Goal: Task Accomplishment & Management: Manage account settings

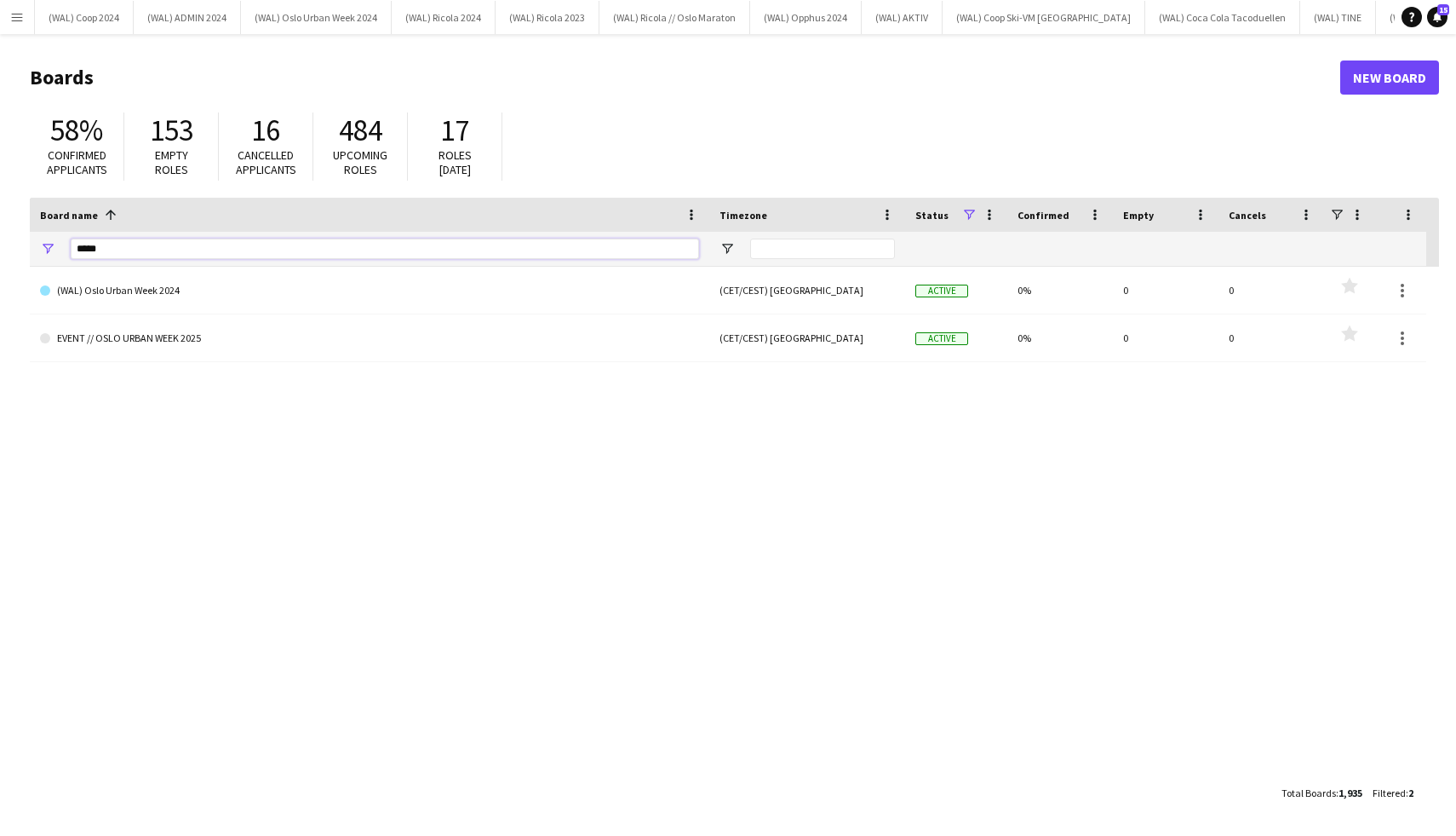
click at [203, 256] on input "*****" at bounding box center [385, 248] width 628 height 20
type input "*"
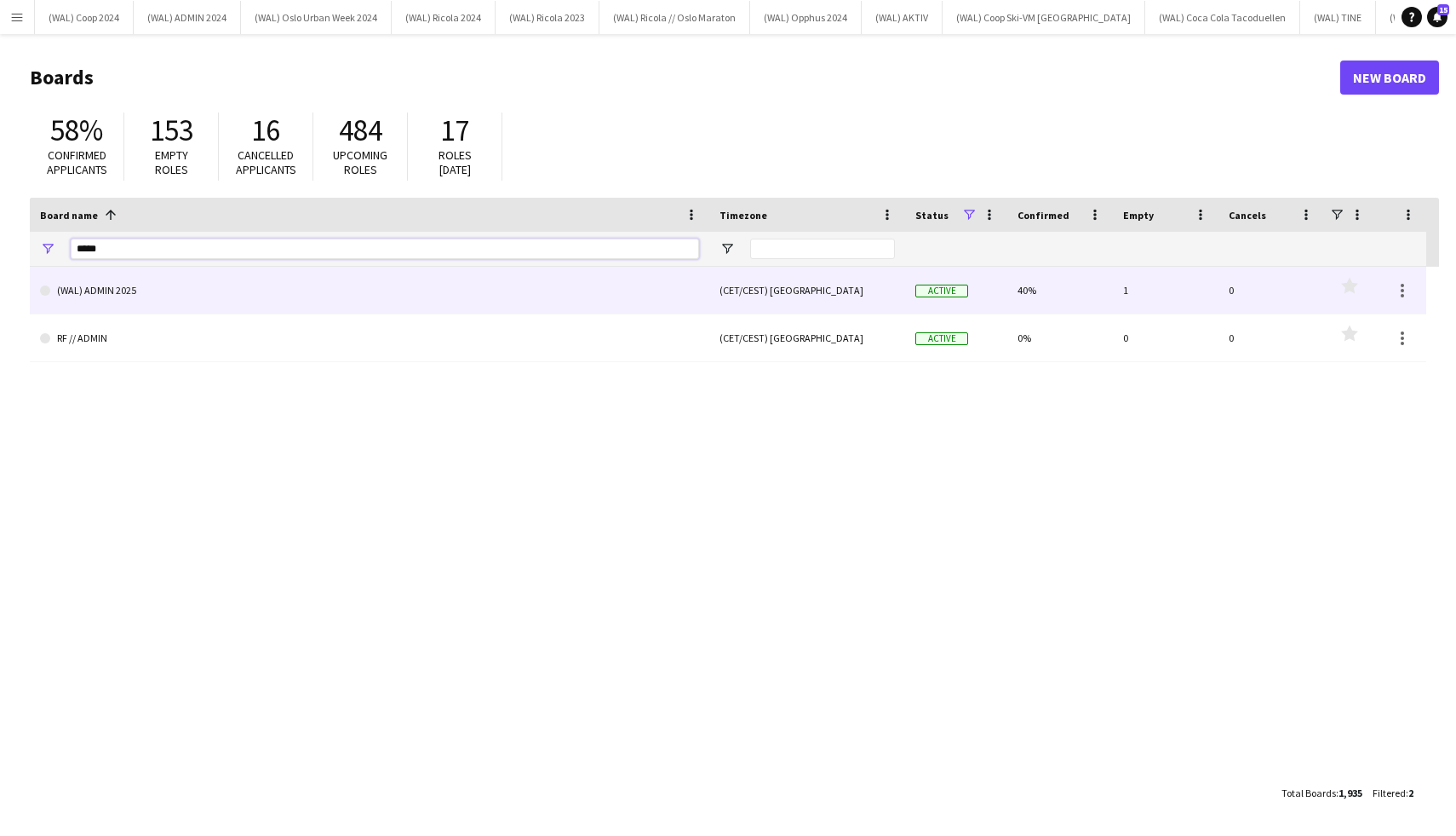
type input "*****"
click at [218, 292] on link "(WAL) ADMIN 2025" at bounding box center [370, 290] width 659 height 48
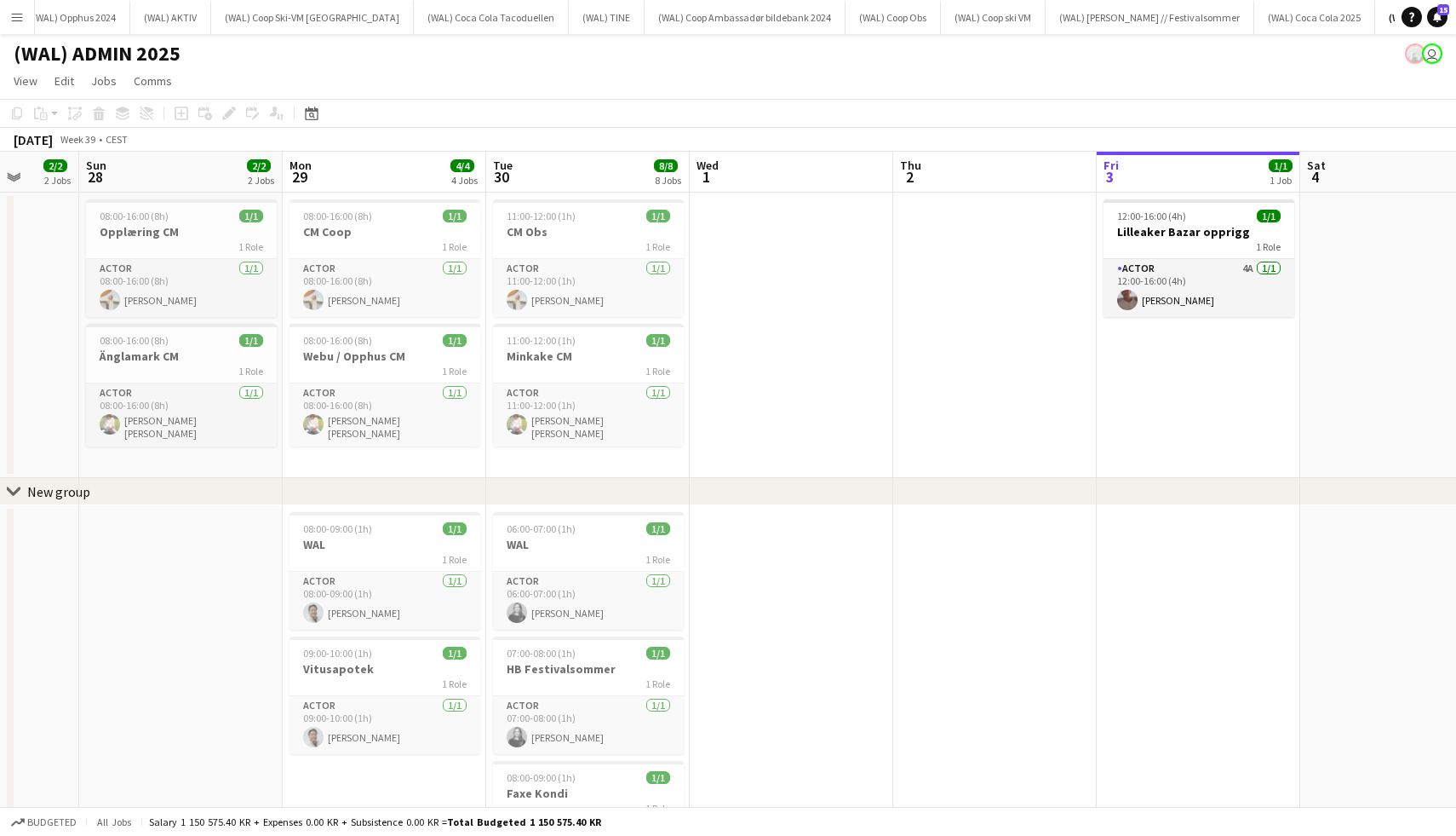
scroll to position [0, 448]
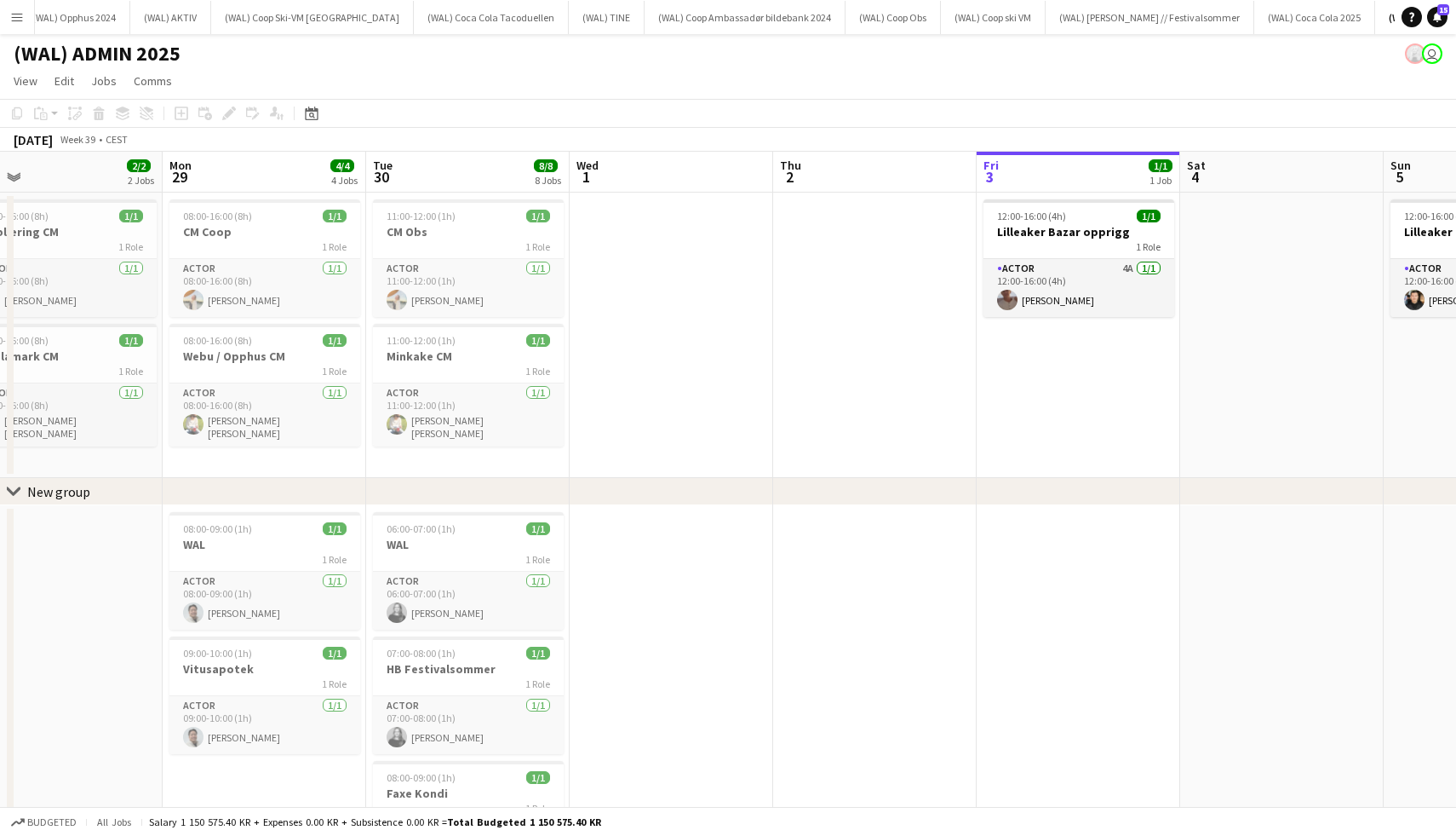
click at [891, 254] on app-date-cell at bounding box center [875, 335] width 203 height 285
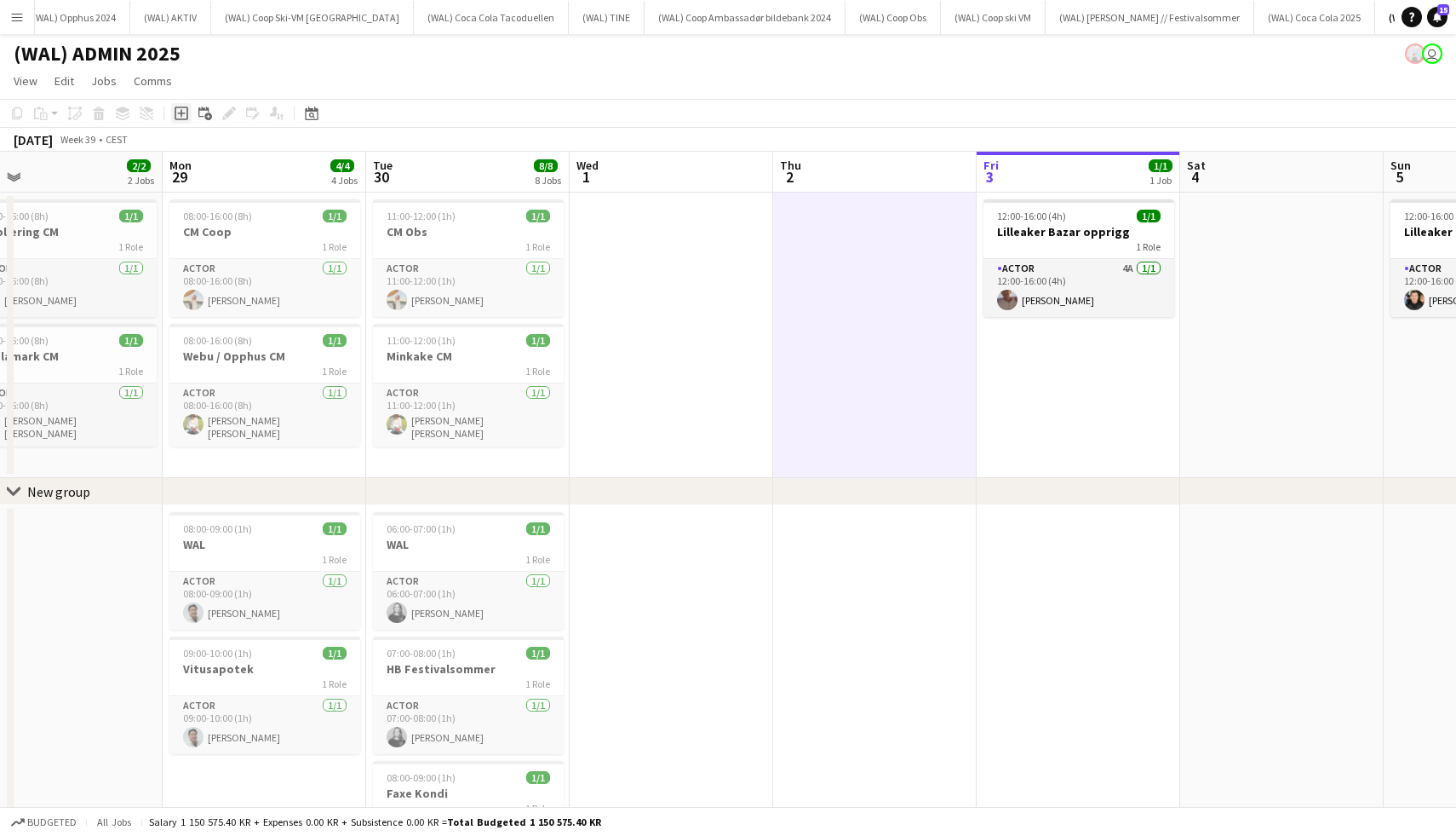
click at [183, 117] on icon "Add job" at bounding box center [182, 114] width 14 height 14
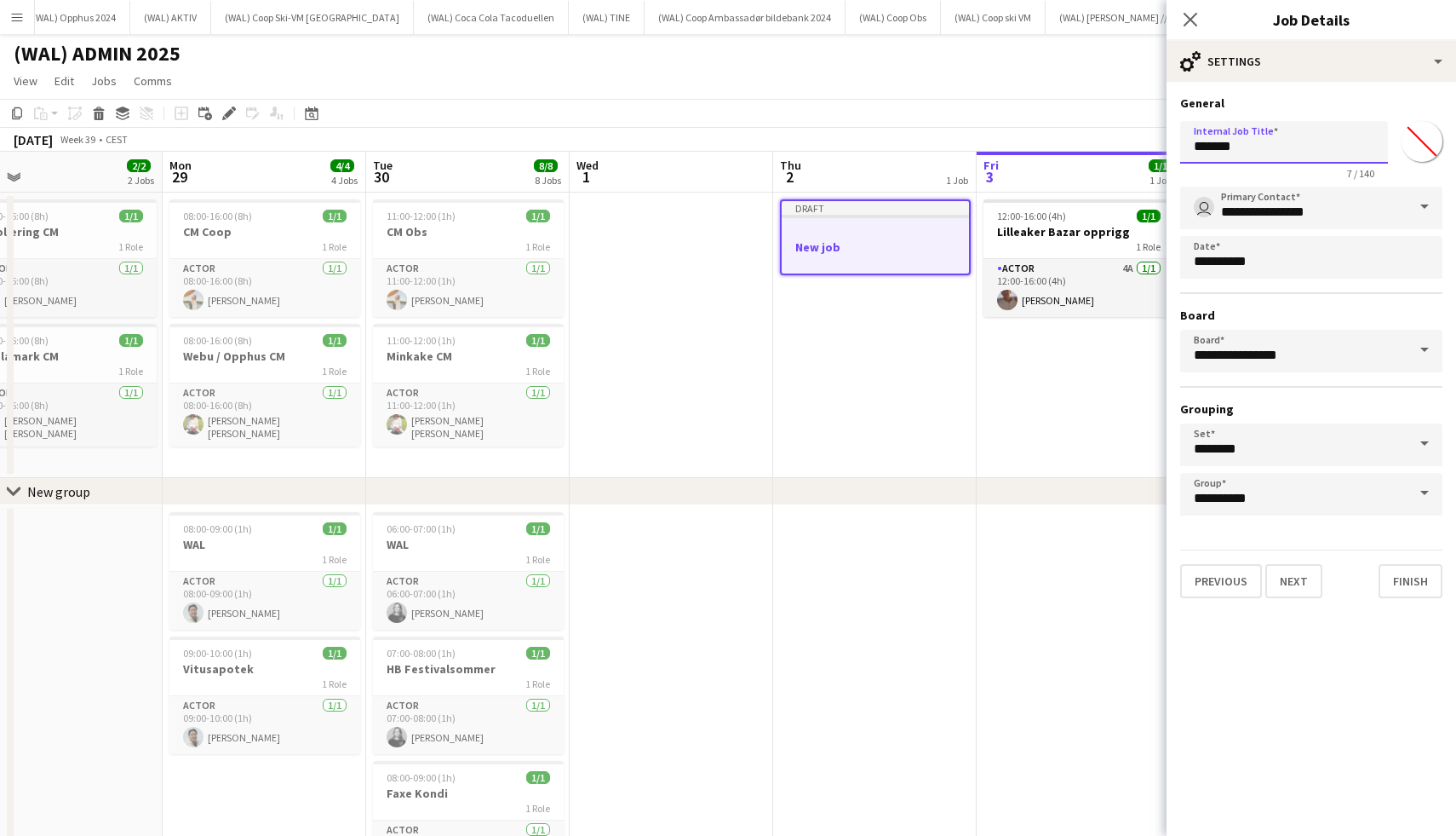
drag, startPoint x: 1250, startPoint y: 149, endPoint x: 1131, endPoint y: 149, distance: 119.0
click at [1137, 149] on body "Menu Boards Boards Boards All jobs Status Workforce Workforce My Workforce Recr…" at bounding box center [728, 676] width 1456 height 1353
type input "**********"
click at [1284, 581] on button "Next" at bounding box center [1294, 581] width 57 height 34
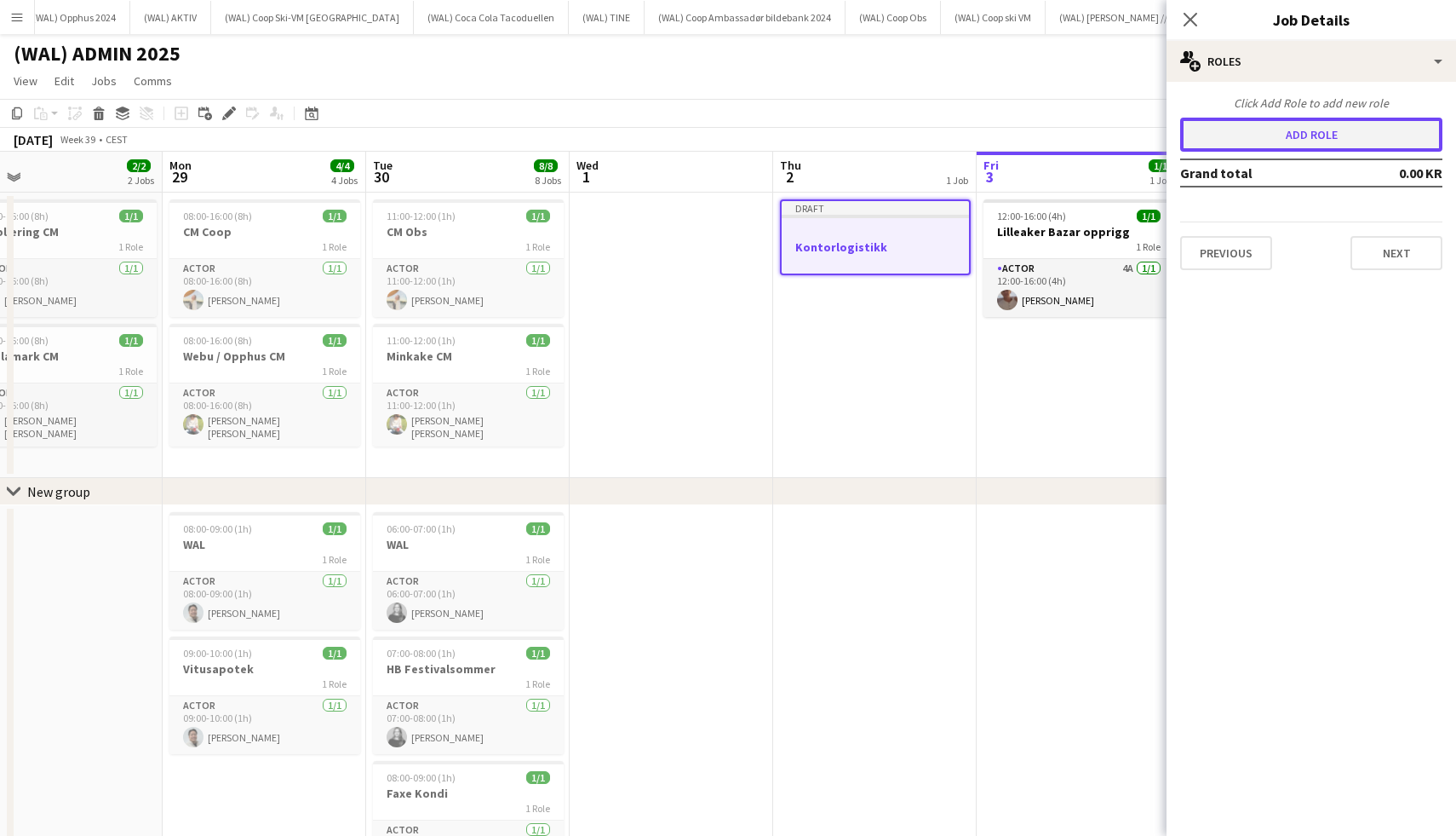
click at [1225, 132] on button "Add role" at bounding box center [1311, 135] width 262 height 34
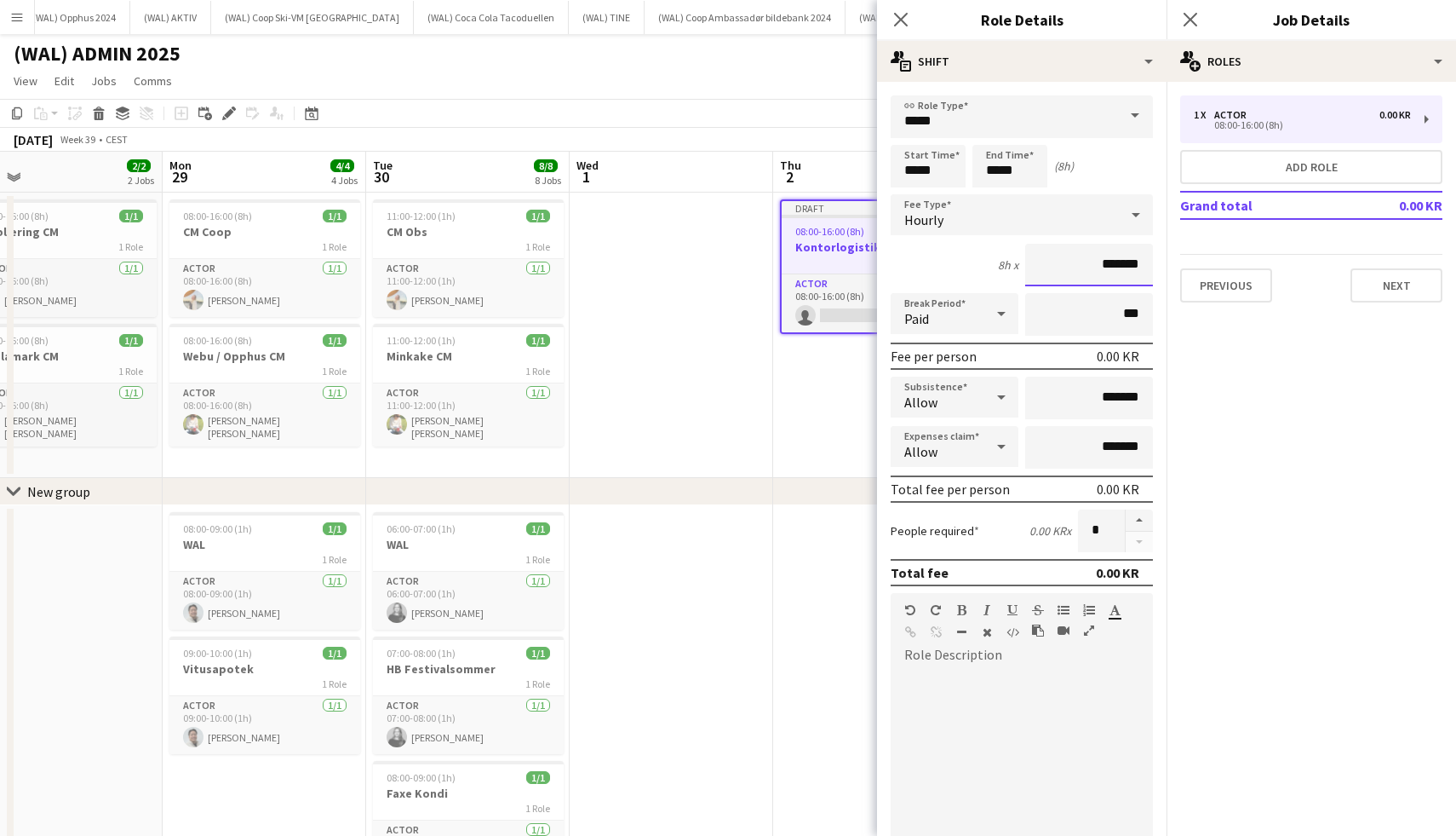
drag, startPoint x: 1130, startPoint y: 257, endPoint x: 1048, endPoint y: 257, distance: 82.0
click at [1048, 257] on input "*******" at bounding box center [1089, 265] width 128 height 43
click at [983, 313] on div "Paid" at bounding box center [938, 313] width 94 height 41
click at [972, 244] on div at bounding box center [728, 418] width 1456 height 836
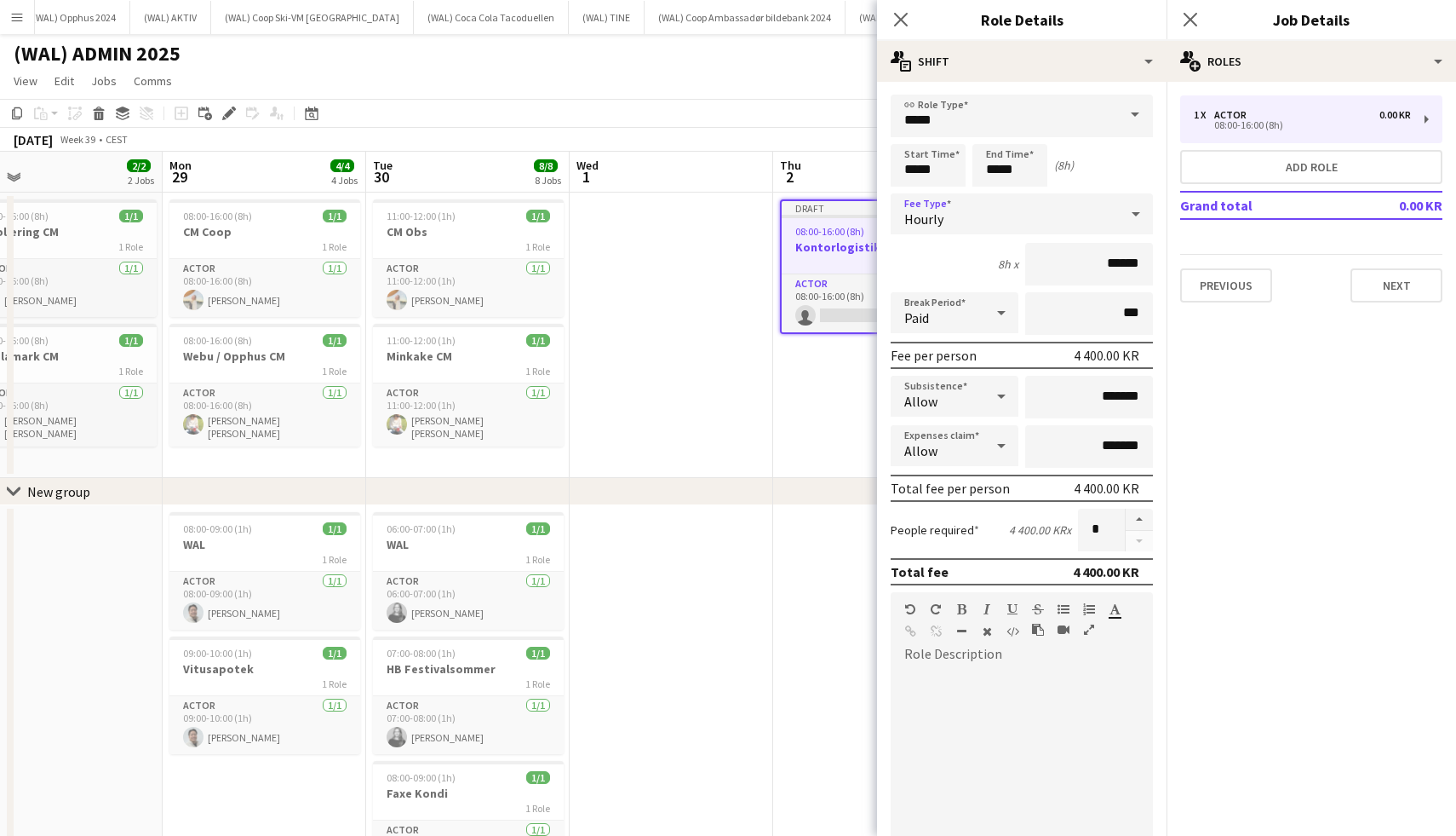
click at [978, 212] on div "Hourly" at bounding box center [1005, 213] width 228 height 41
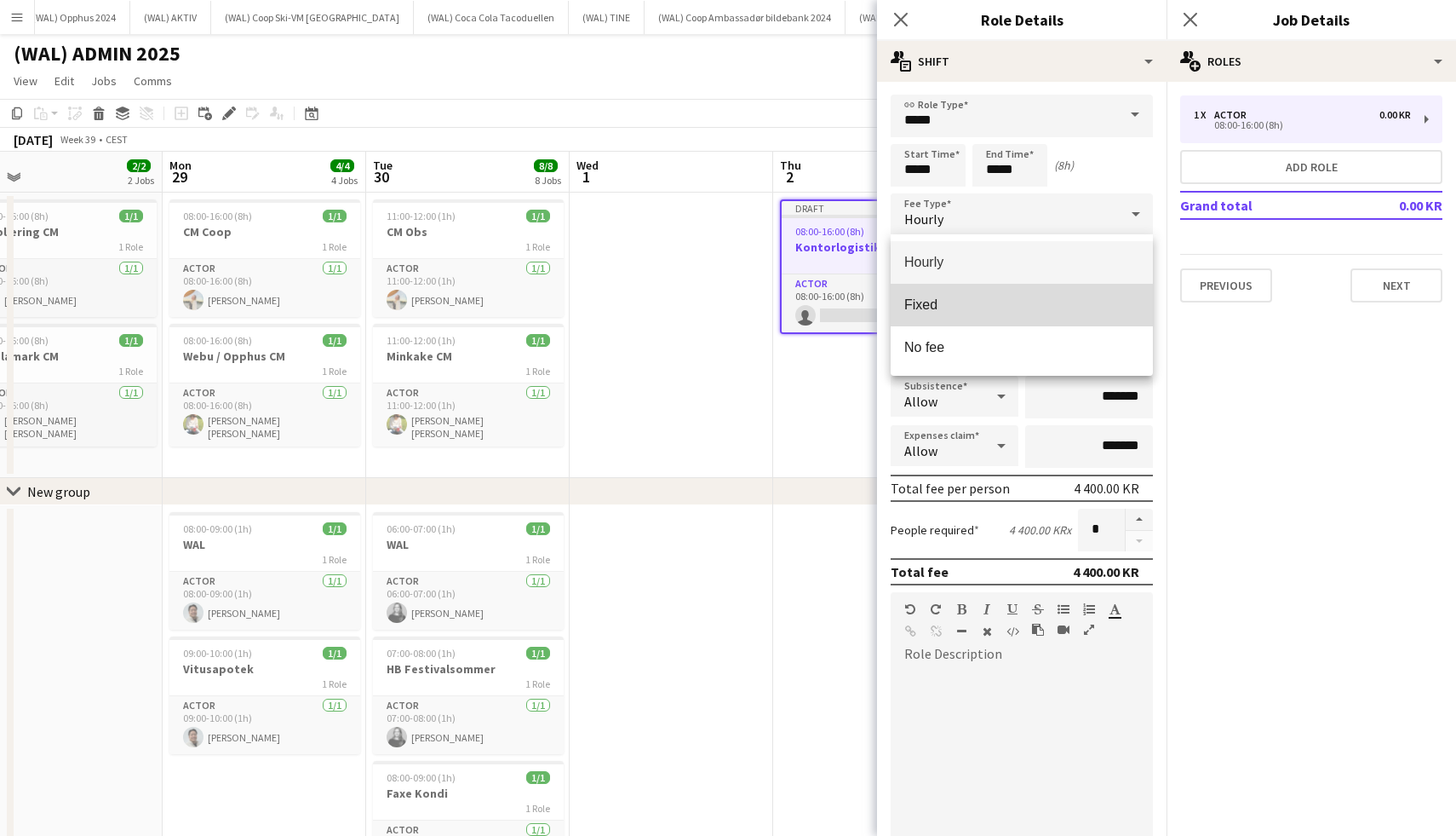
click at [957, 307] on span "Fixed" at bounding box center [1022, 304] width 235 height 16
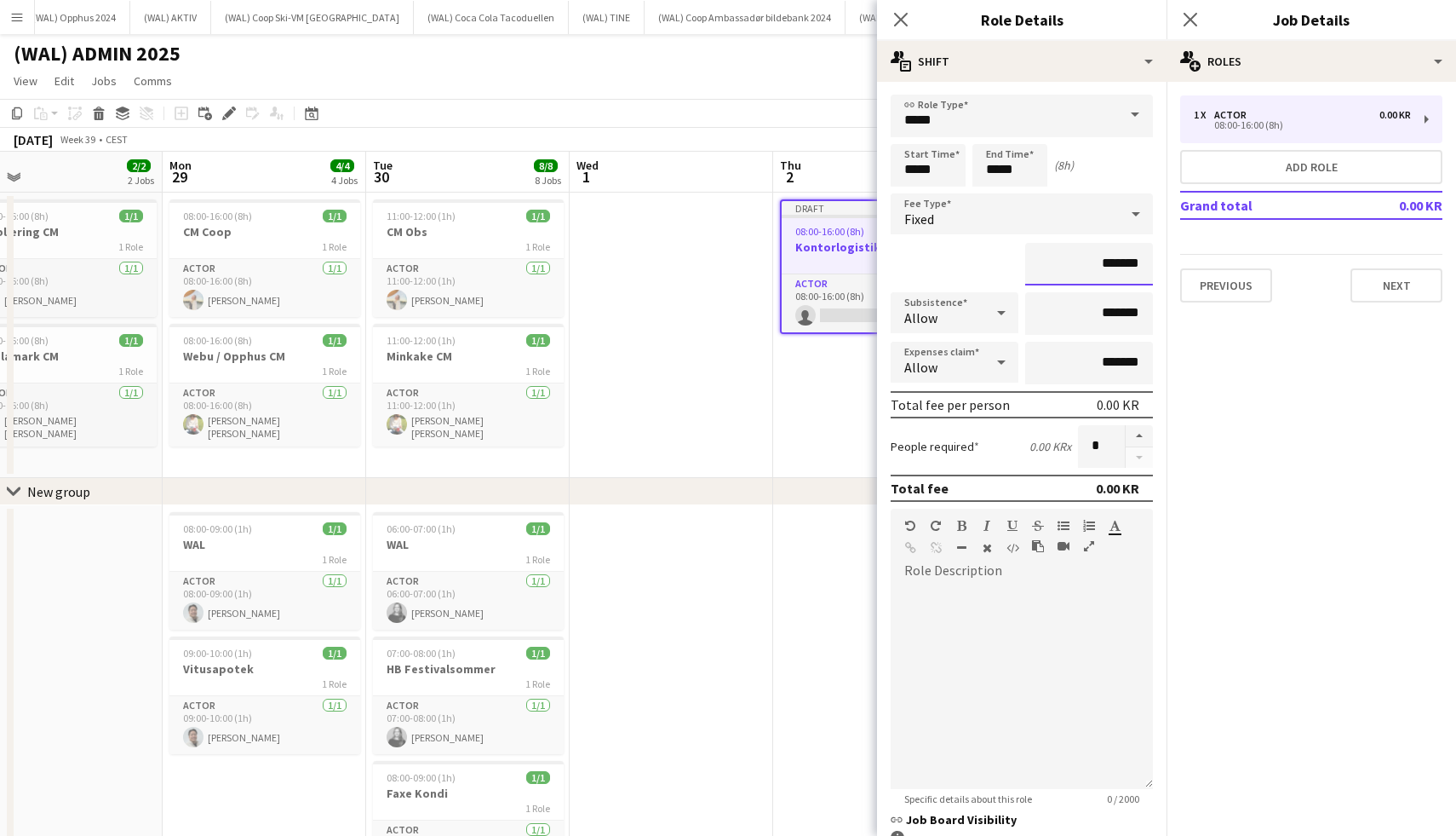
drag, startPoint x: 1103, startPoint y: 258, endPoint x: 1164, endPoint y: 260, distance: 61.0
click at [1164, 260] on form "link Role Type ***** Start Time ***** End Time ***** (8h) Fee Type Fixed ******…" at bounding box center [1022, 539] width 289 height 888
type input "****"
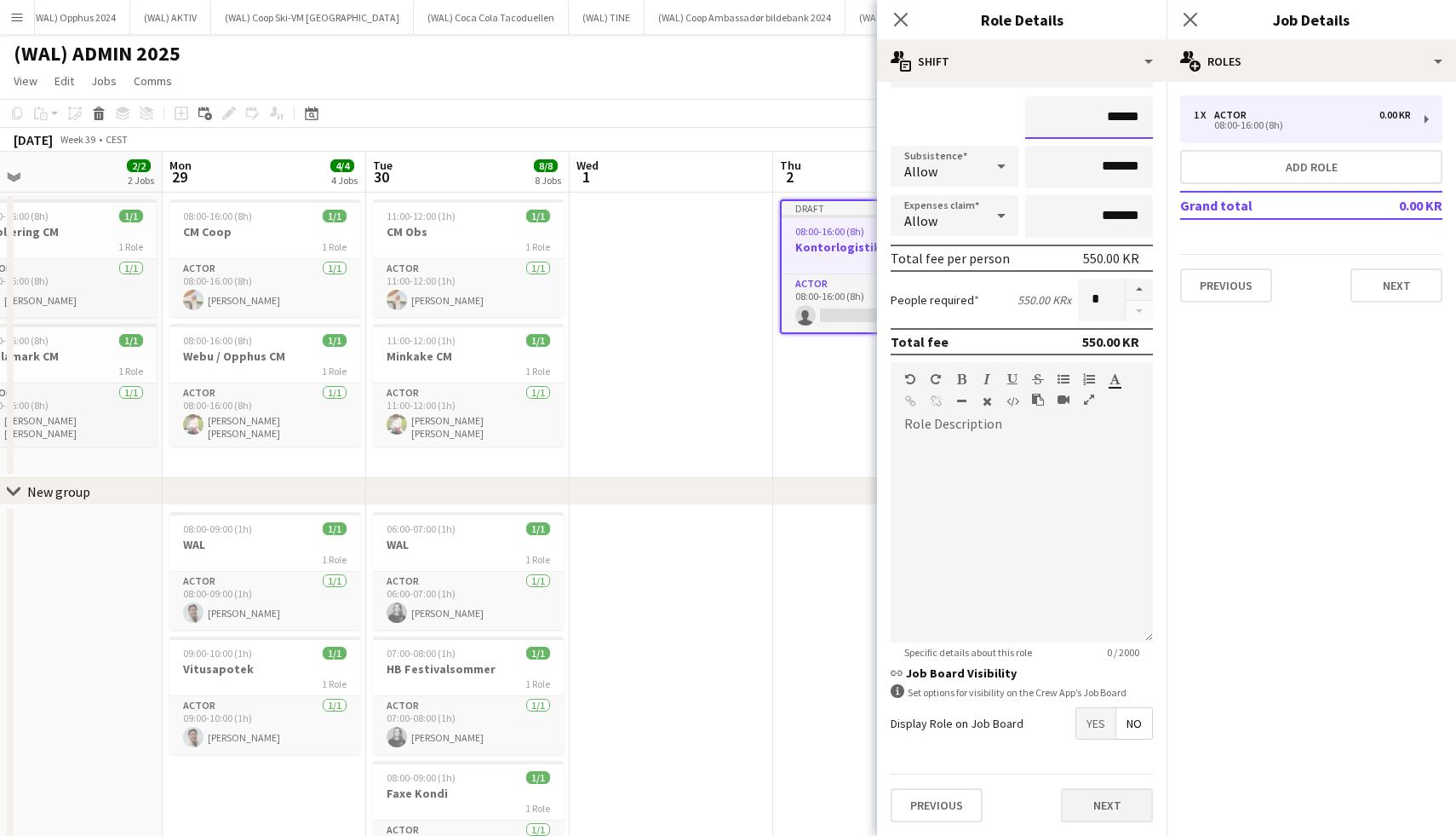
type input "******"
click at [1082, 796] on button "Next" at bounding box center [1107, 805] width 92 height 34
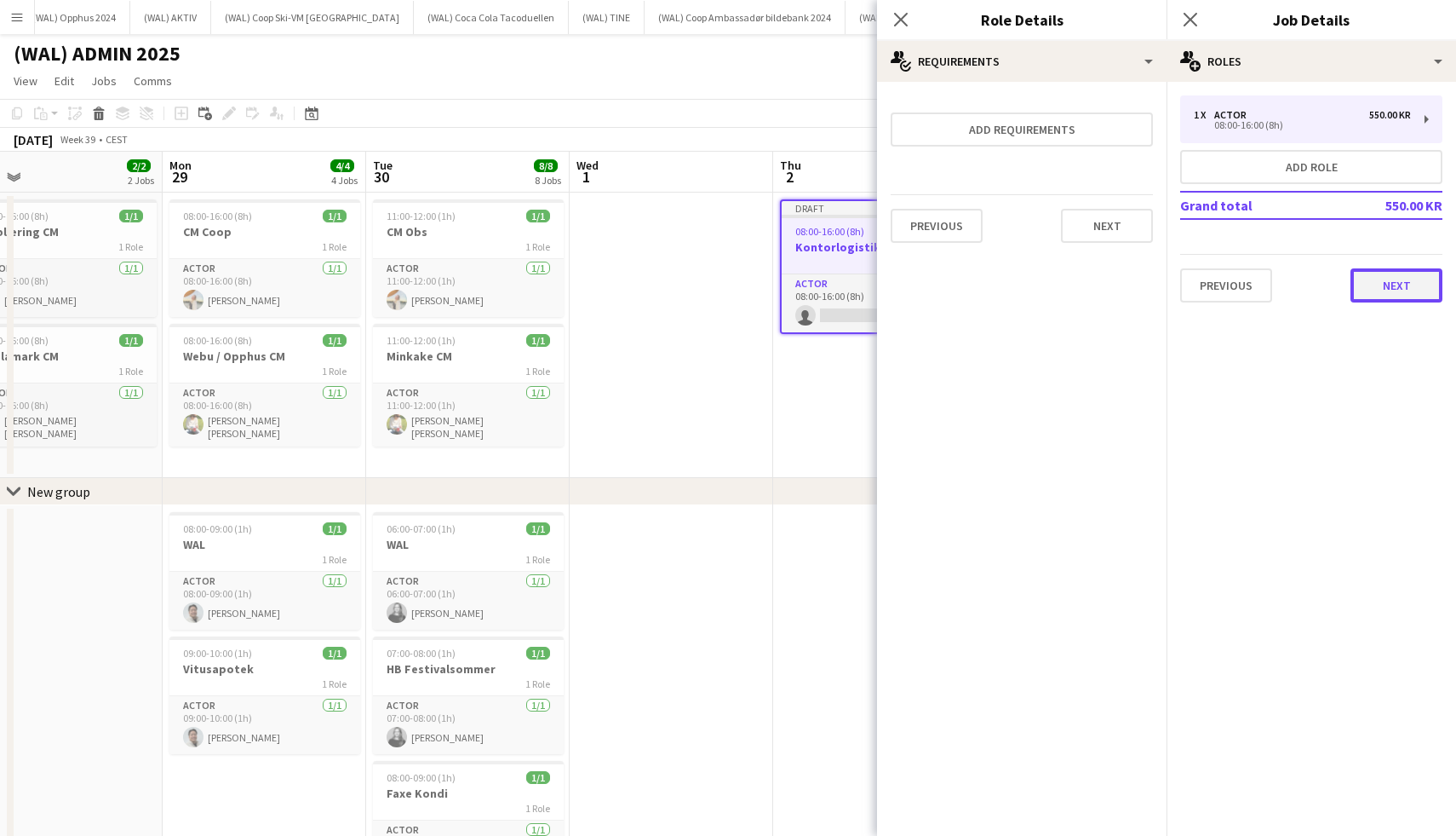
click at [1358, 280] on button "Next" at bounding box center [1396, 285] width 92 height 34
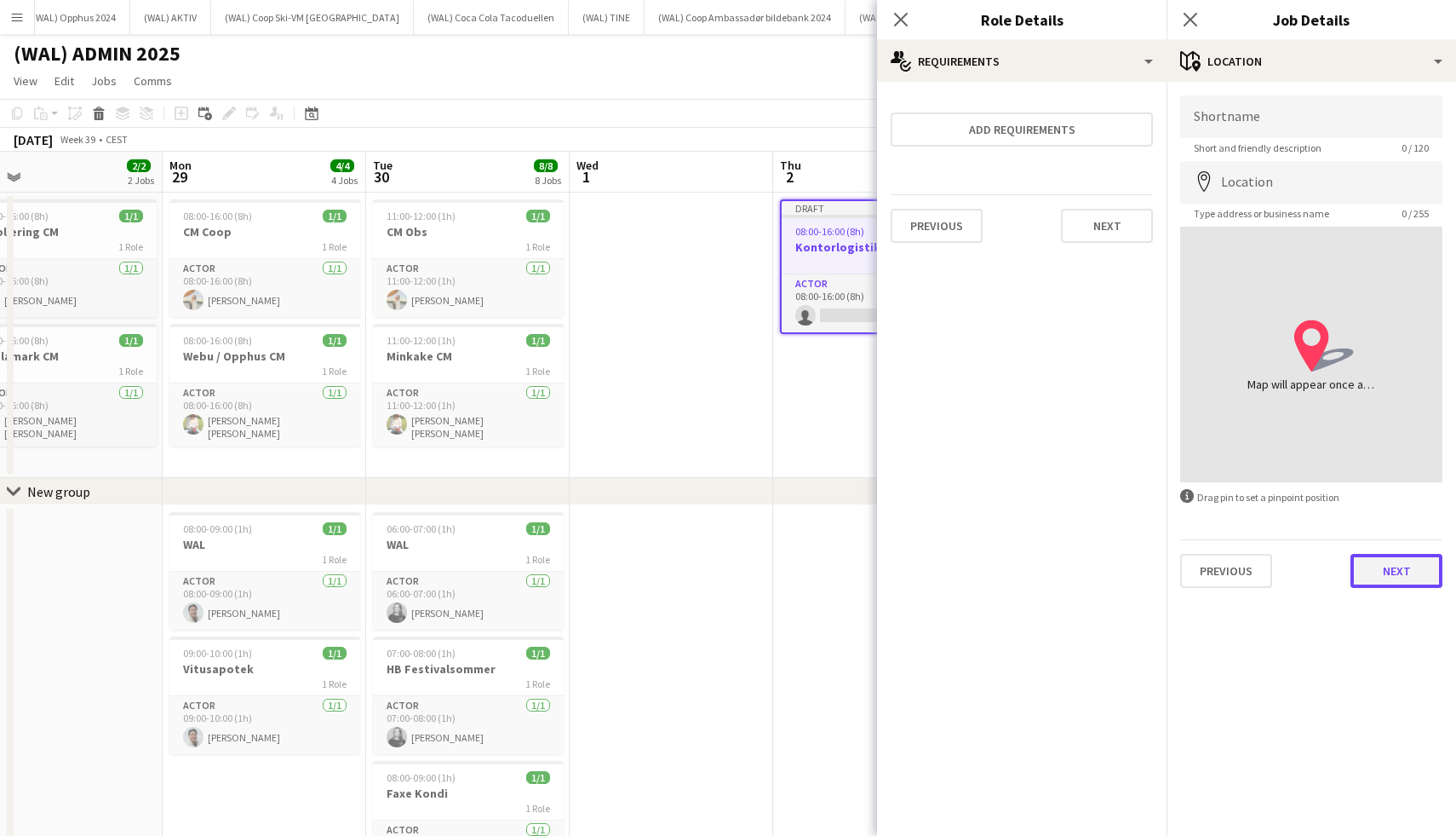
click at [1356, 560] on button "Next" at bounding box center [1396, 570] width 92 height 34
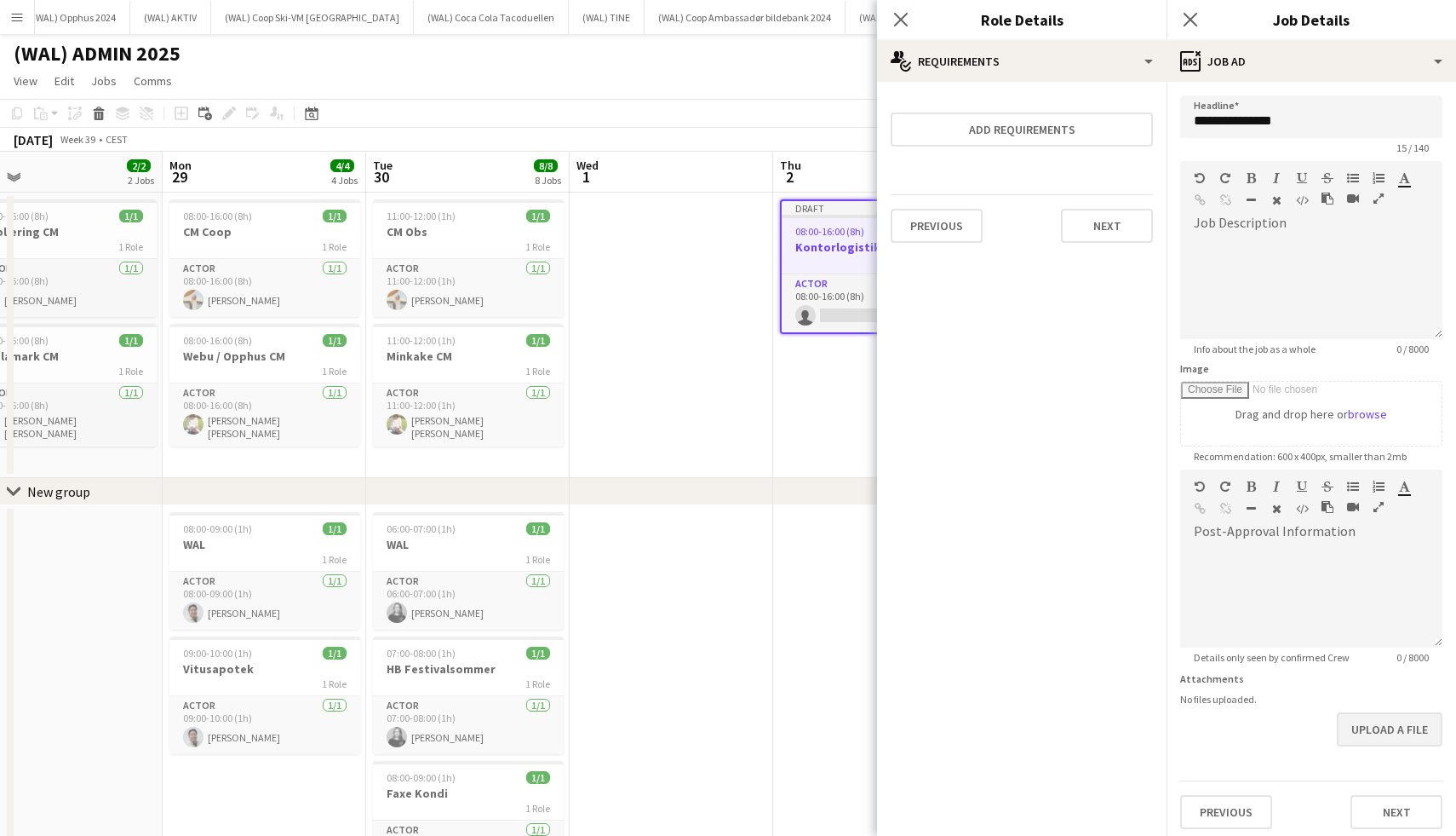
scroll to position [6, 0]
click at [1376, 804] on button "Next" at bounding box center [1396, 806] width 92 height 34
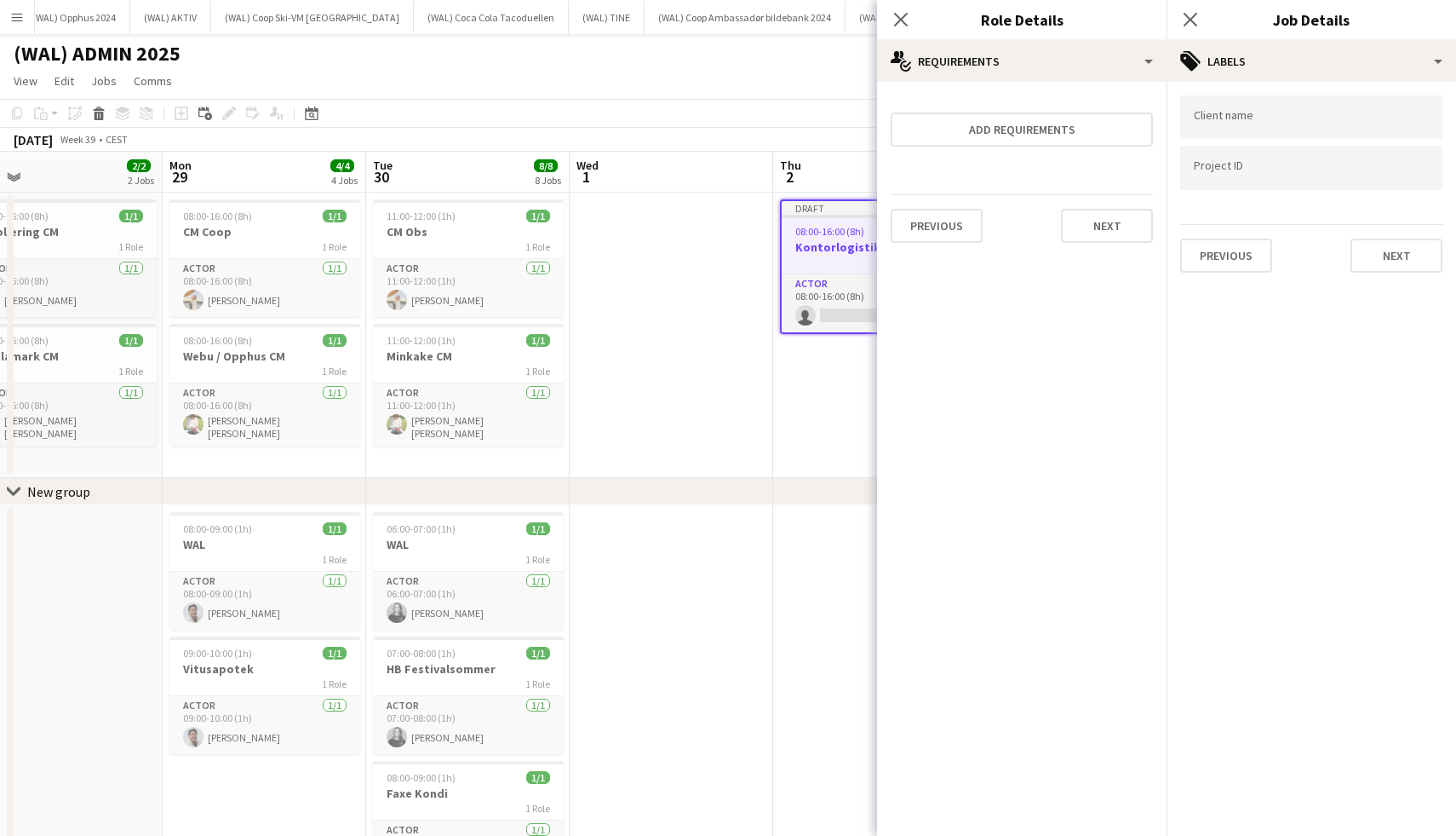
click at [1311, 153] on div at bounding box center [1311, 167] width 262 height 44
type input "*"
click at [1389, 261] on button "Next" at bounding box center [1396, 255] width 92 height 34
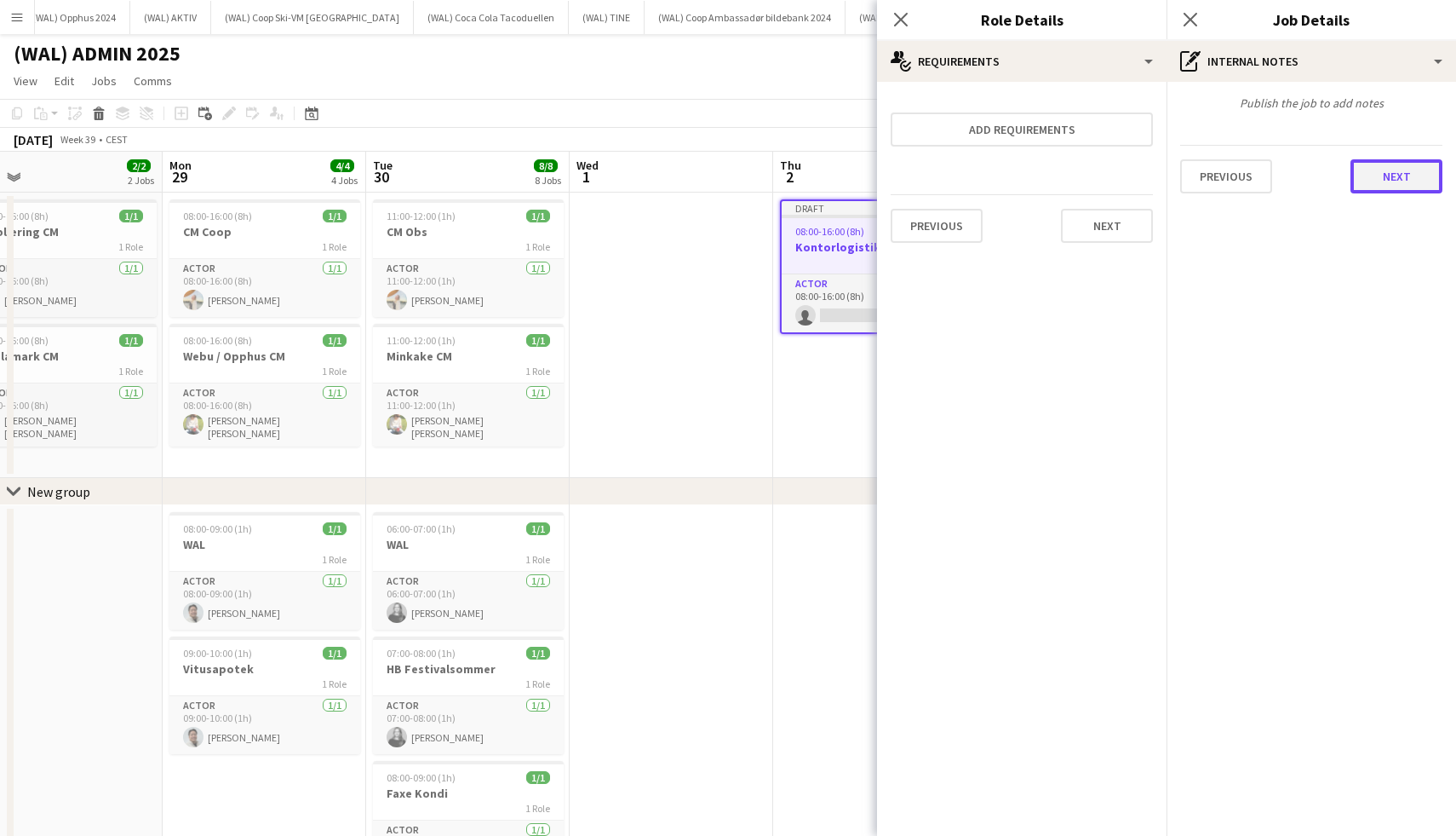
click at [1404, 170] on button "Next" at bounding box center [1396, 177] width 92 height 34
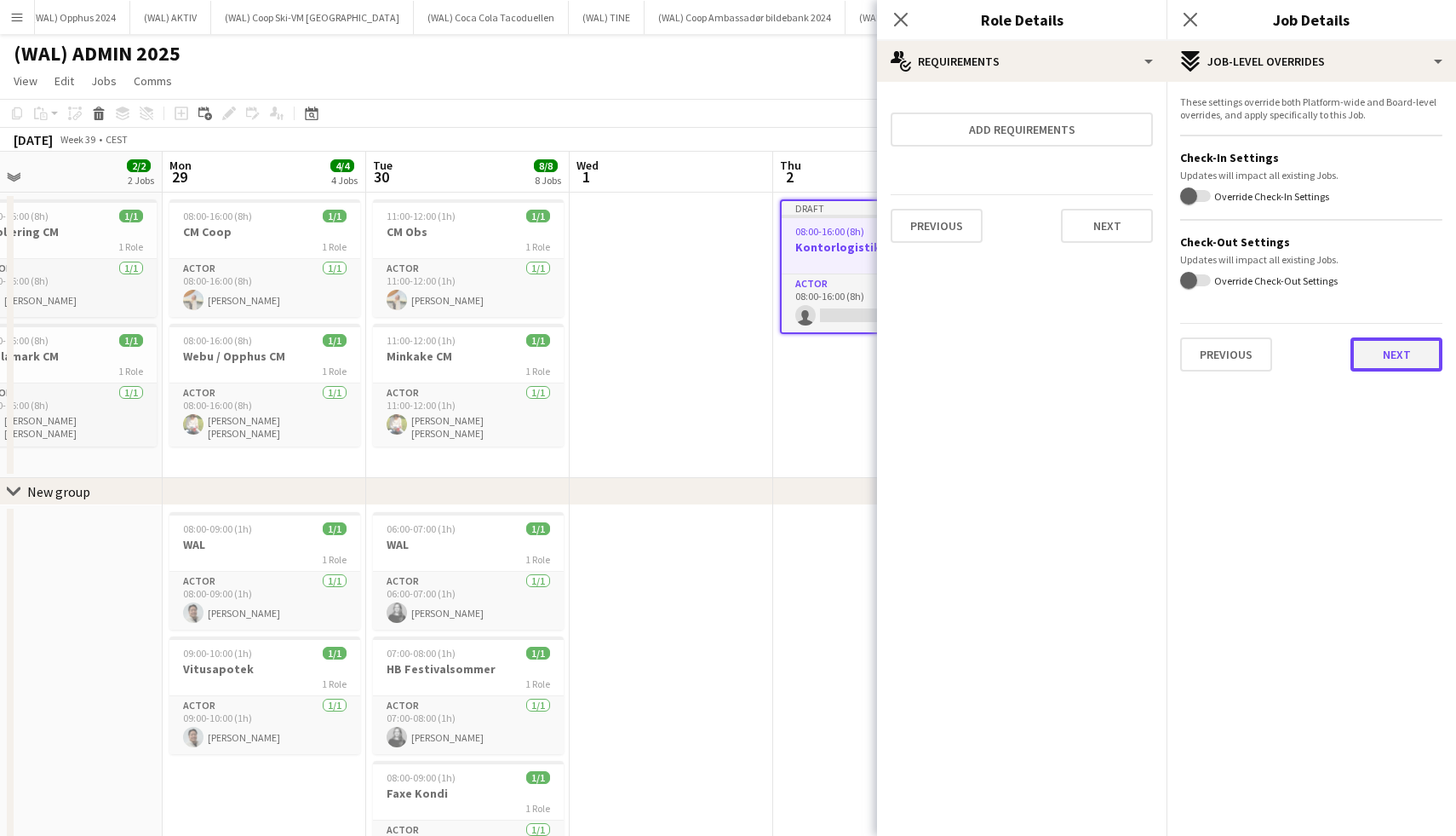
click at [1397, 366] on button "Next" at bounding box center [1396, 354] width 92 height 34
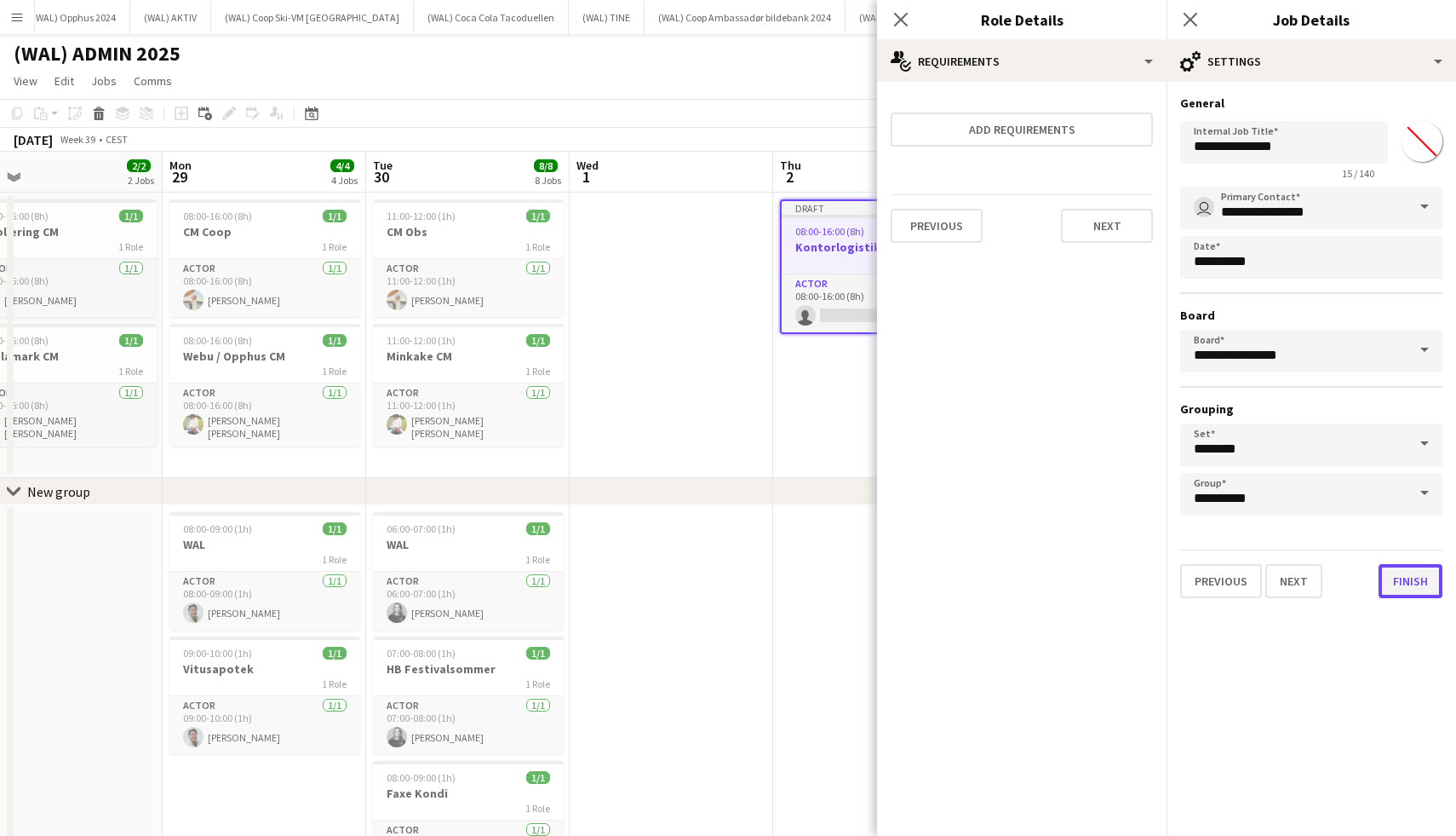
click at [1411, 582] on button "Finish" at bounding box center [1410, 581] width 64 height 34
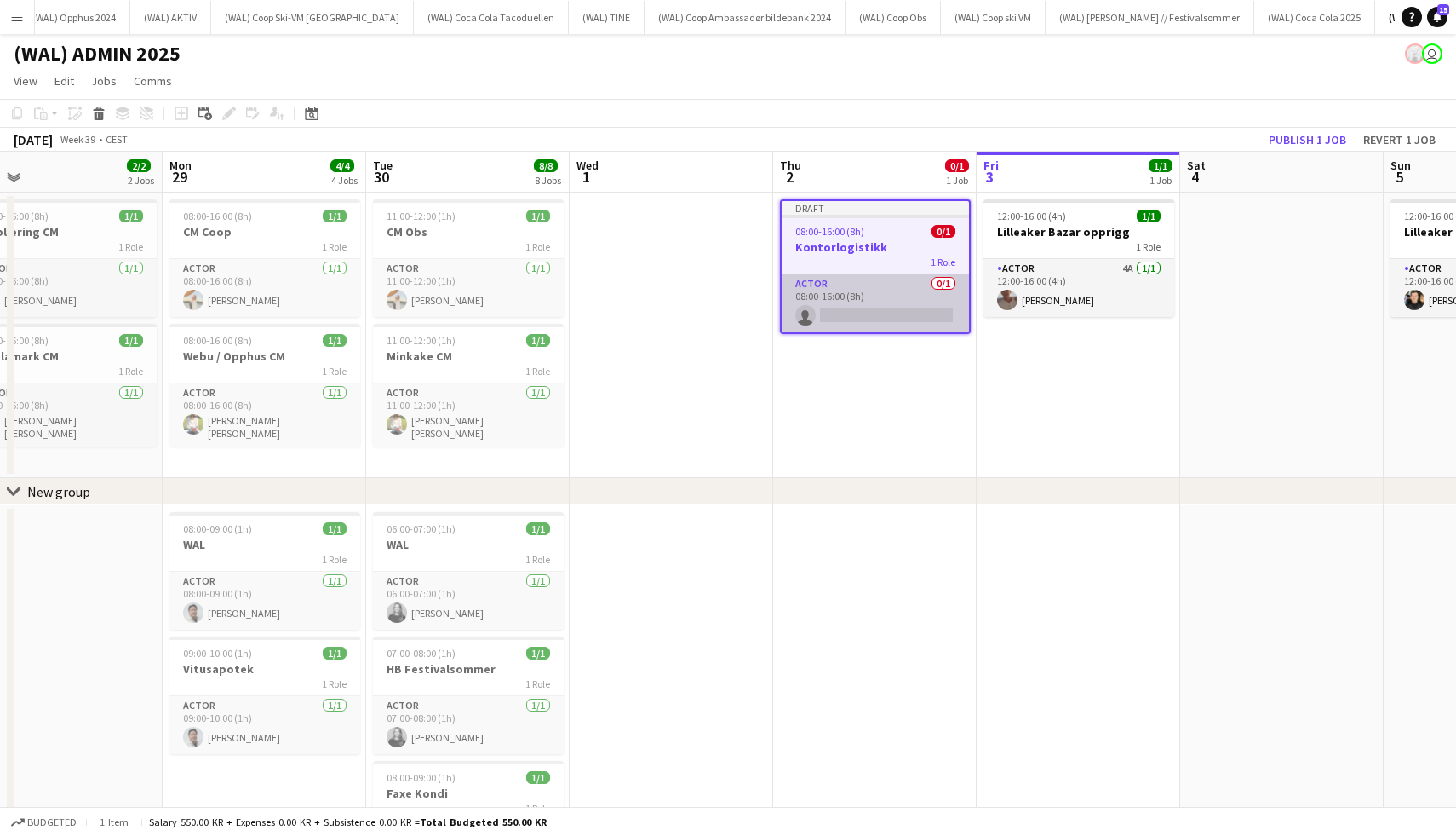
click at [861, 296] on app-card-role "Actor 0/1 08:00-16:00 (8h) single-neutral-actions" at bounding box center [875, 303] width 187 height 58
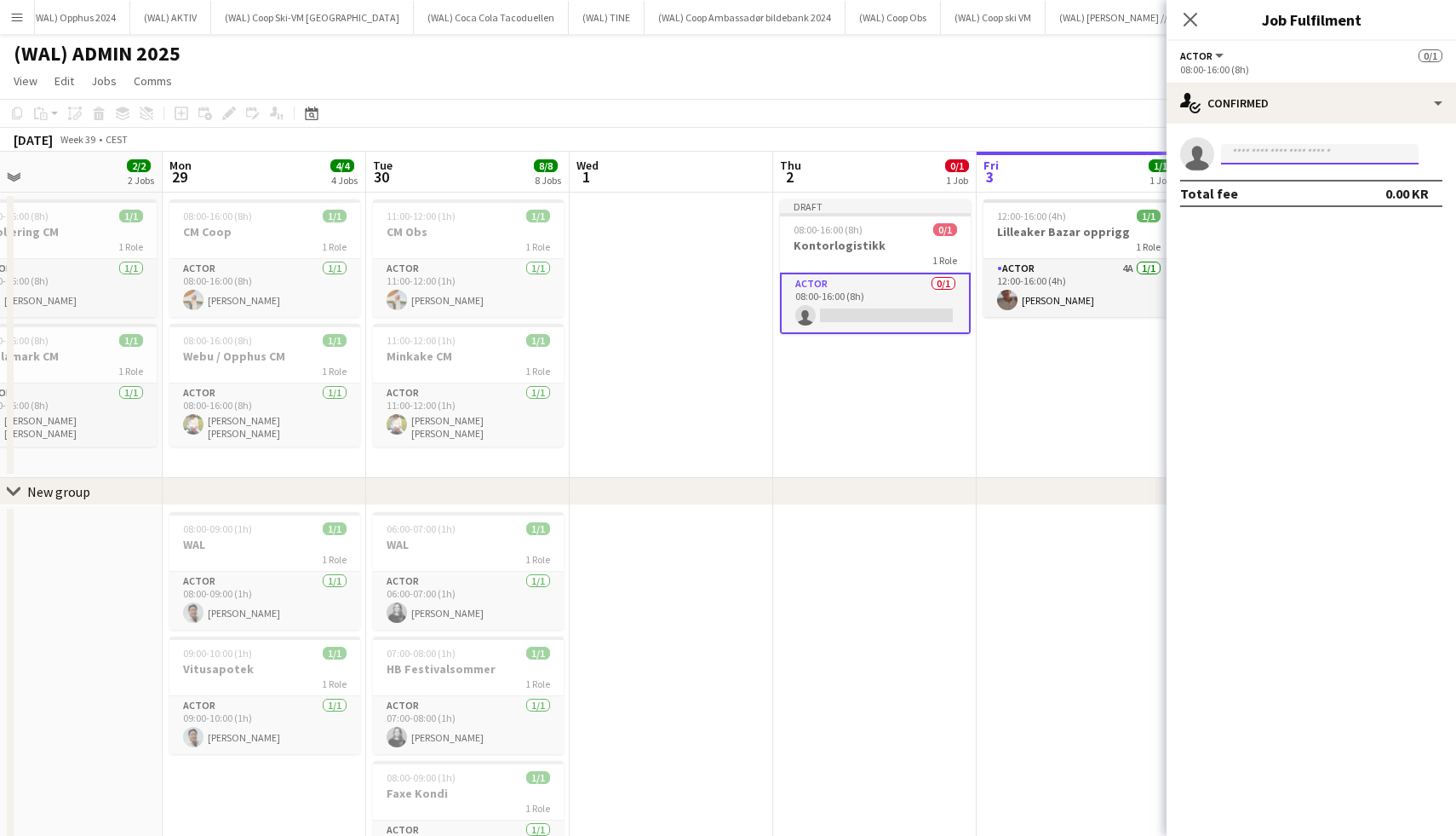
click at [1290, 155] on input at bounding box center [1319, 155] width 197 height 20
type input "********"
click at [1284, 179] on span "[PERSON_NAME]" at bounding box center [1284, 178] width 98 height 15
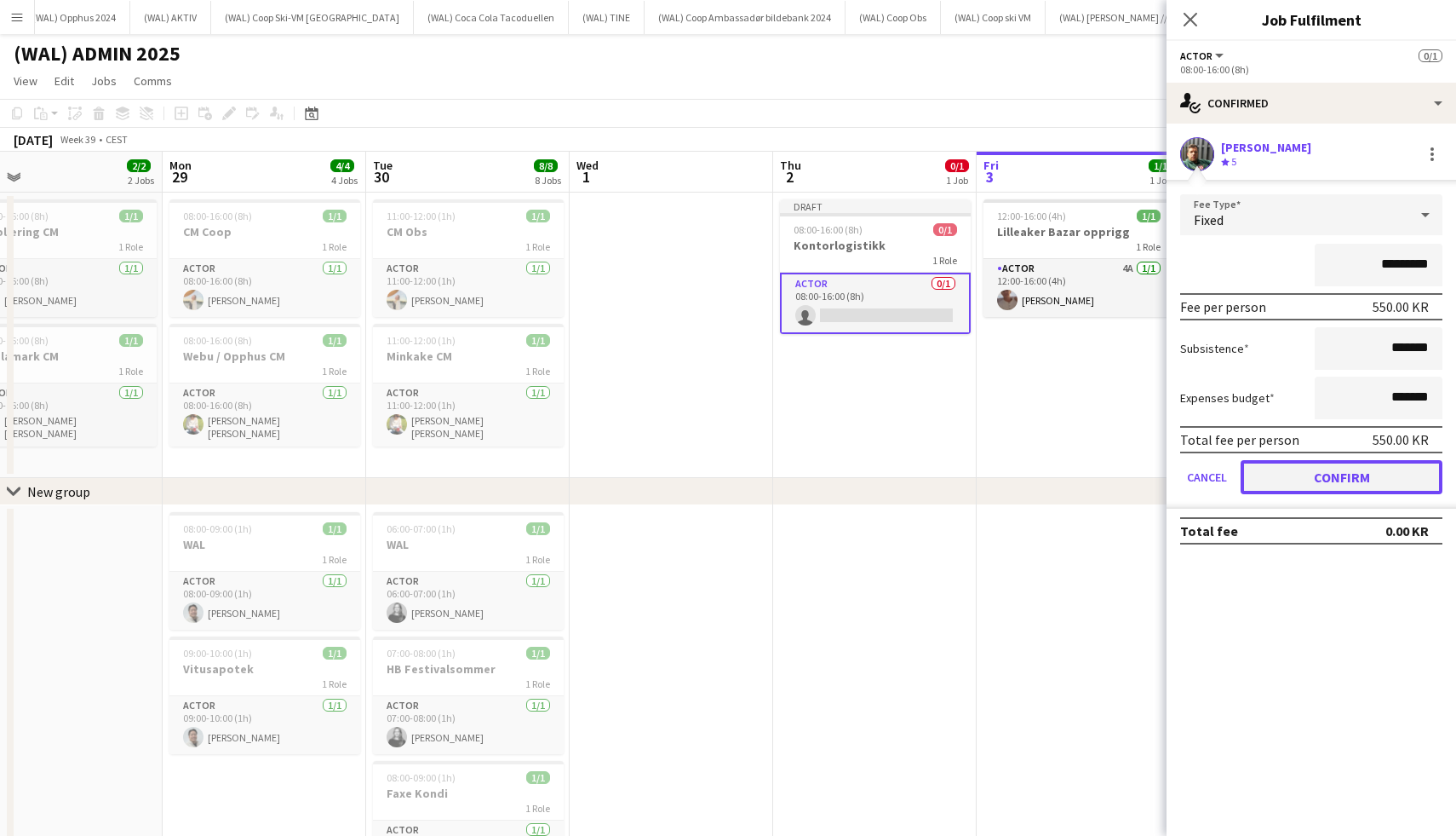
click at [1295, 491] on button "Confirm" at bounding box center [1342, 477] width 201 height 34
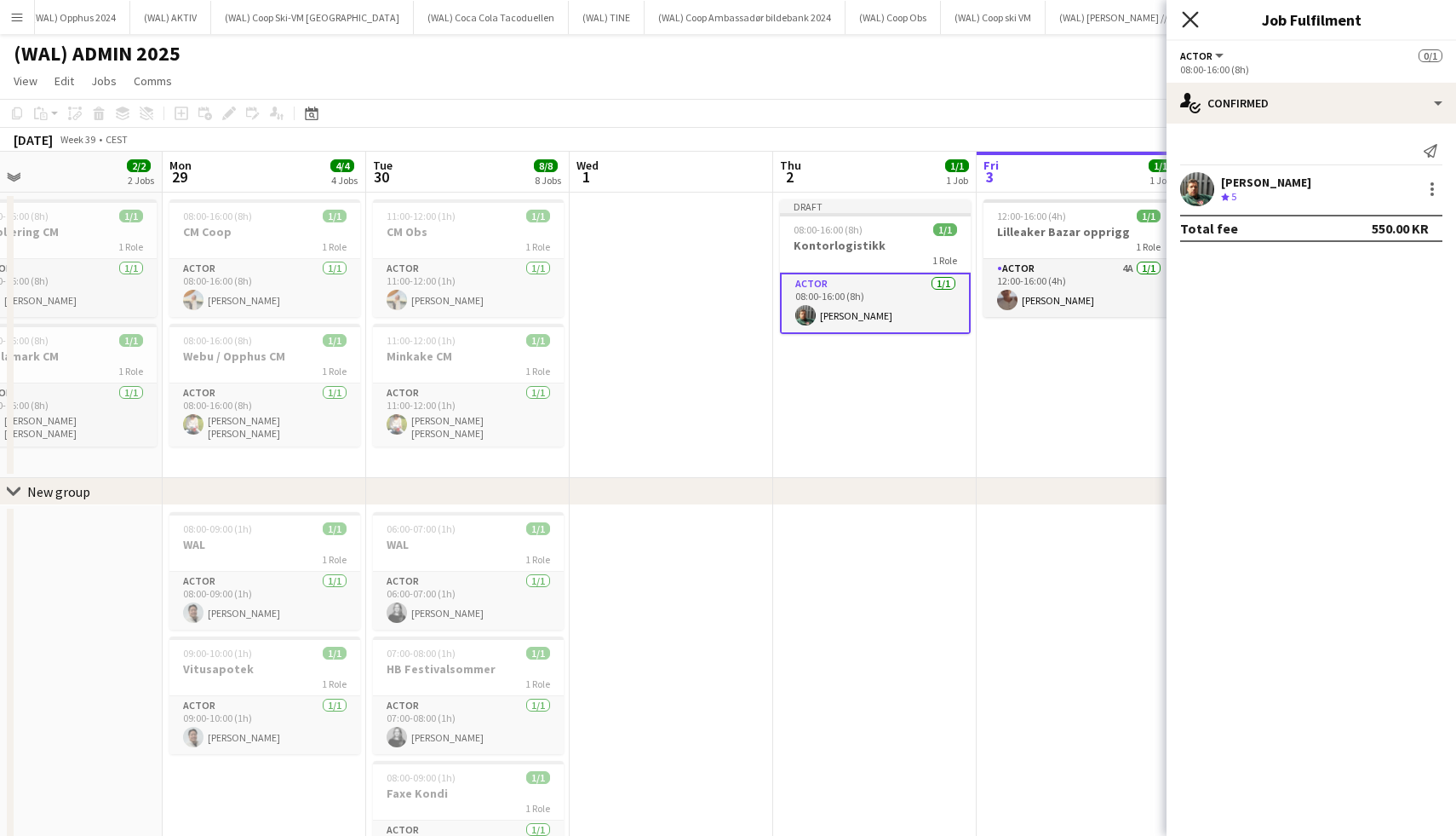
click at [1190, 16] on icon "Close pop-in" at bounding box center [1190, 19] width 16 height 16
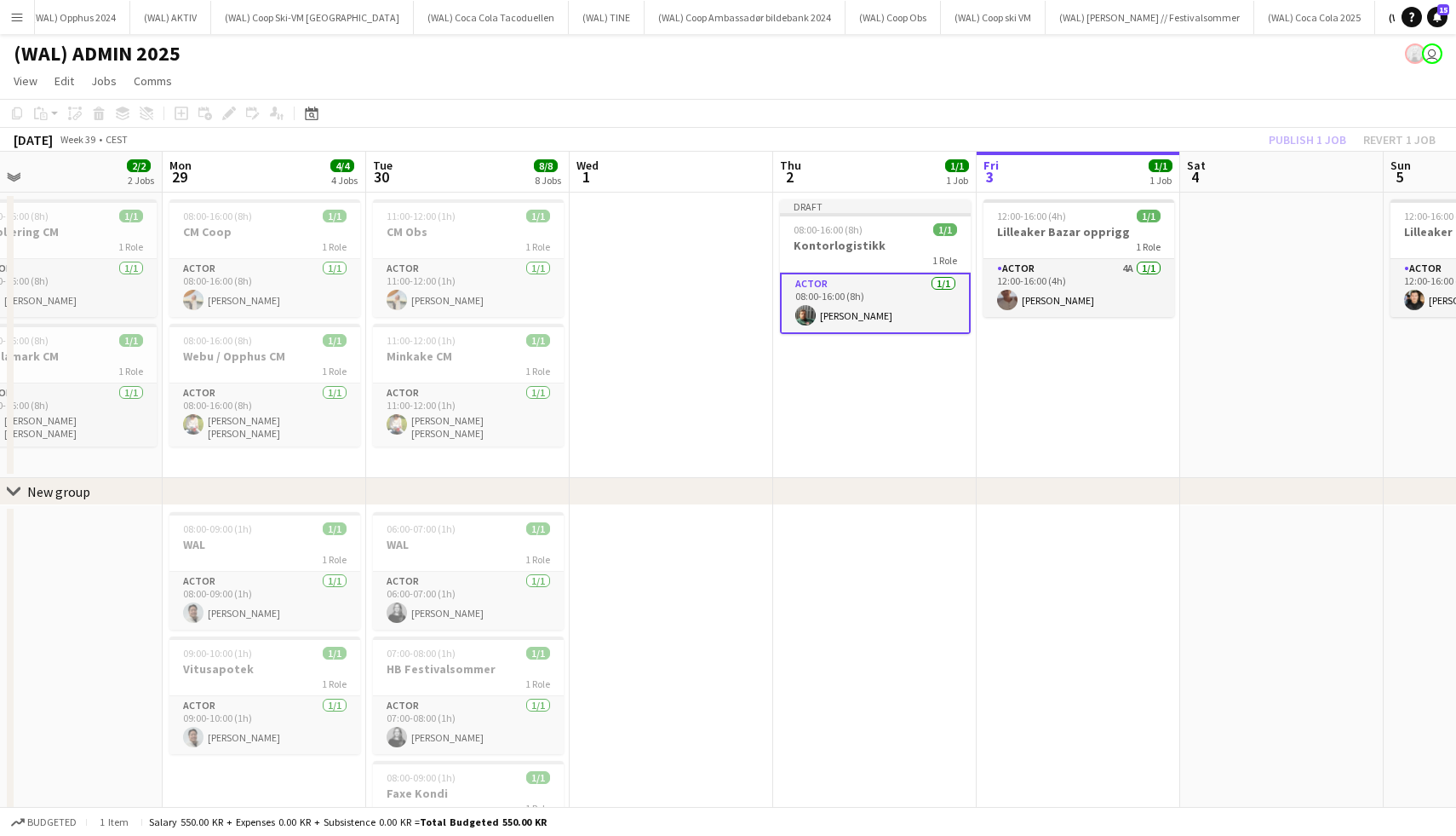
click at [1300, 137] on div "Publish 1 job Revert 1 job" at bounding box center [1352, 140] width 207 height 22
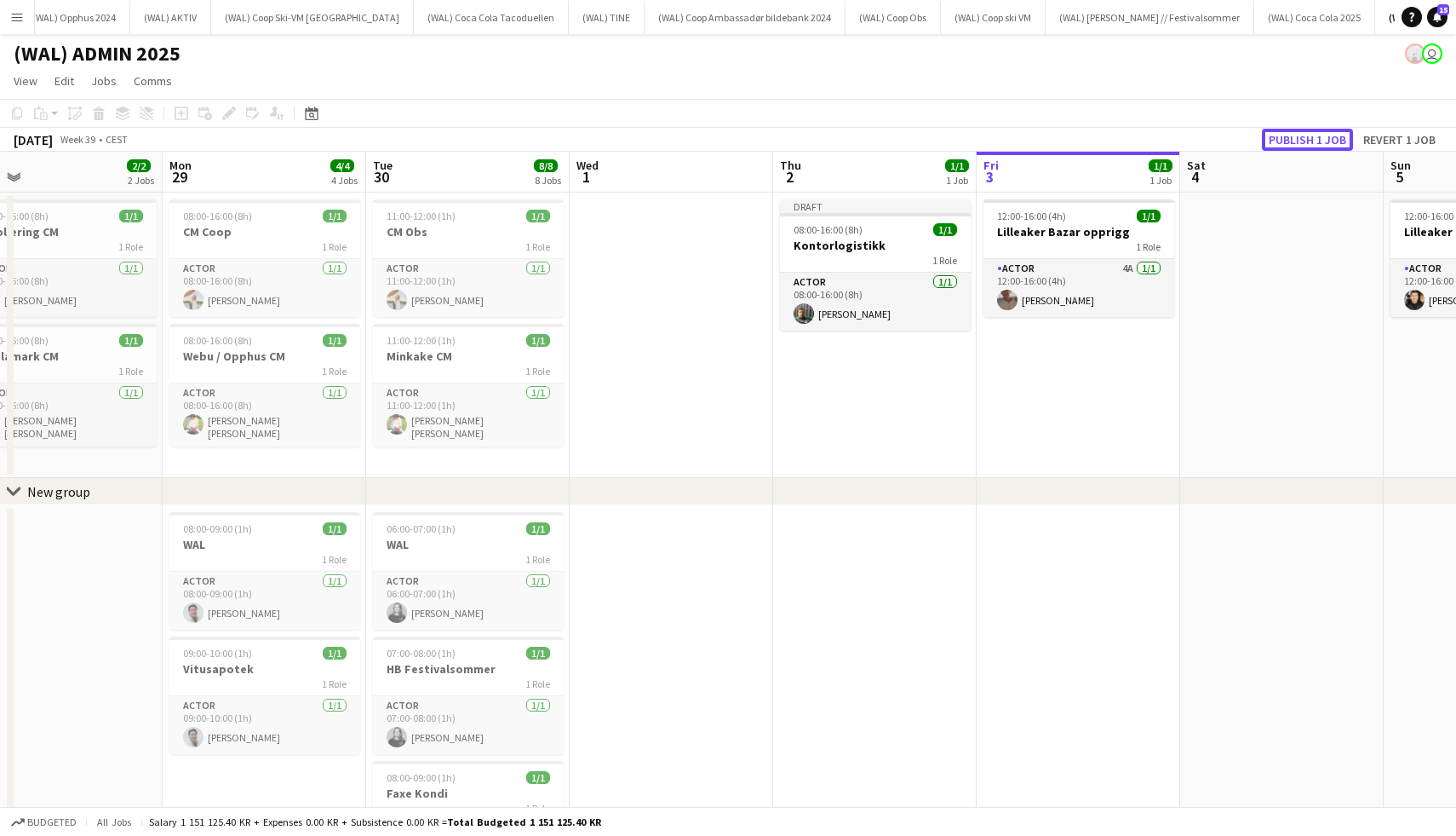
click at [1300, 137] on button "Publish 1 job" at bounding box center [1307, 140] width 91 height 22
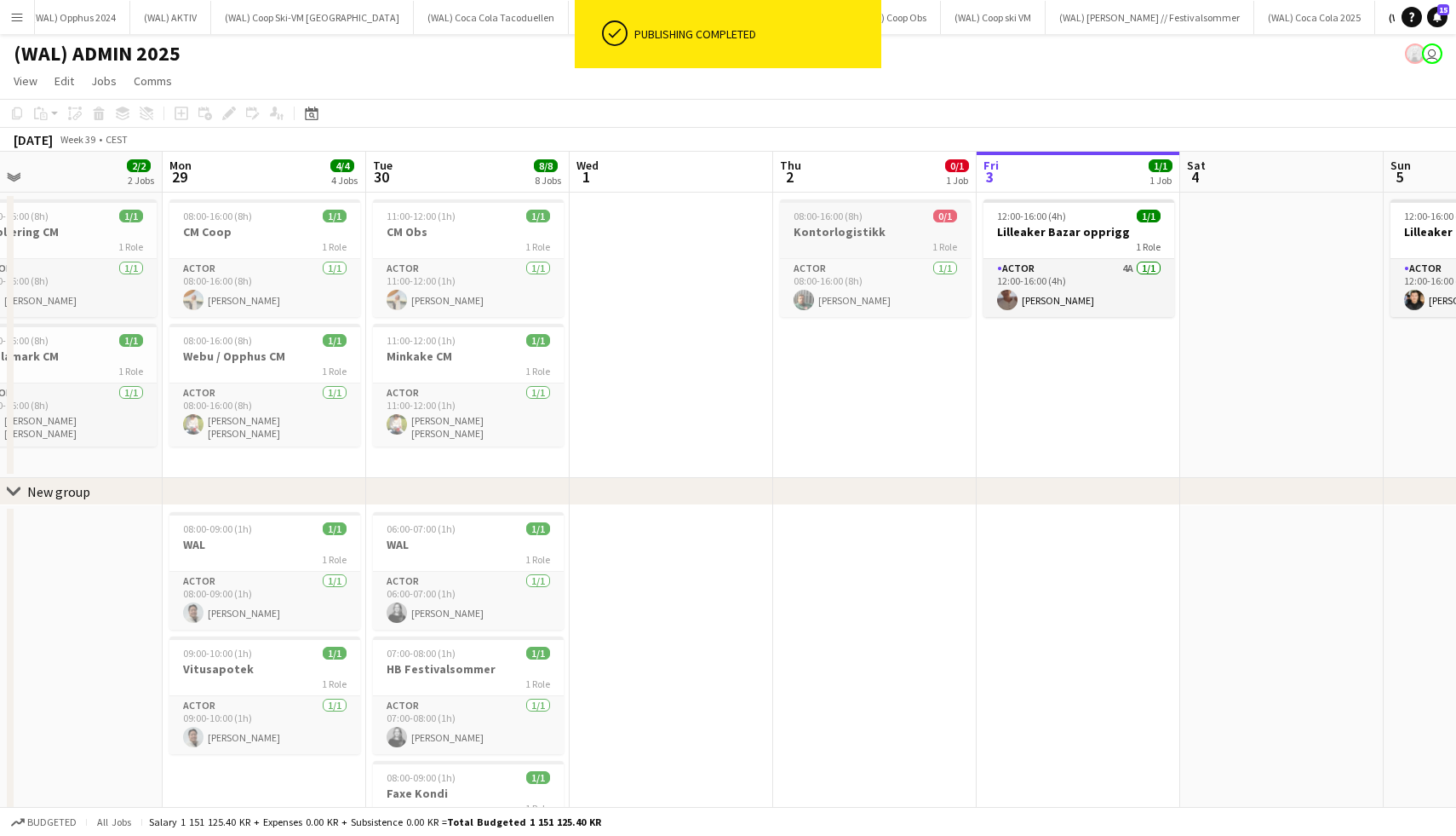
click at [859, 208] on app-job-card "08:00-16:00 (8h) 0/1 Kontorlogistikk 1 Role Actor 1/1 08:00-16:00 (8h) Martynas…" at bounding box center [875, 258] width 190 height 118
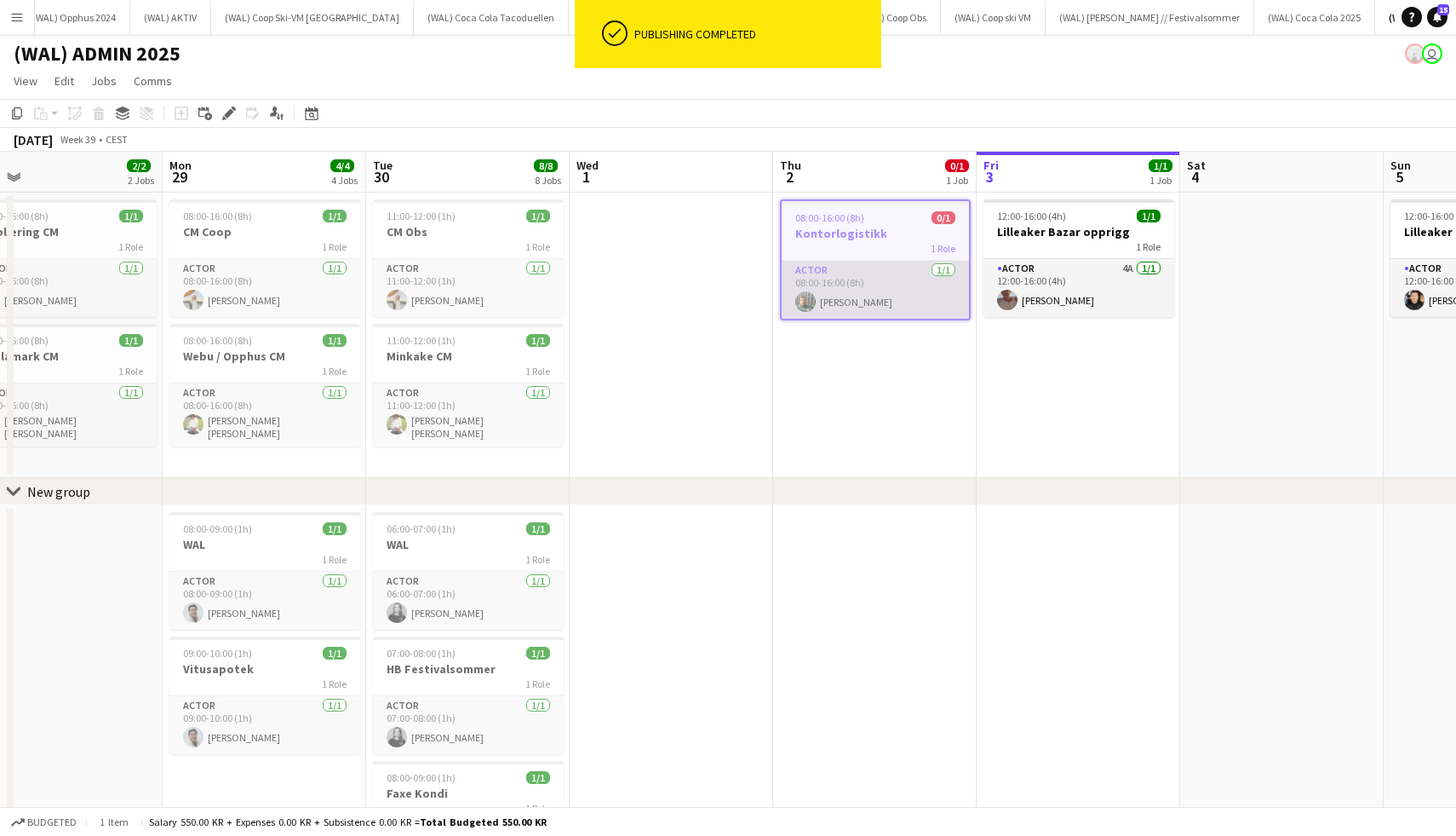
click at [880, 296] on app-card-role "Actor 1/1 08:00-16:00 (8h) Martynas Narkus" at bounding box center [875, 289] width 187 height 58
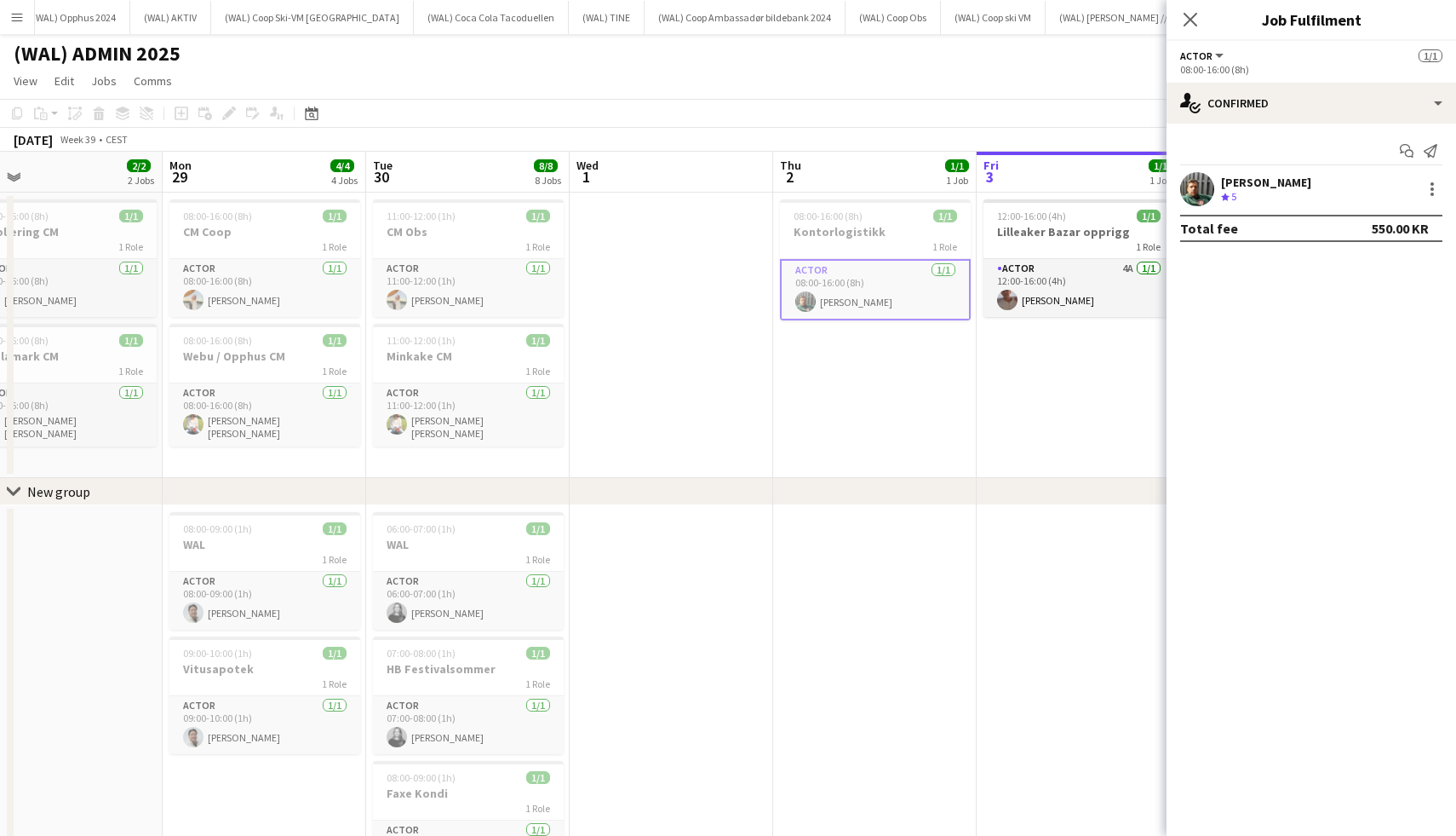
click at [636, 263] on app-date-cell at bounding box center [671, 335] width 203 height 285
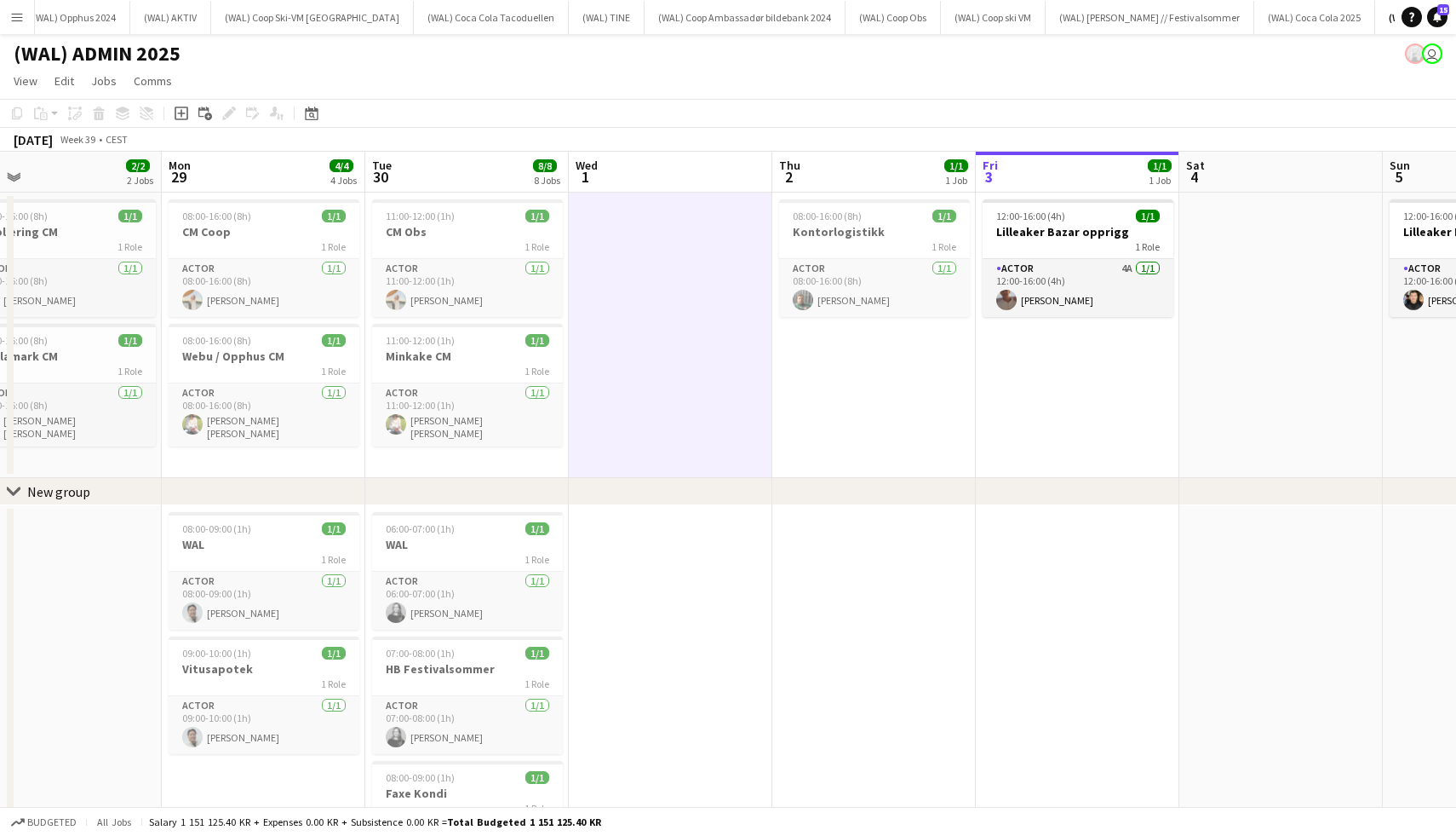
click at [15, 14] on app-icon "Menu" at bounding box center [17, 17] width 14 height 14
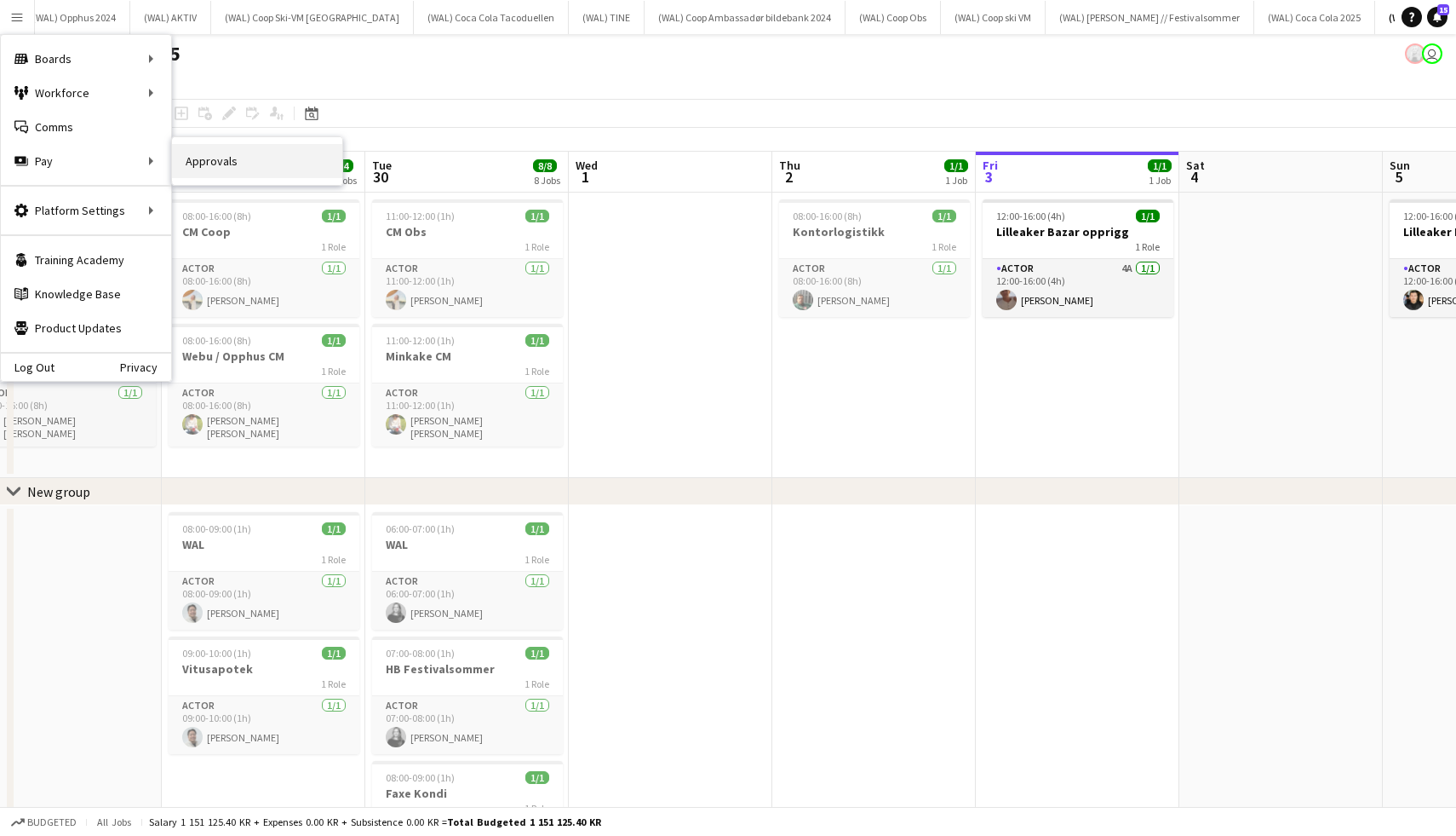
click at [272, 153] on link "Approvals" at bounding box center [258, 161] width 171 height 34
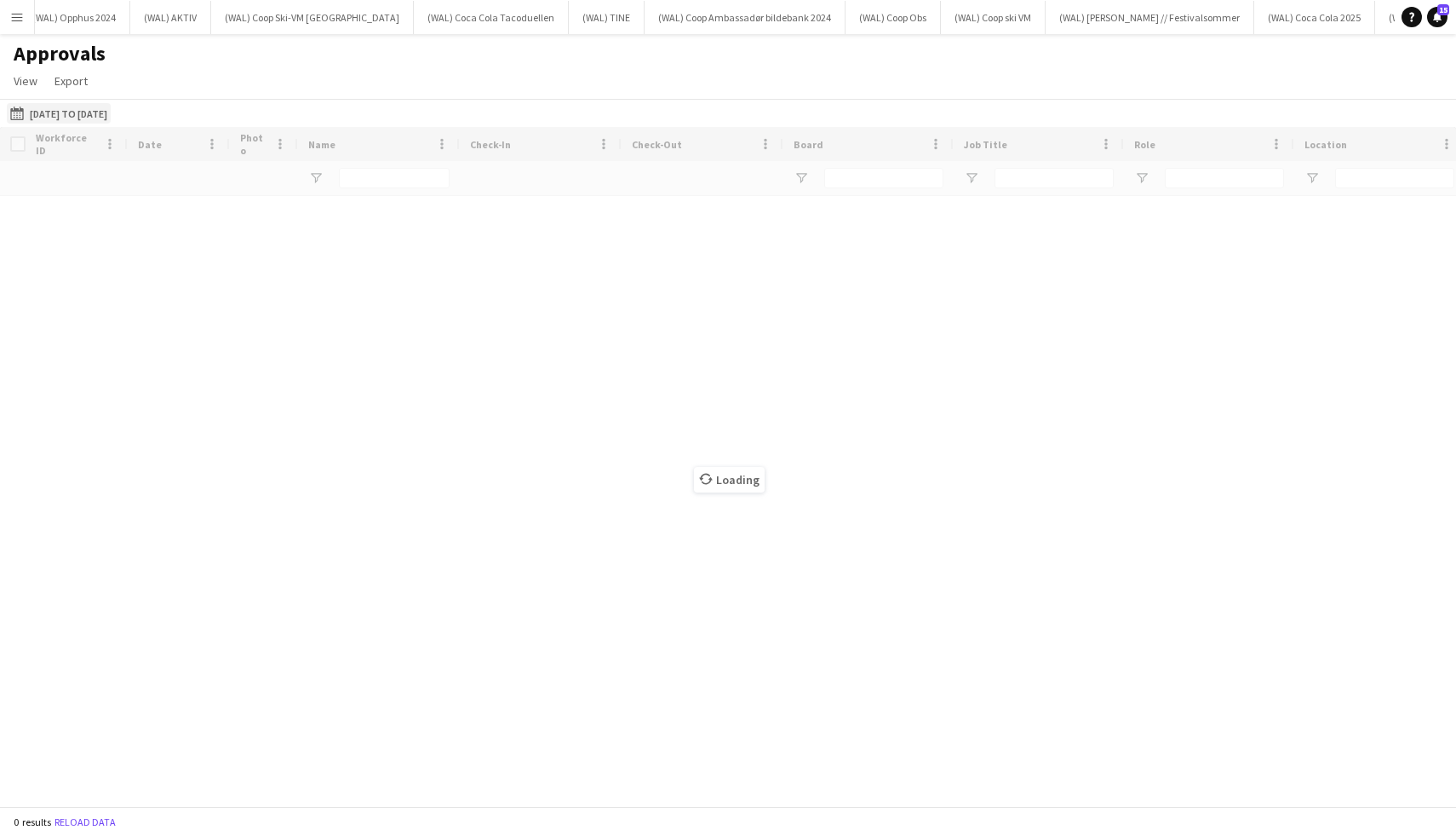
click at [61, 107] on button "01-05-2025 to 31-05-2025 01-05-2025 to 31-05-2025" at bounding box center [59, 114] width 104 height 20
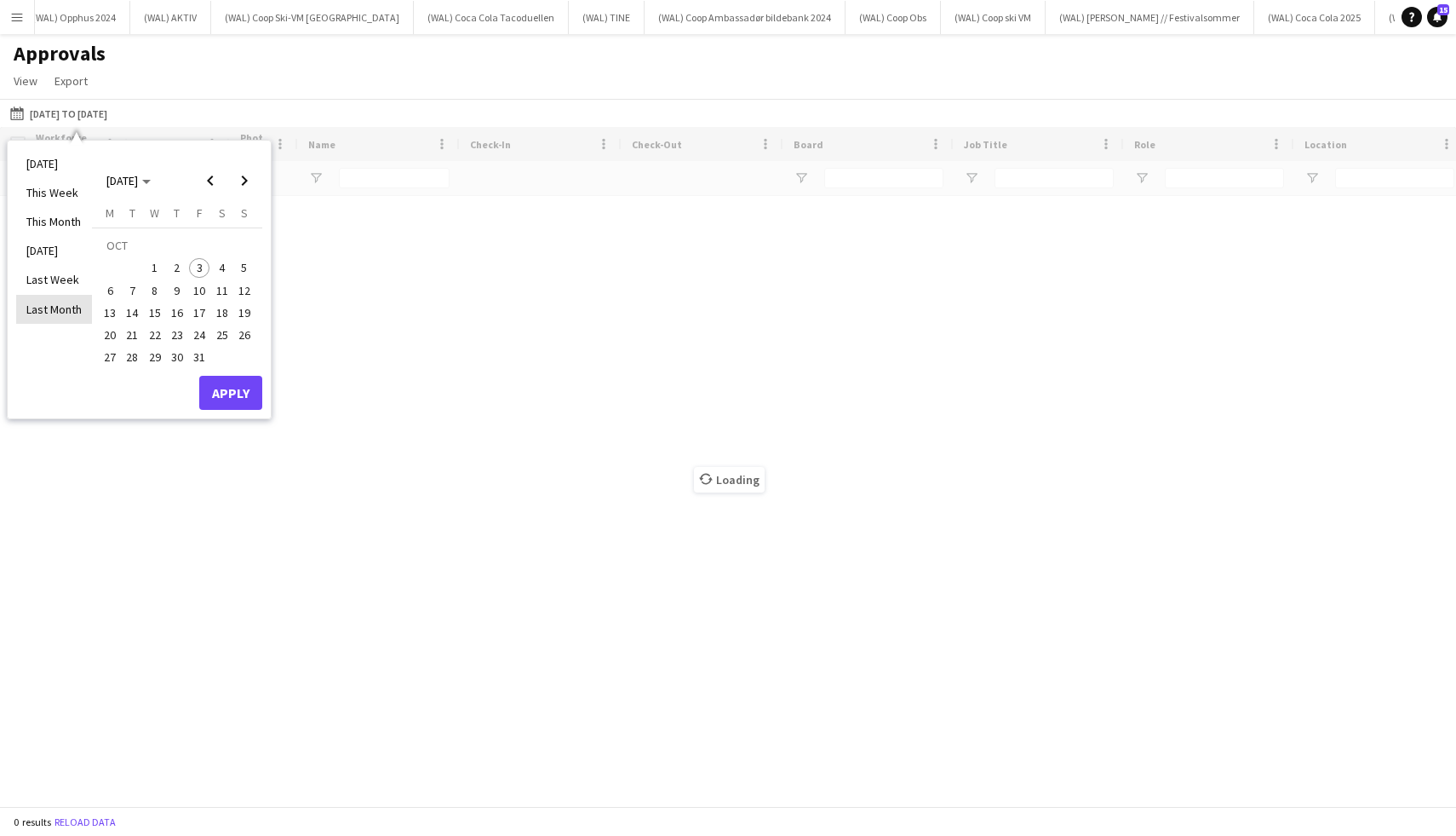
click at [59, 298] on li "Last Month" at bounding box center [54, 309] width 76 height 29
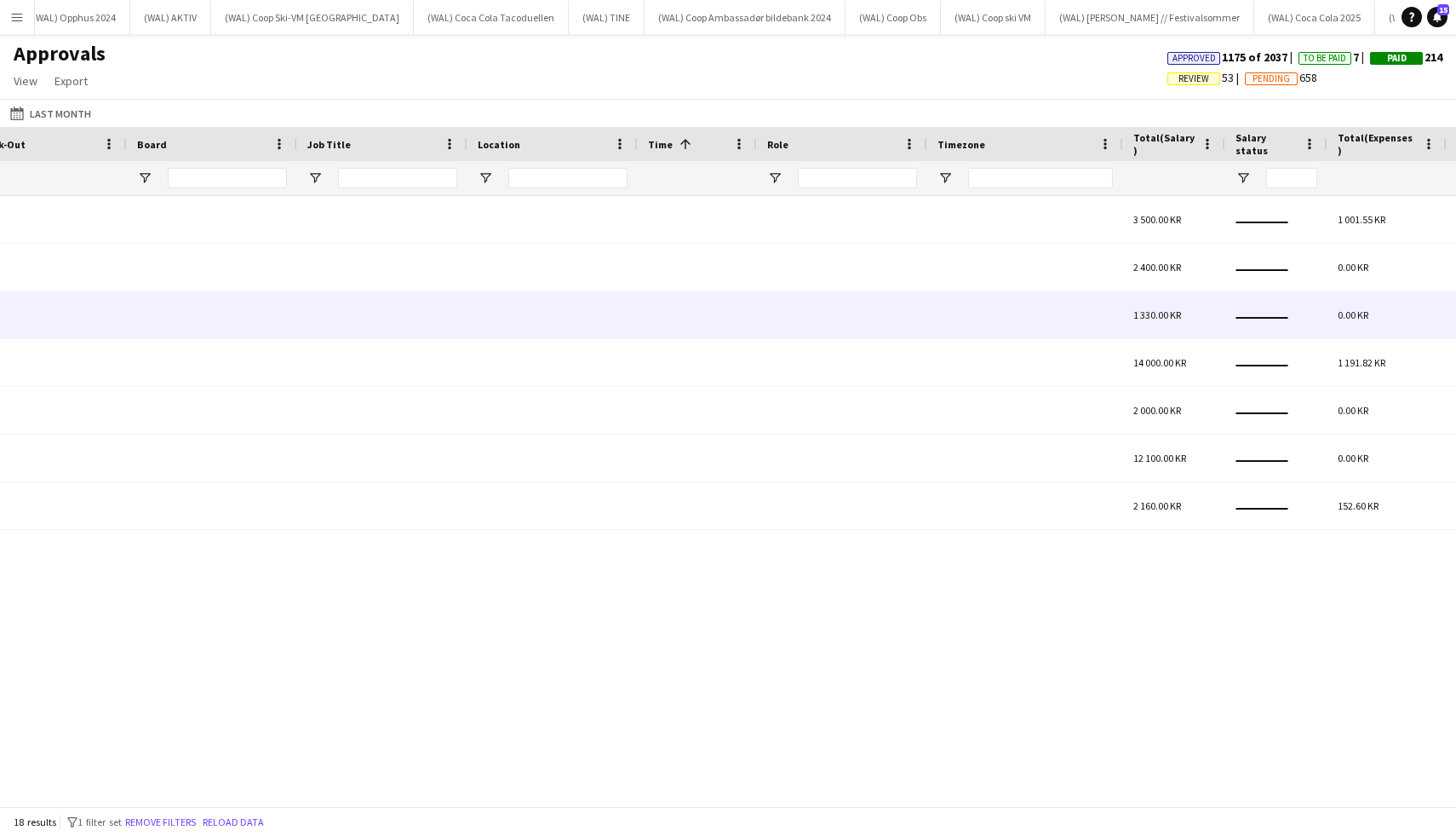
scroll to position [0, 909]
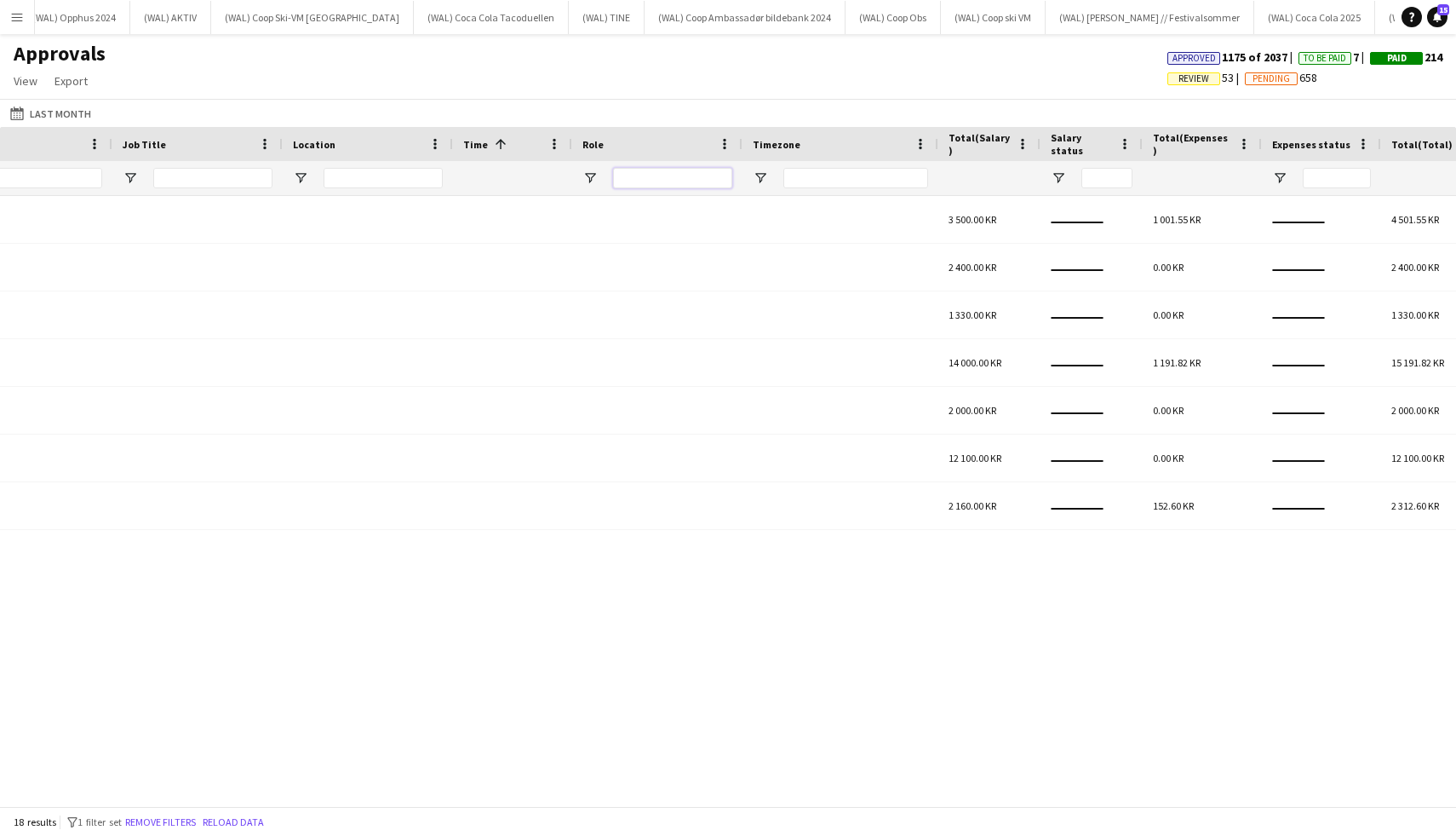
click at [684, 181] on input "Role Filter Input" at bounding box center [673, 178] width 119 height 20
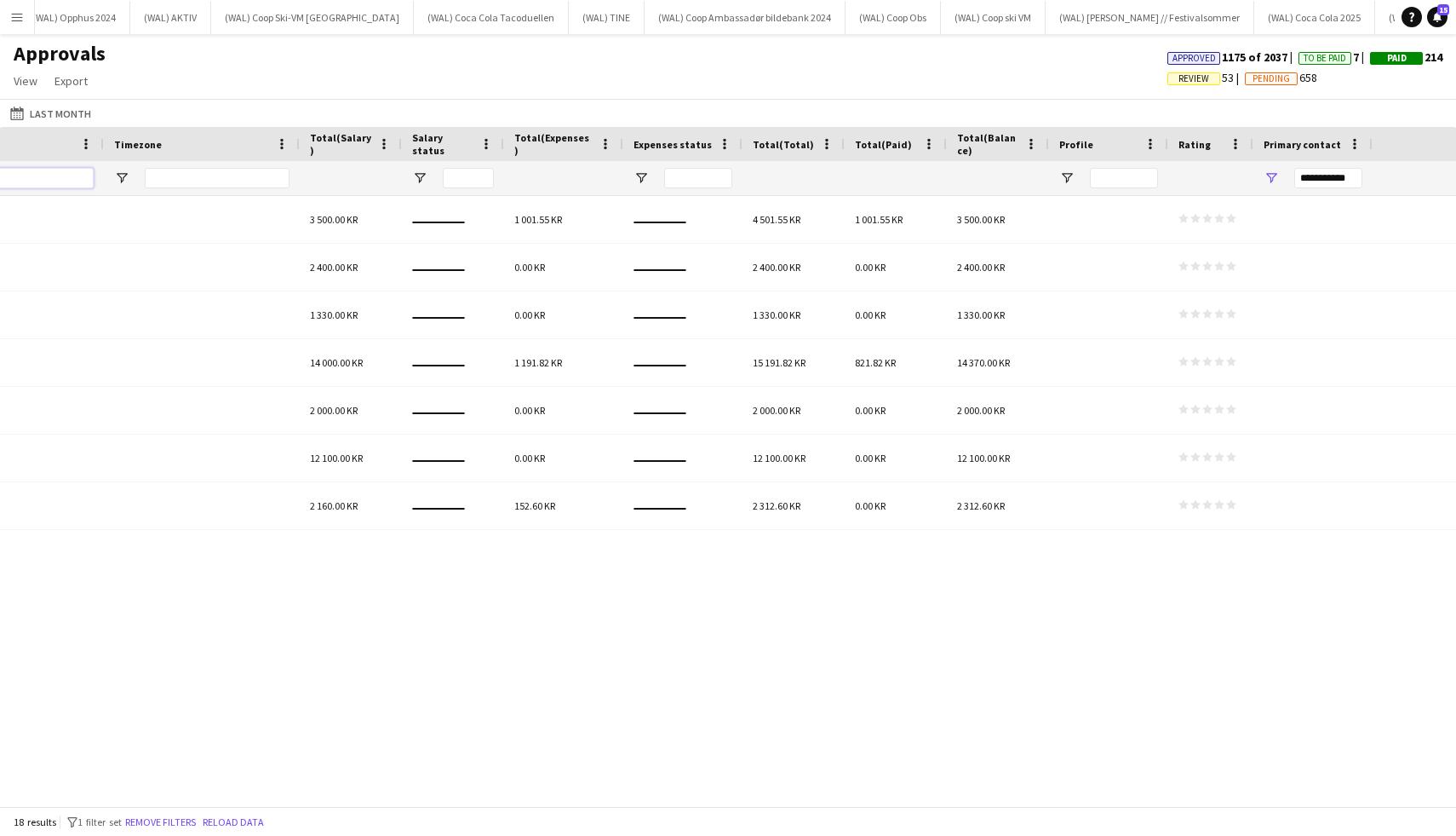
scroll to position [0, 0]
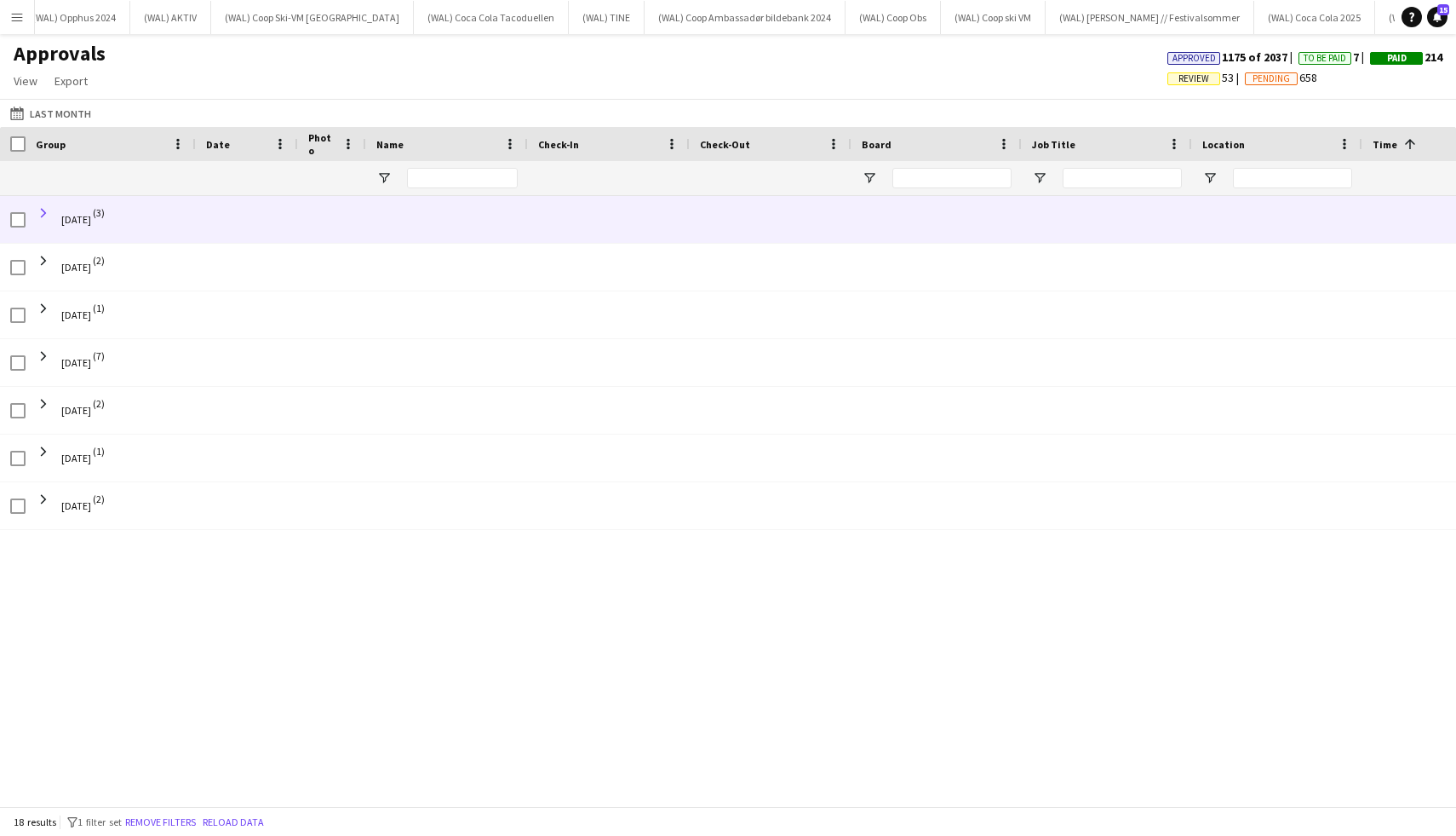
click at [44, 212] on span at bounding box center [44, 213] width 15 height 15
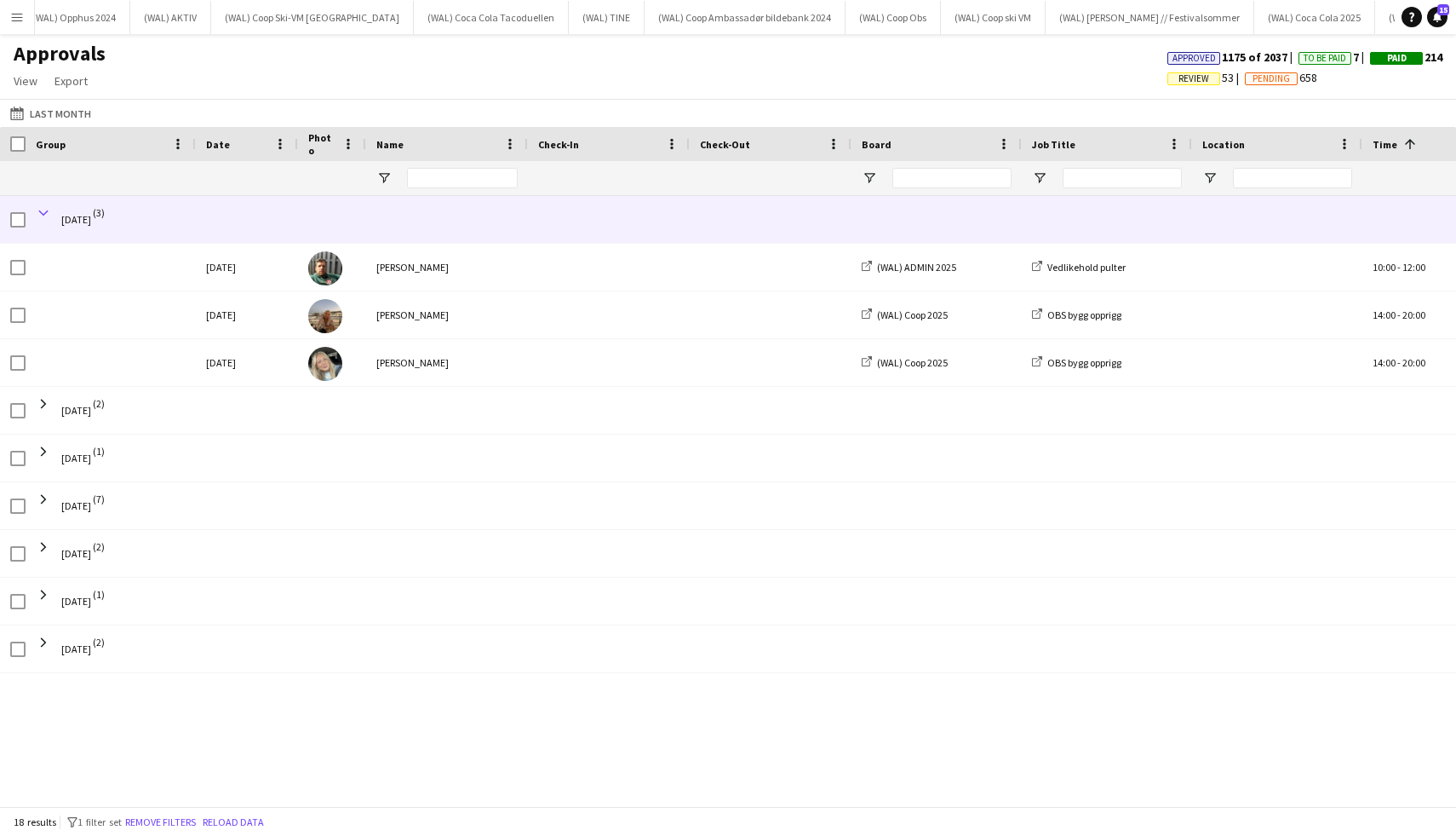
click at [45, 215] on span at bounding box center [44, 213] width 15 height 15
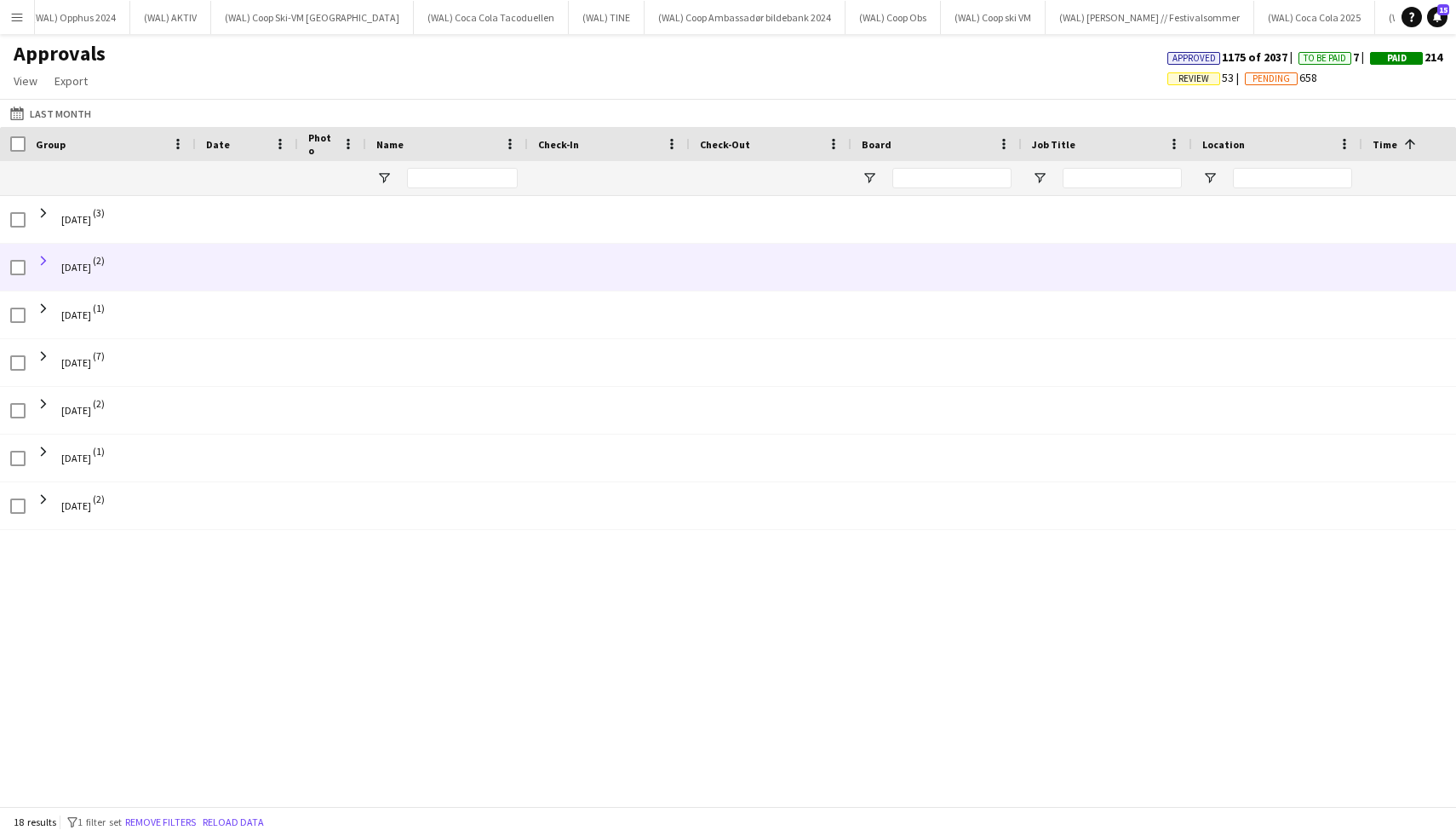
click at [44, 261] on span at bounding box center [44, 260] width 15 height 15
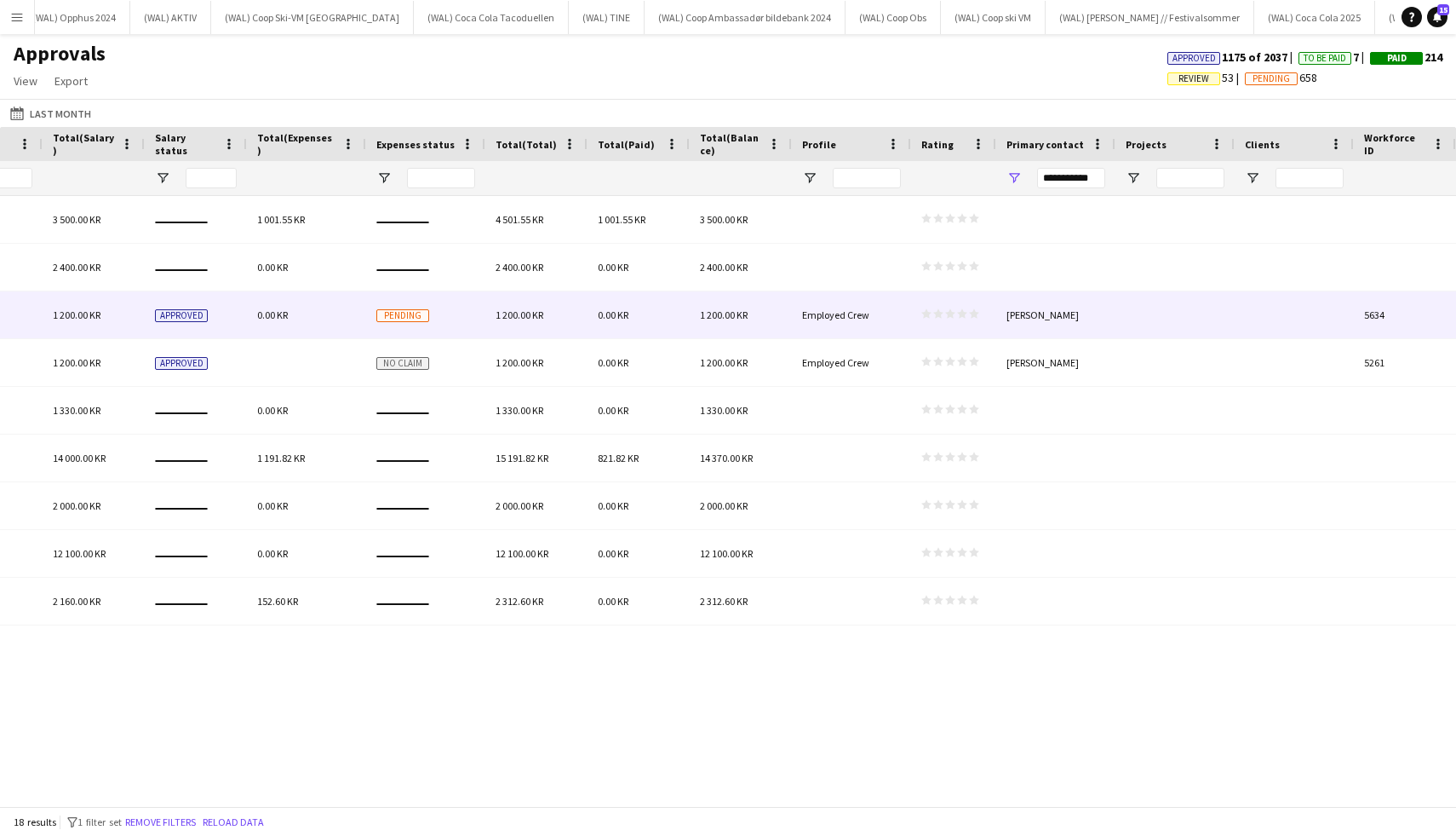
click at [946, 313] on polygon at bounding box center [950, 313] width 10 height 9
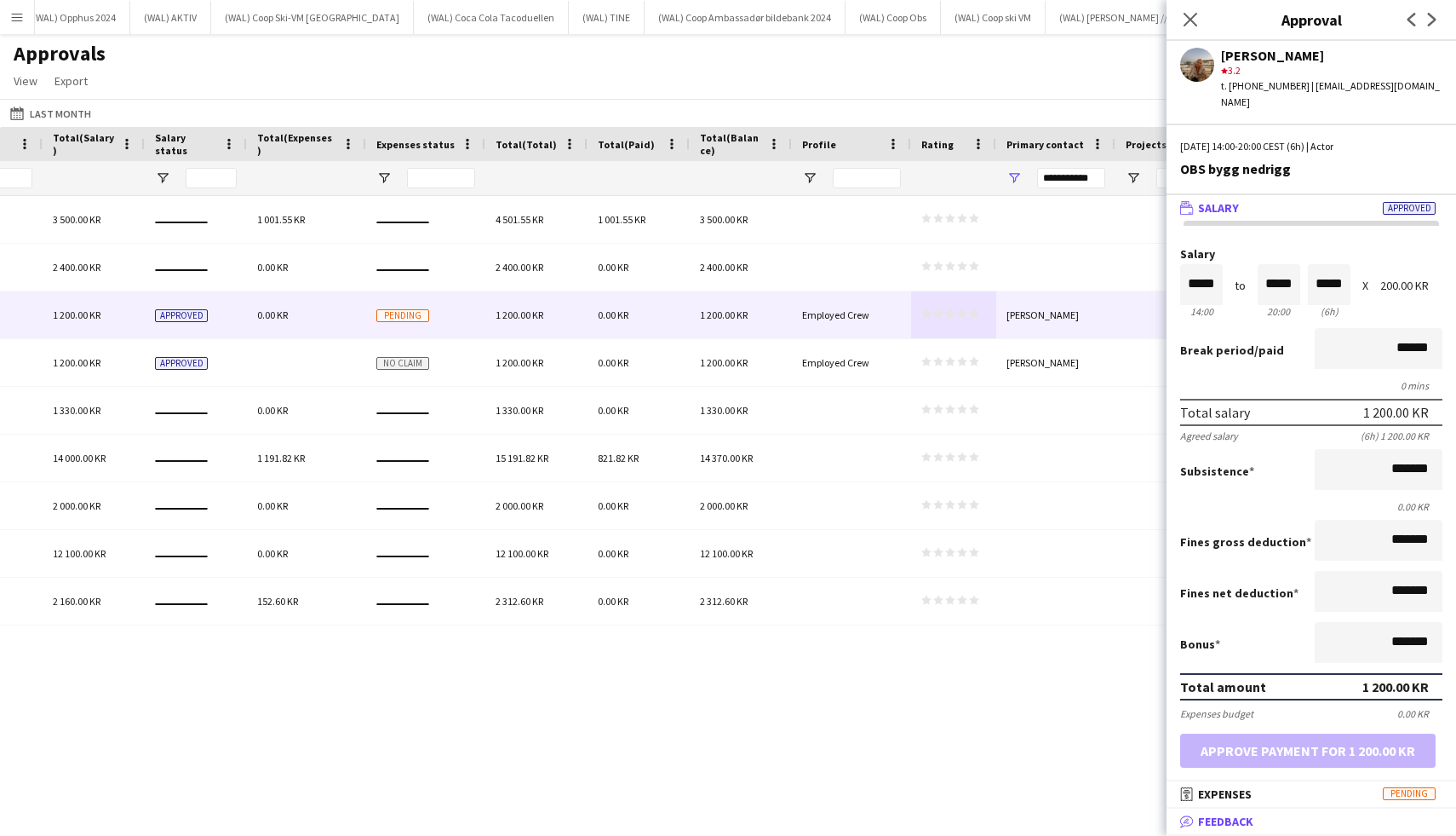
click at [1248, 823] on span "Feedback" at bounding box center [1226, 821] width 55 height 15
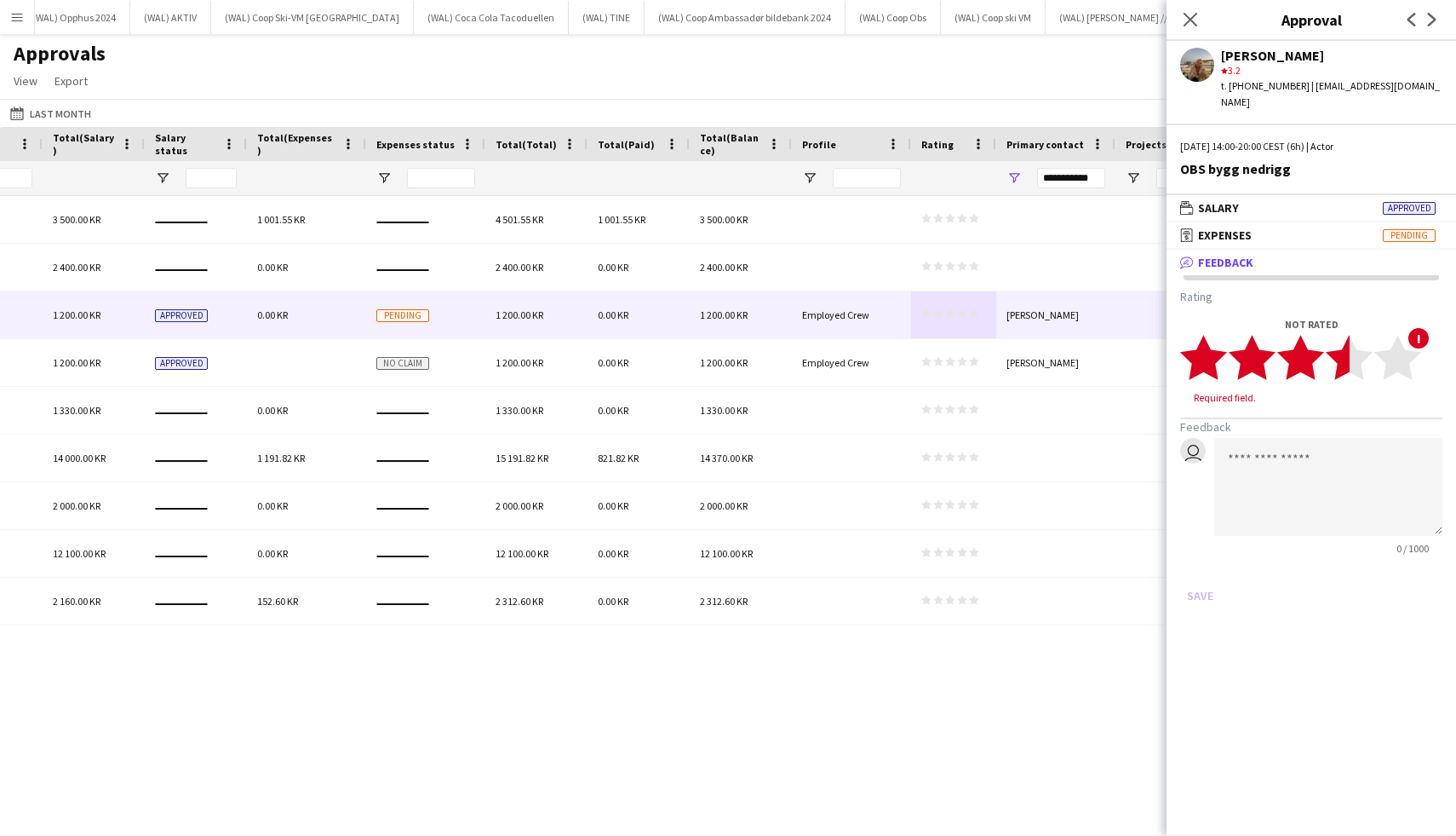
click at [1330, 347] on icon "star" at bounding box center [1348, 357] width 47 height 47
click at [1202, 565] on button "Save" at bounding box center [1200, 579] width 40 height 27
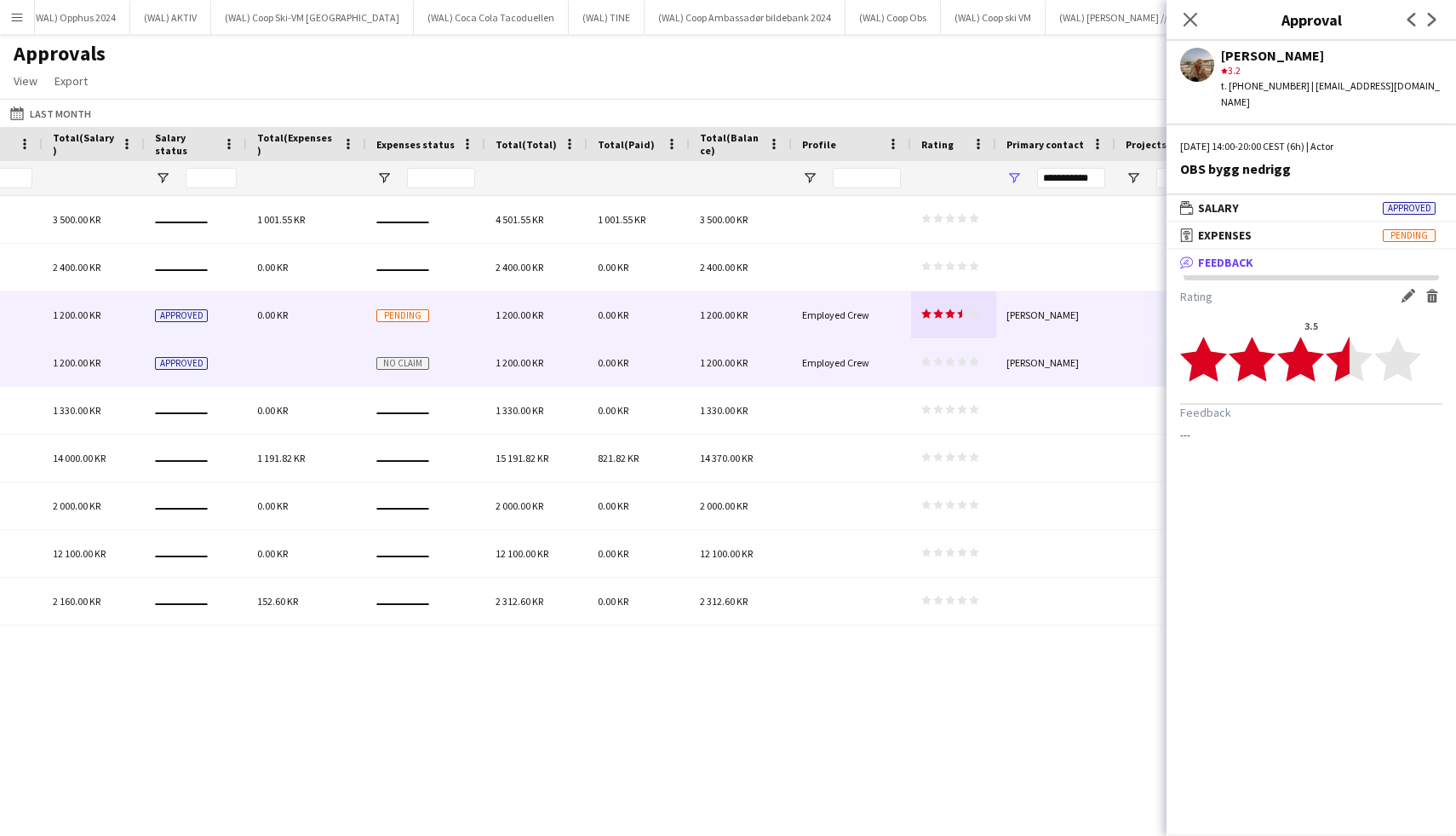
click at [954, 361] on icon "star" at bounding box center [950, 361] width 10 height 10
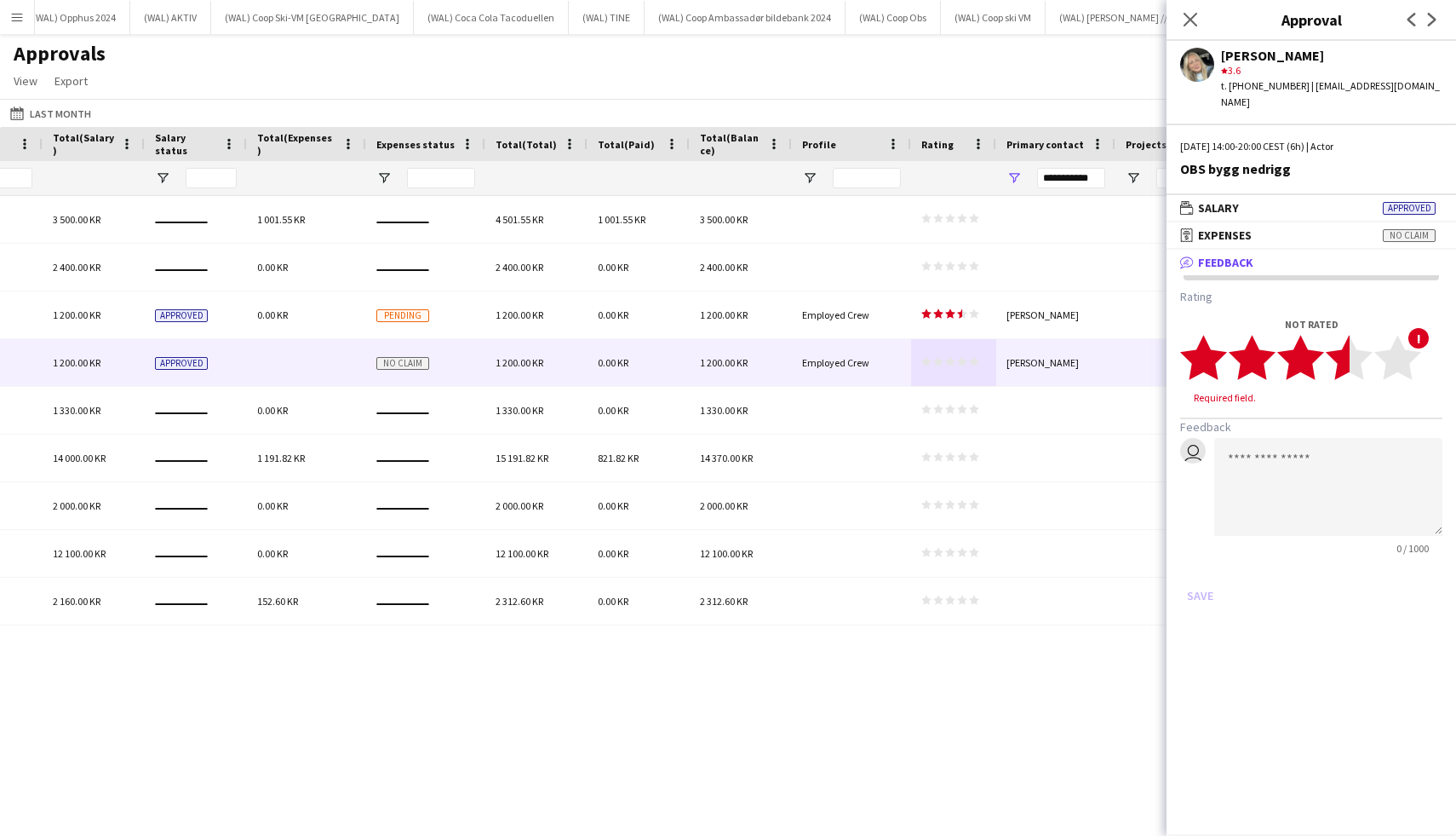
click at [1340, 359] on polygon at bounding box center [1348, 358] width 47 height 44
click at [1196, 565] on button "Save" at bounding box center [1200, 579] width 40 height 27
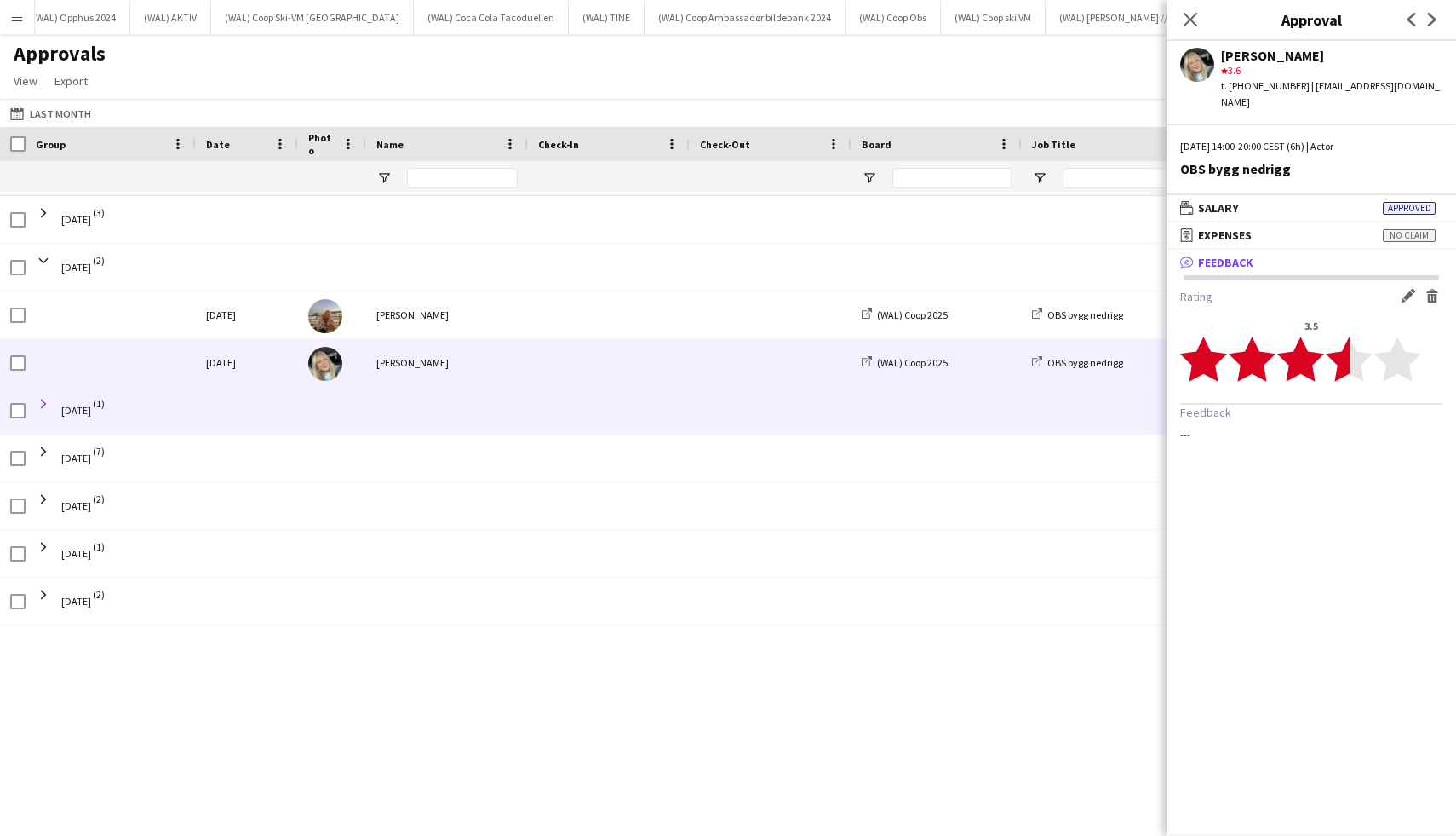
click at [45, 400] on span at bounding box center [44, 404] width 15 height 15
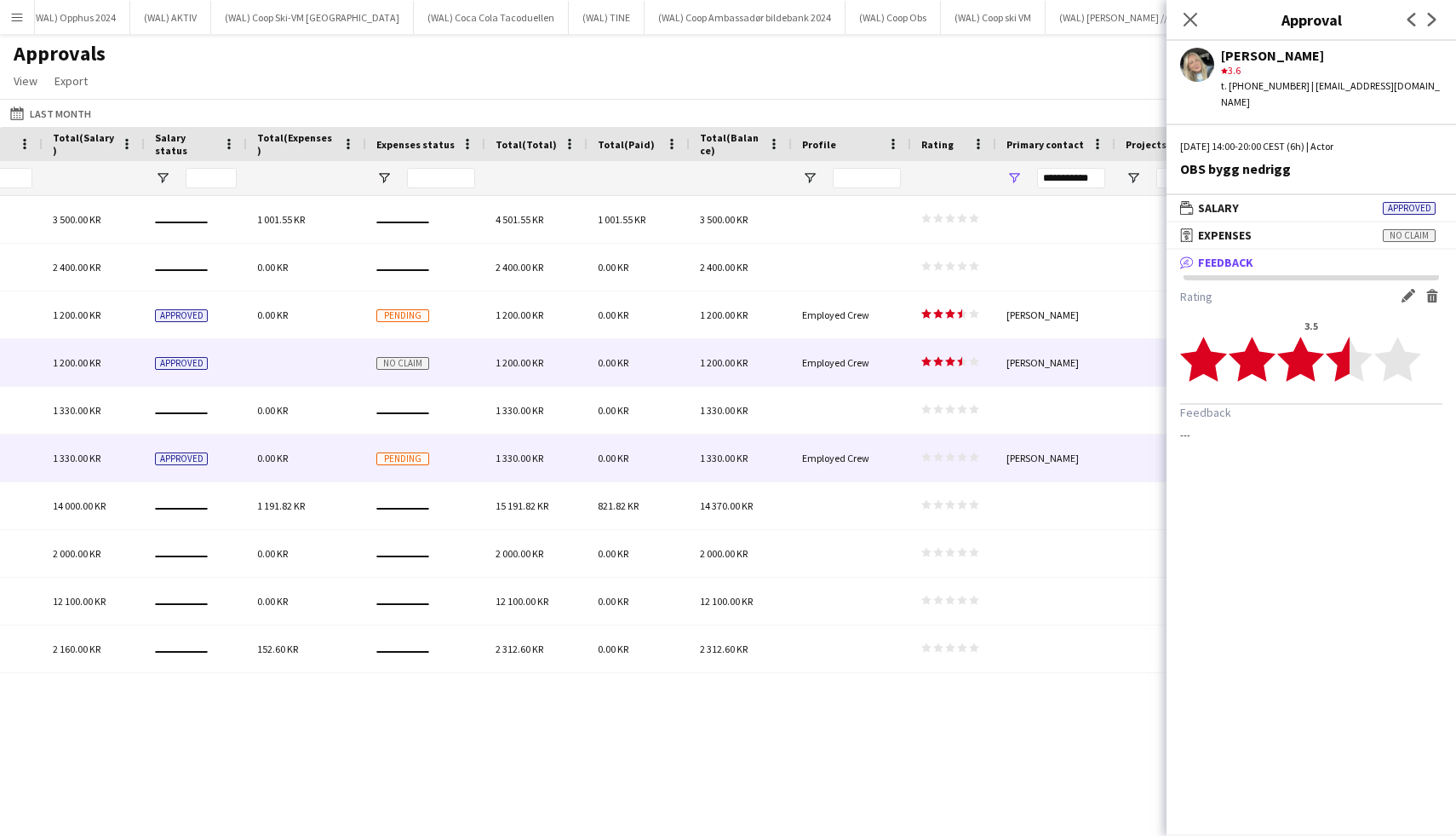
click at [921, 453] on icon "star" at bounding box center [926, 457] width 10 height 10
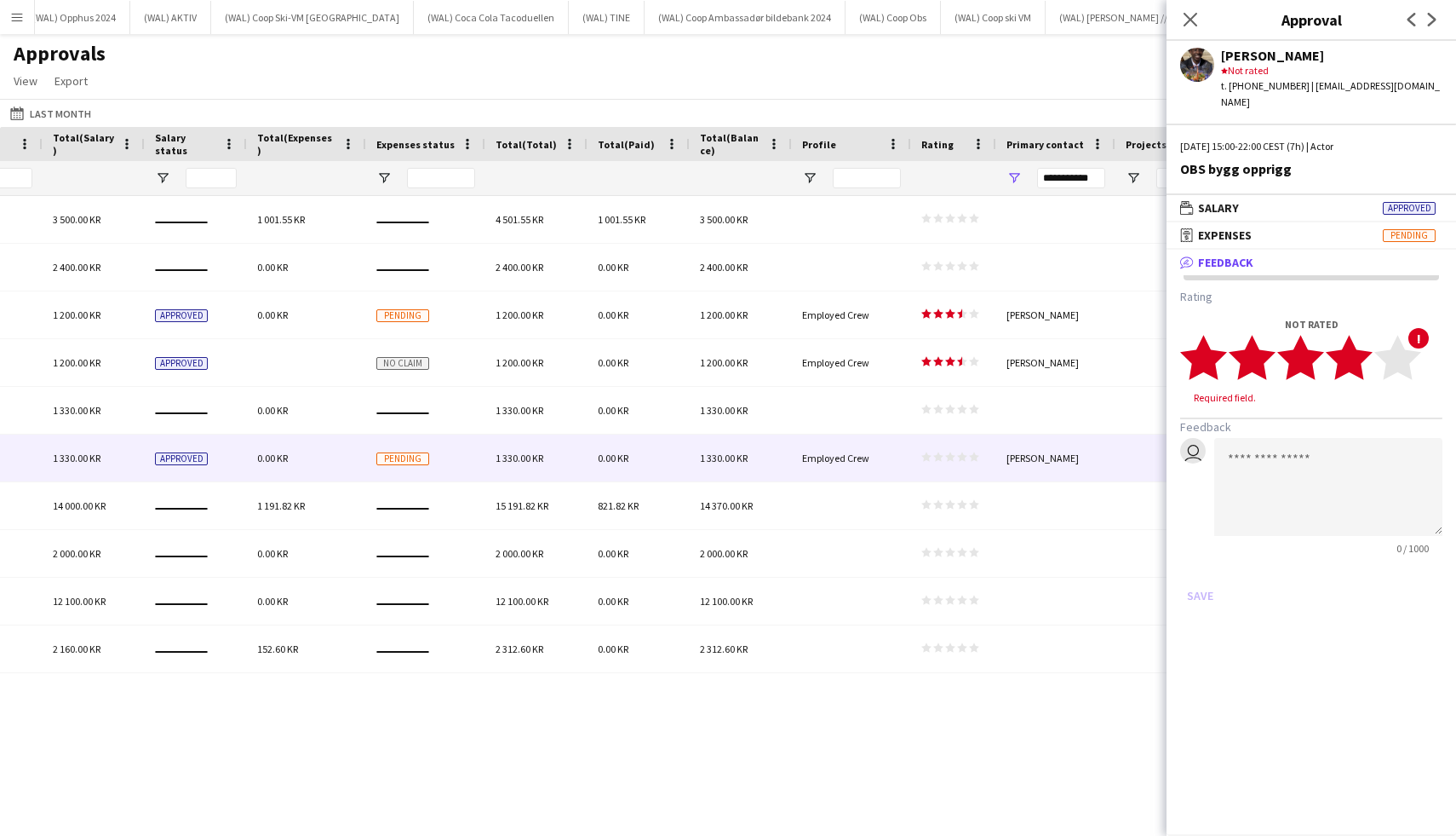
click at [1355, 353] on polygon at bounding box center [1348, 358] width 47 height 44
click at [1344, 342] on polygon at bounding box center [1348, 358] width 47 height 44
click at [1357, 342] on polygon at bounding box center [1348, 358] width 47 height 44
click at [1278, 435] on textarea at bounding box center [1328, 471] width 228 height 98
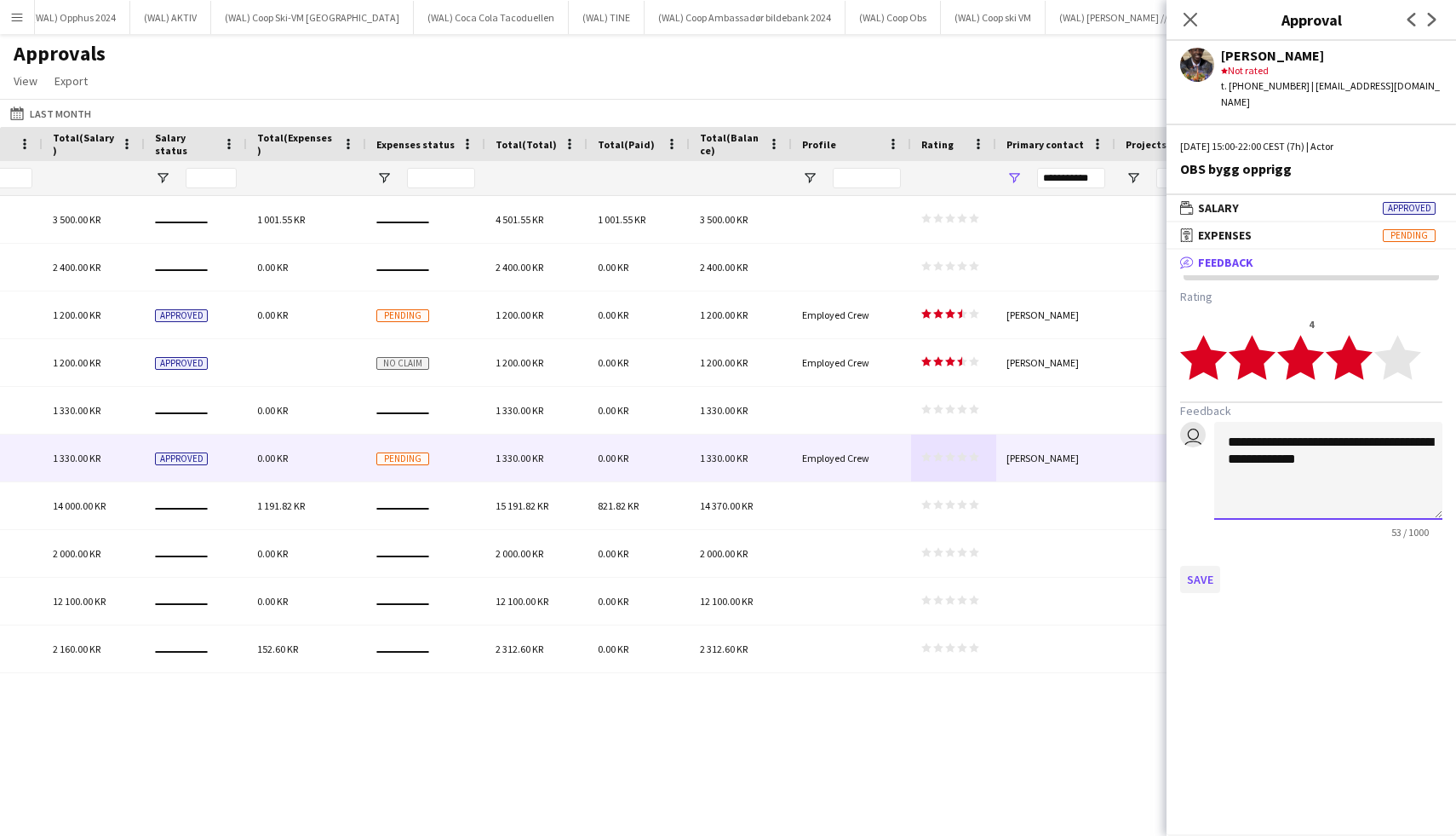
type textarea "**********"
click at [1213, 565] on button "Save" at bounding box center [1200, 579] width 40 height 27
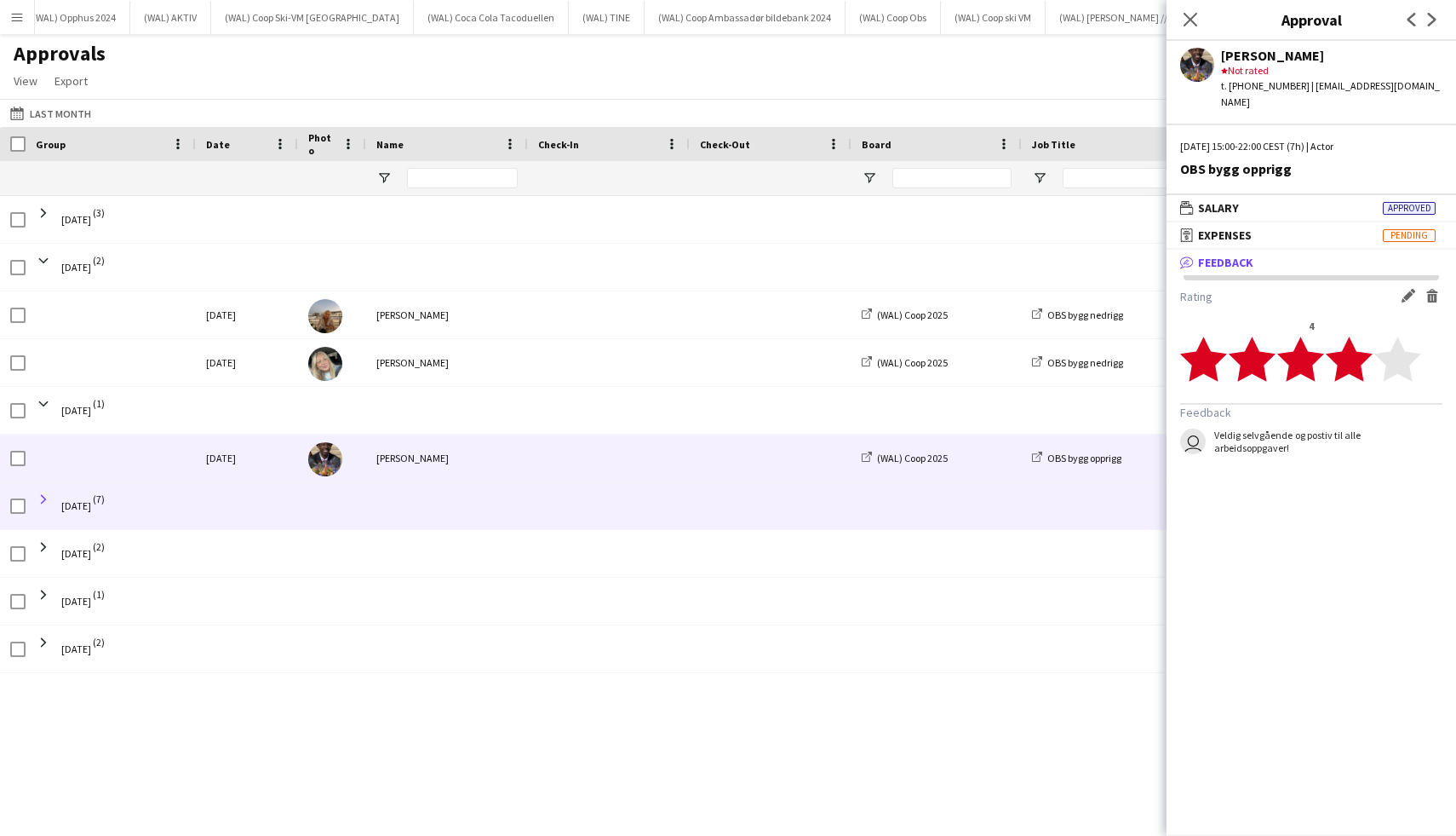
click at [49, 500] on span at bounding box center [44, 500] width 15 height 15
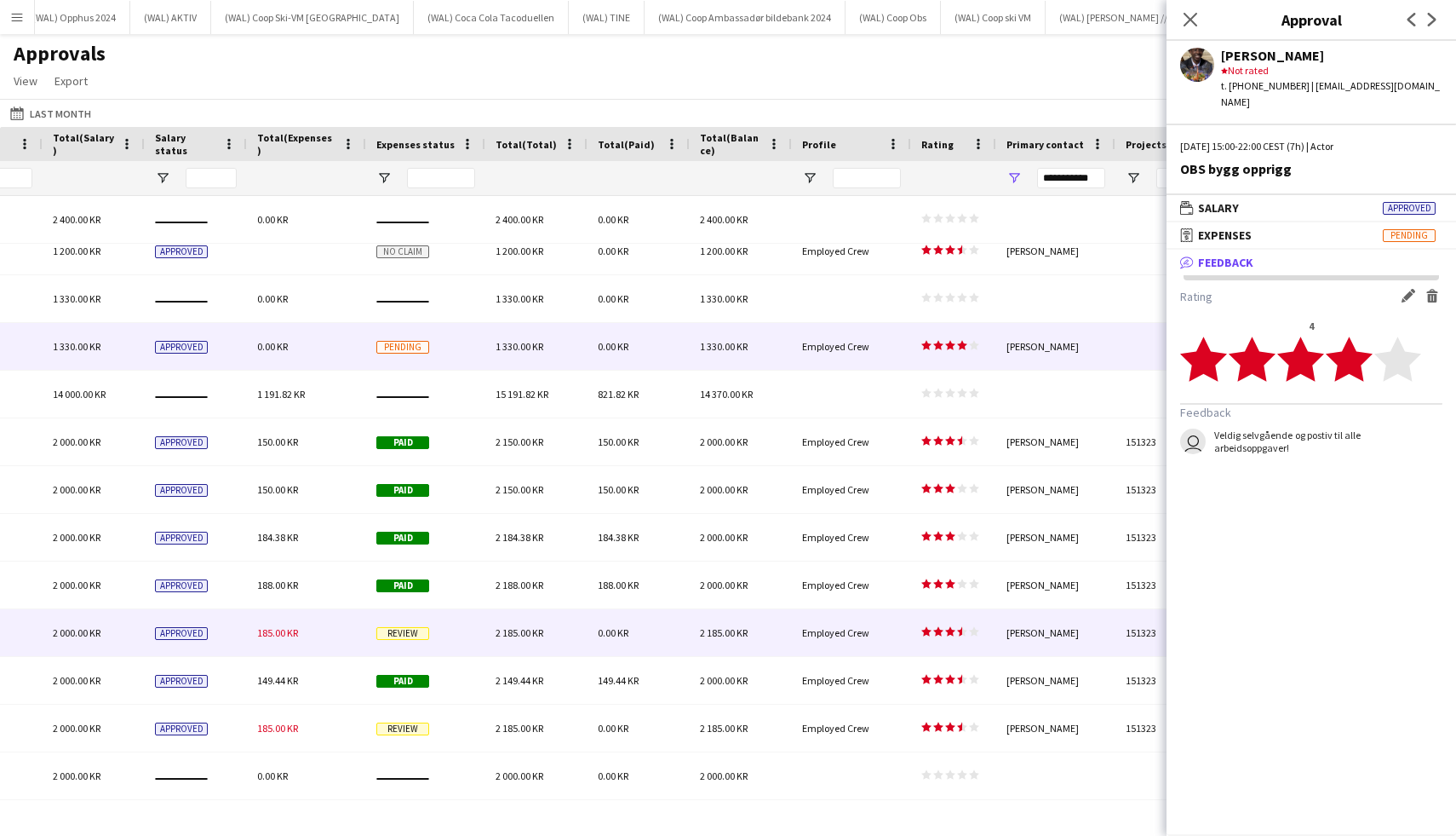
click at [312, 639] on div "185.00 KR" at bounding box center [306, 632] width 119 height 47
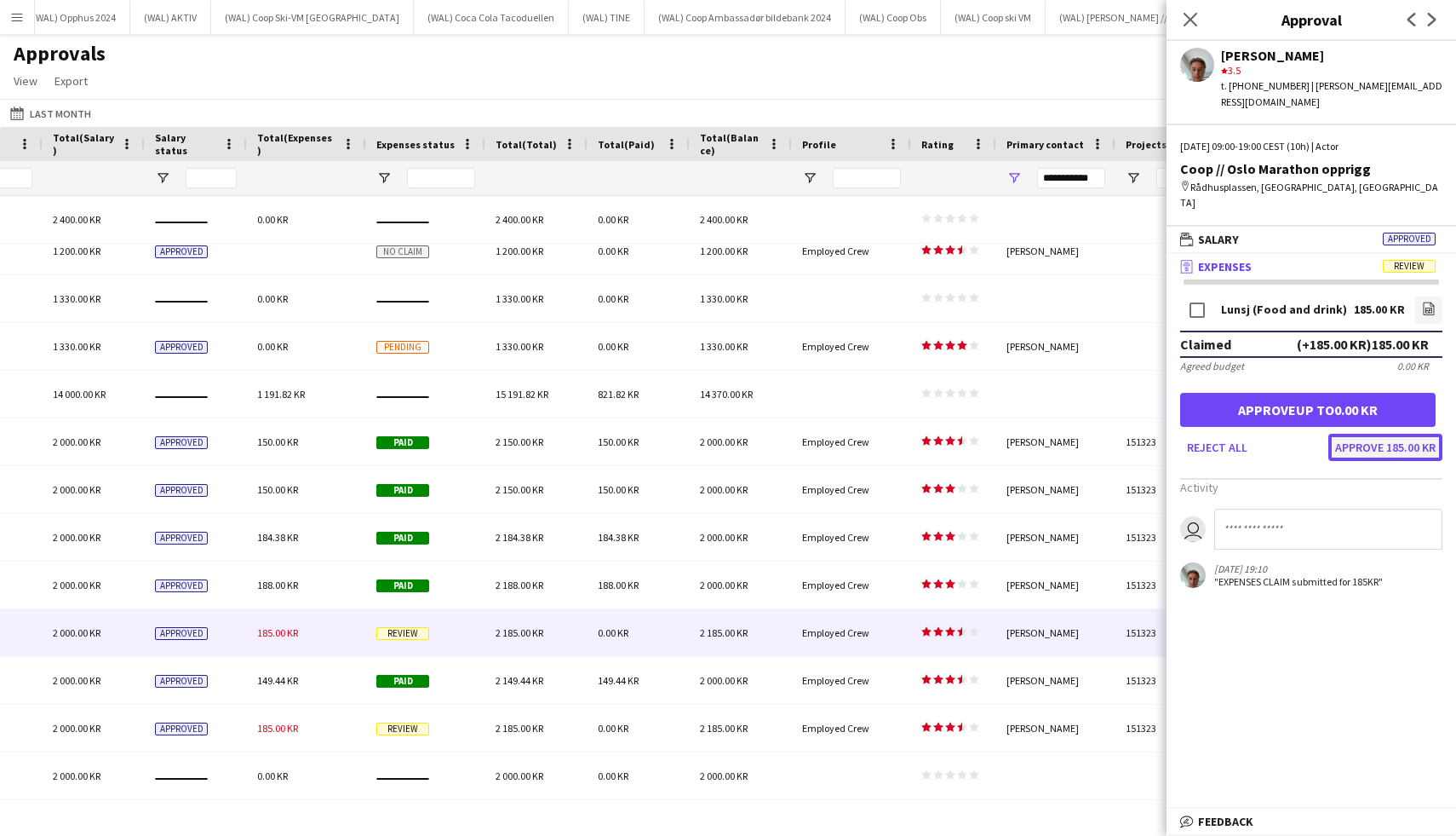
click at [1352, 434] on button "Approve 185.00 KR" at bounding box center [1385, 447] width 114 height 27
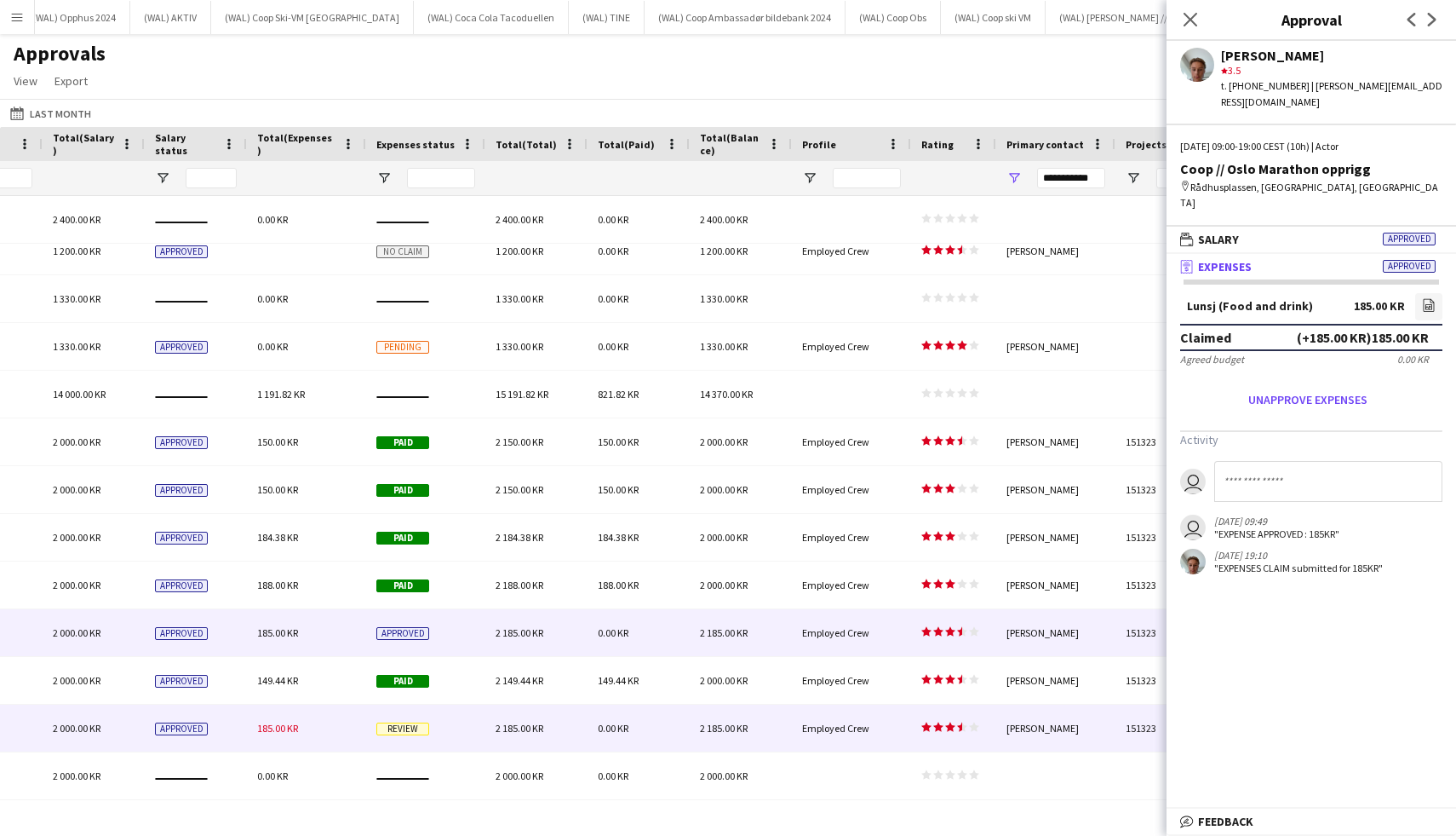
click at [268, 725] on span "185.00 KR" at bounding box center [277, 728] width 41 height 13
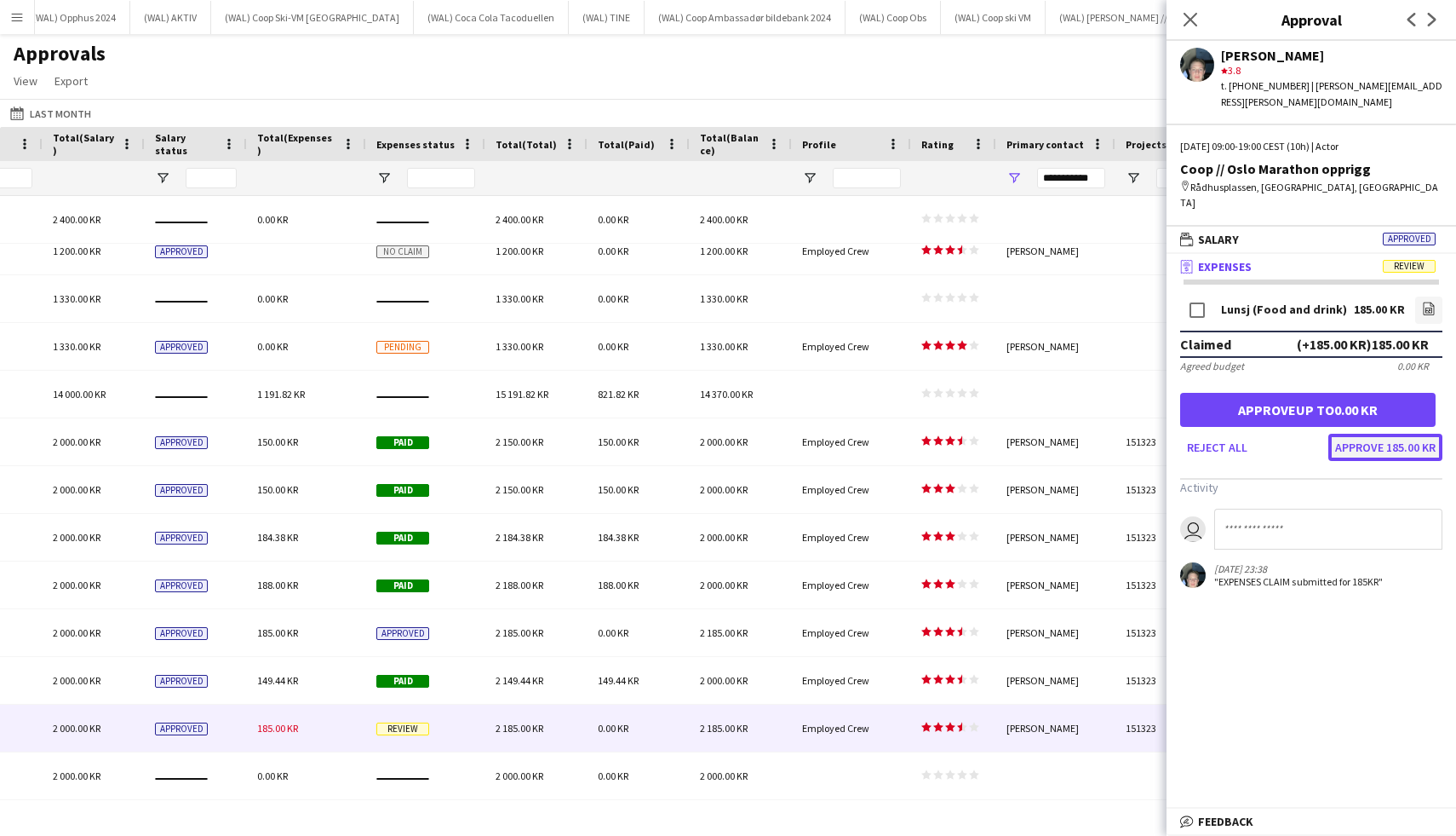
click at [1378, 434] on button "Approve 185.00 KR" at bounding box center [1385, 447] width 114 height 27
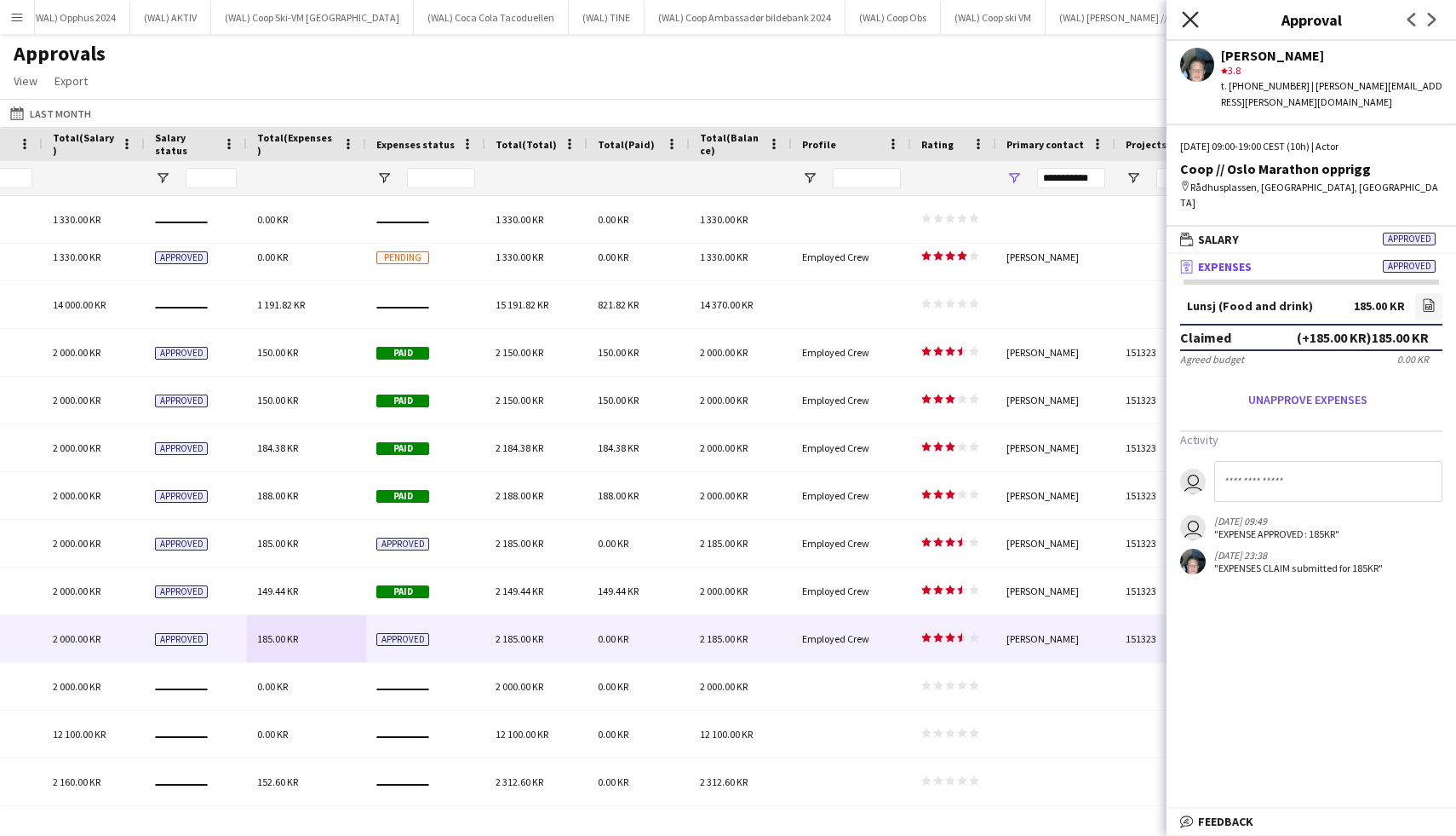
click at [1182, 20] on icon "Close pop-in" at bounding box center [1190, 19] width 16 height 16
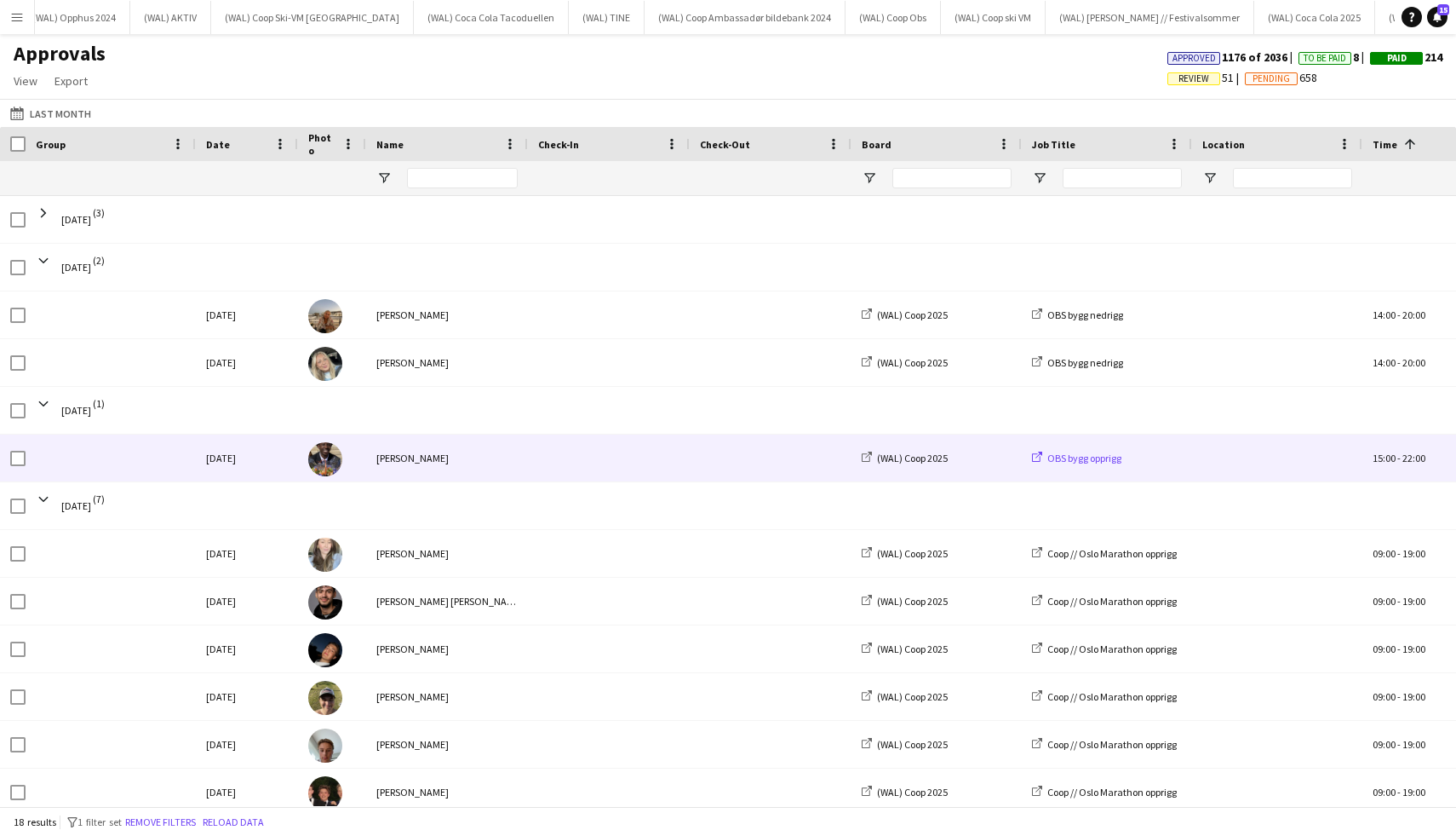
click at [1091, 459] on span "OBS bygg opprigg" at bounding box center [1084, 458] width 74 height 13
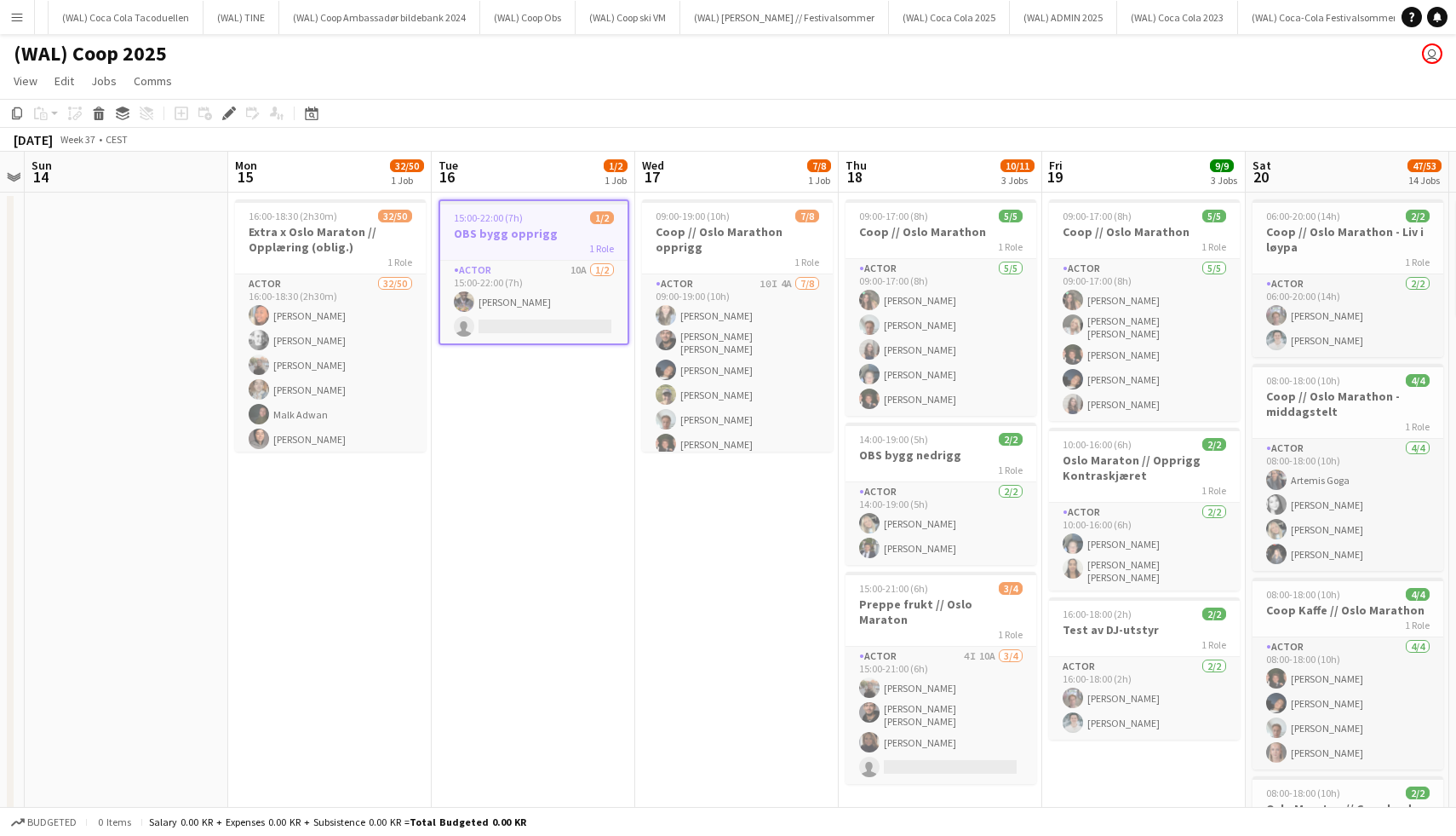
scroll to position [0, 1118]
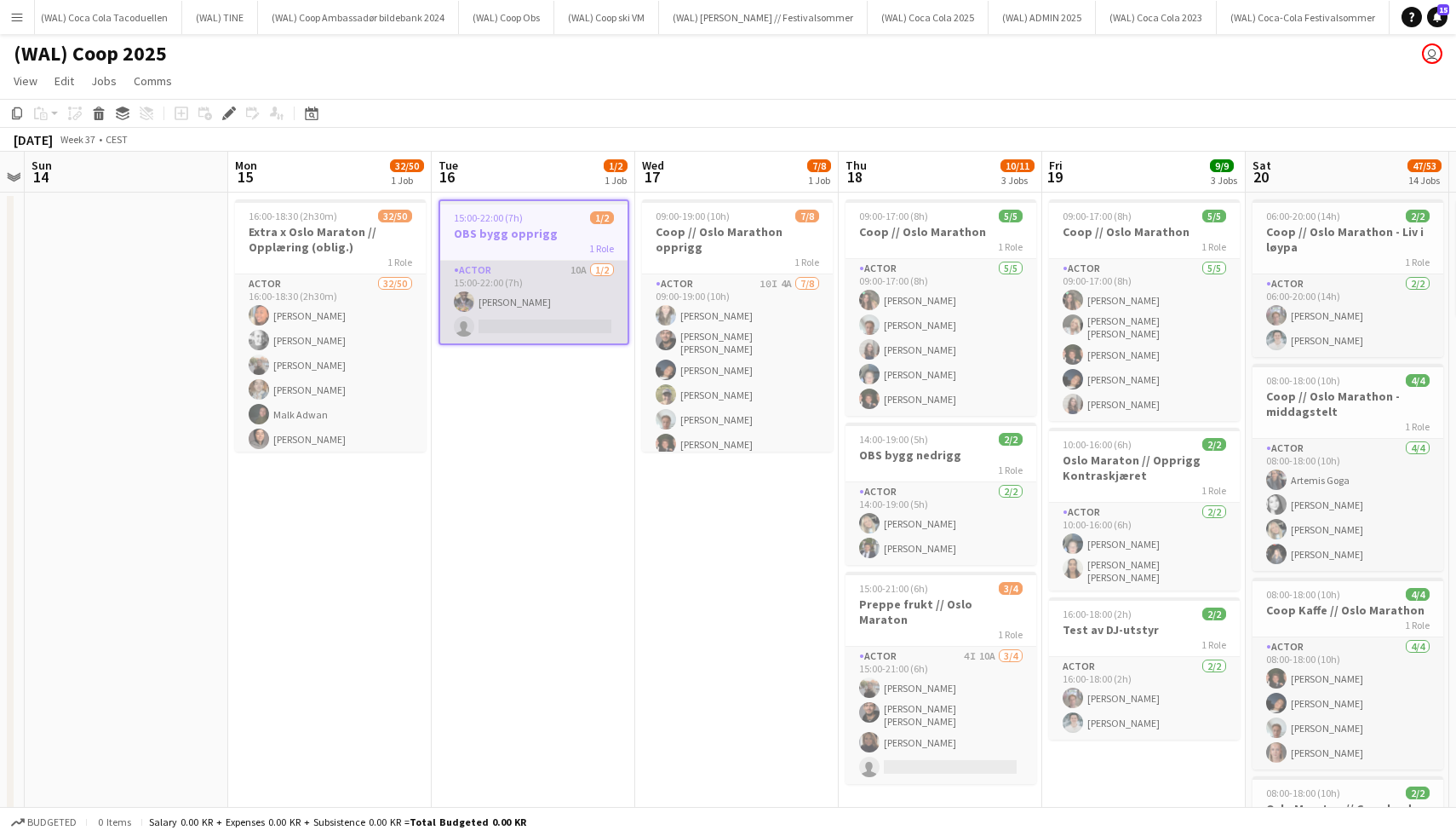
click at [497, 307] on app-card-role "Actor 10A 1/2 15:00-22:00 (7h) Shepard Cyiza single-neutral-actions" at bounding box center [533, 301] width 187 height 83
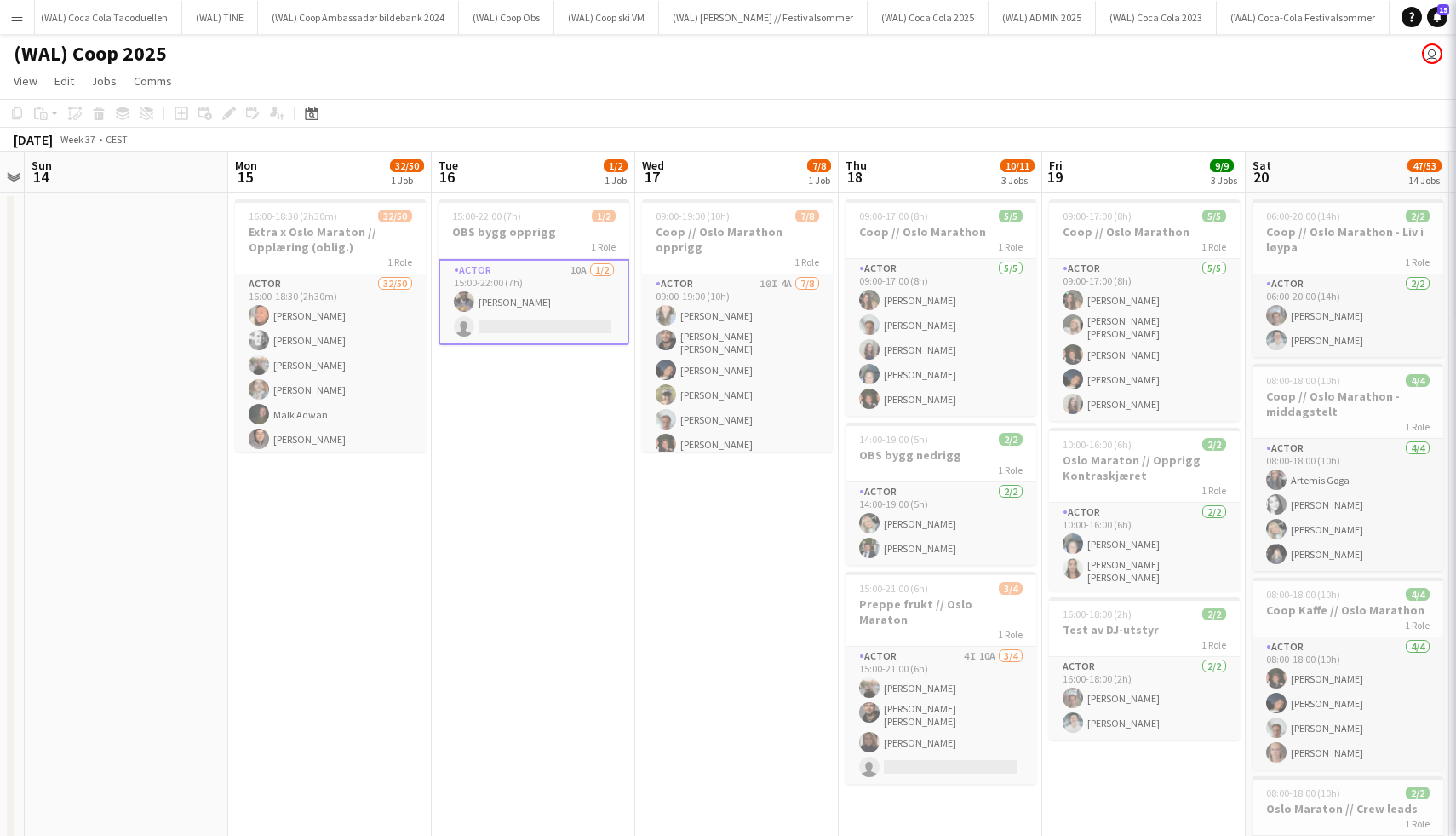
scroll to position [0, 585]
click at [515, 221] on span "15:00-22:00 (7h)" at bounding box center [487, 215] width 69 height 13
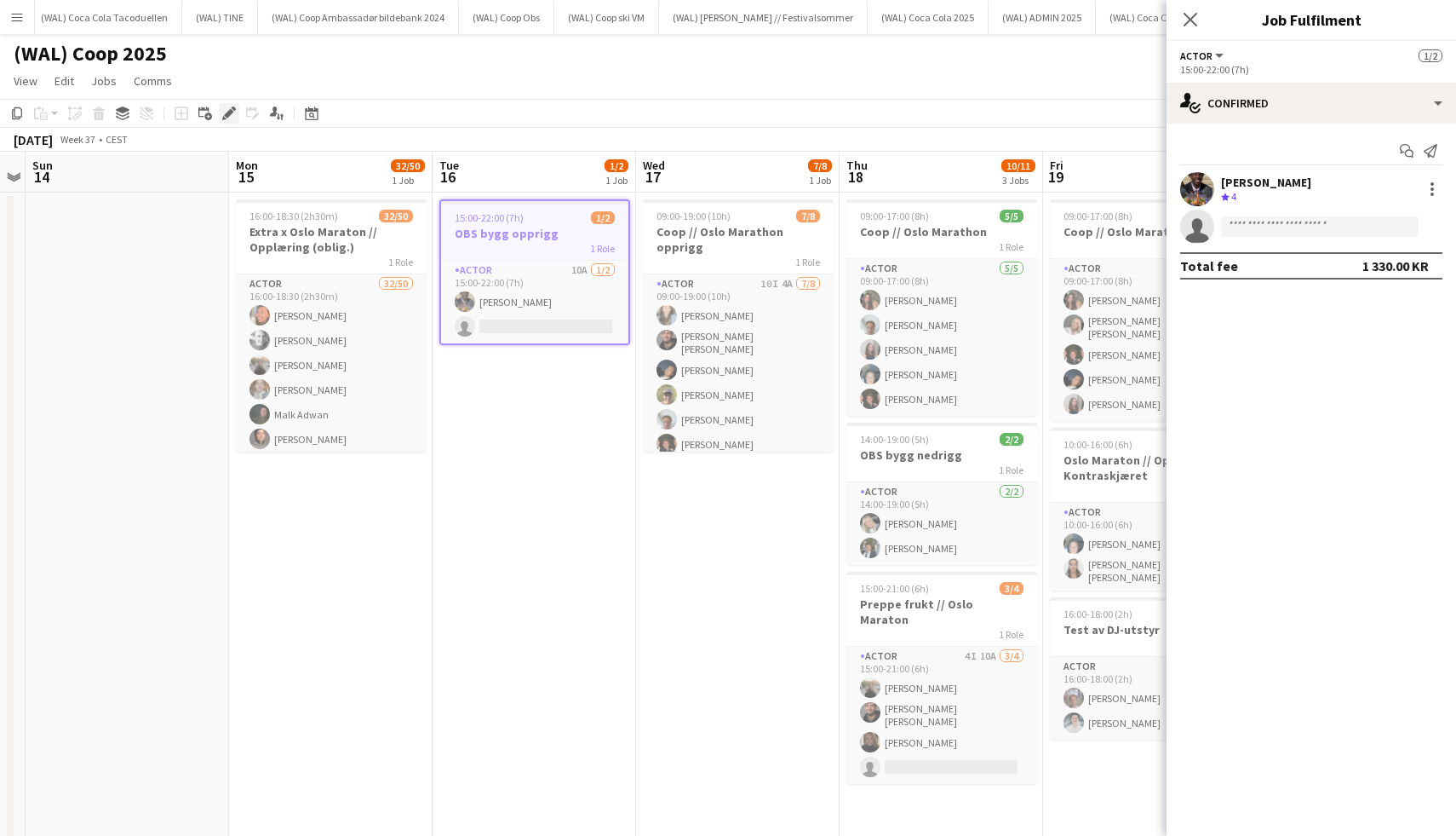
click at [218, 112] on div "Edit" at bounding box center [229, 114] width 20 height 20
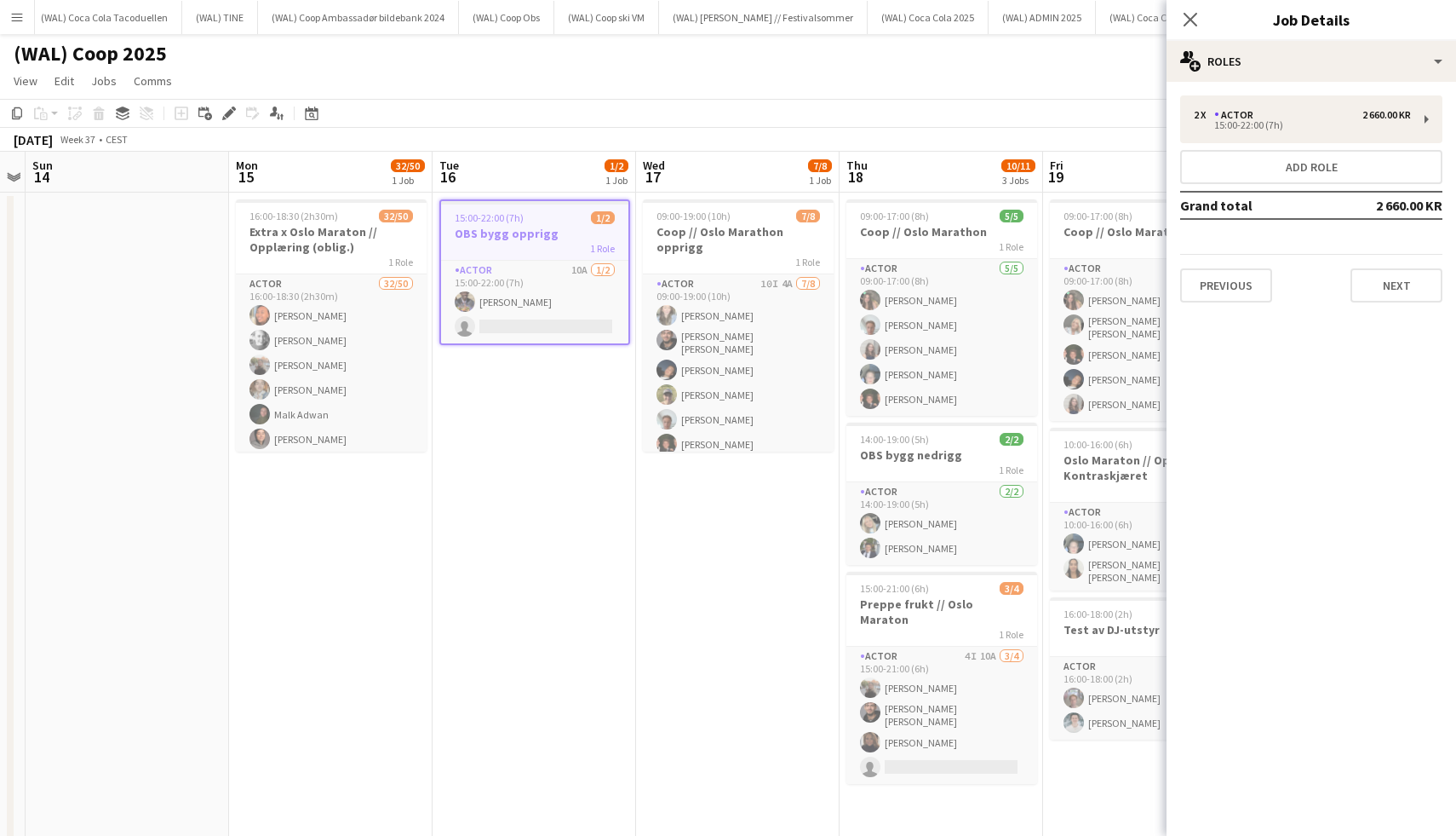
click at [1238, 267] on div "Previous Next" at bounding box center [1311, 278] width 262 height 49
click at [1238, 275] on button "Previous" at bounding box center [1226, 285] width 92 height 34
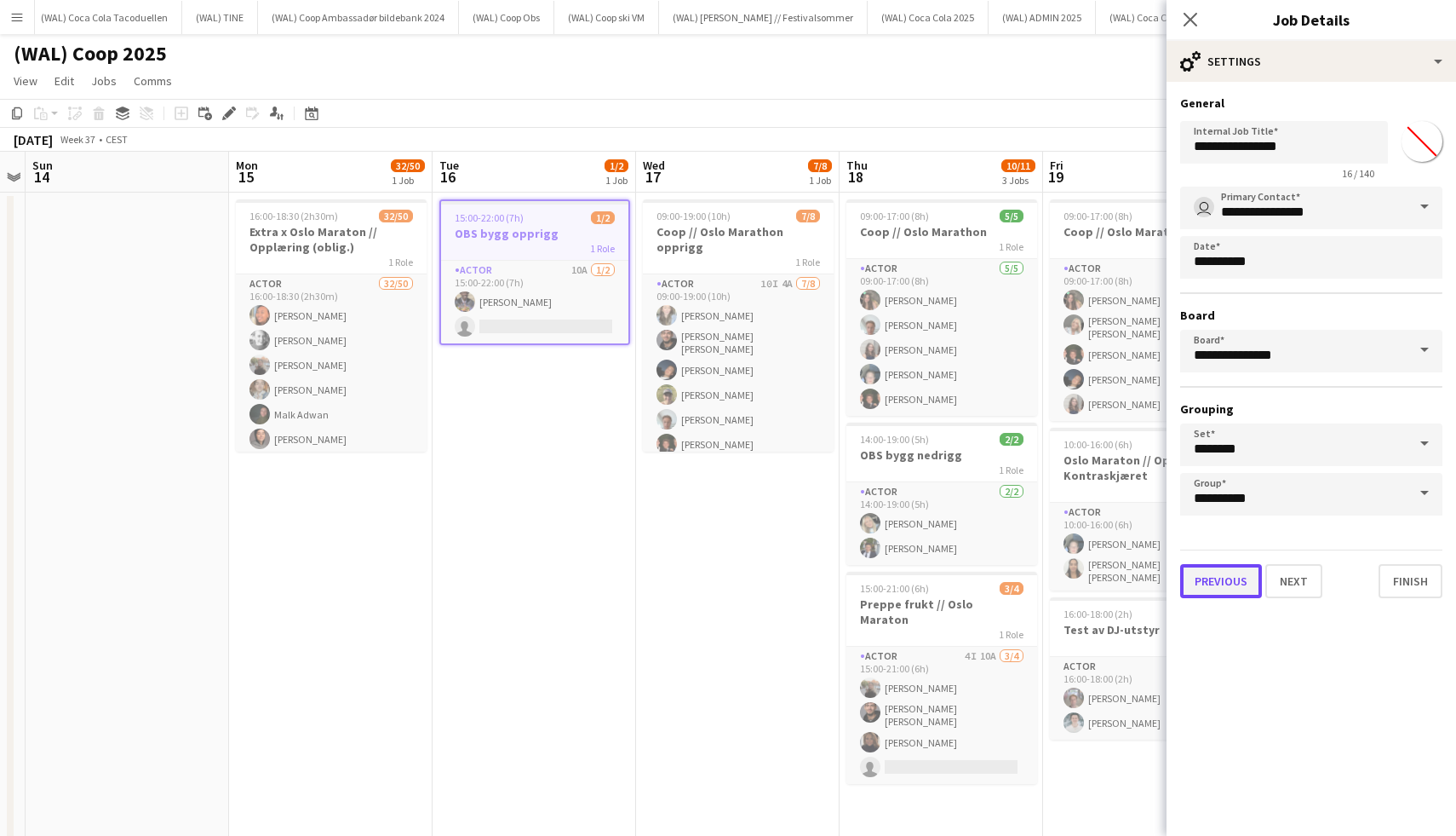
click at [1243, 564] on button "Previous" at bounding box center [1221, 581] width 82 height 34
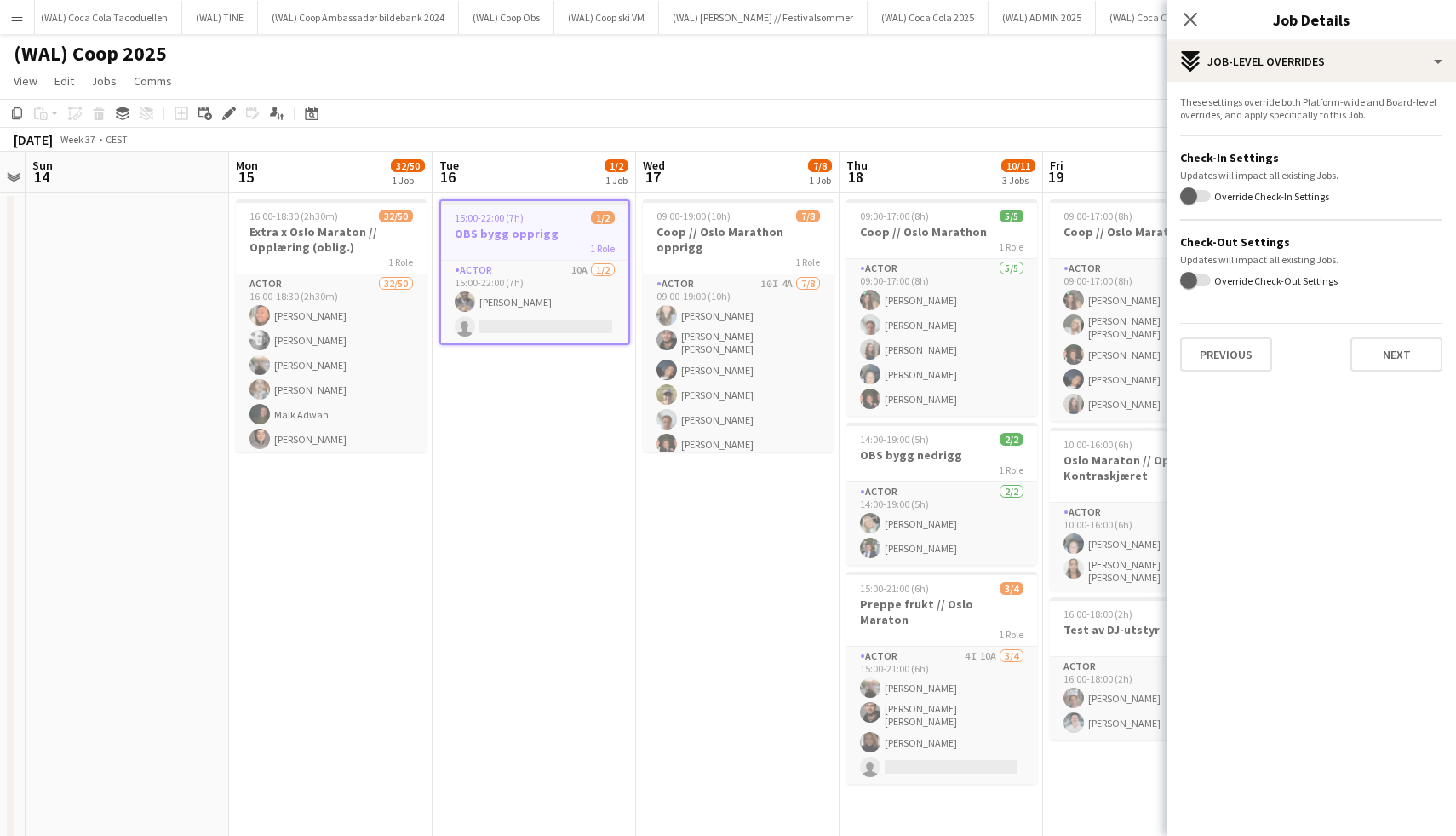
click at [1249, 323] on div "Previous Next" at bounding box center [1311, 347] width 262 height 49
click at [1249, 342] on button "Previous" at bounding box center [1226, 354] width 92 height 34
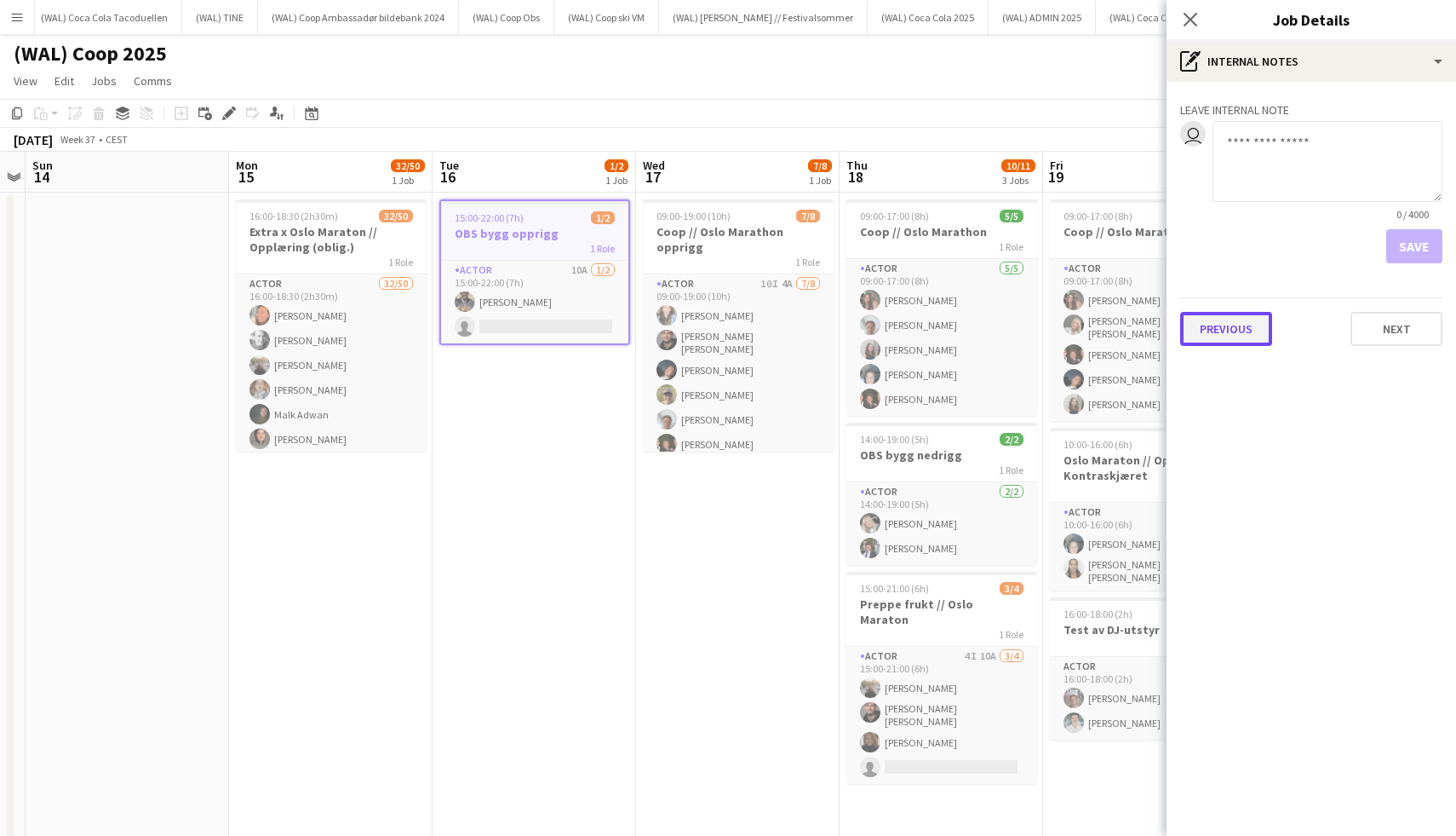
click at [1235, 324] on button "Previous" at bounding box center [1226, 329] width 92 height 34
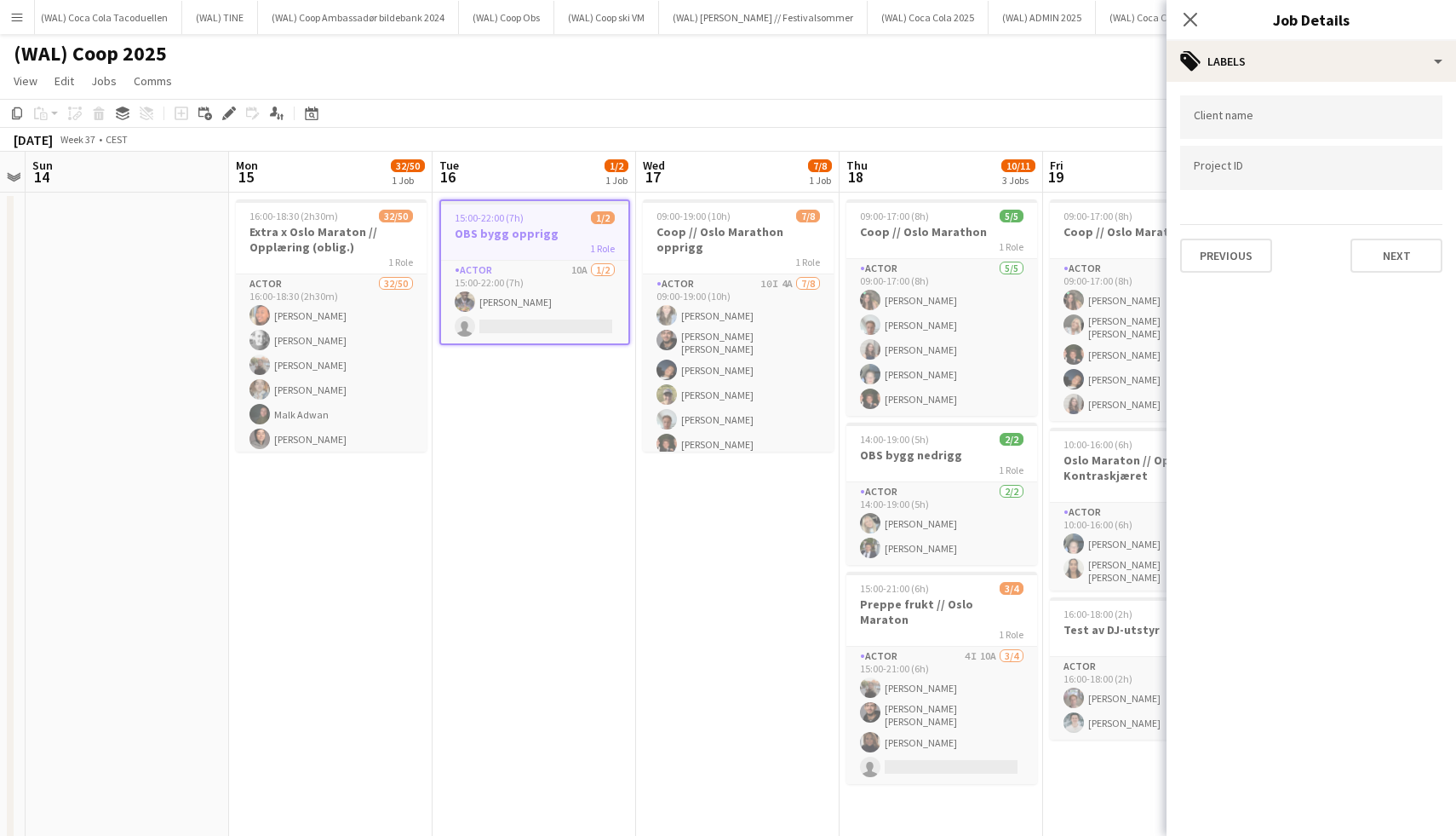
click at [1231, 174] on input "Type to search project ID labels..." at bounding box center [1311, 168] width 235 height 15
paste input "******"
type input "******"
click at [1433, 261] on button "Next" at bounding box center [1396, 254] width 92 height 34
type input "*******"
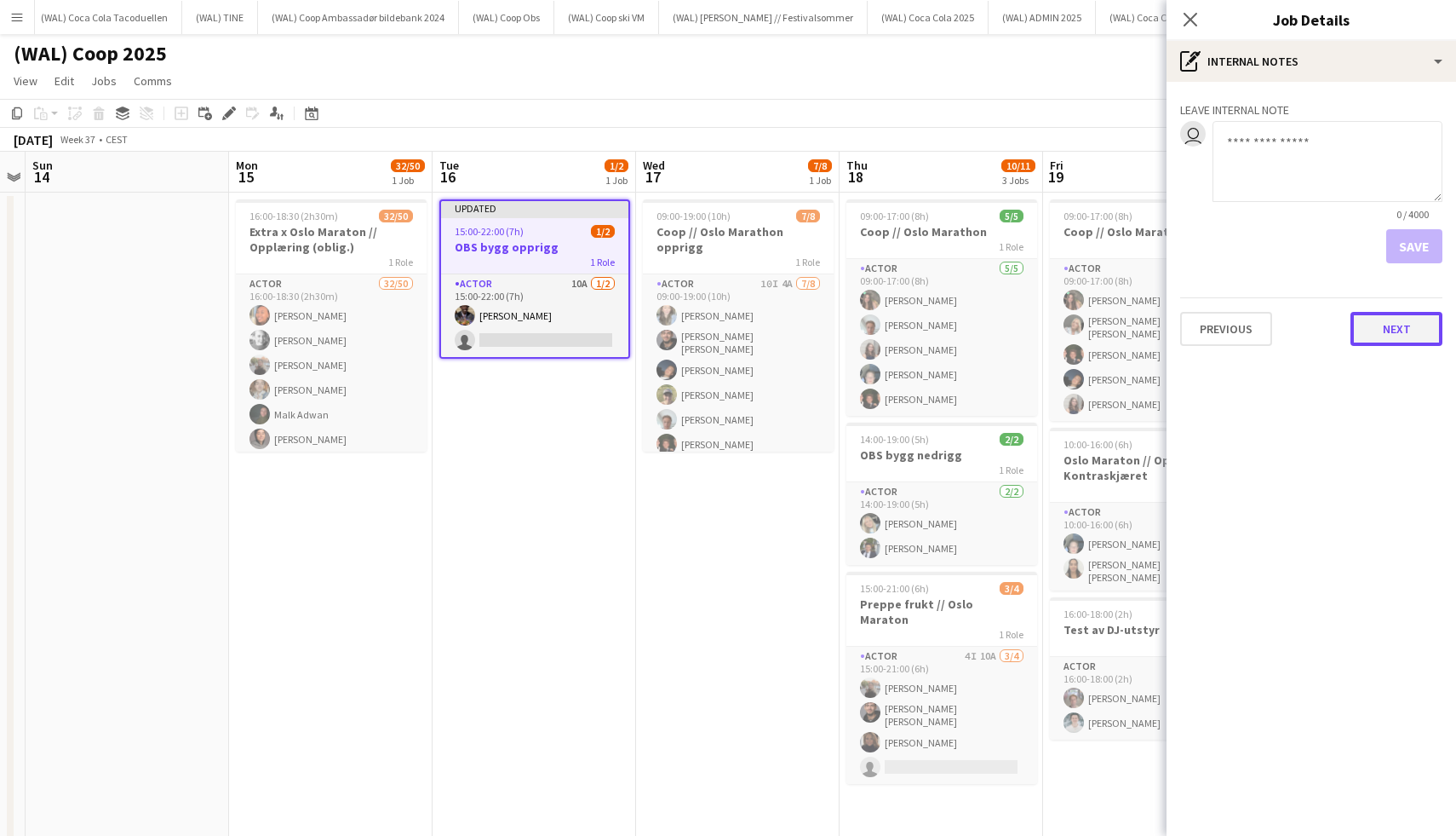
click at [1406, 335] on button "Next" at bounding box center [1396, 329] width 92 height 34
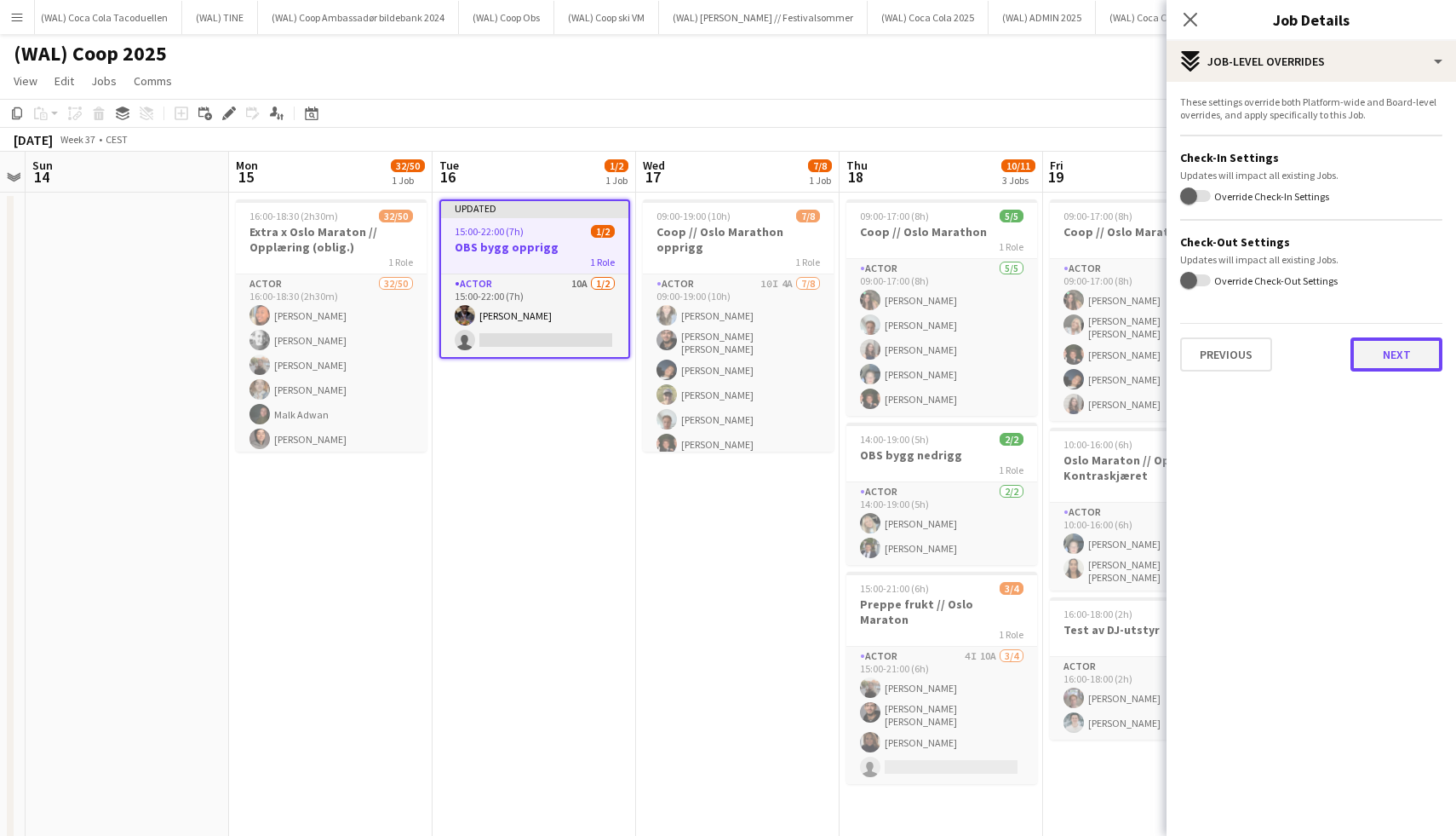
click at [1383, 347] on button "Next" at bounding box center [1396, 354] width 92 height 34
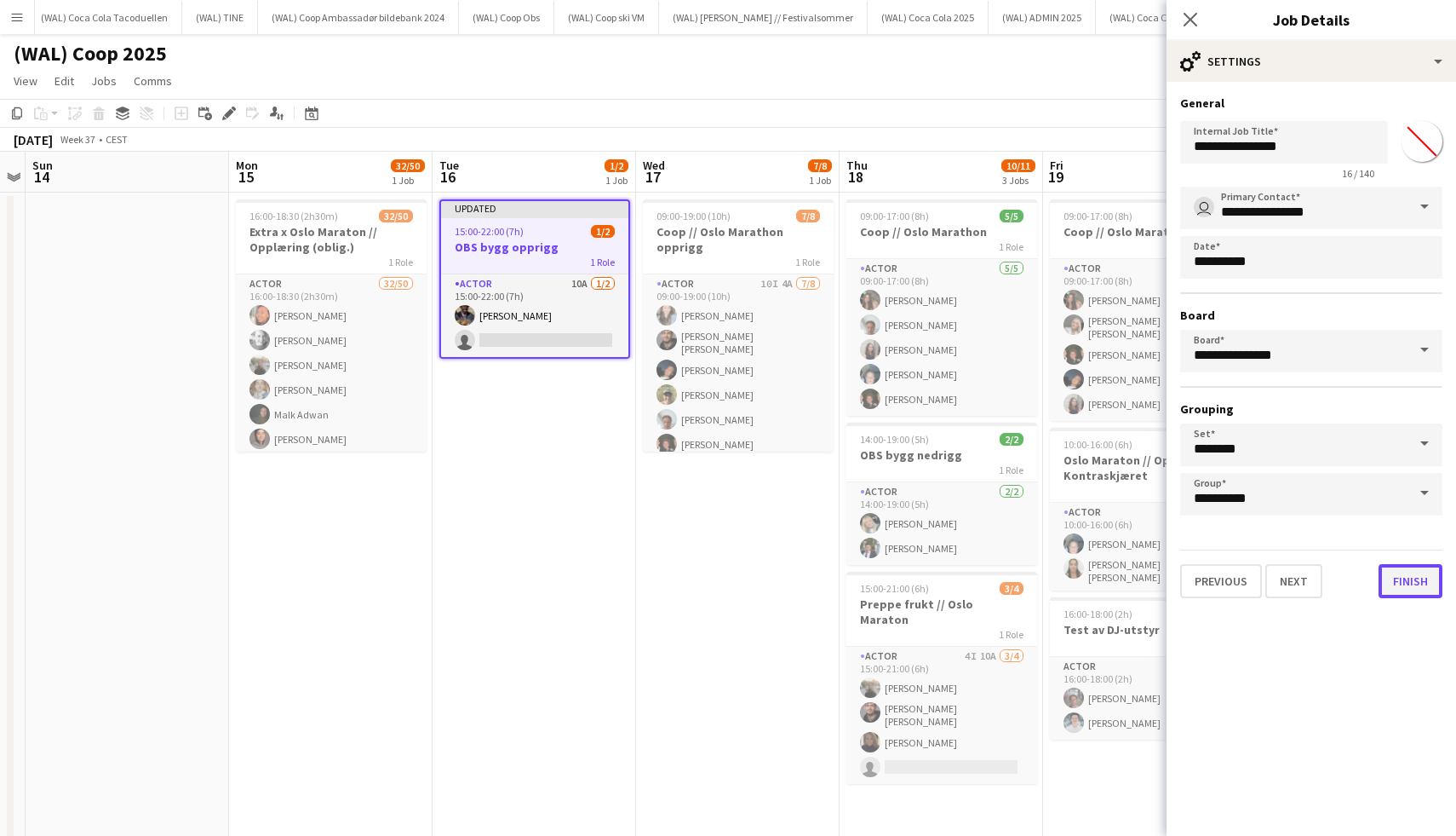
click at [1395, 591] on button "Finish" at bounding box center [1410, 581] width 64 height 34
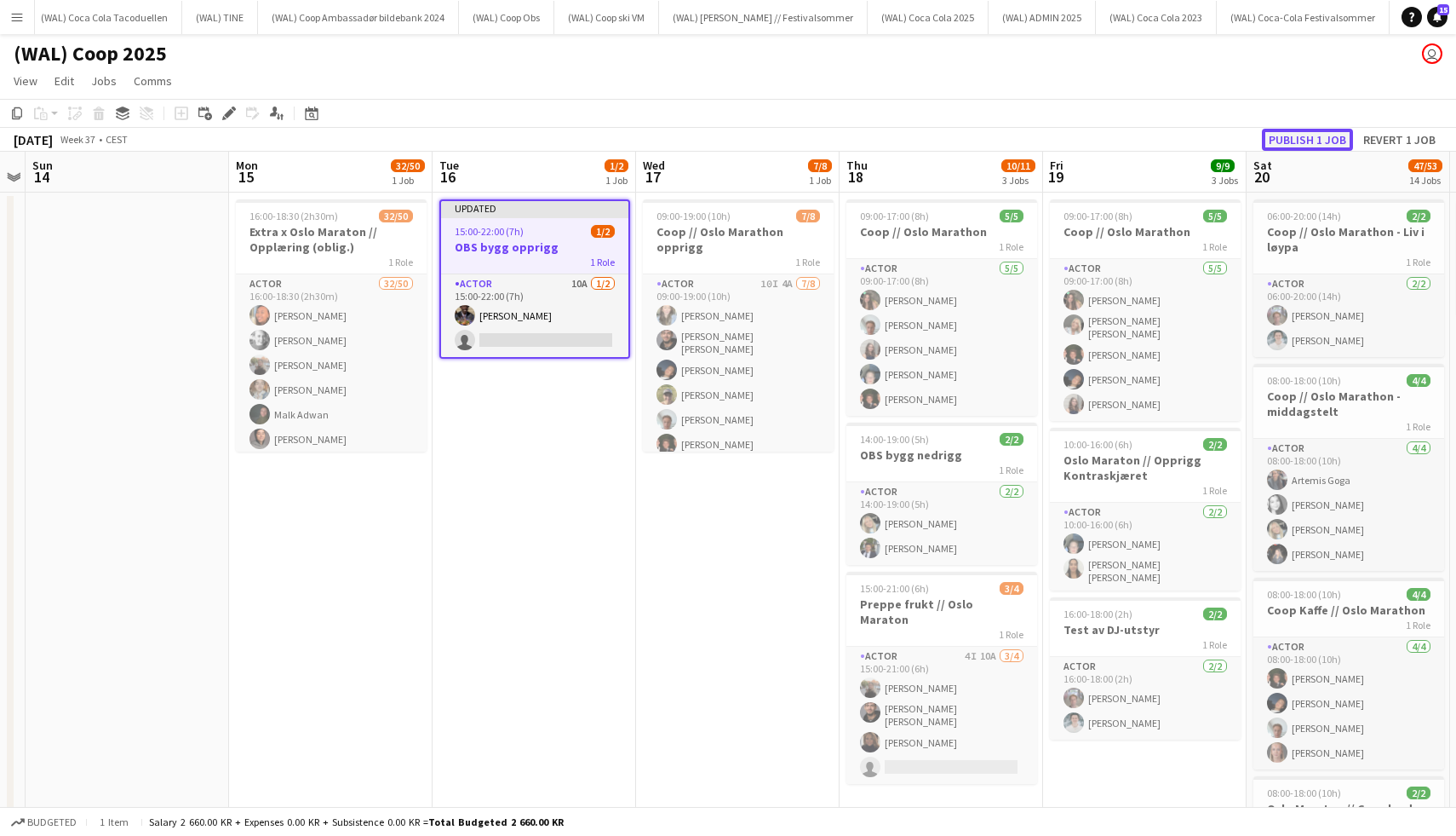
click at [1290, 138] on button "Publish 1 job" at bounding box center [1307, 140] width 91 height 22
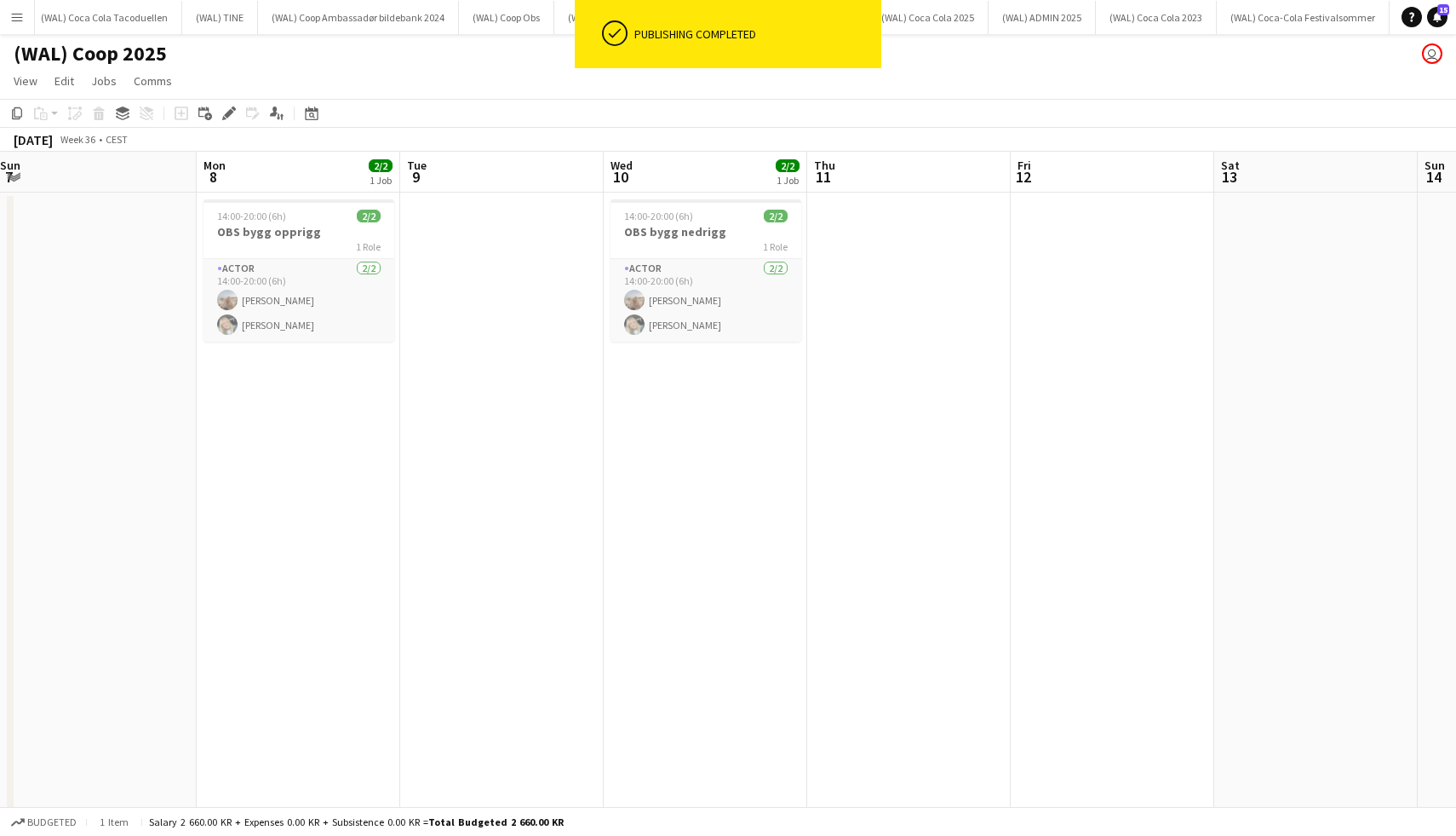
scroll to position [0, 415]
click at [715, 276] on app-card-role "Actor 2/2 14:00-20:00 (6h) Sina Sivertsen Oda Hansson" at bounding box center [704, 300] width 190 height 83
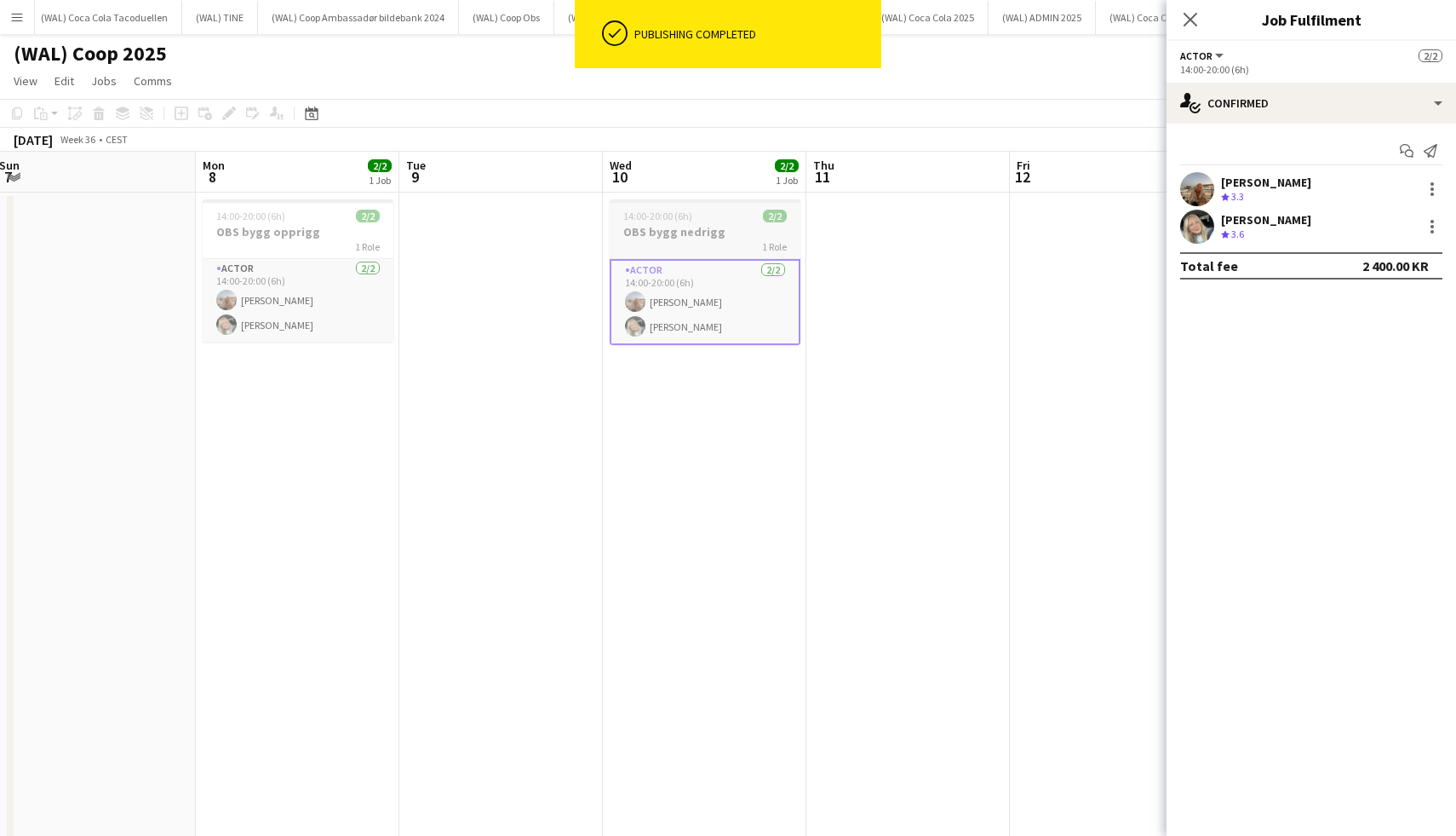
click at [710, 240] on div "1 Role" at bounding box center [704, 246] width 190 height 14
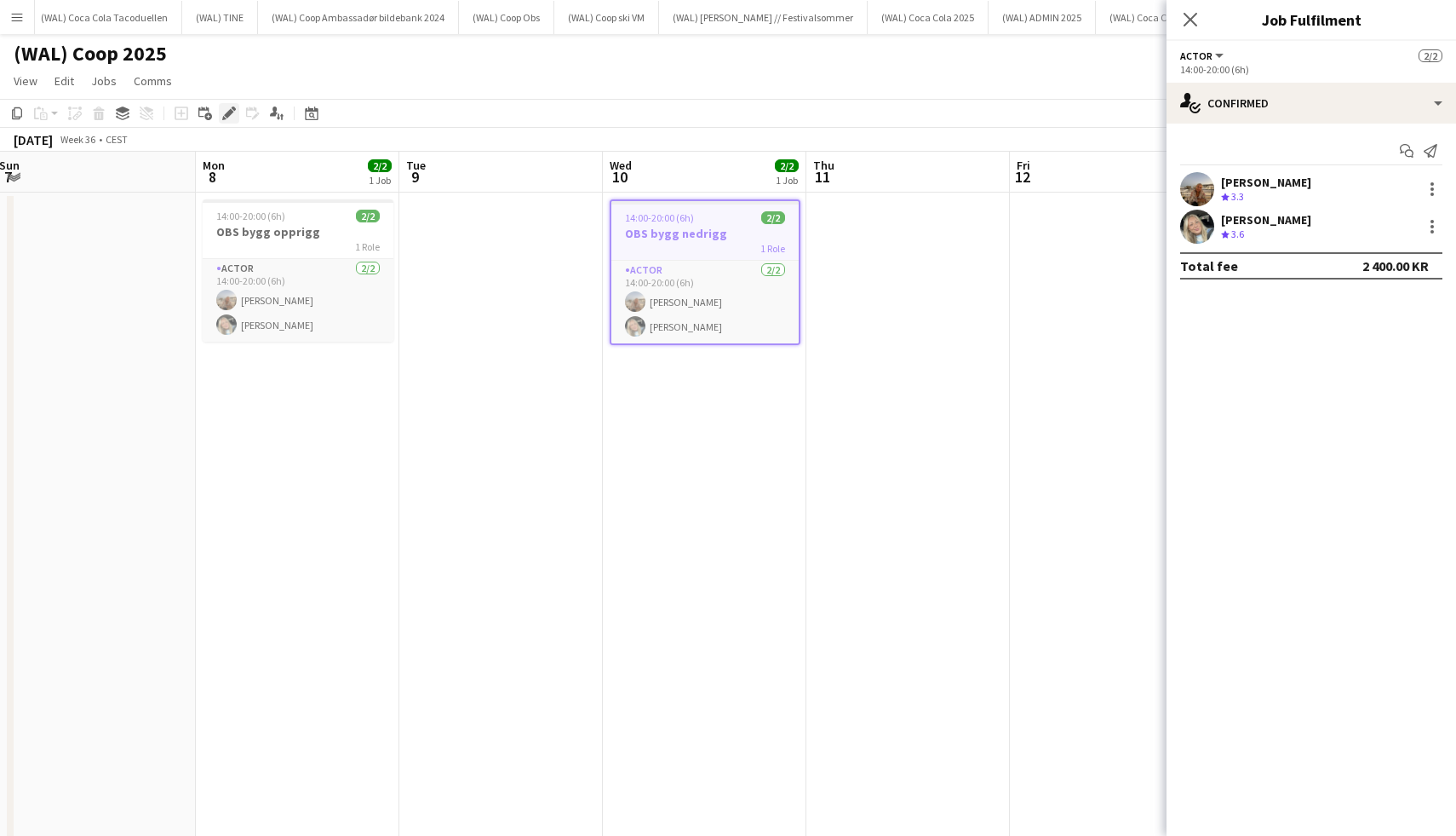
click at [231, 108] on icon at bounding box center [233, 108] width 4 height 4
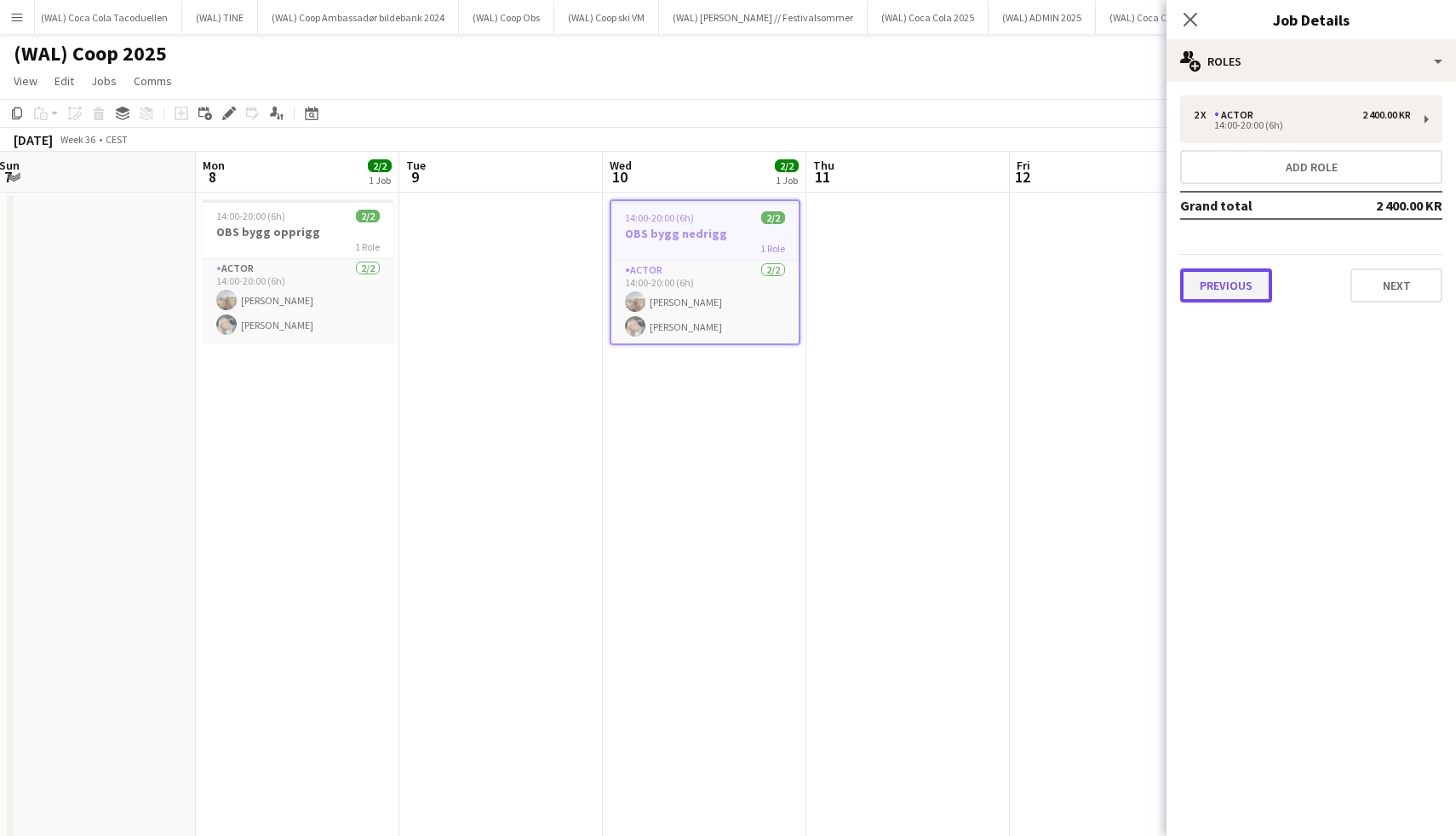
click at [1225, 284] on button "Previous" at bounding box center [1226, 285] width 92 height 34
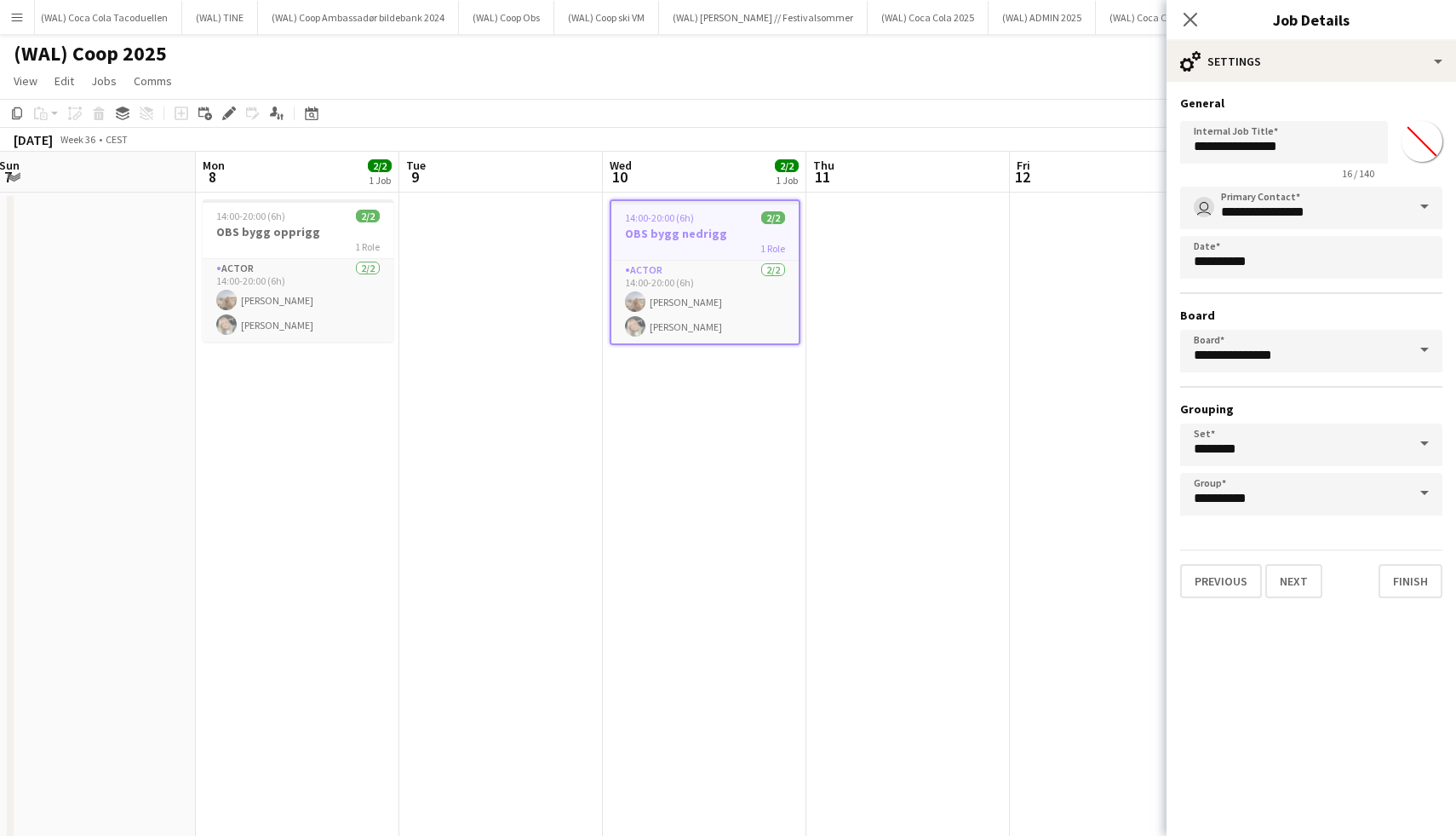
click at [1234, 598] on div "**********" at bounding box center [1311, 347] width 289 height 530
click at [1234, 578] on button "Previous" at bounding box center [1221, 581] width 82 height 34
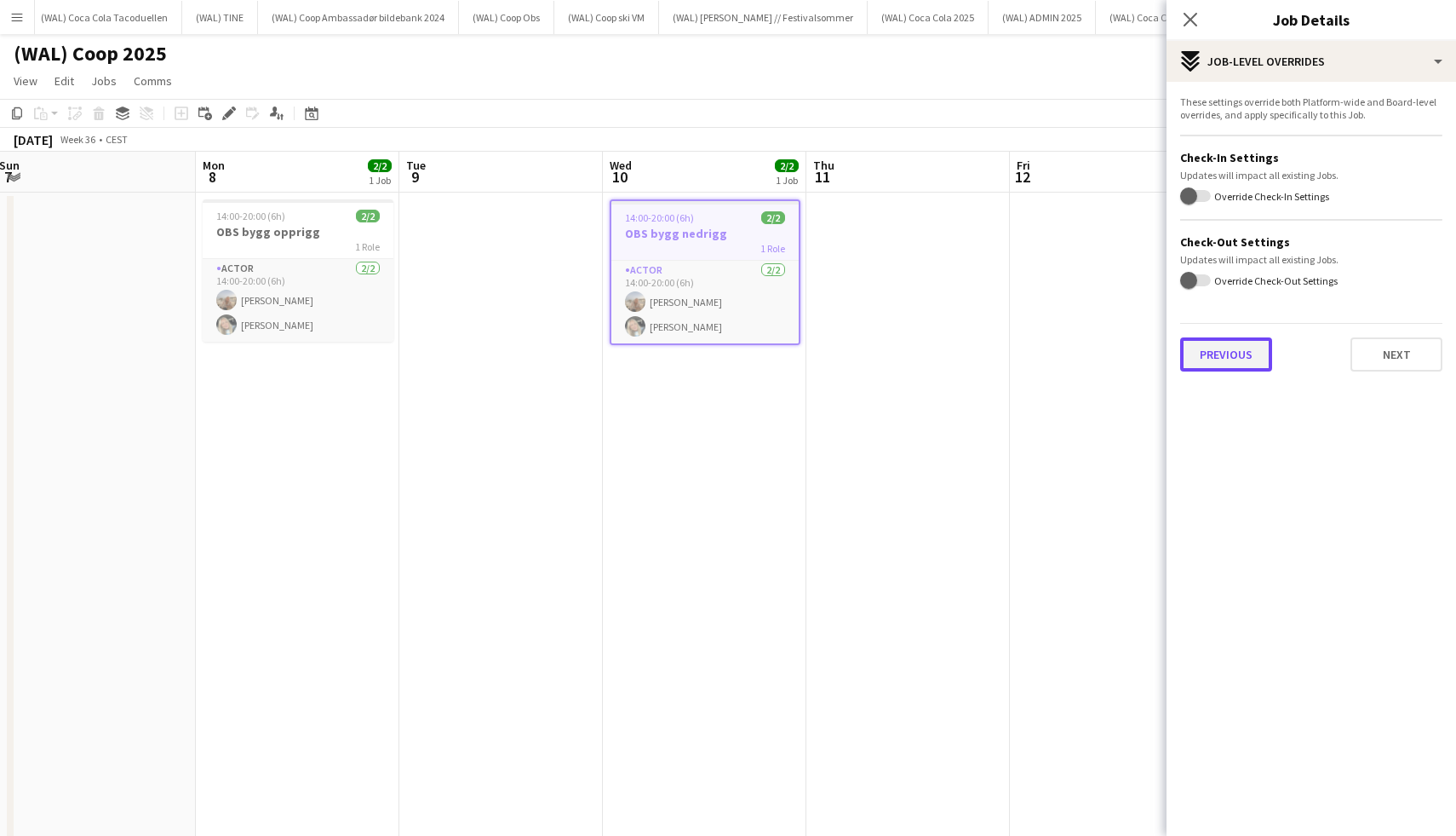
click at [1224, 338] on button "Previous" at bounding box center [1226, 354] width 92 height 34
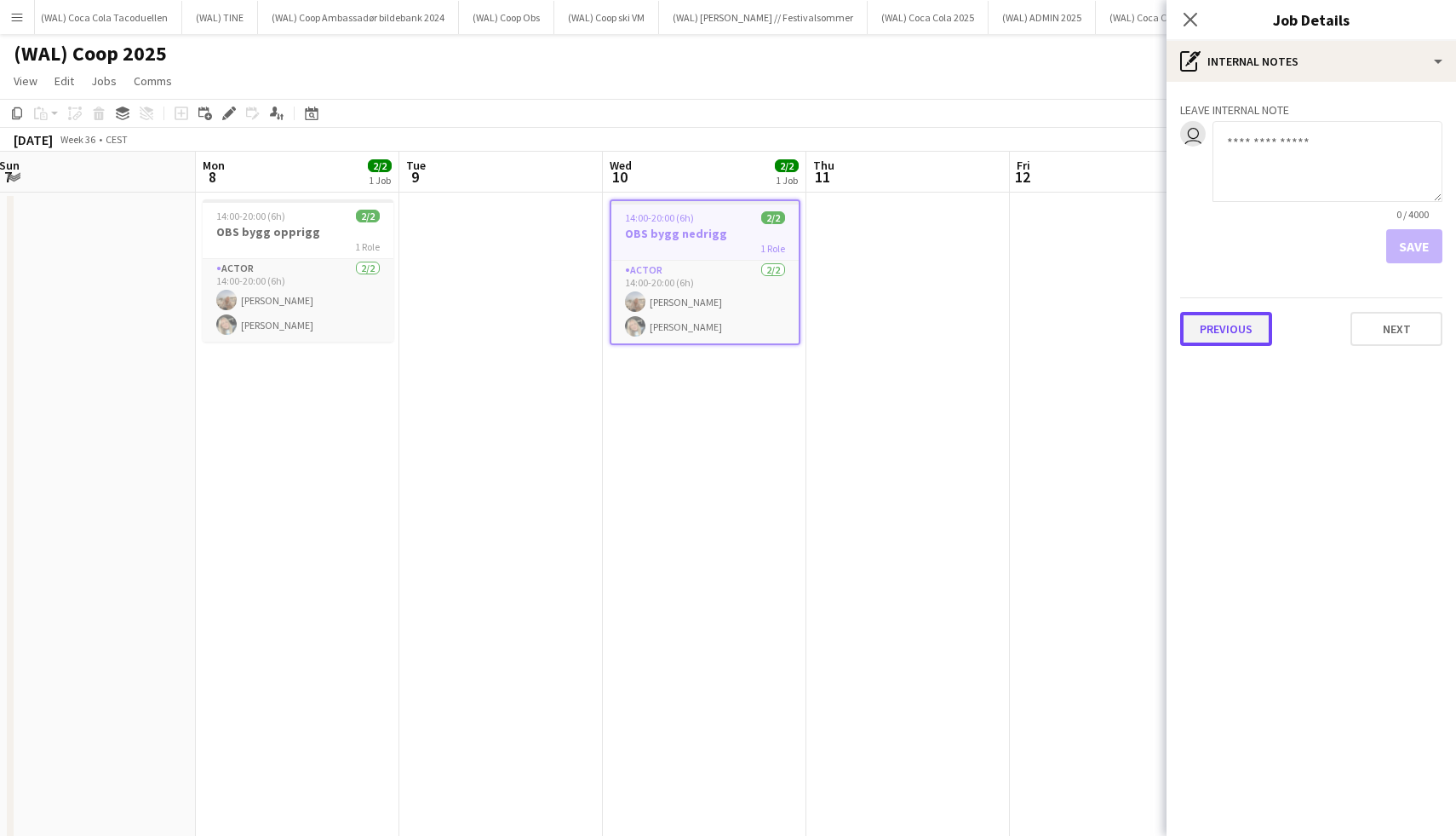
click at [1235, 332] on button "Previous" at bounding box center [1226, 329] width 92 height 34
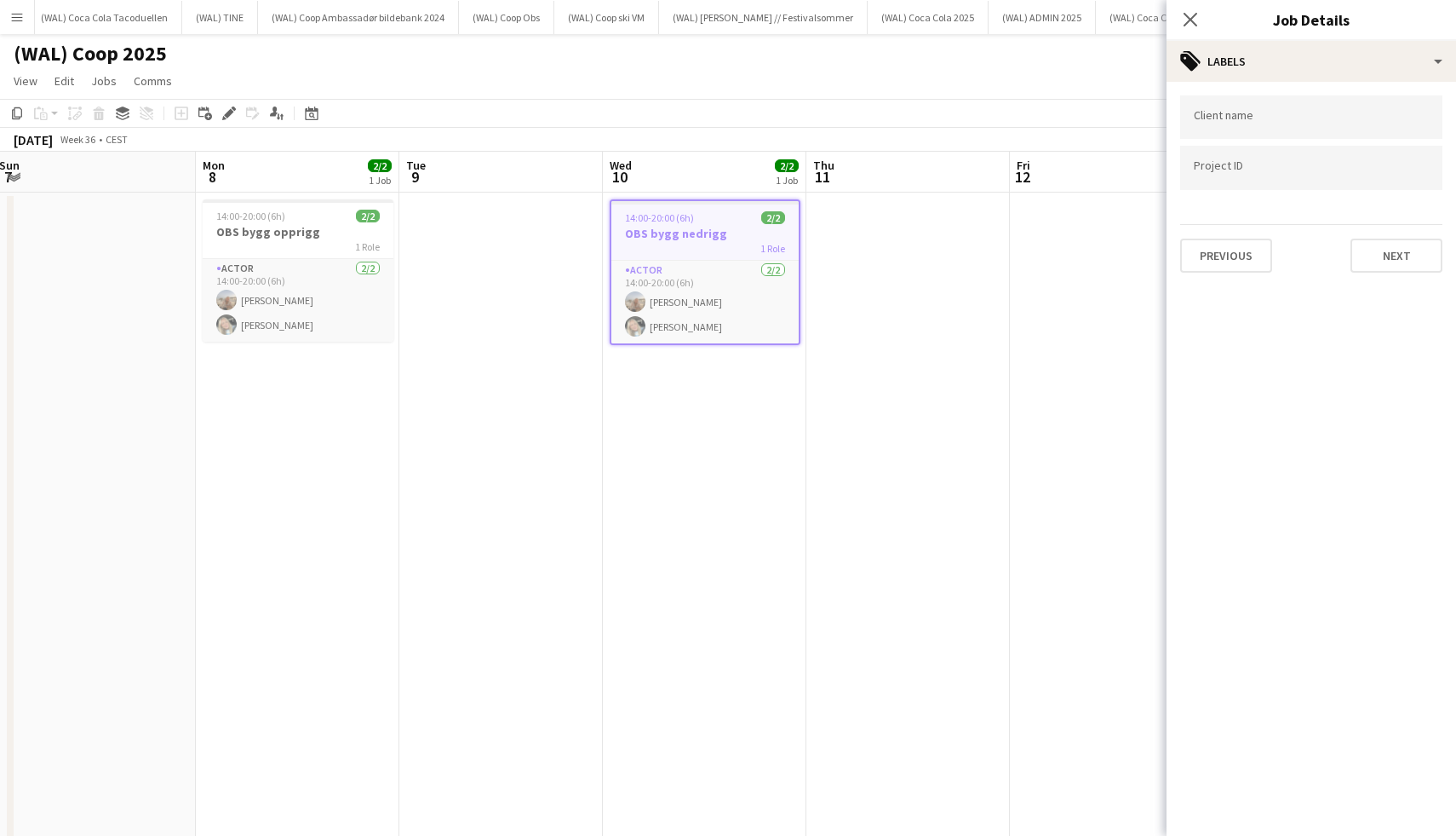
click at [1239, 180] on div at bounding box center [1311, 167] width 262 height 44
paste input "******"
type input "******"
click at [1412, 250] on button "Next" at bounding box center [1396, 255] width 92 height 34
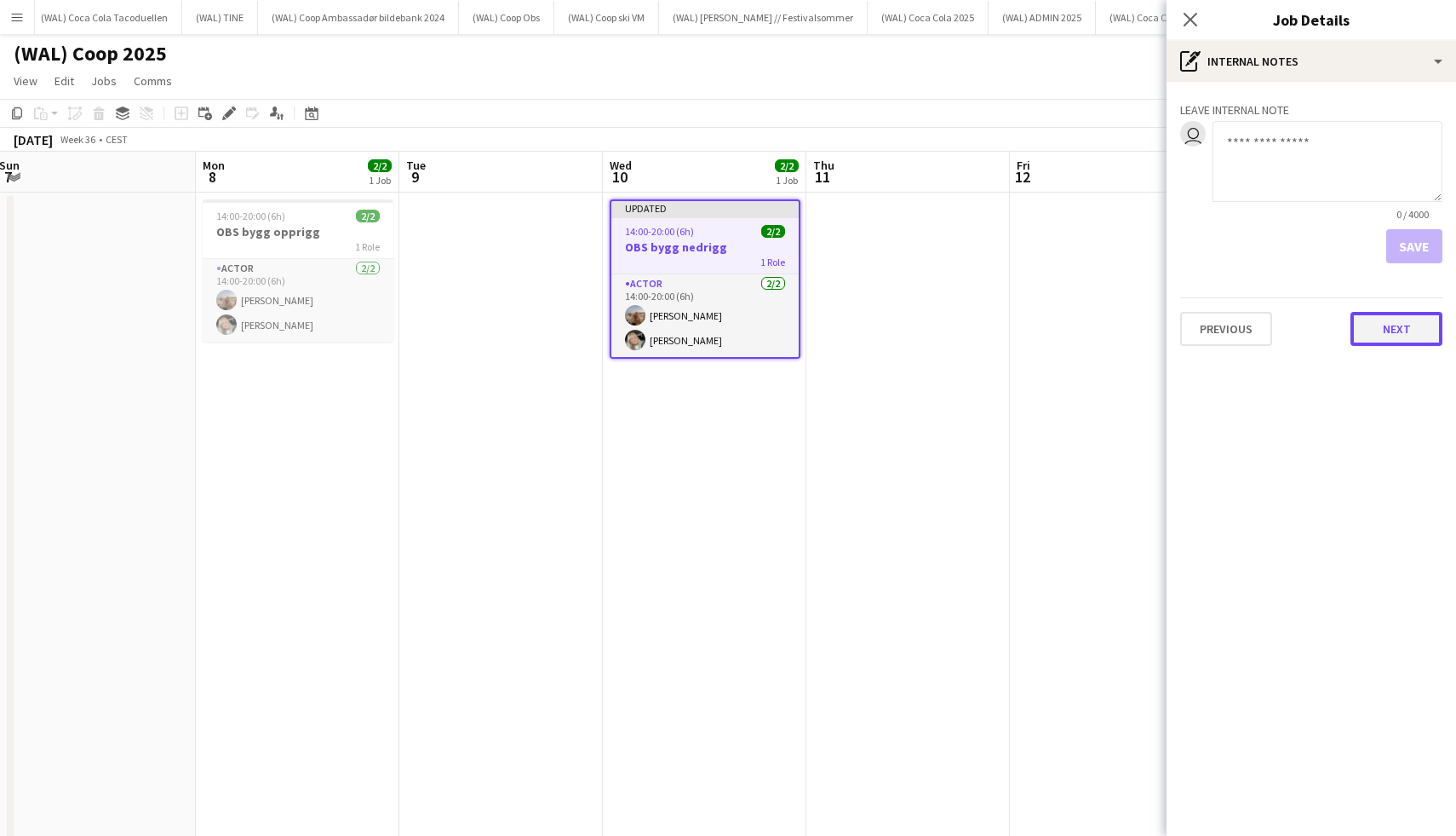
click at [1407, 339] on button "Next" at bounding box center [1396, 329] width 92 height 34
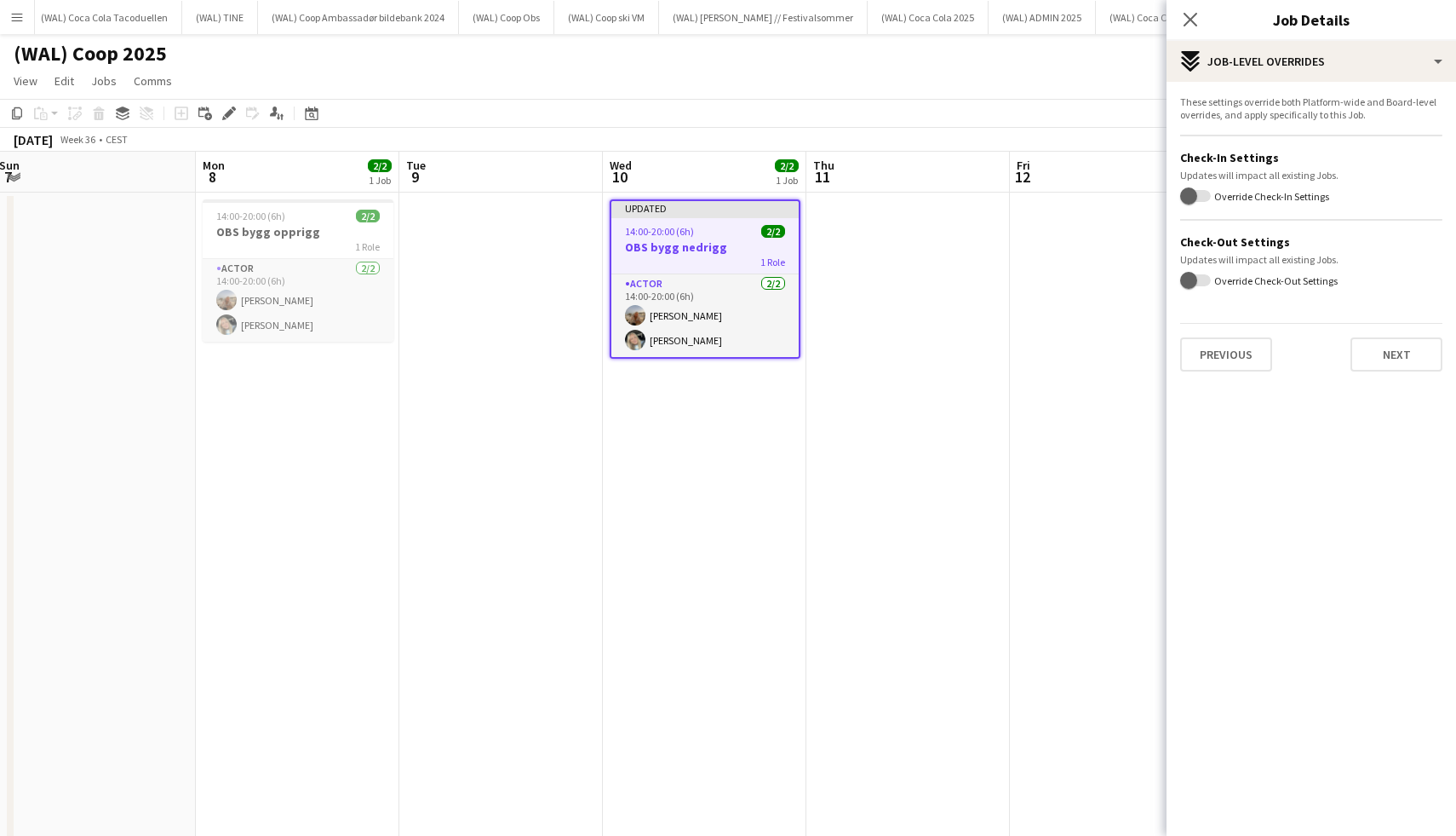
click at [1388, 377] on div "These settings override both Platform-wide and Board-level overrides, and apply…" at bounding box center [1311, 233] width 289 height 303
click at [1388, 342] on button "Next" at bounding box center [1396, 354] width 92 height 34
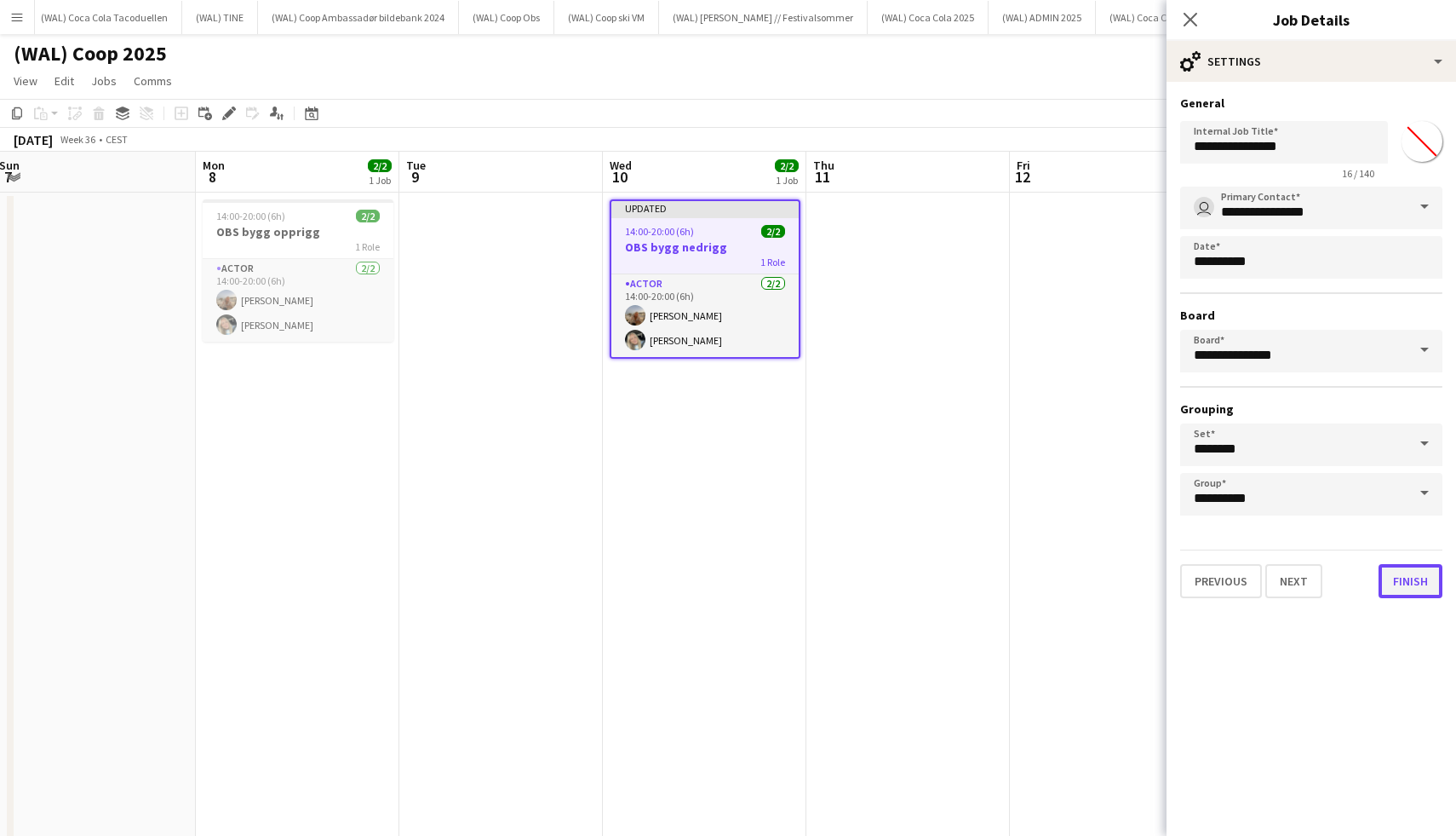
click at [1388, 580] on button "Finish" at bounding box center [1410, 581] width 64 height 34
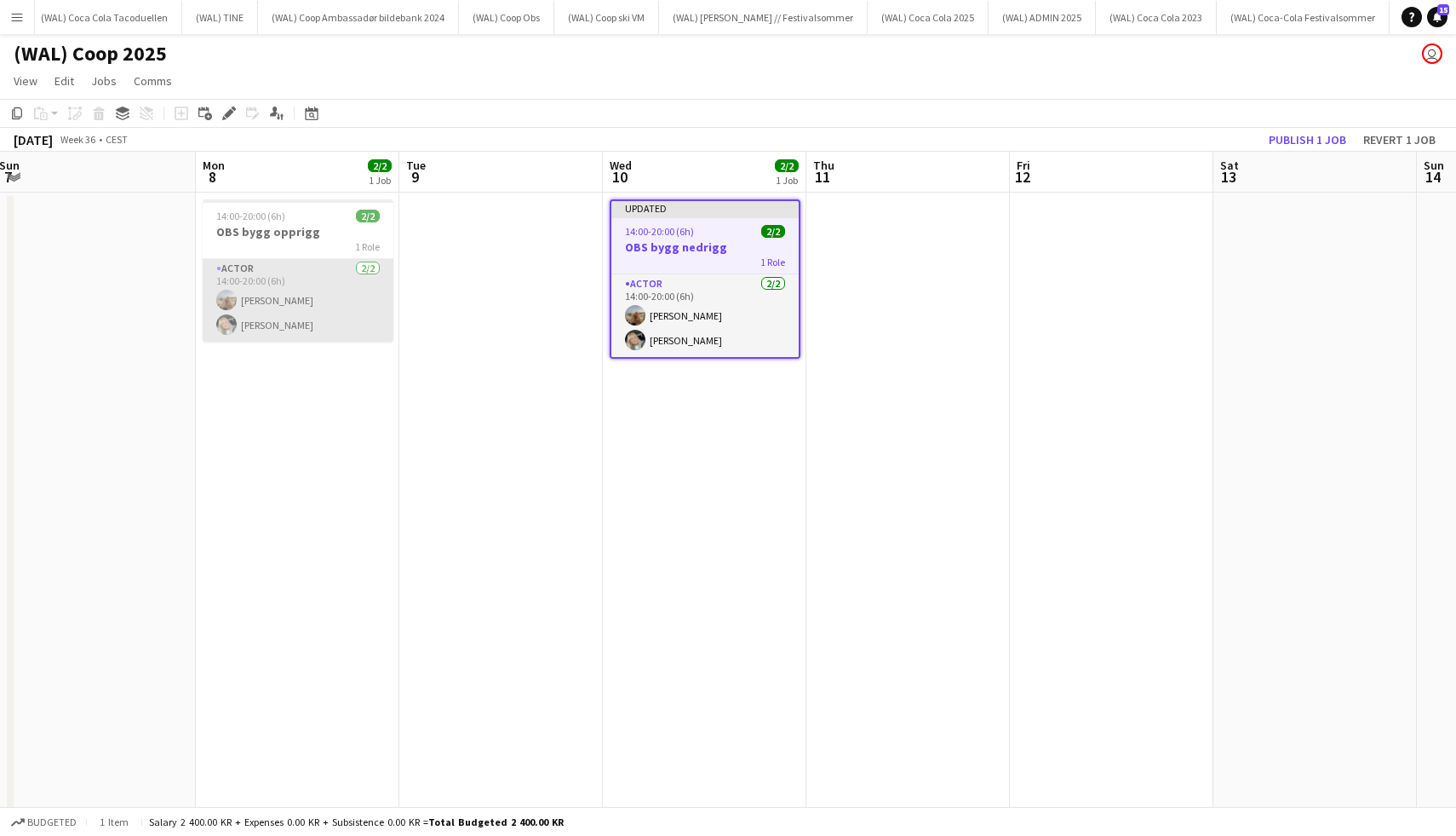
click at [264, 285] on app-card-role "Actor 2/2 14:00-20:00 (6h) Sina Sivertsen Oda Hansson" at bounding box center [297, 300] width 190 height 83
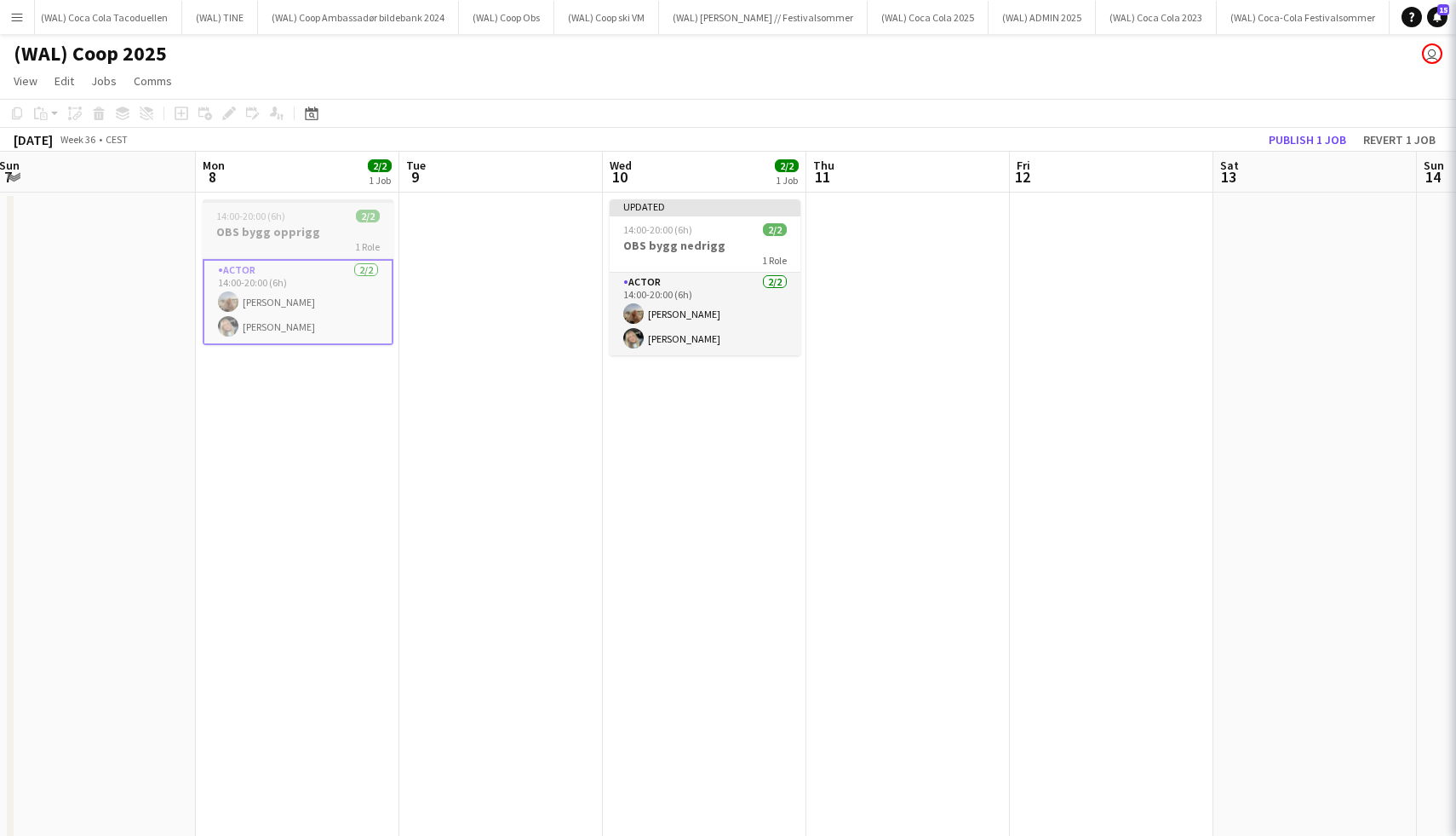
click at [259, 245] on div "1 Role" at bounding box center [297, 246] width 190 height 14
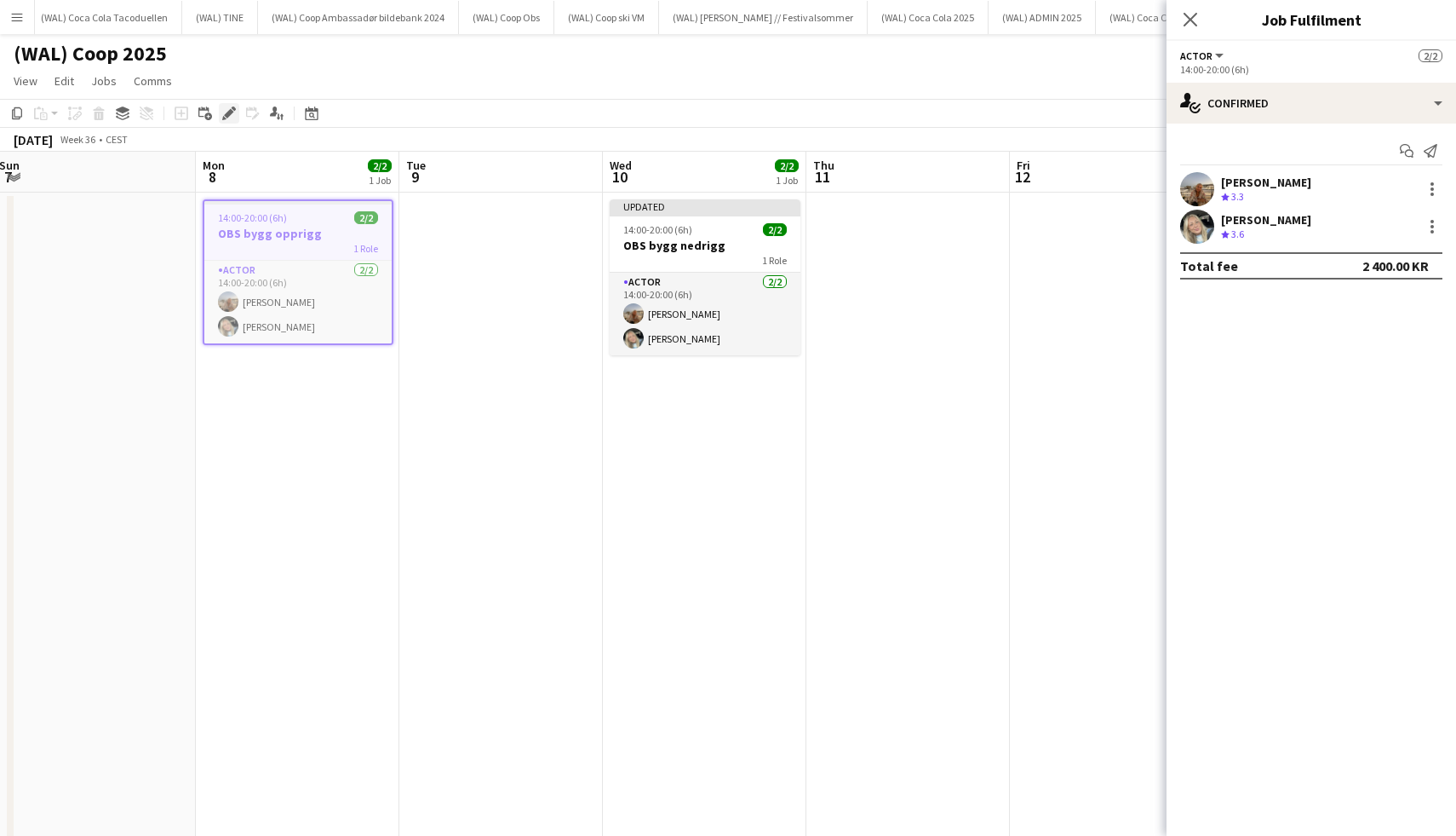
click at [231, 108] on icon at bounding box center [233, 108] width 4 height 4
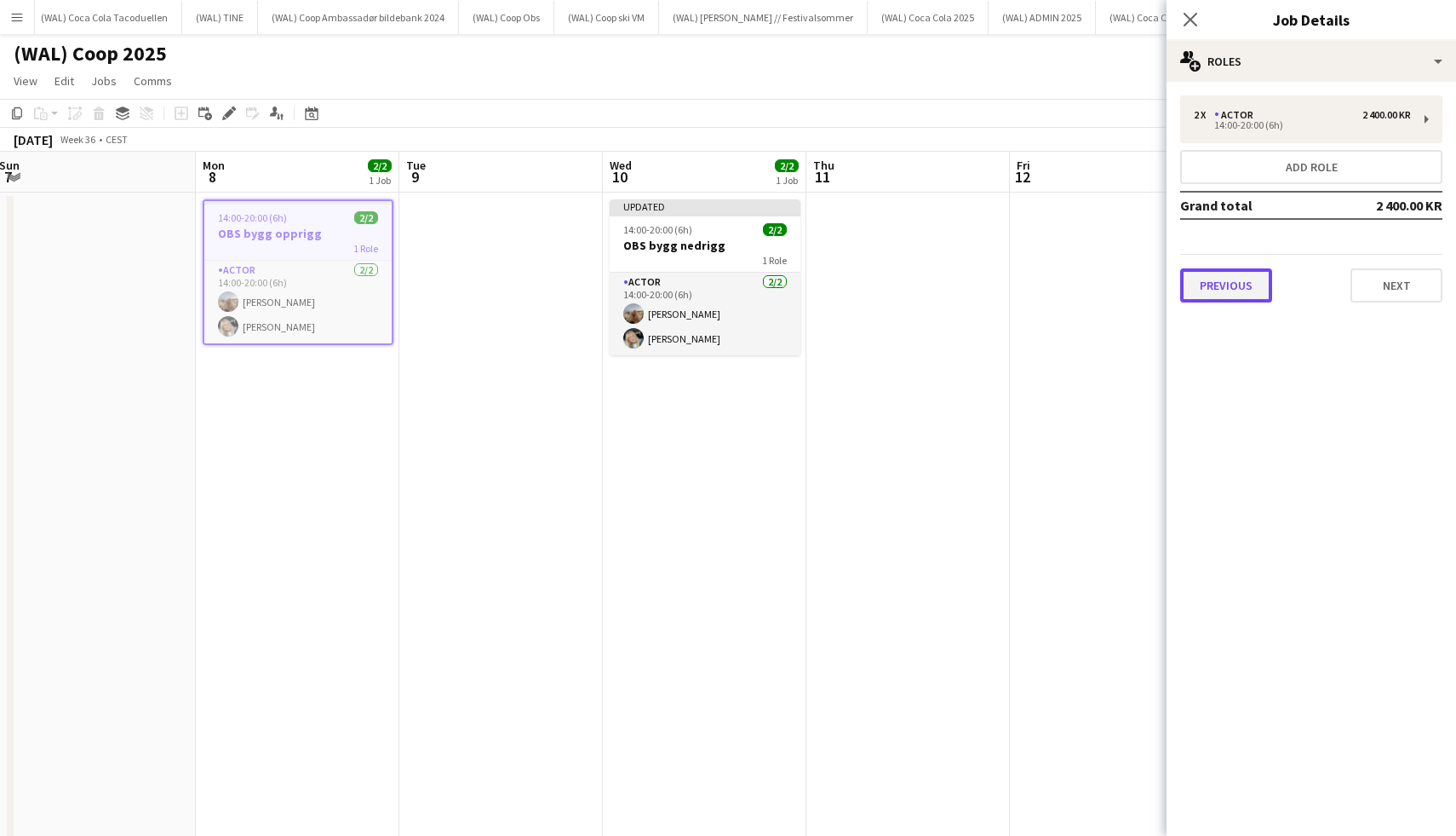
click at [1267, 288] on button "Previous" at bounding box center [1226, 285] width 92 height 34
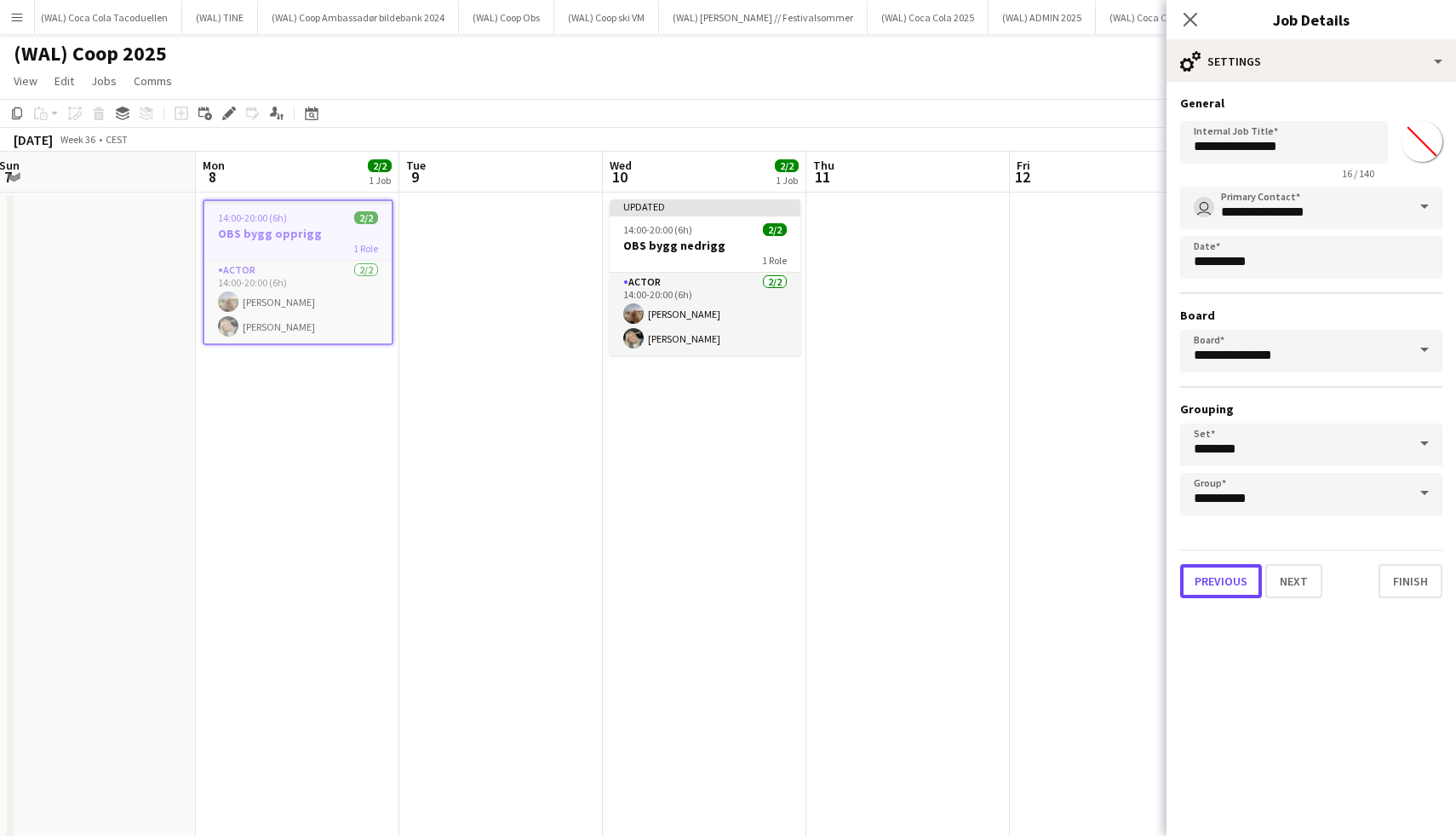
click at [1217, 584] on button "Previous" at bounding box center [1221, 581] width 82 height 34
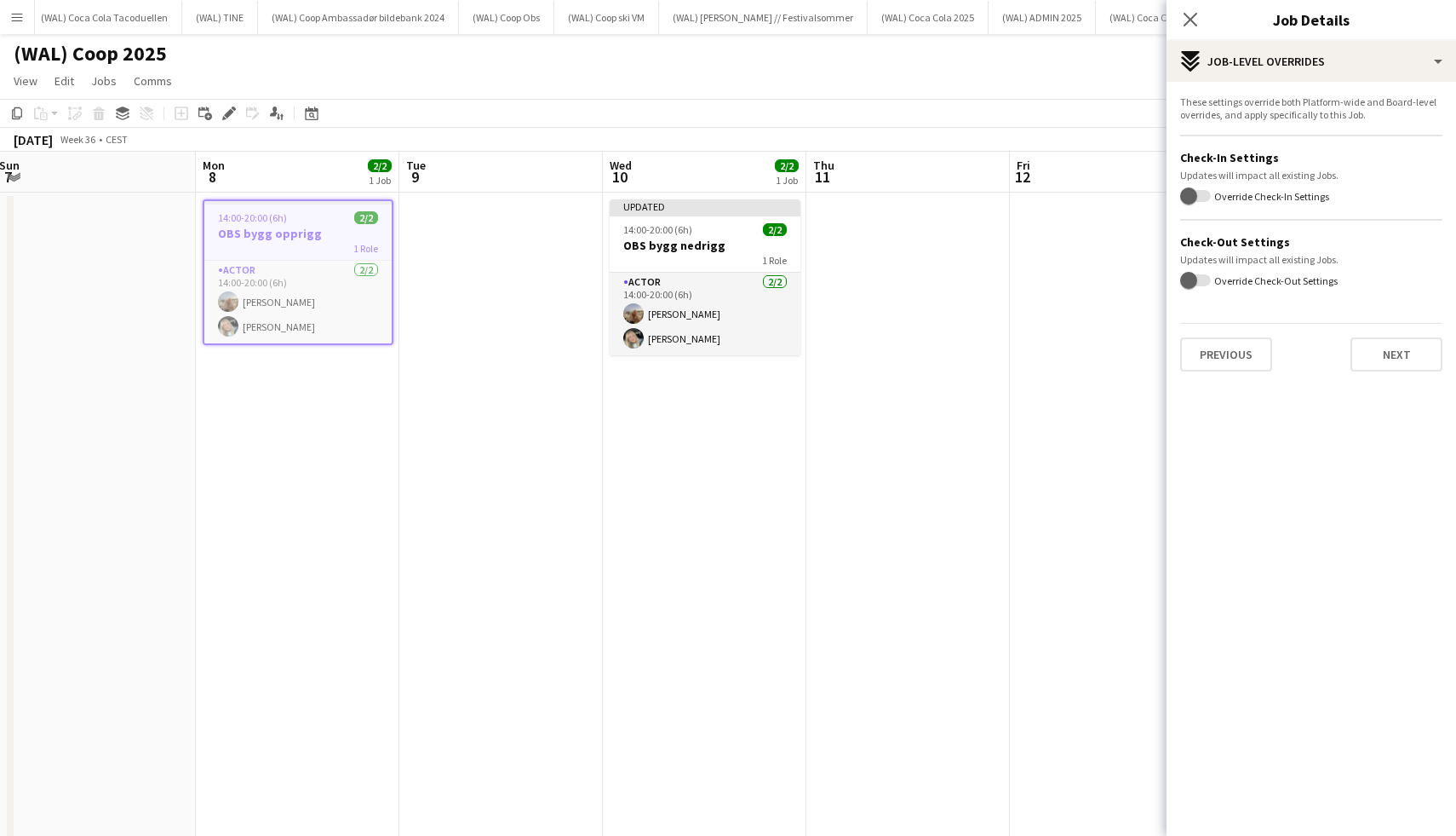
click at [1256, 378] on div "These settings override both Platform-wide and Board-level overrides, and apply…" at bounding box center [1311, 233] width 289 height 303
click at [1256, 369] on button "Previous" at bounding box center [1226, 354] width 92 height 34
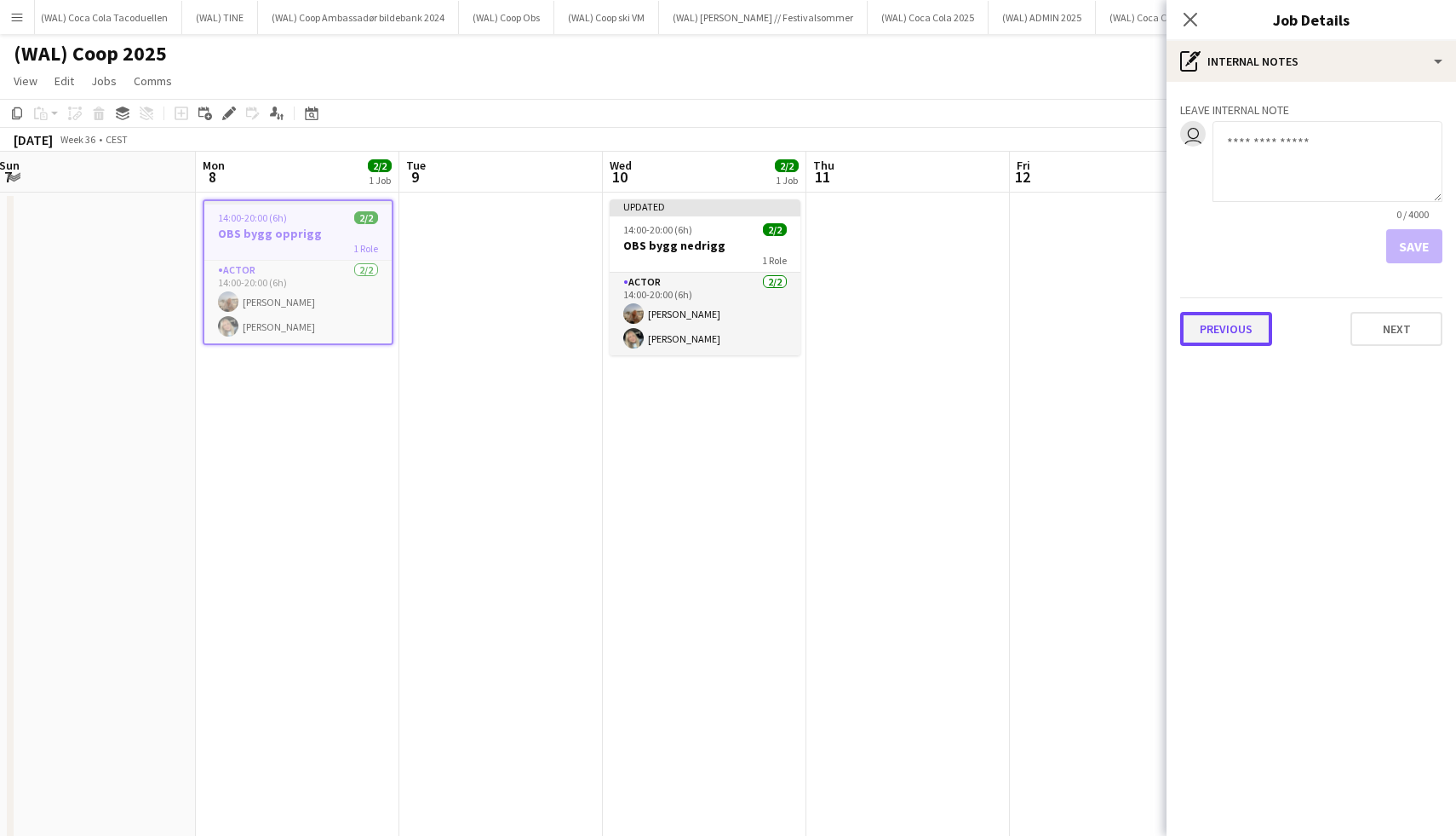
click at [1208, 331] on button "Previous" at bounding box center [1226, 329] width 92 height 34
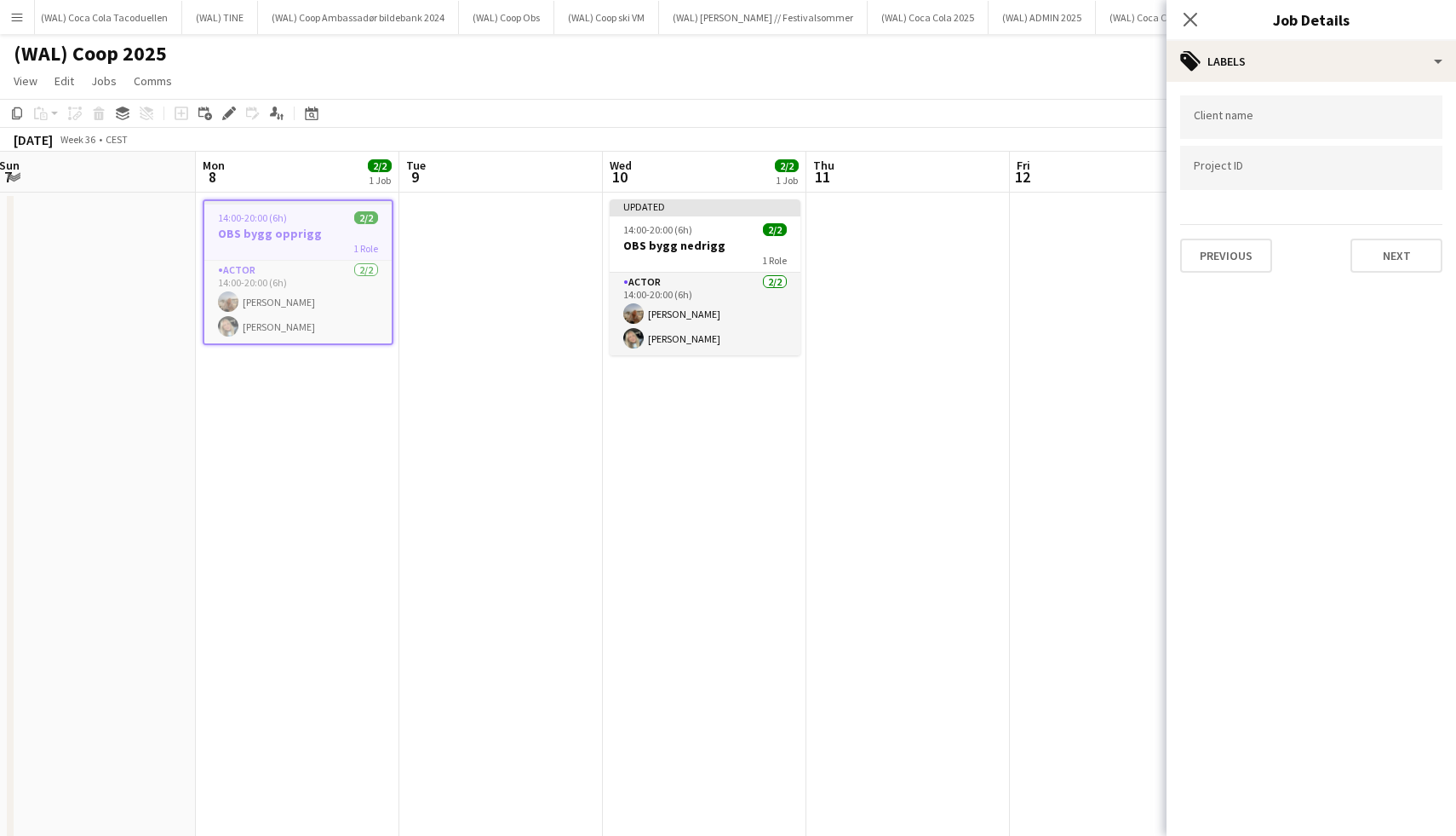
click at [1223, 180] on div at bounding box center [1311, 167] width 262 height 44
paste input "******"
type input "******"
click at [1409, 271] on div "Client name Project ID ****** Previous Next" at bounding box center [1311, 184] width 289 height 204
click at [1407, 265] on div at bounding box center [1311, 418] width 289 height 836
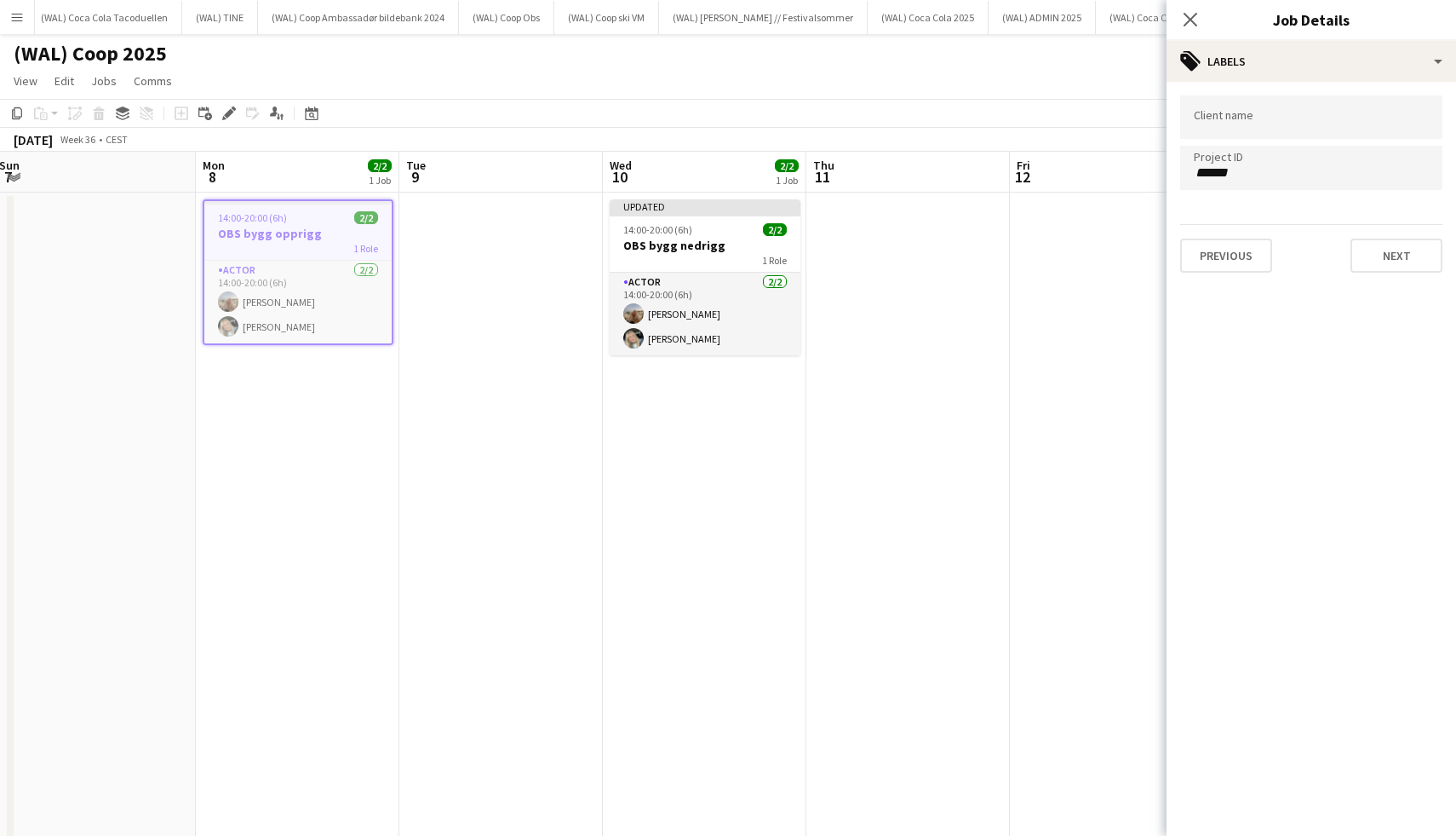
click at [1331, 169] on input "******" at bounding box center [1311, 173] width 235 height 15
click at [1363, 255] on button "Next" at bounding box center [1396, 255] width 92 height 34
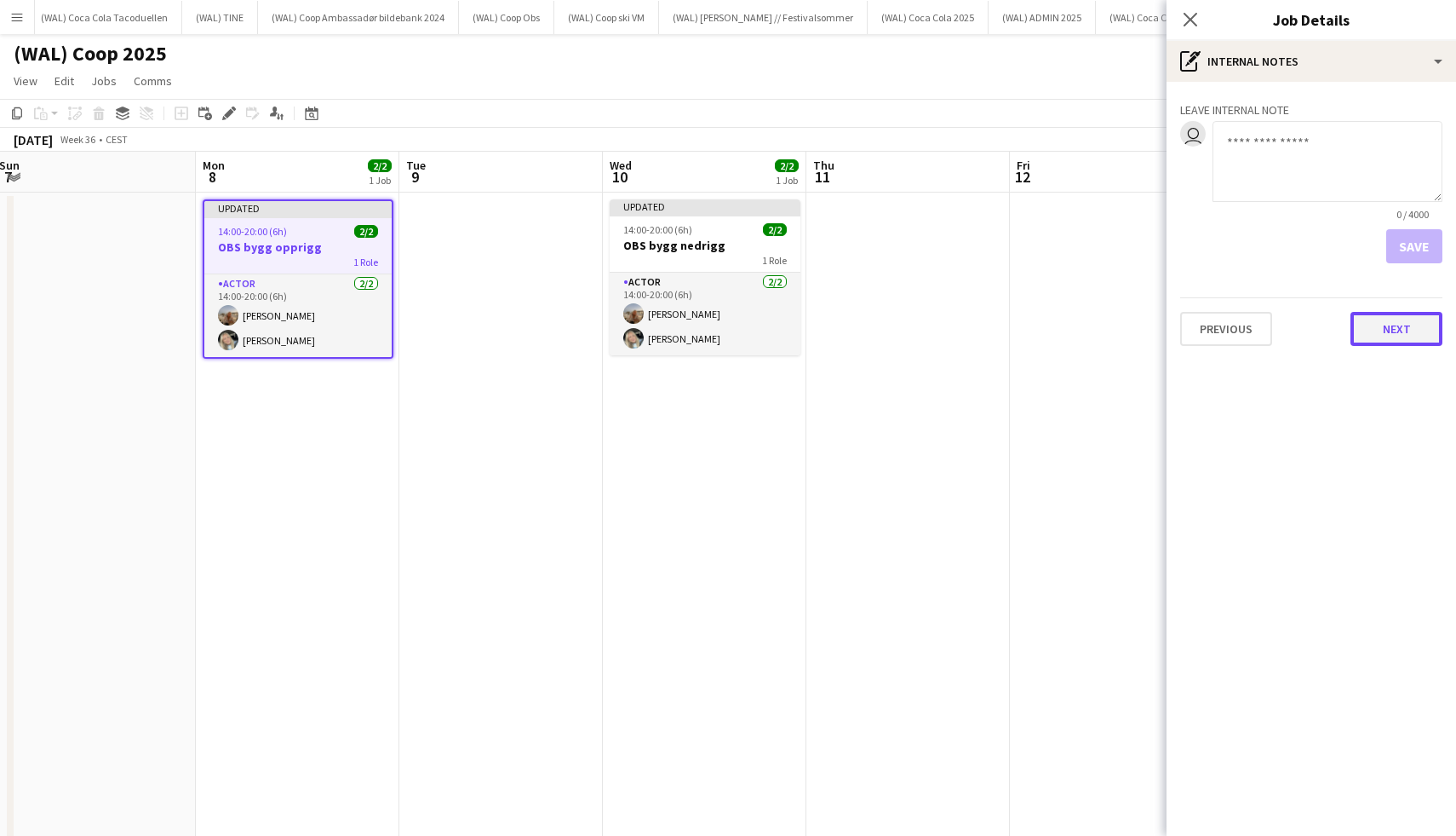
click at [1370, 342] on button "Next" at bounding box center [1396, 329] width 92 height 34
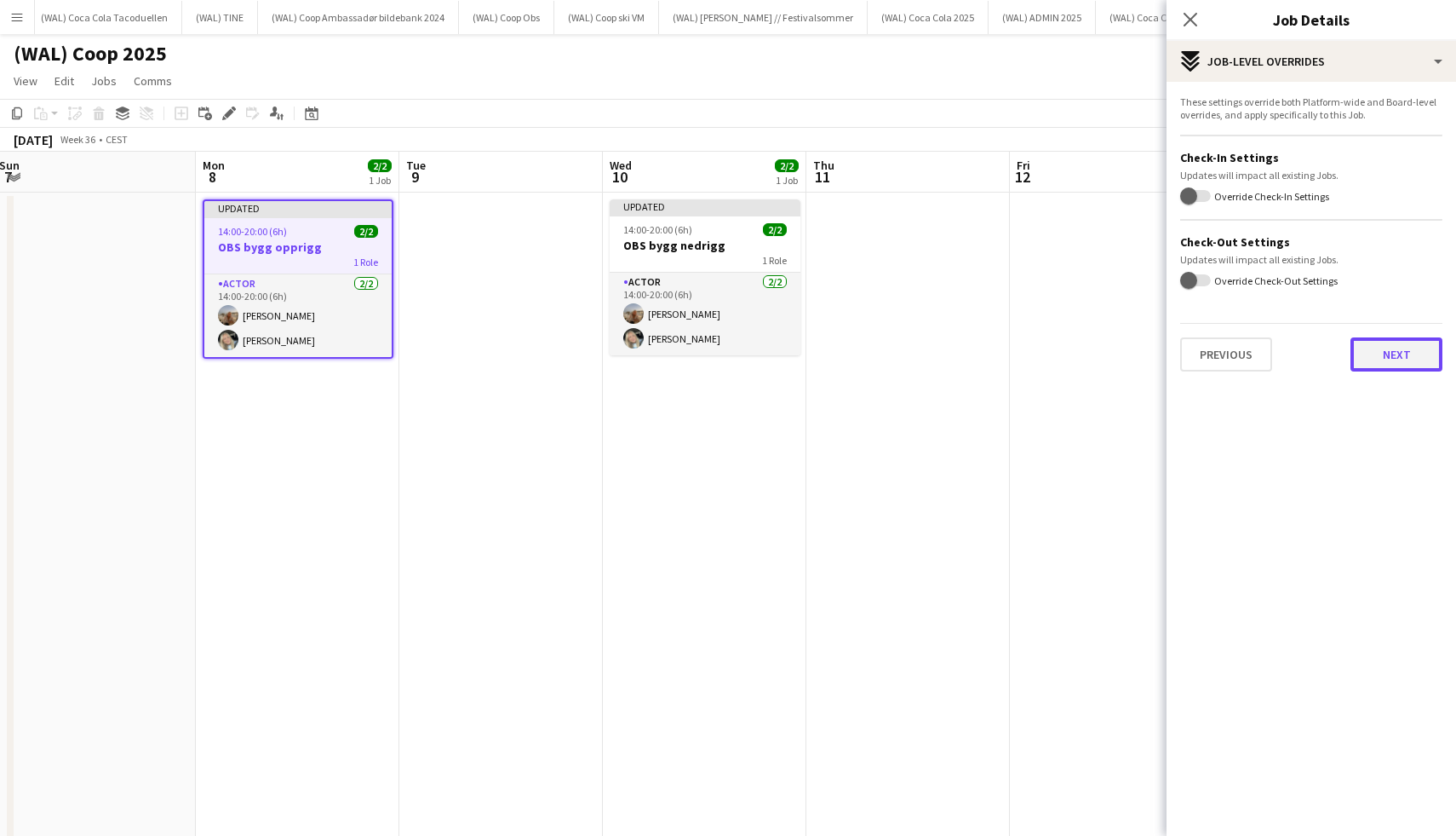
click at [1370, 368] on button "Next" at bounding box center [1396, 354] width 92 height 34
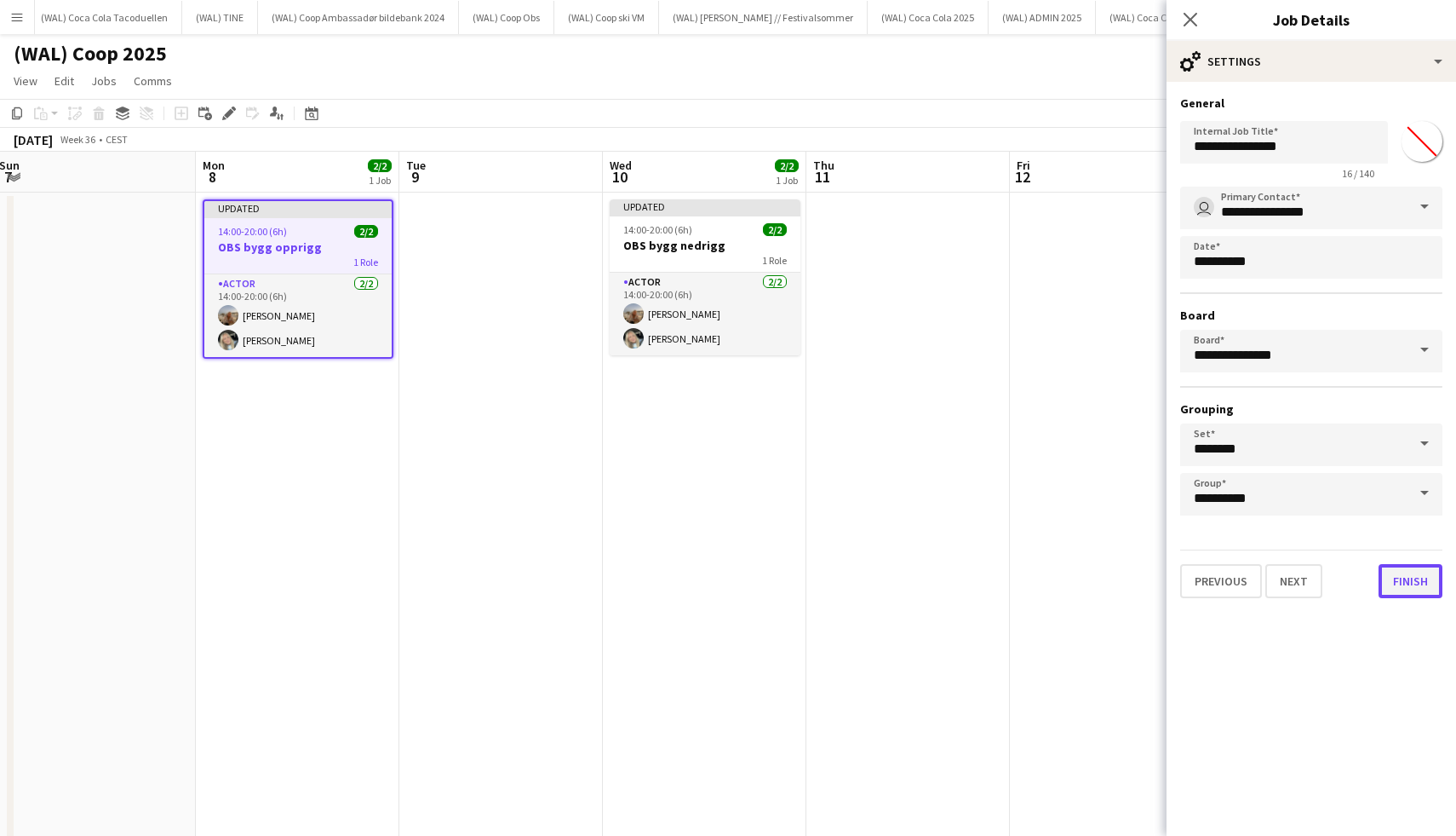
click at [1405, 577] on button "Finish" at bounding box center [1410, 581] width 64 height 34
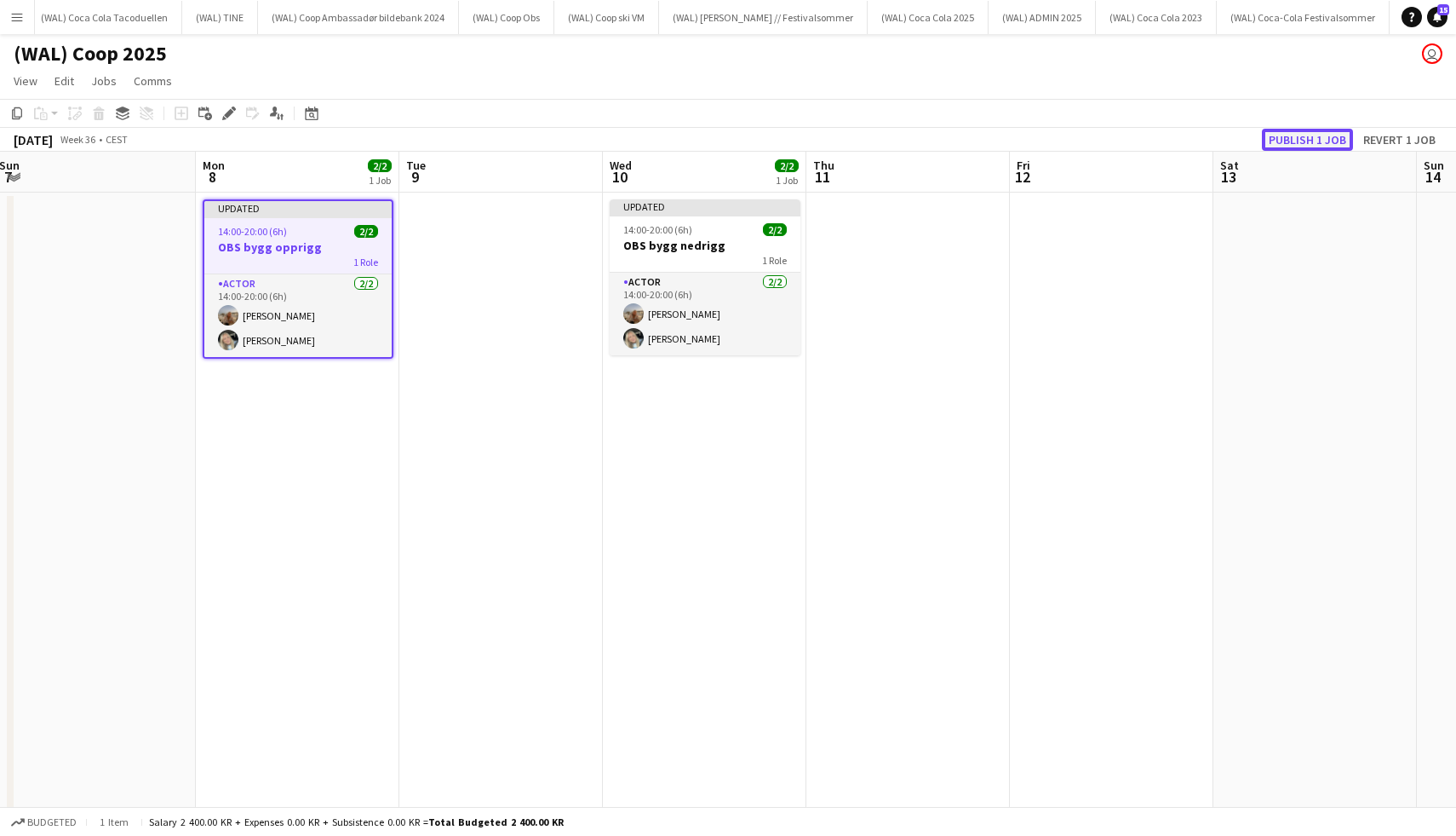
click at [1322, 149] on button "Publish 1 job" at bounding box center [1307, 140] width 91 height 22
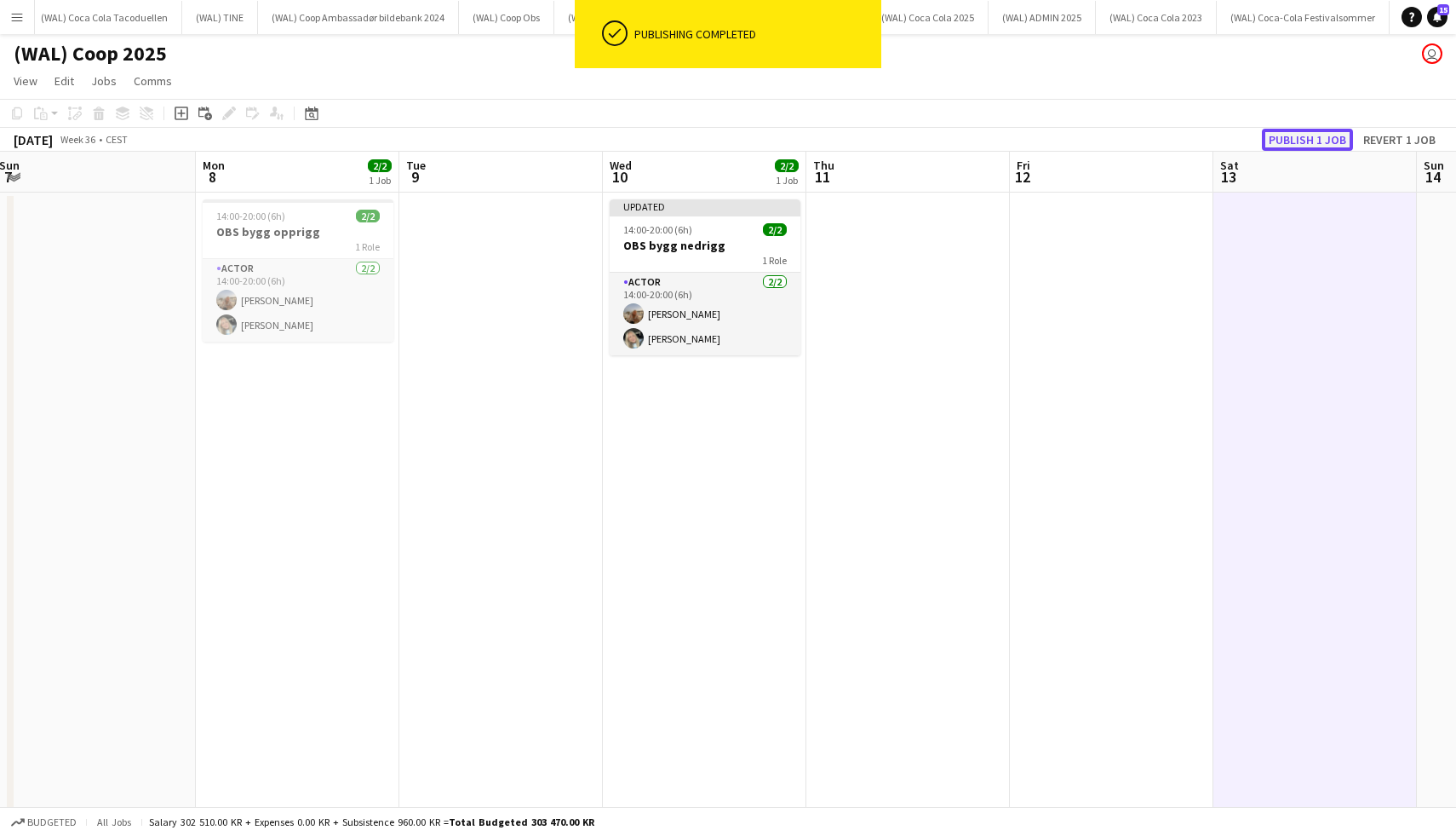
click at [1295, 137] on button "Publish 1 job" at bounding box center [1307, 140] width 91 height 22
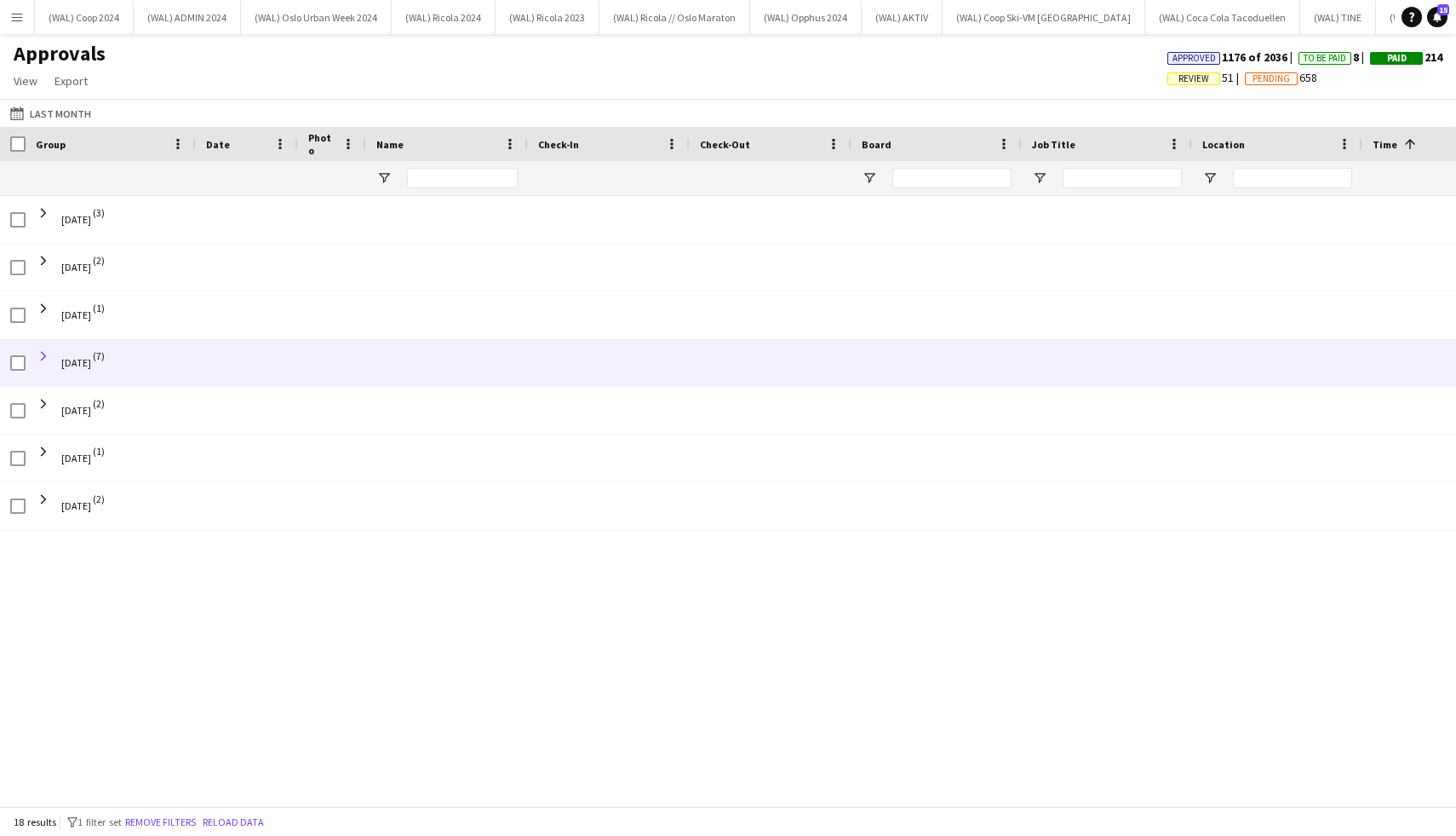
click at [38, 355] on span at bounding box center [44, 356] width 15 height 15
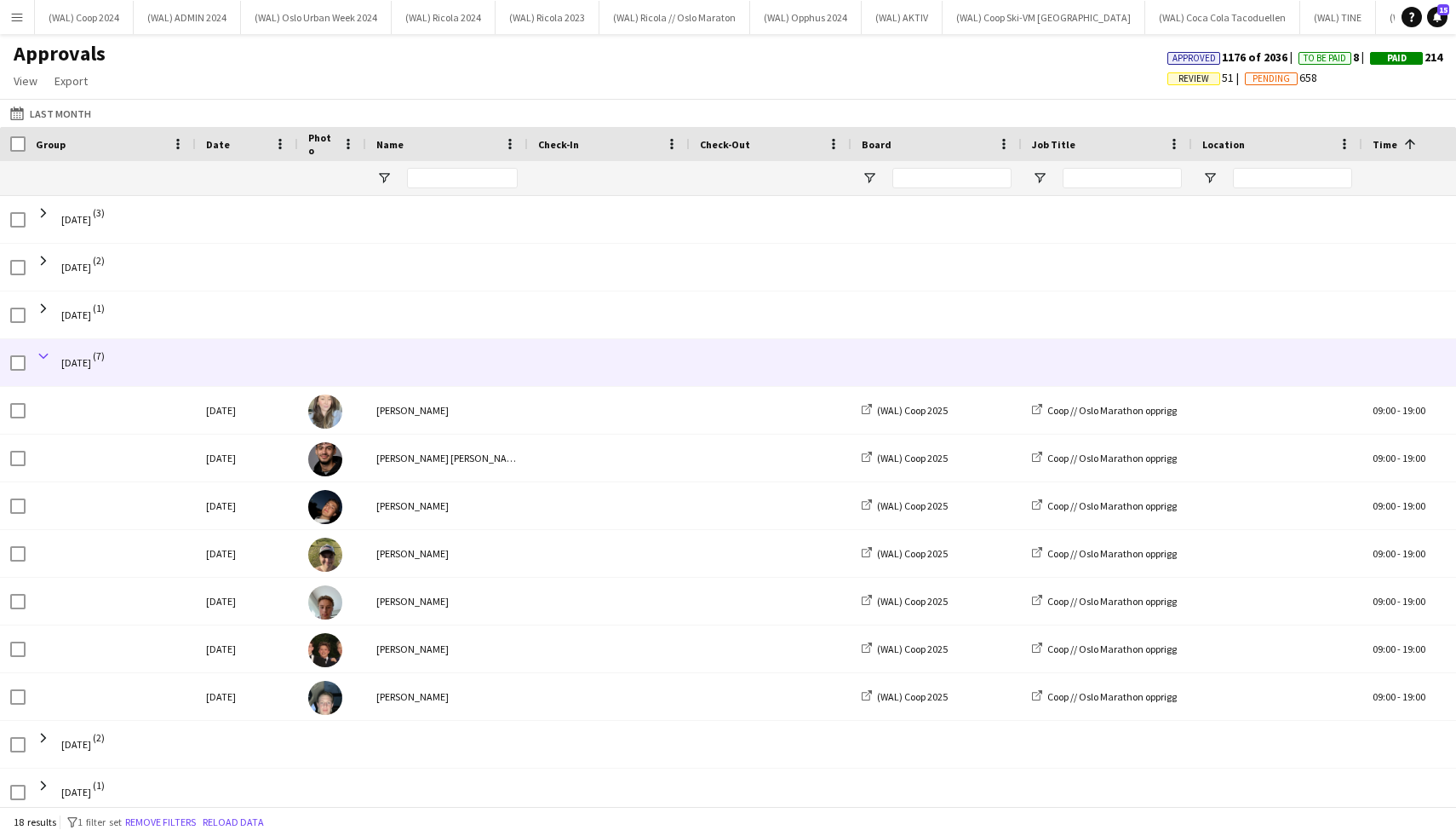
click at [45, 357] on span at bounding box center [44, 356] width 15 height 15
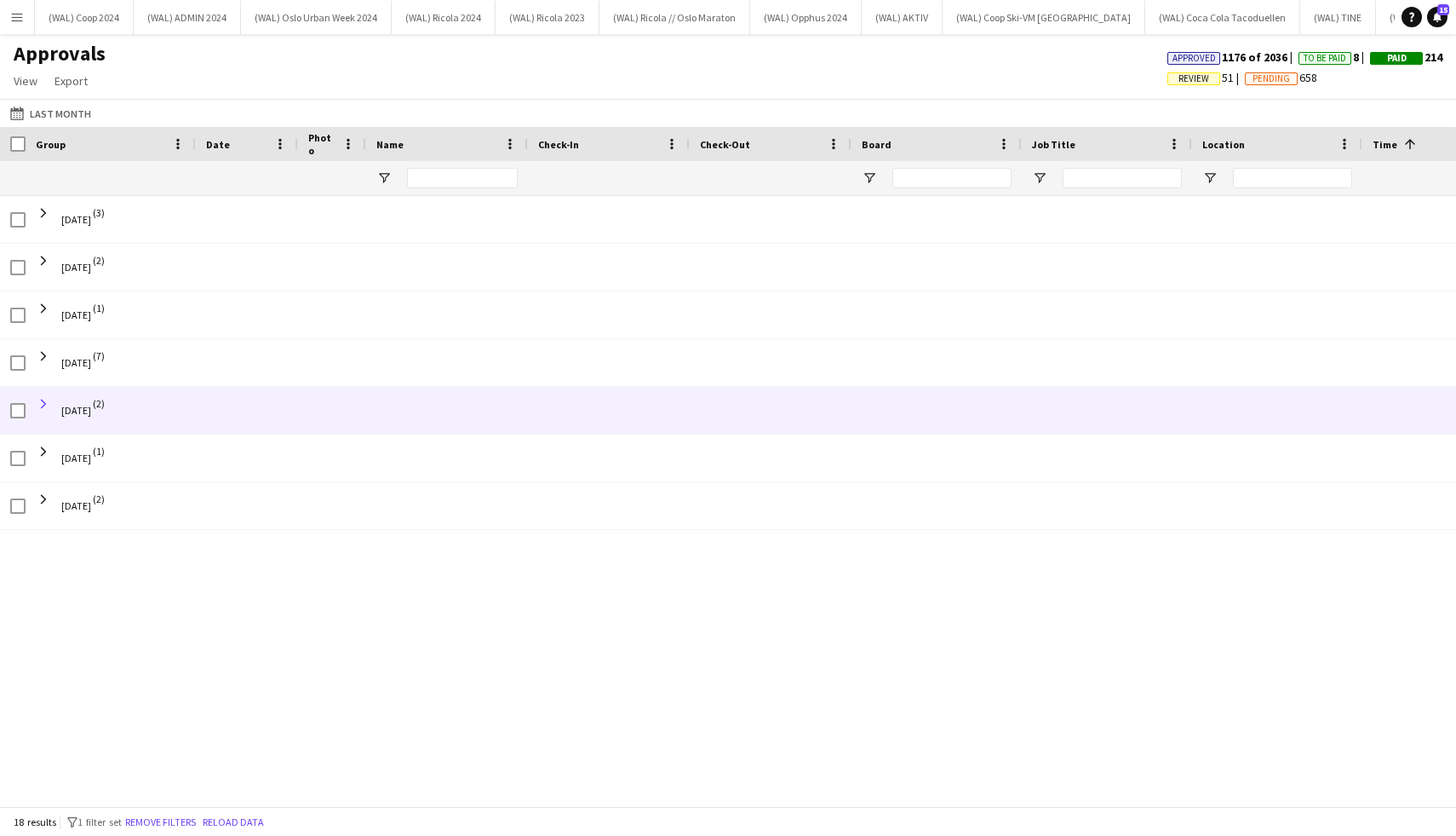
click at [45, 408] on span at bounding box center [44, 404] width 15 height 15
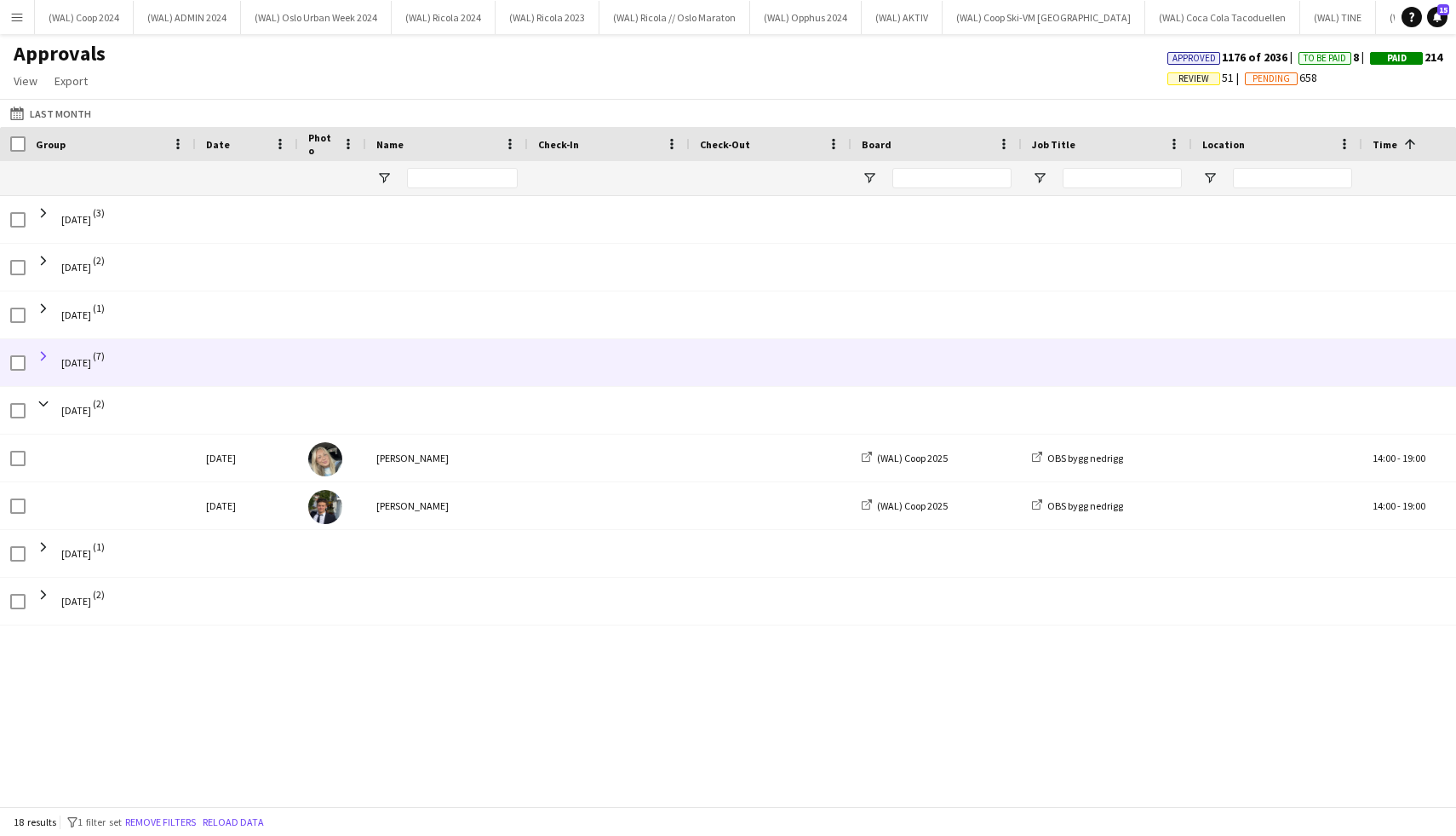
click at [43, 354] on span at bounding box center [44, 356] width 15 height 15
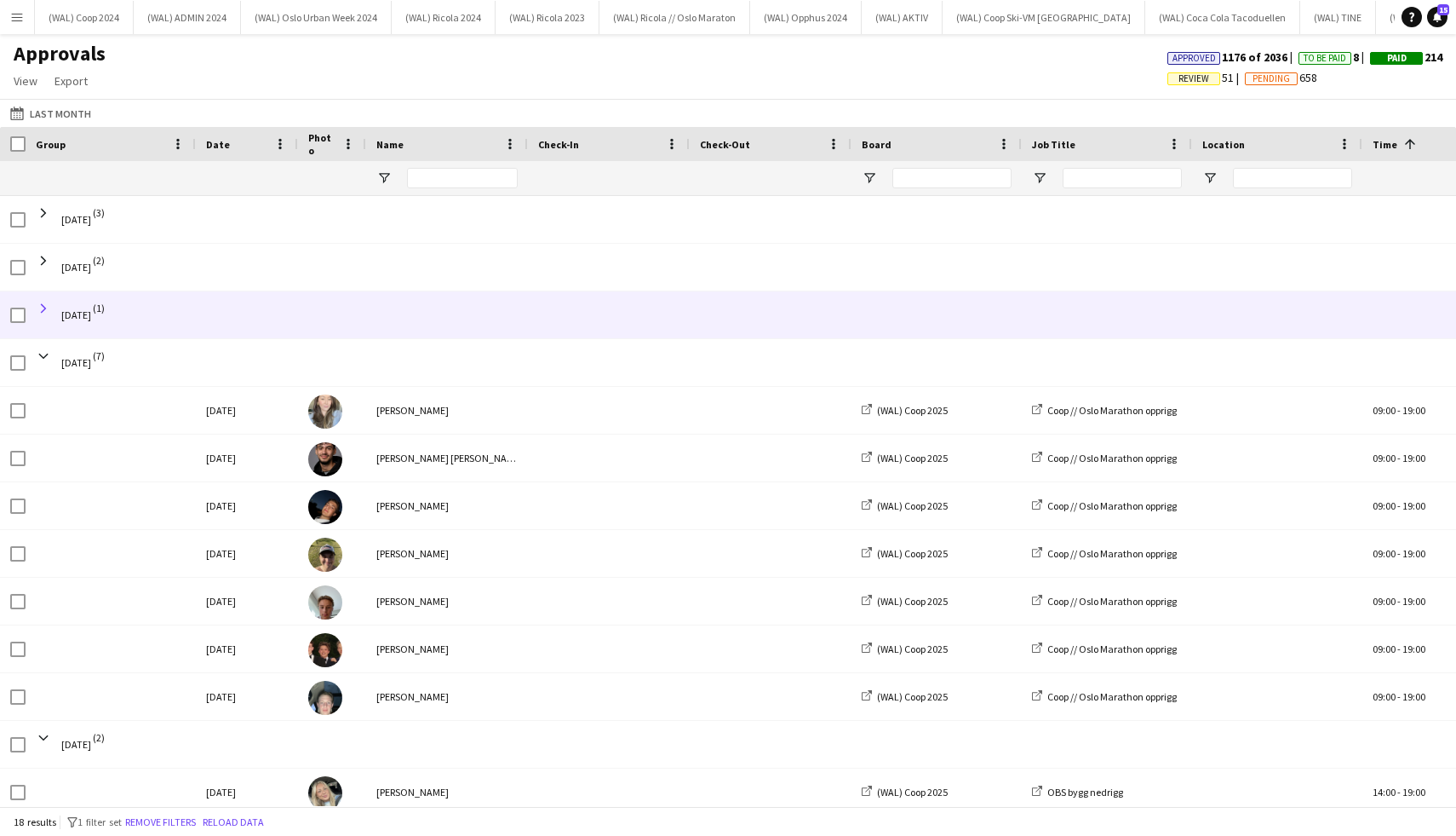
click at [44, 301] on span at bounding box center [44, 308] width 15 height 15
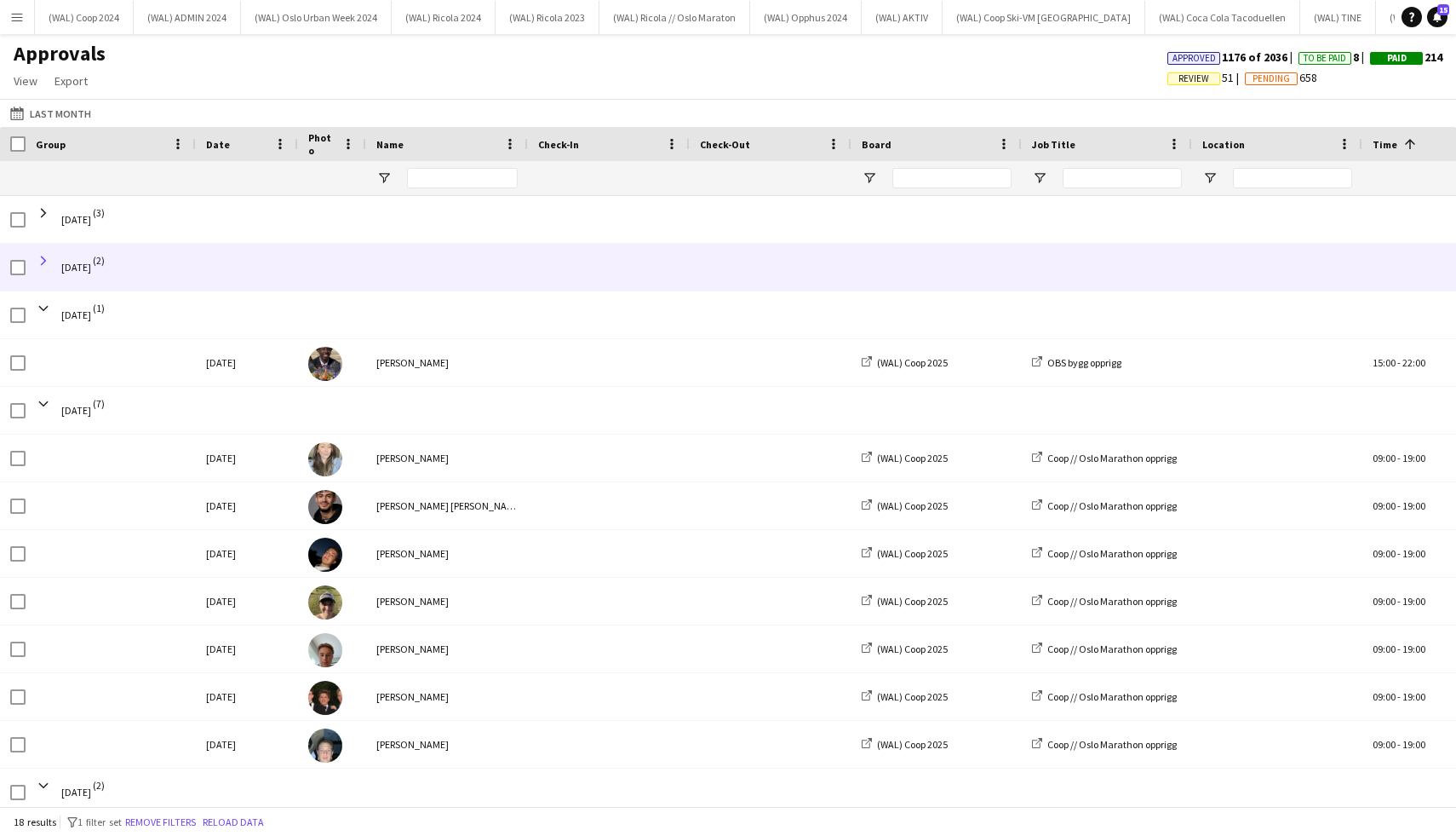
click at [42, 259] on span at bounding box center [44, 260] width 15 height 15
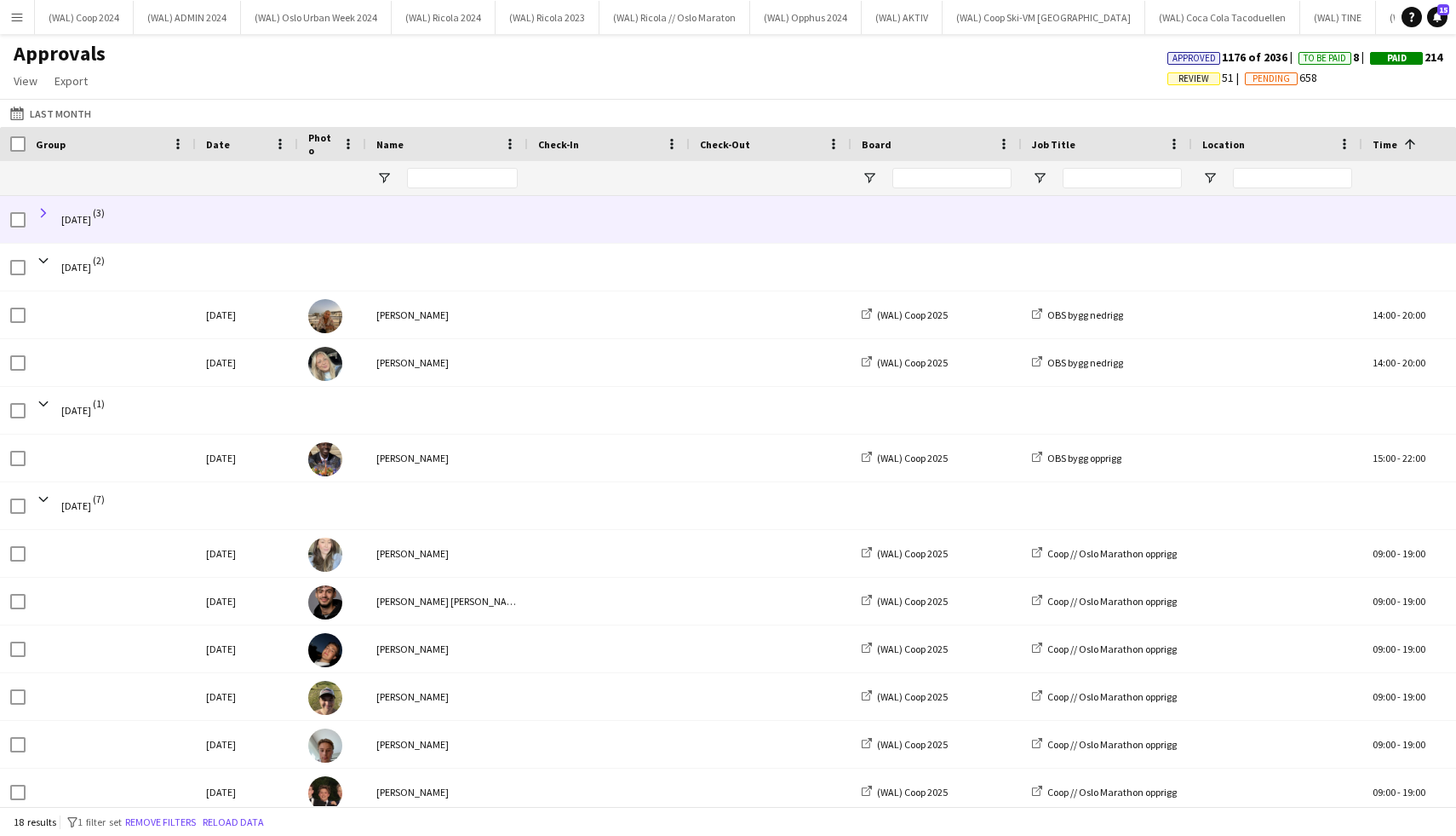
click at [43, 217] on span at bounding box center [44, 213] width 15 height 15
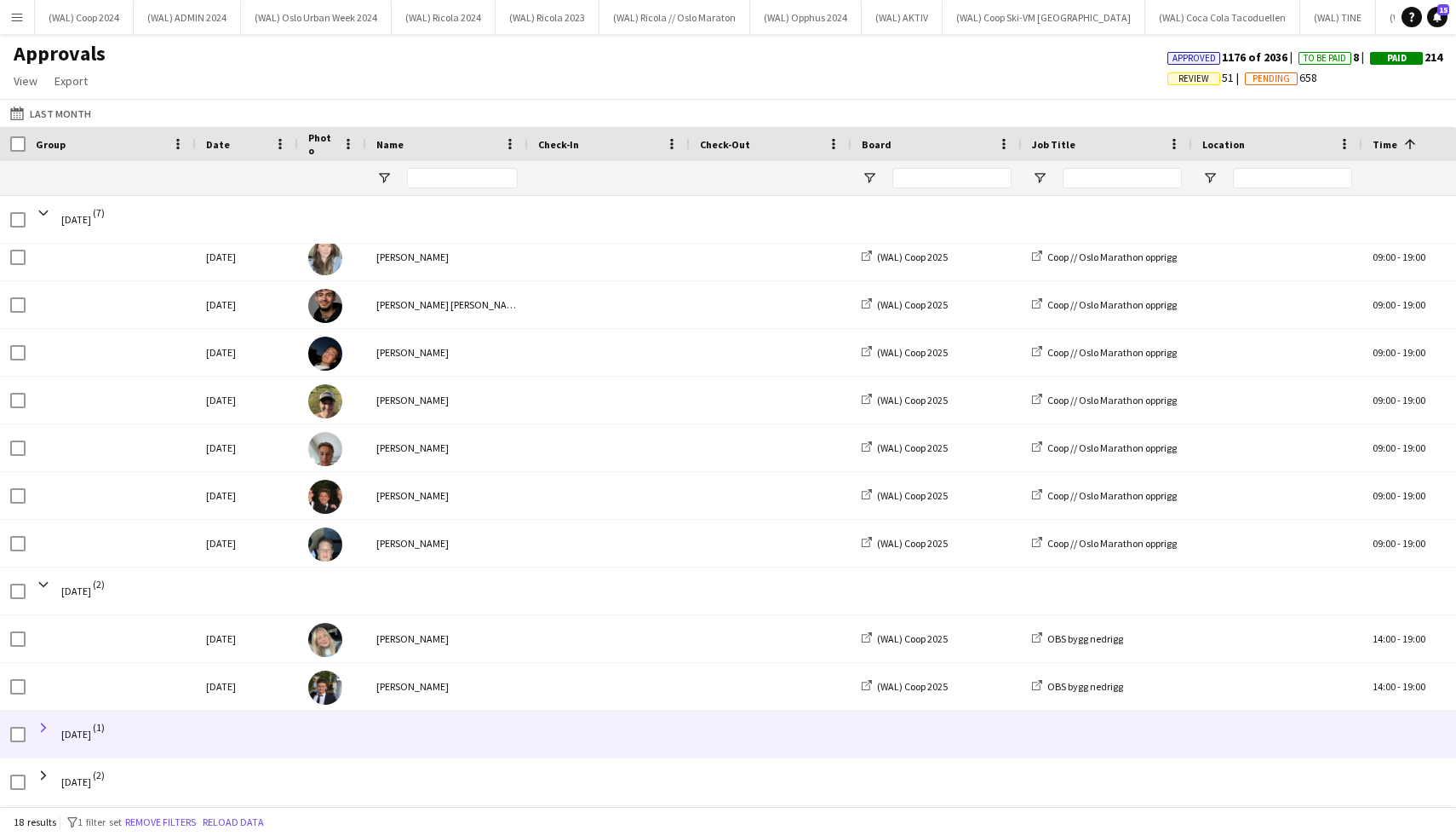
click at [44, 722] on span at bounding box center [44, 728] width 15 height 15
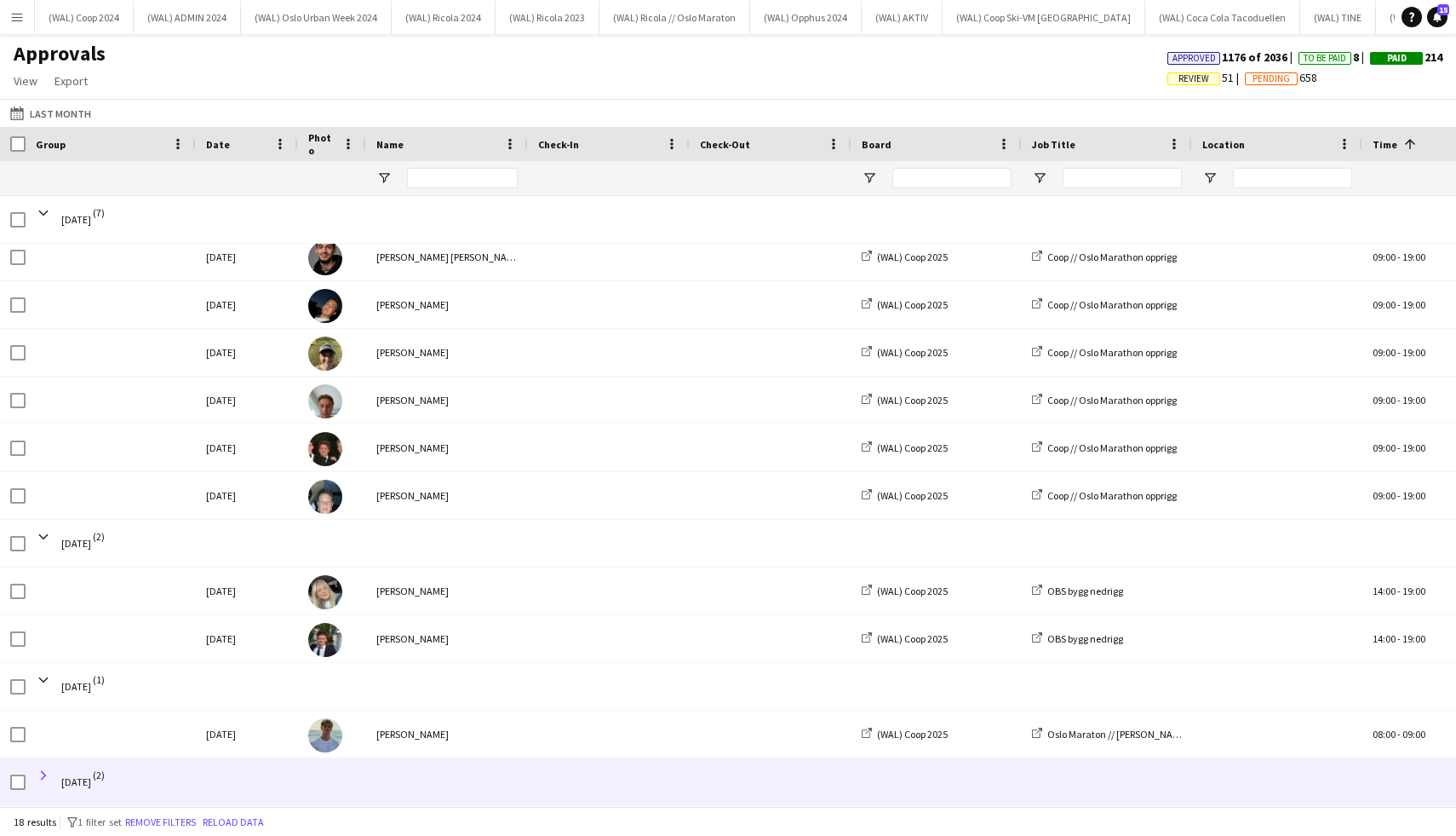
click at [47, 775] on span at bounding box center [44, 775] width 15 height 15
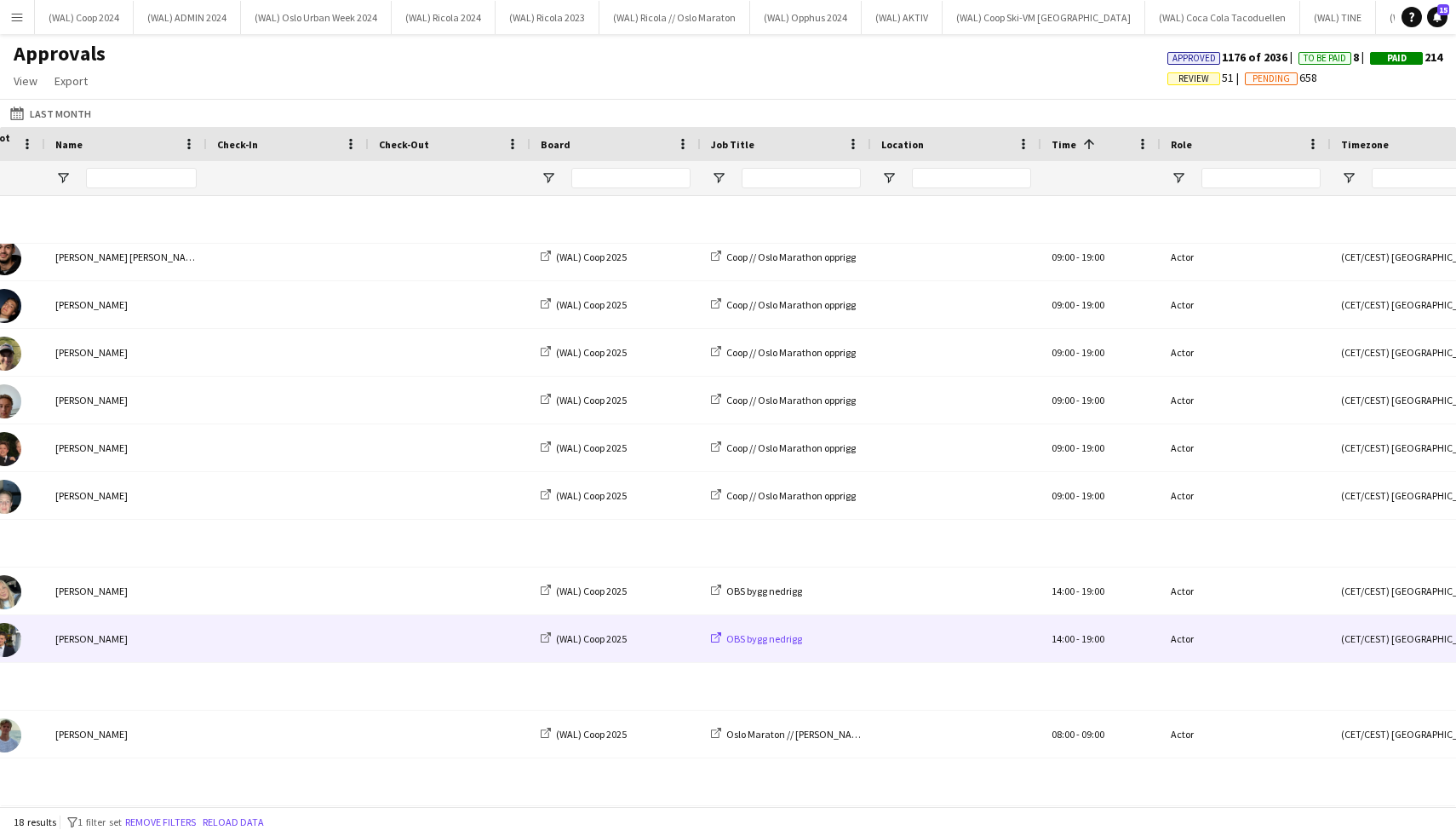
click at [779, 637] on span "OBS bygg nedrigg" at bounding box center [764, 638] width 76 height 13
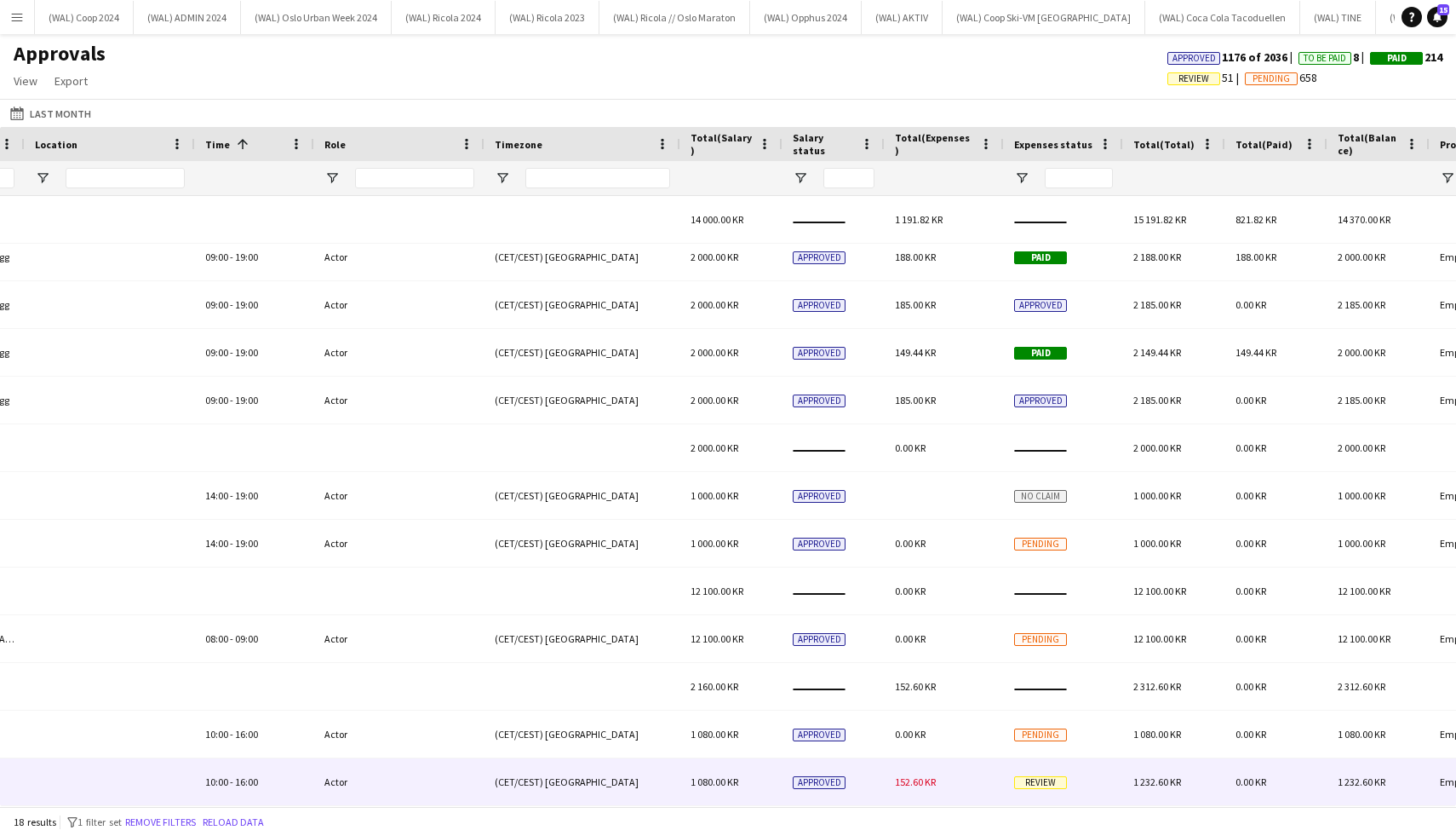
click at [934, 780] on span "152.60 KR" at bounding box center [916, 781] width 41 height 13
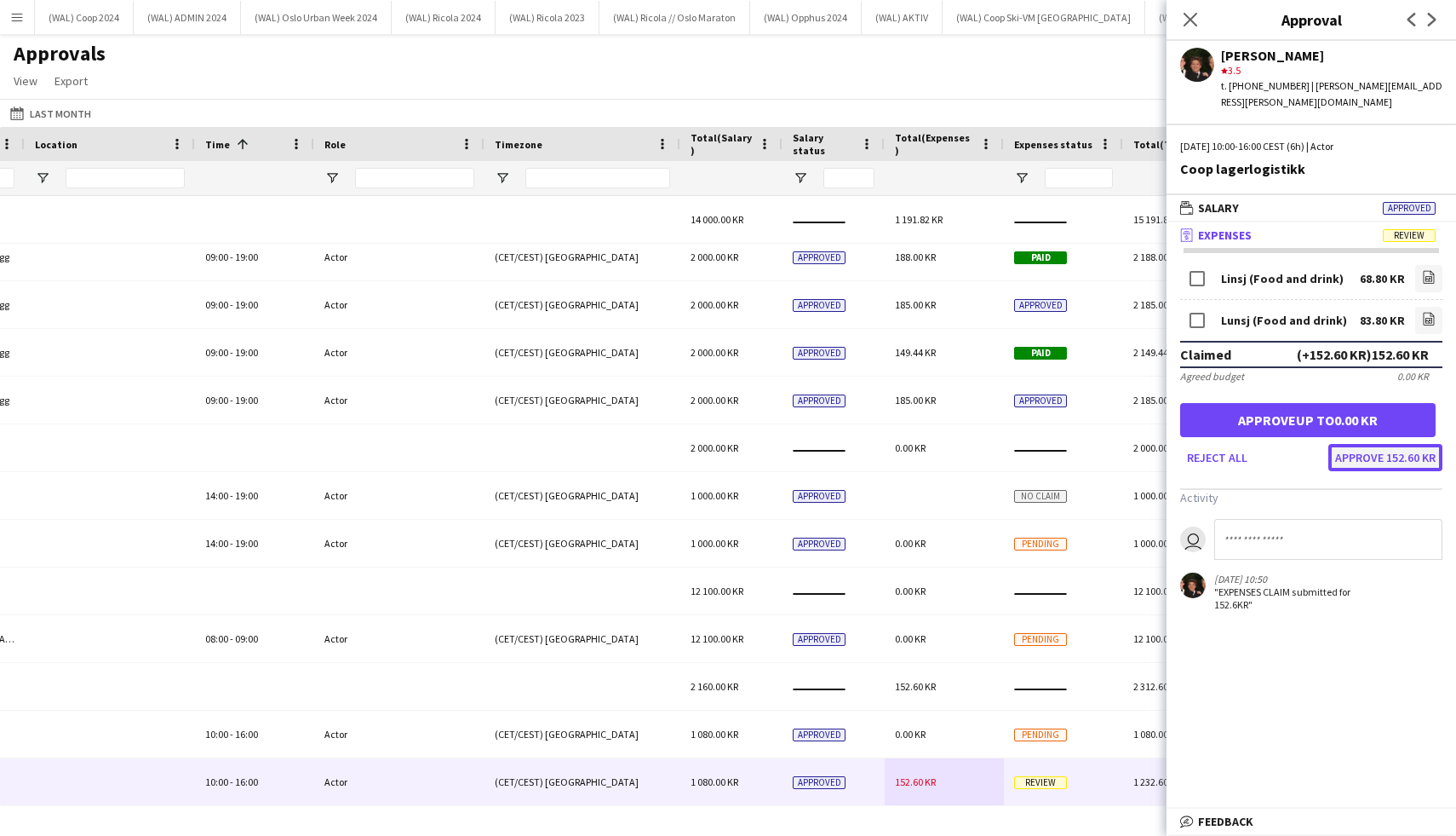
click at [1351, 444] on button "Approve 152.60 KR" at bounding box center [1385, 458] width 114 height 27
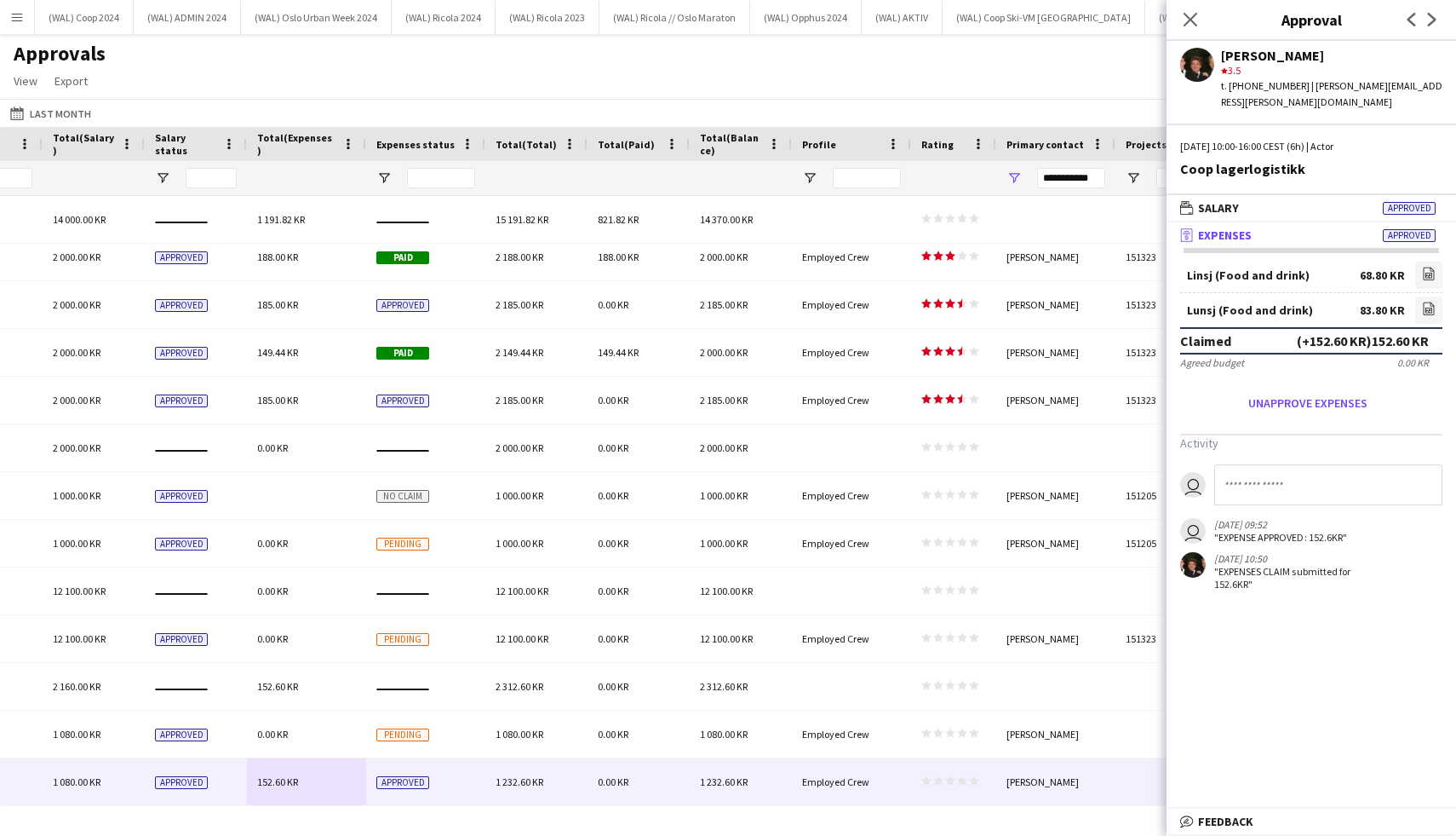
click at [1175, 12] on div "Close pop-in" at bounding box center [1191, 20] width 48 height 39
click at [1186, 17] on icon "Close pop-in" at bounding box center [1190, 19] width 16 height 16
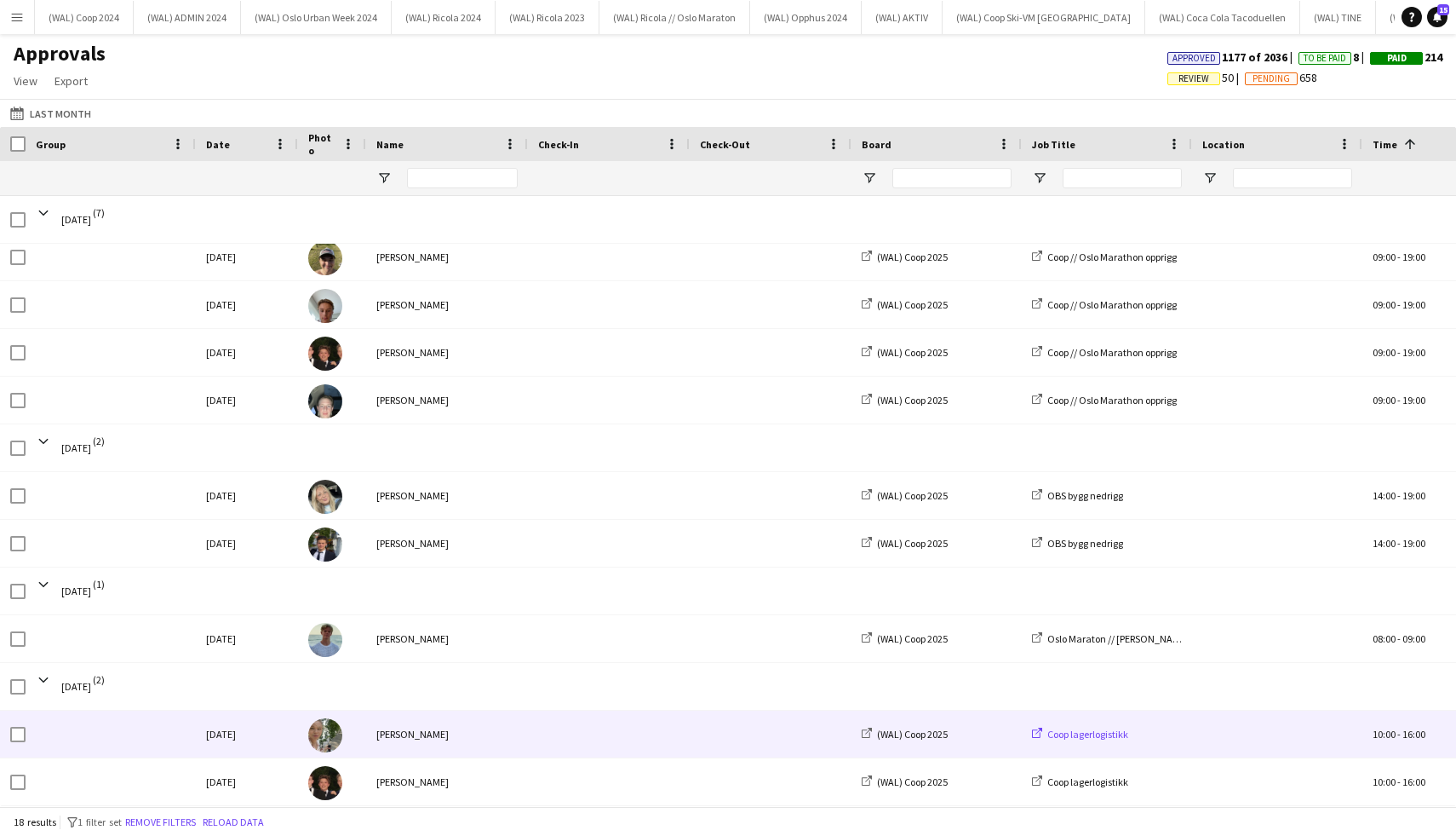
click at [1104, 730] on span "Coop lagerlogistikk" at bounding box center [1087, 734] width 81 height 13
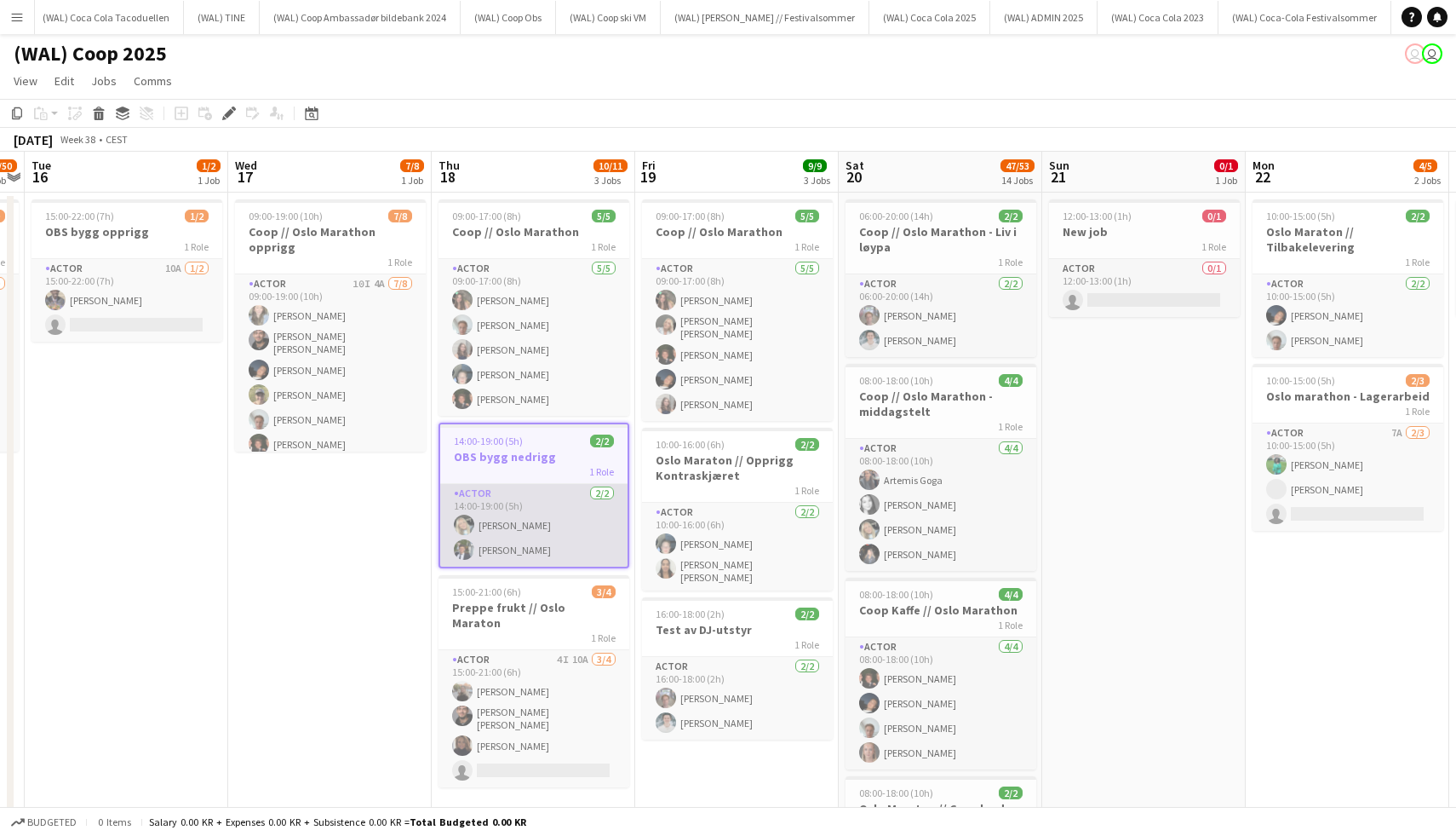
scroll to position [0, 1118]
click at [547, 435] on div "14:00-19:00 (5h) 2/2" at bounding box center [533, 441] width 187 height 13
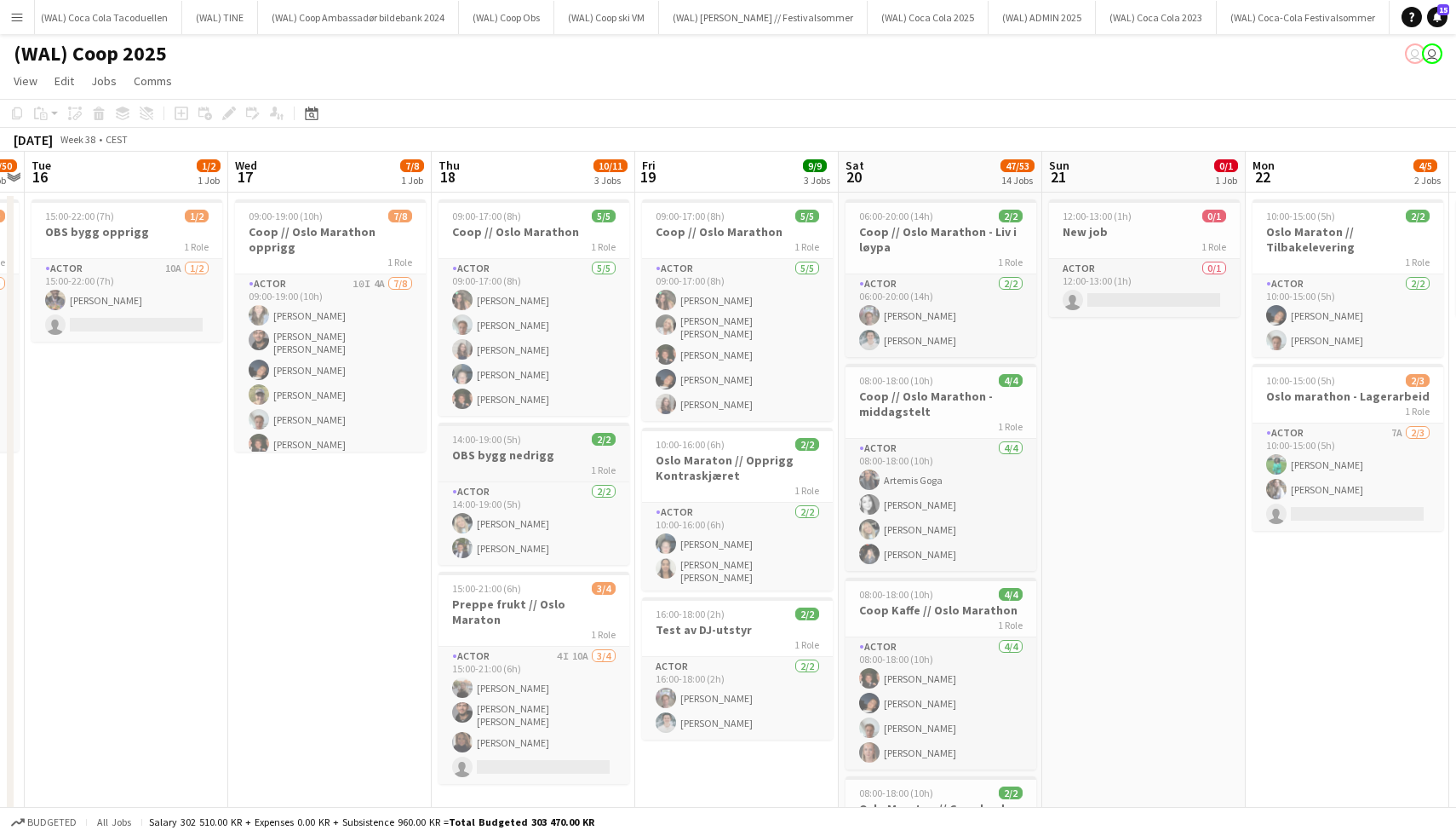
click at [545, 468] on div "1 Role" at bounding box center [533, 470] width 190 height 14
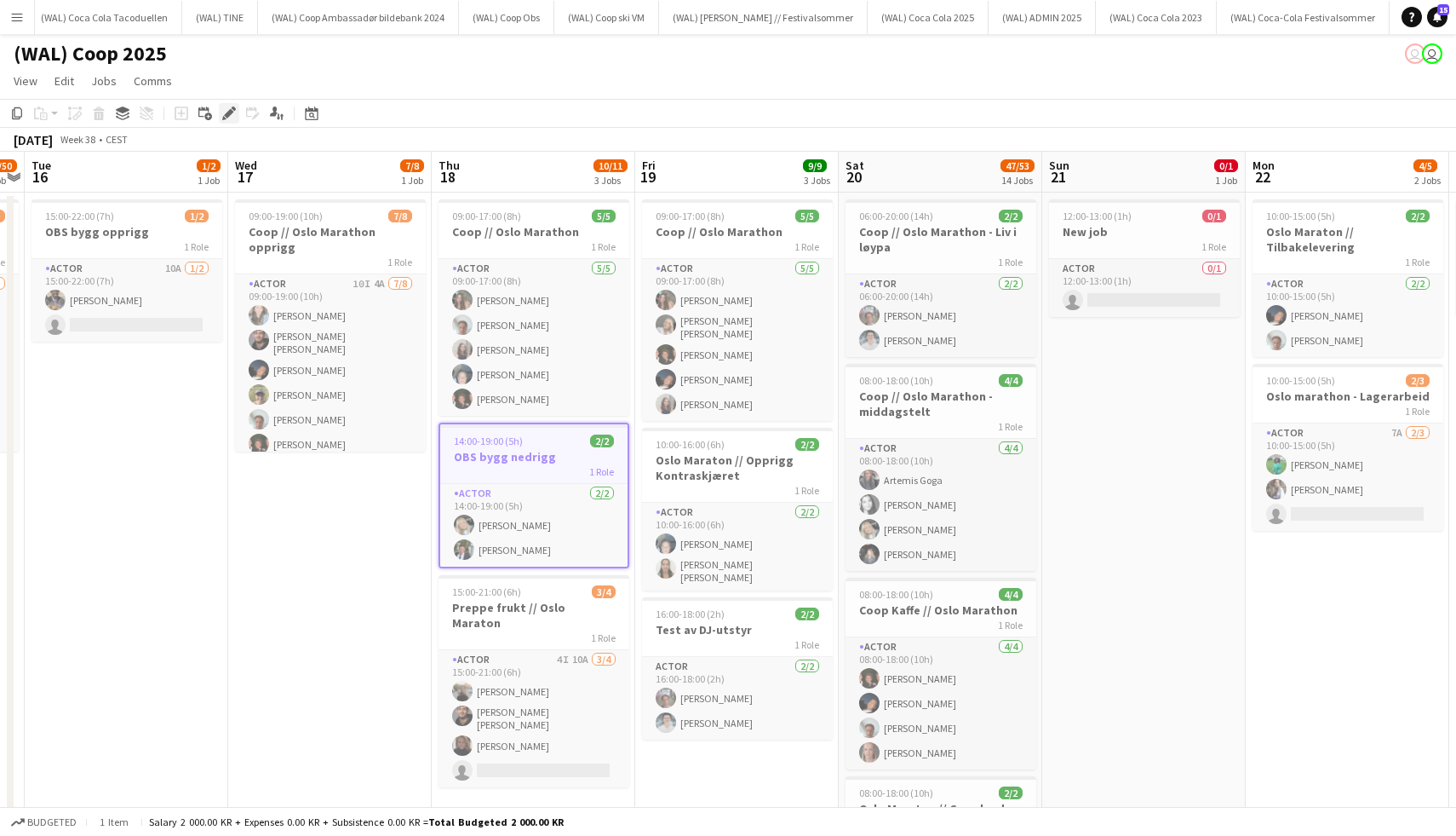
click at [230, 113] on icon at bounding box center [228, 114] width 9 height 9
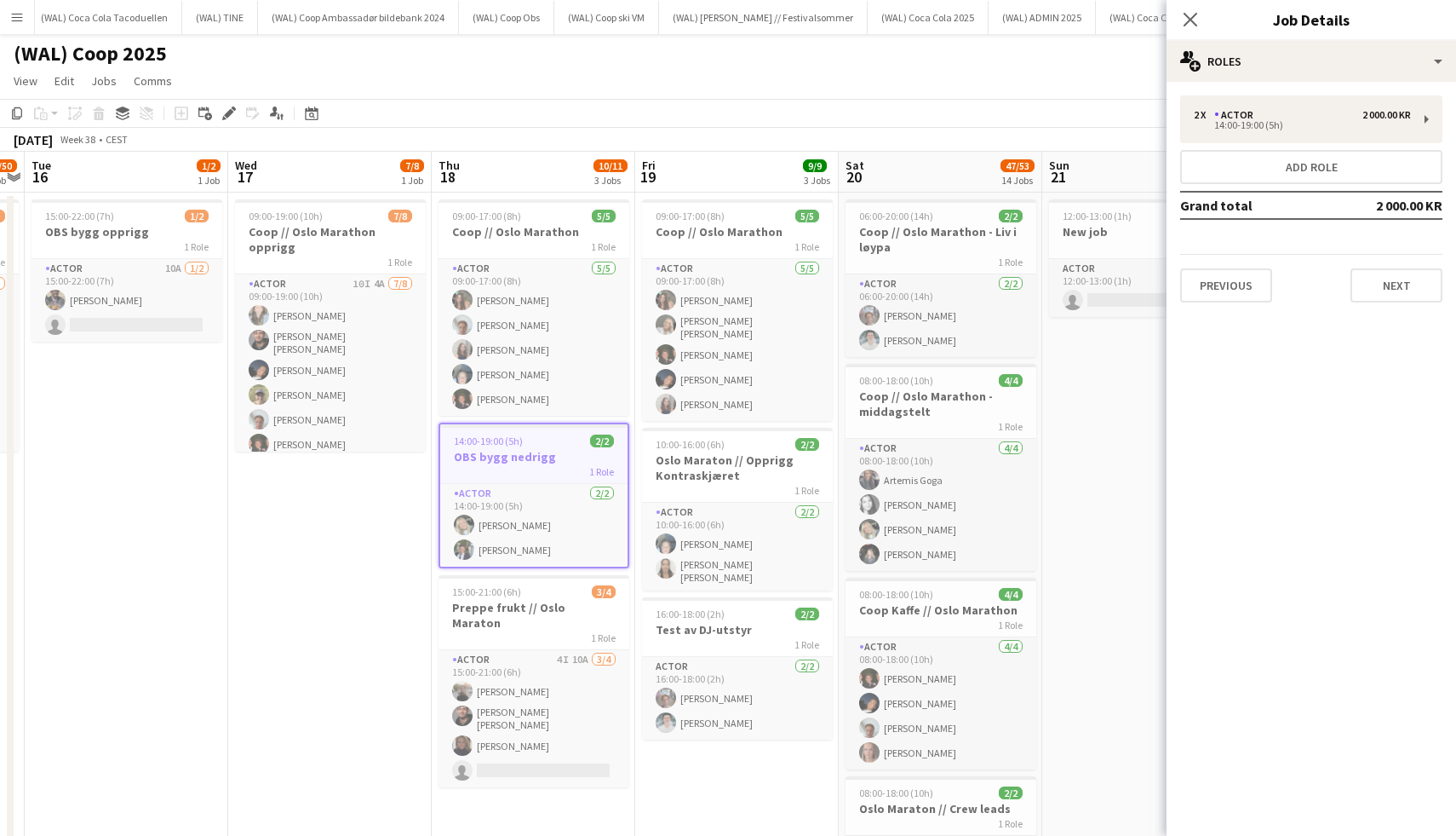
click at [1238, 323] on mat-expansion-panel "pencil3 General details 2 x Actor 2 000.00 KR 14:00-19:00 (5h) Add role Grand t…" at bounding box center [1311, 459] width 289 height 754
drag, startPoint x: 1238, startPoint y: 306, endPoint x: 1238, endPoint y: 262, distance: 44.0
click at [1238, 305] on div "2 x Actor 2 000.00 KR 14:00-19:00 (5h) Add role Grand total 2 000.00 KR Previou…" at bounding box center [1311, 199] width 289 height 234
click at [1238, 260] on div "Previous Next" at bounding box center [1311, 278] width 262 height 49
click at [1238, 274] on button "Previous" at bounding box center [1226, 285] width 92 height 34
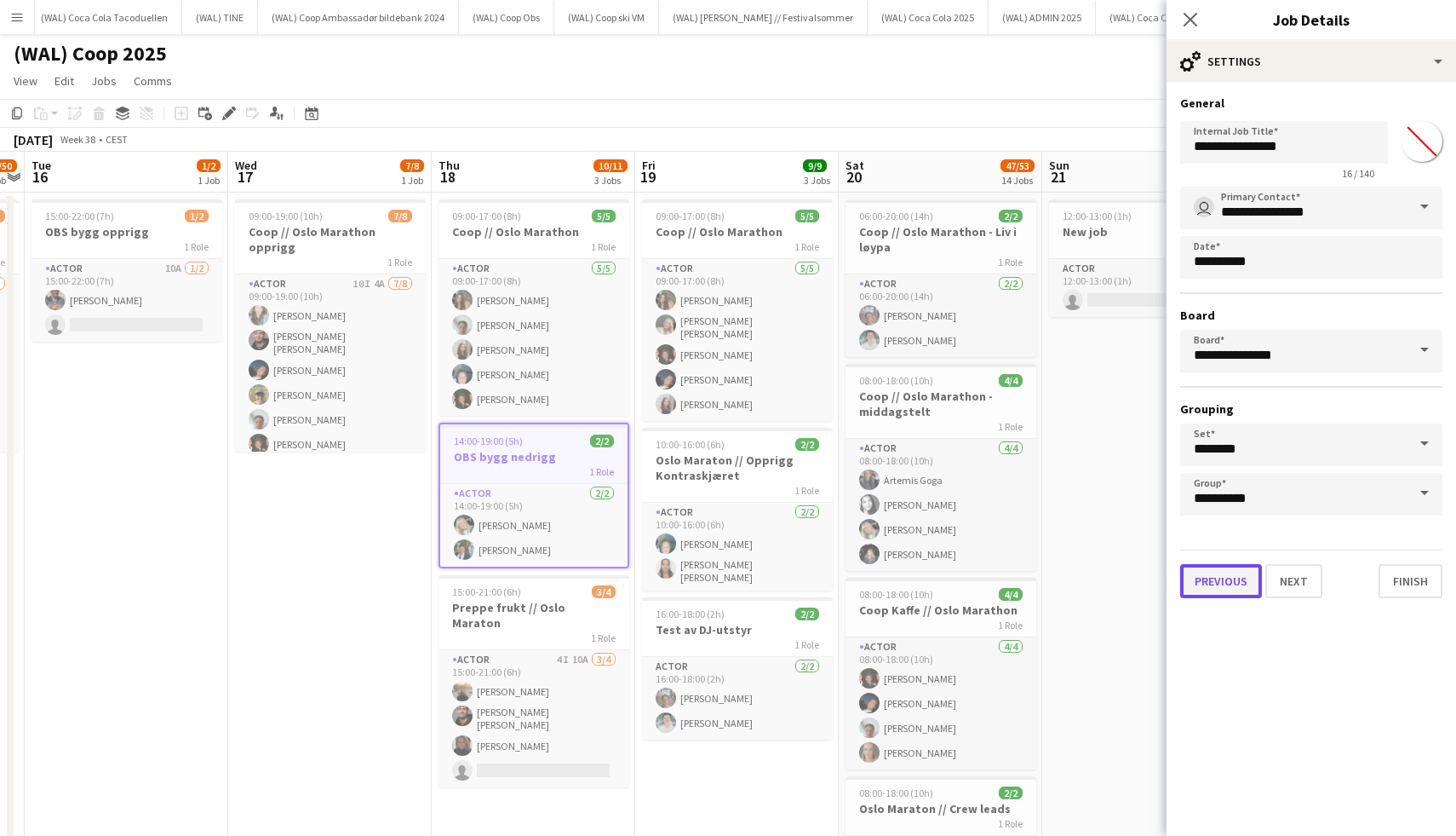
click at [1248, 569] on button "Previous" at bounding box center [1221, 581] width 82 height 34
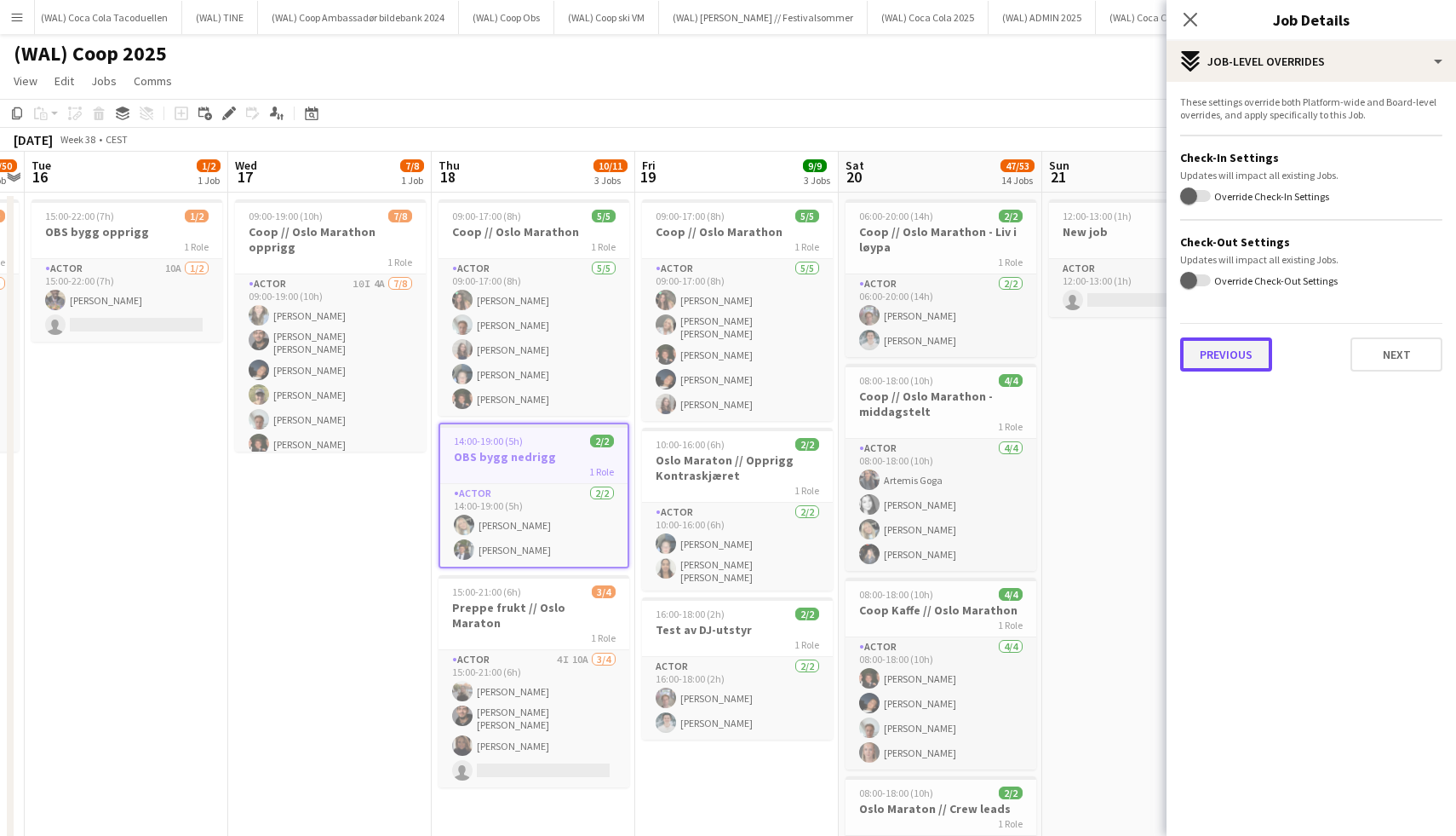
click at [1229, 349] on button "Previous" at bounding box center [1226, 354] width 92 height 34
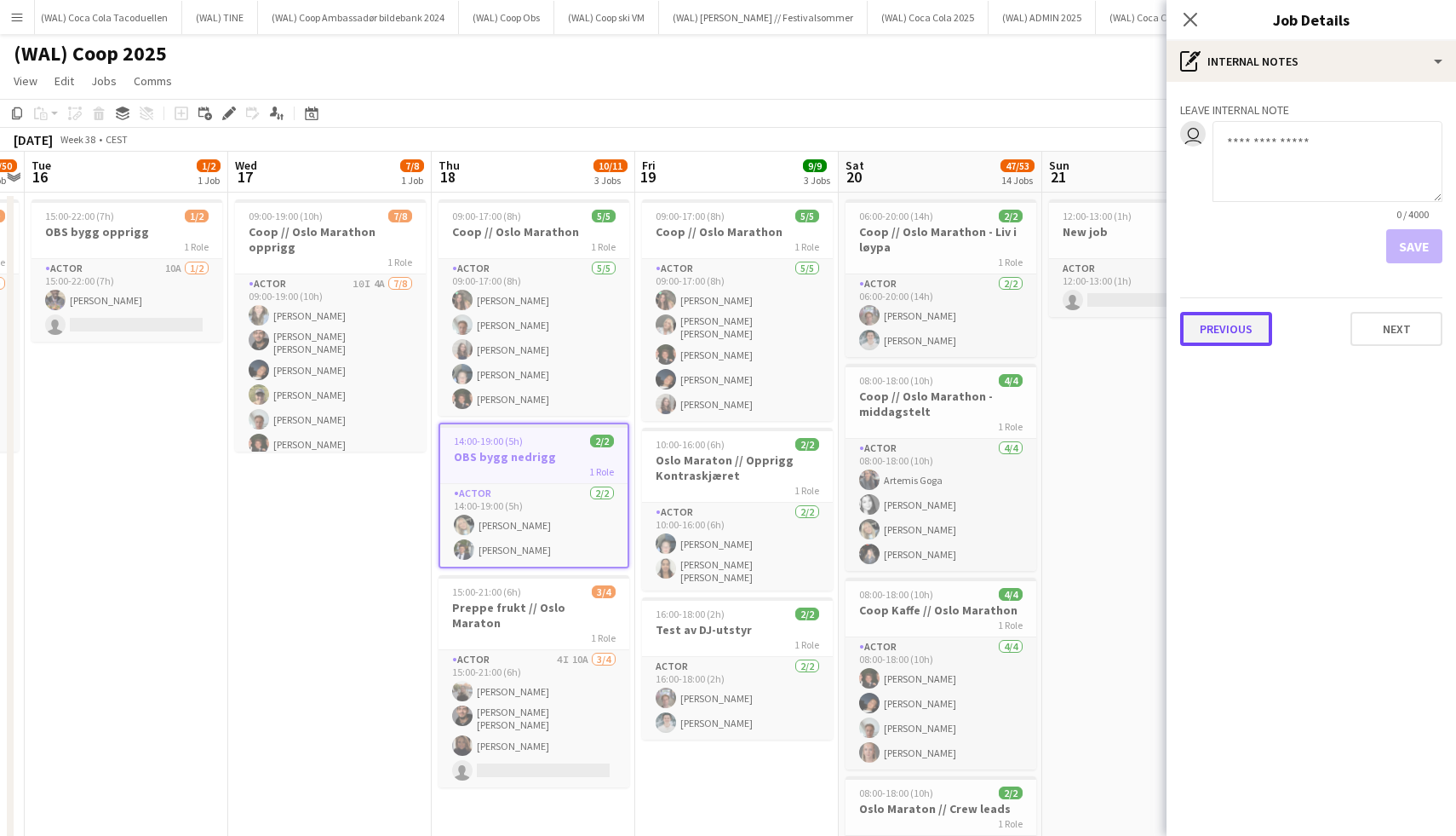
click at [1251, 319] on button "Previous" at bounding box center [1226, 329] width 92 height 34
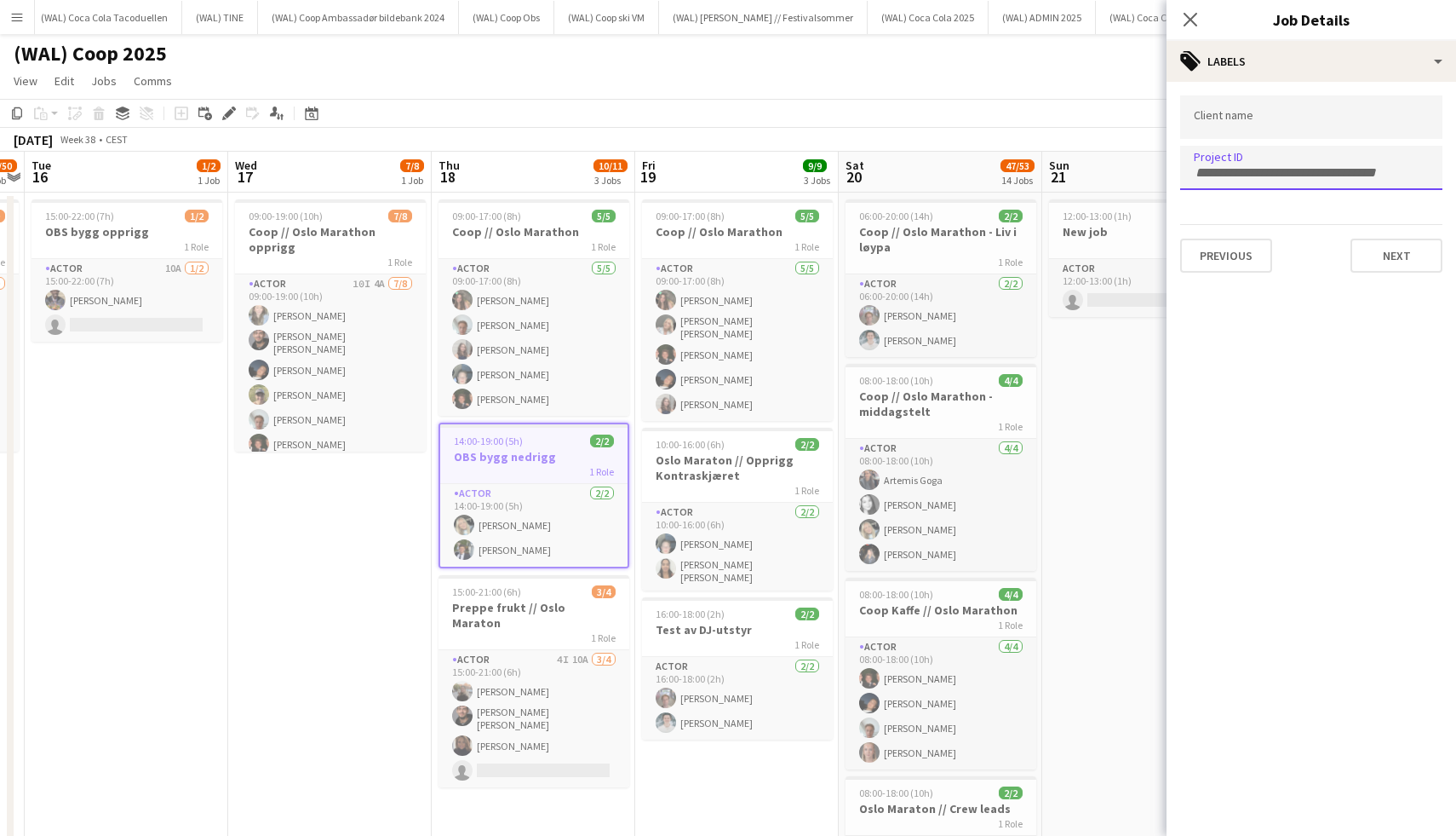
click at [1240, 157] on div at bounding box center [1311, 167] width 262 height 44
paste input "******"
type input "******"
click at [1431, 259] on form "Client name Project ID ****** Previous Next" at bounding box center [1311, 184] width 289 height 178
click at [1363, 252] on button "Next" at bounding box center [1396, 255] width 92 height 34
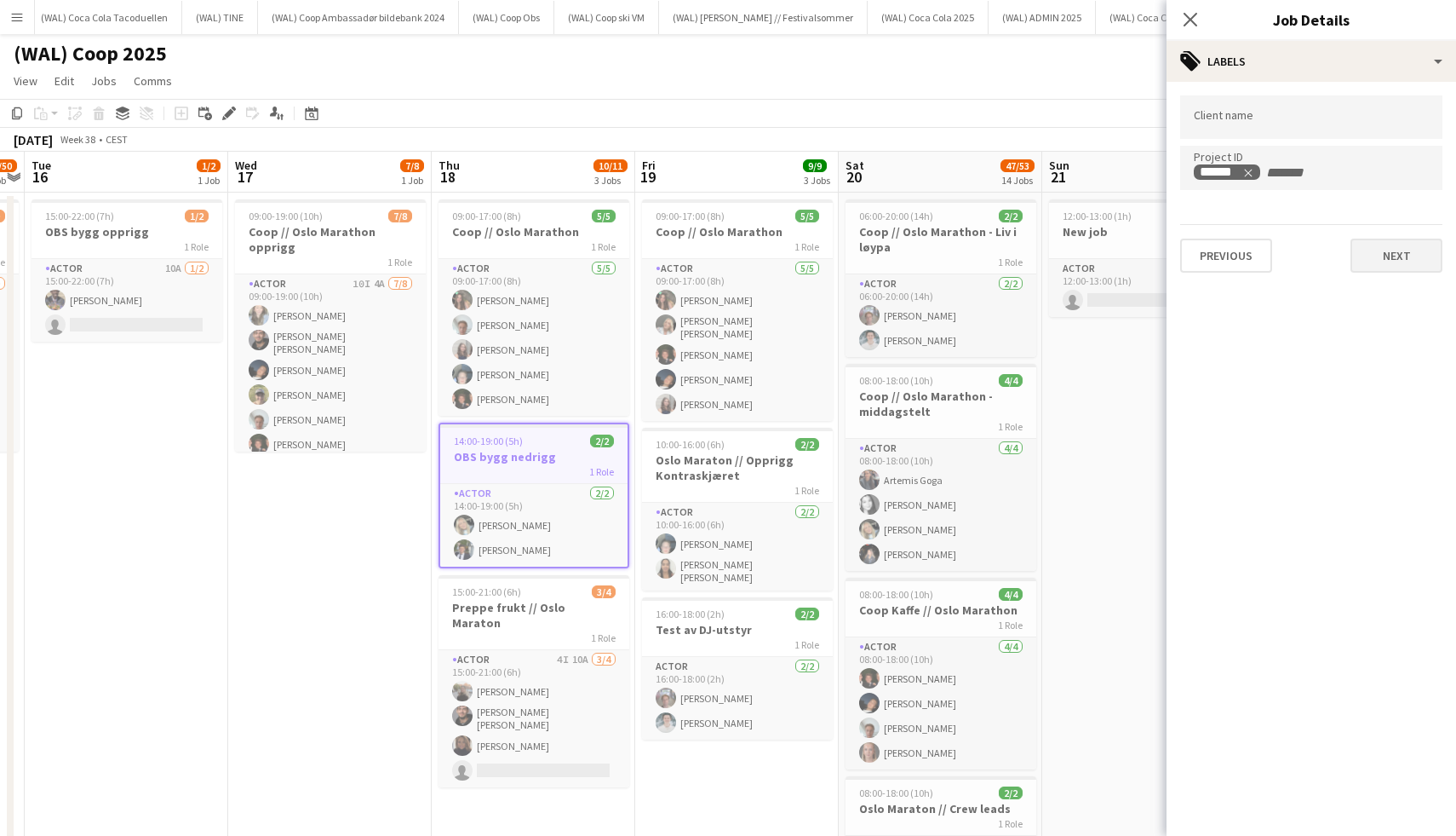
type input "*******"
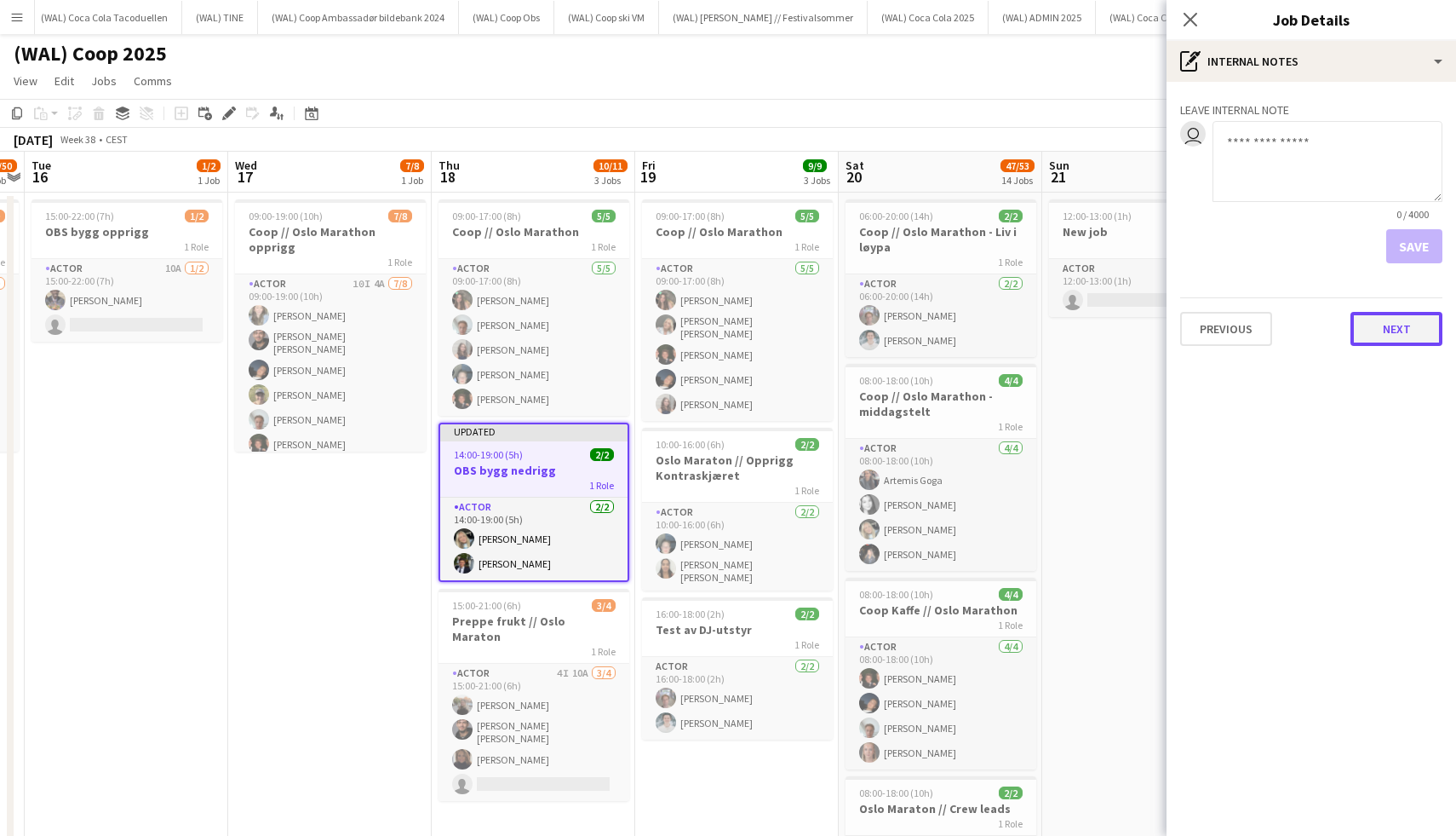
click at [1378, 324] on button "Next" at bounding box center [1396, 329] width 92 height 34
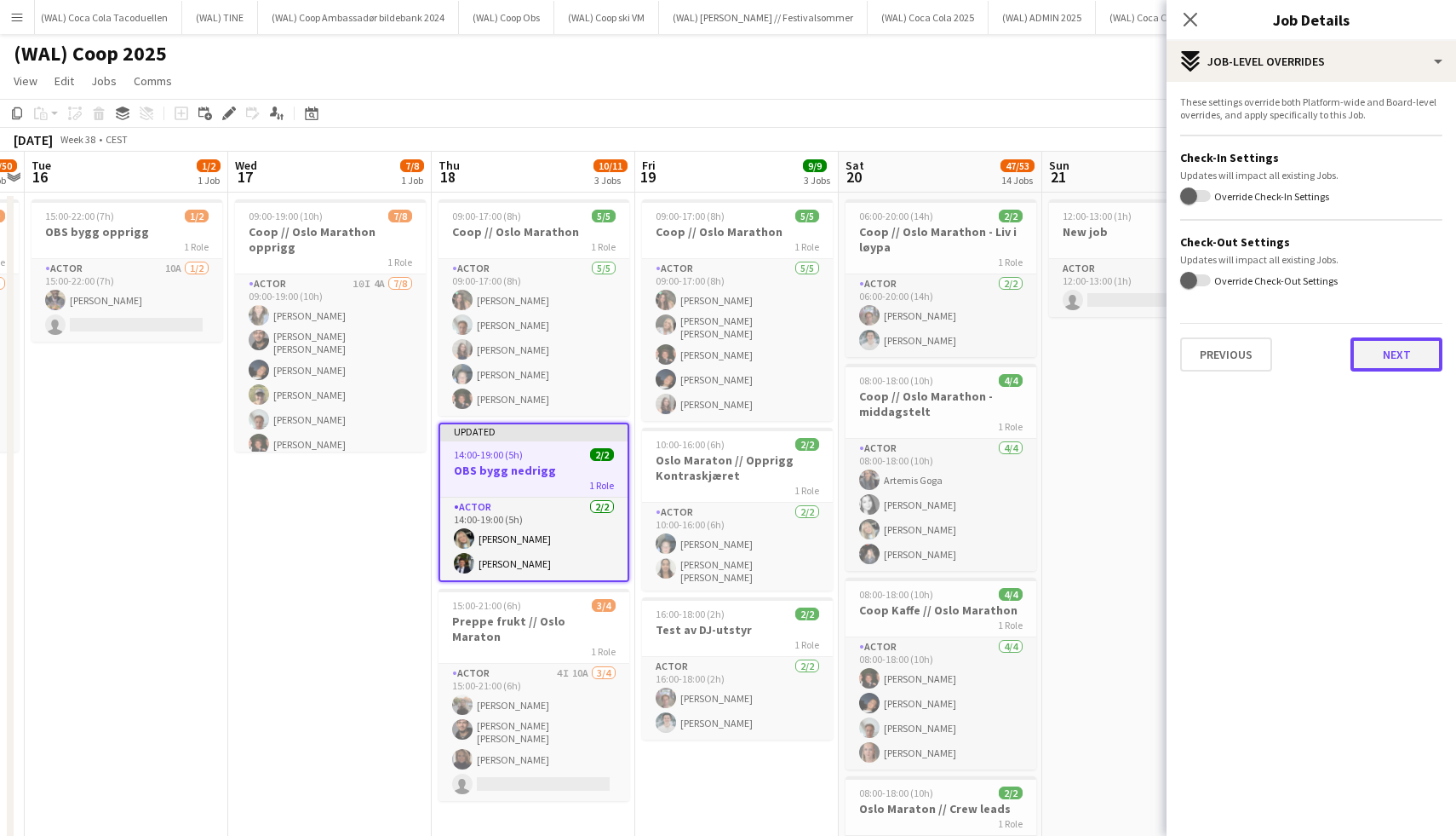
click at [1383, 365] on button "Next" at bounding box center [1396, 354] width 92 height 34
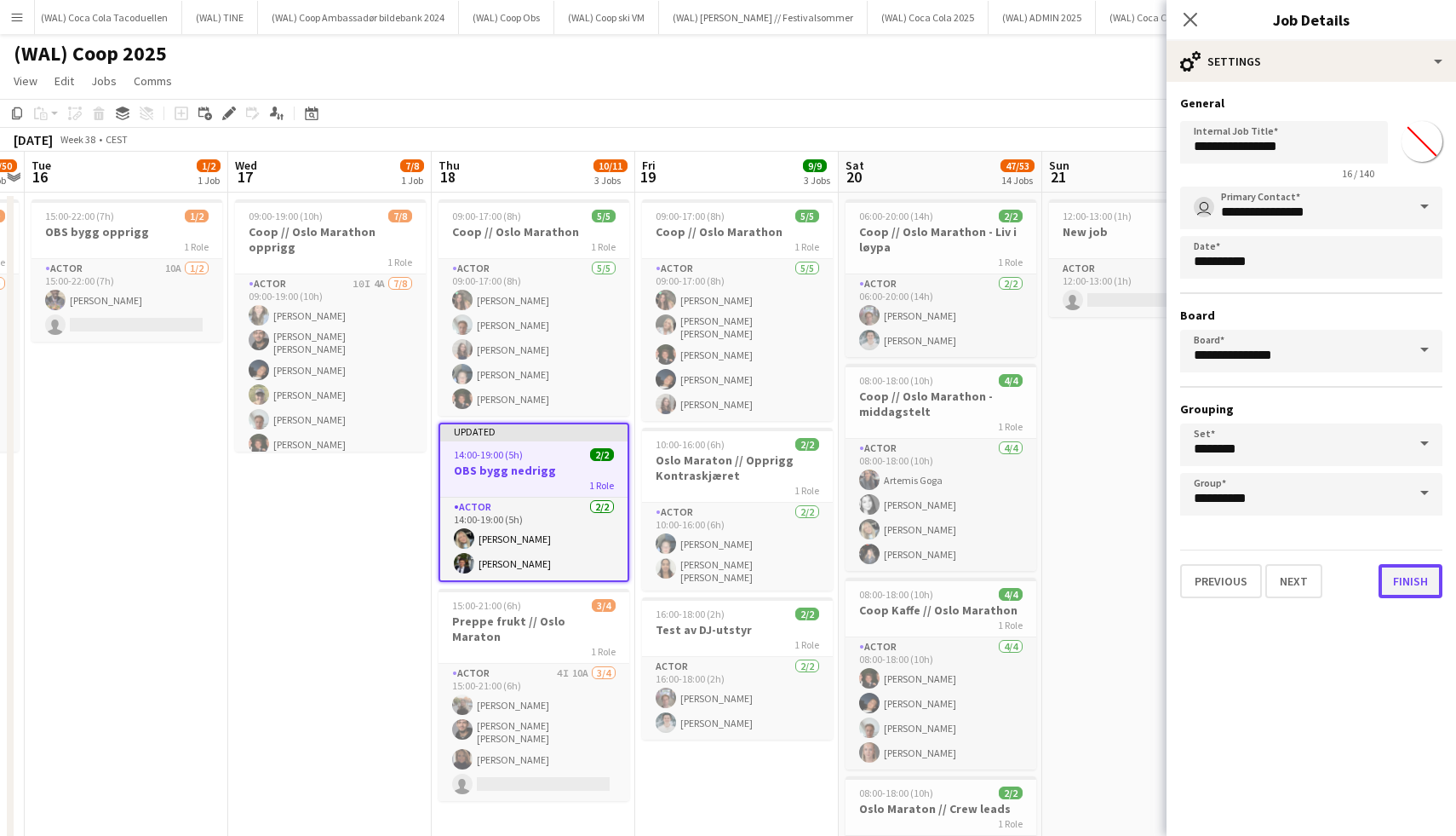
click at [1390, 584] on button "Finish" at bounding box center [1410, 581] width 64 height 34
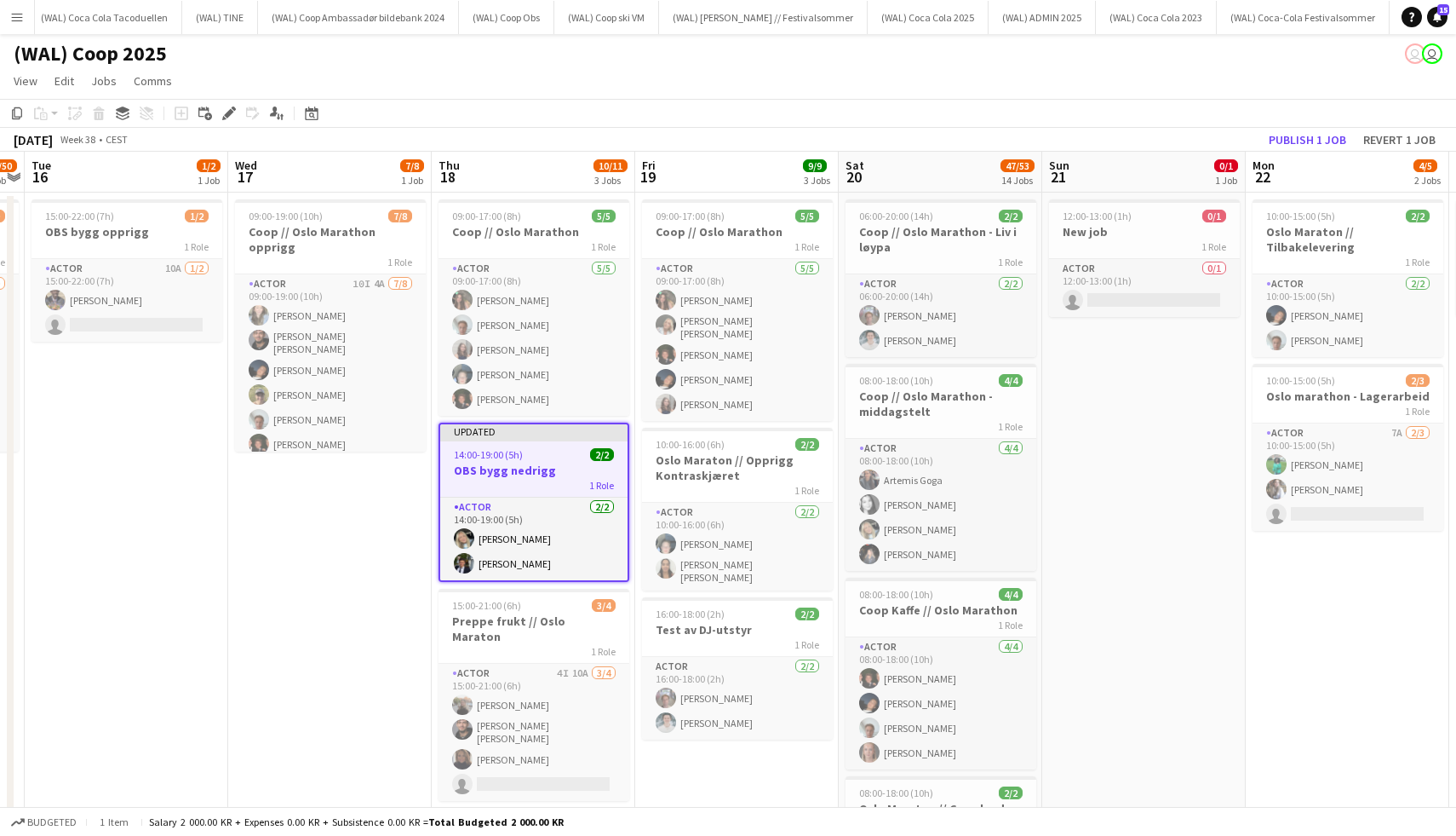
click at [1290, 123] on app-toolbar "Copy Paste Paste Command V Paste with crew Command Shift V Paste linked Job Del…" at bounding box center [728, 114] width 1456 height 29
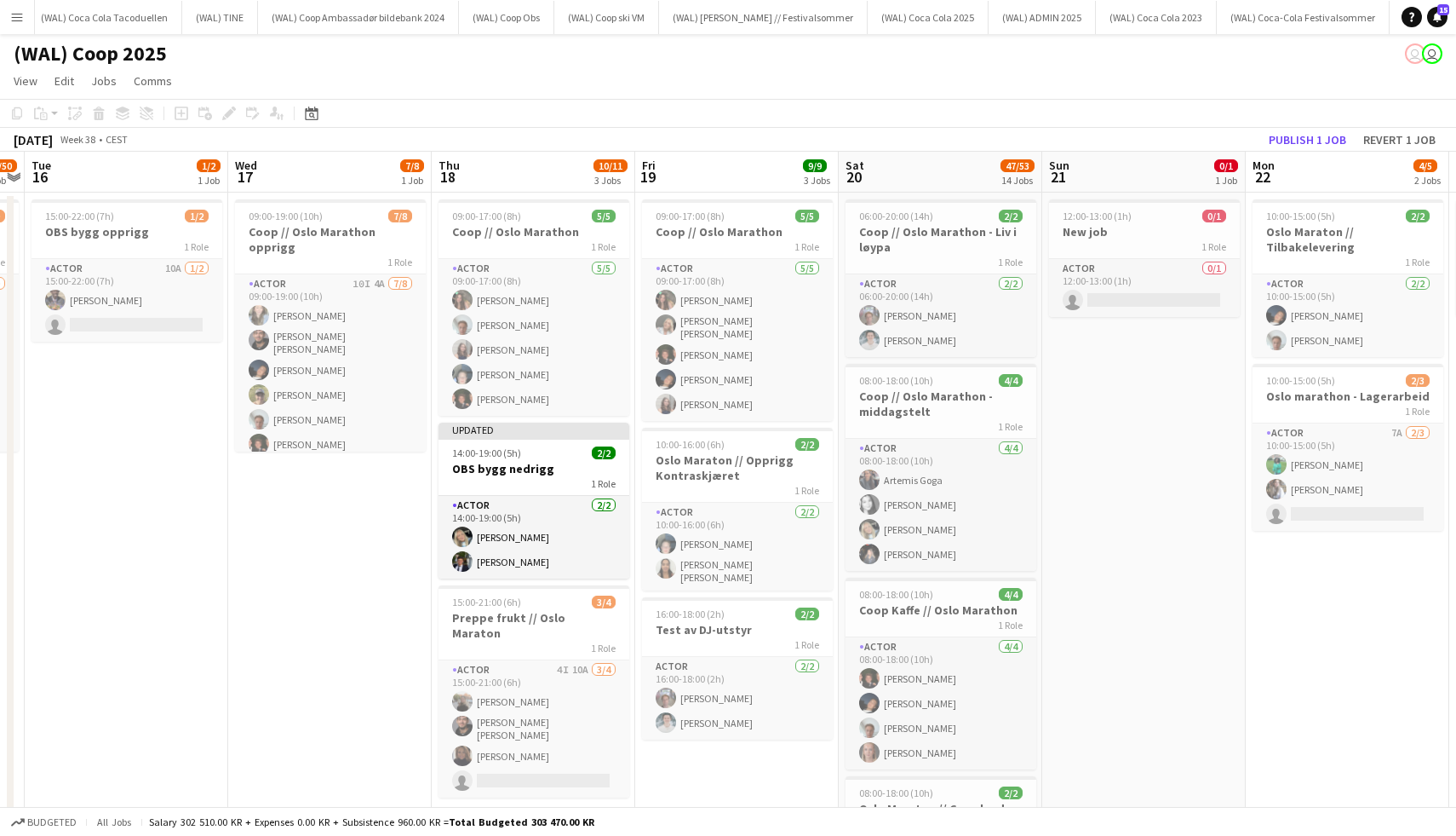
click at [1290, 160] on app-board-header-date "Mon 22 4/5 2 Jobs" at bounding box center [1348, 172] width 203 height 41
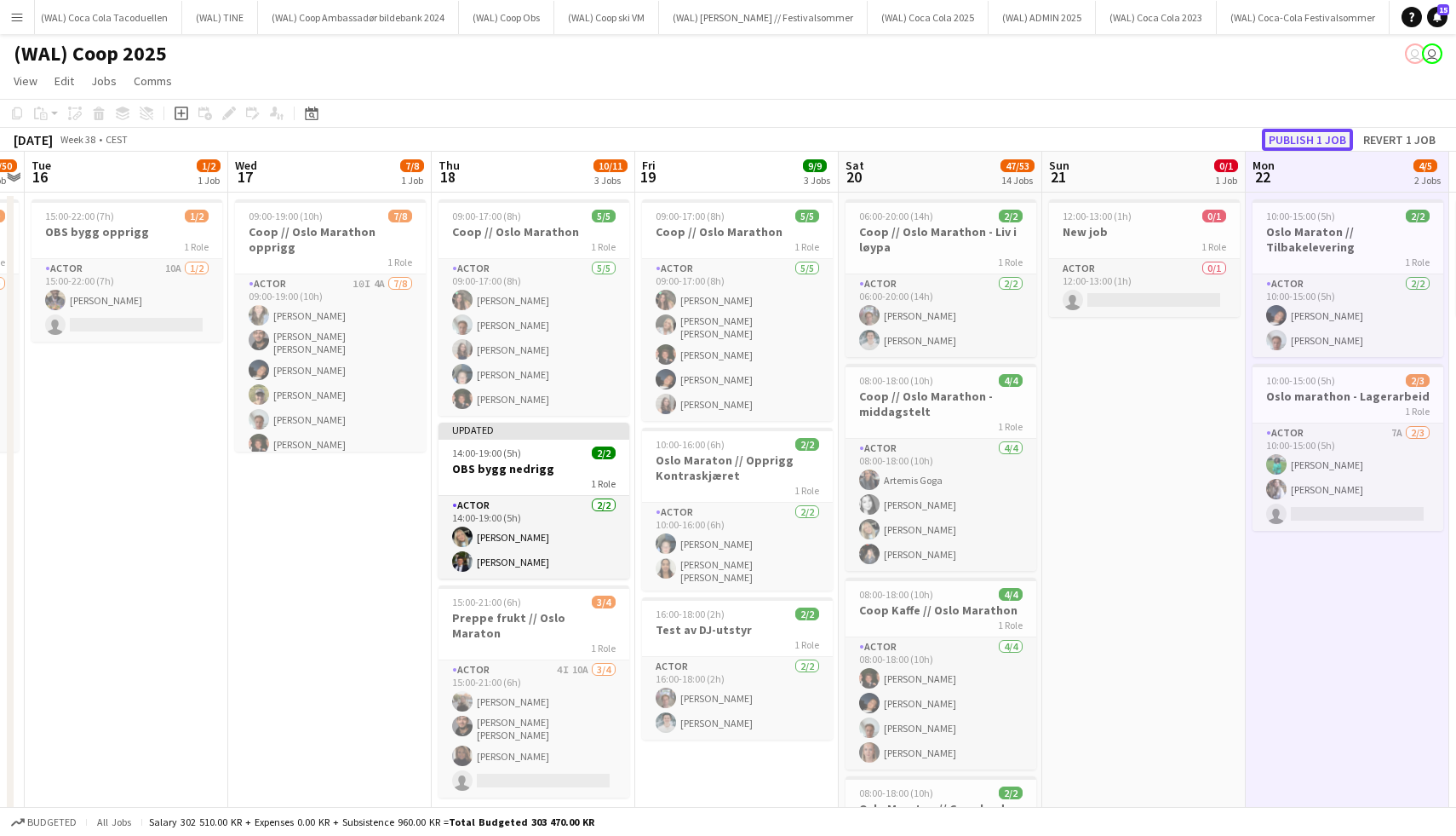
click at [1290, 139] on button "Publish 1 job" at bounding box center [1307, 140] width 91 height 22
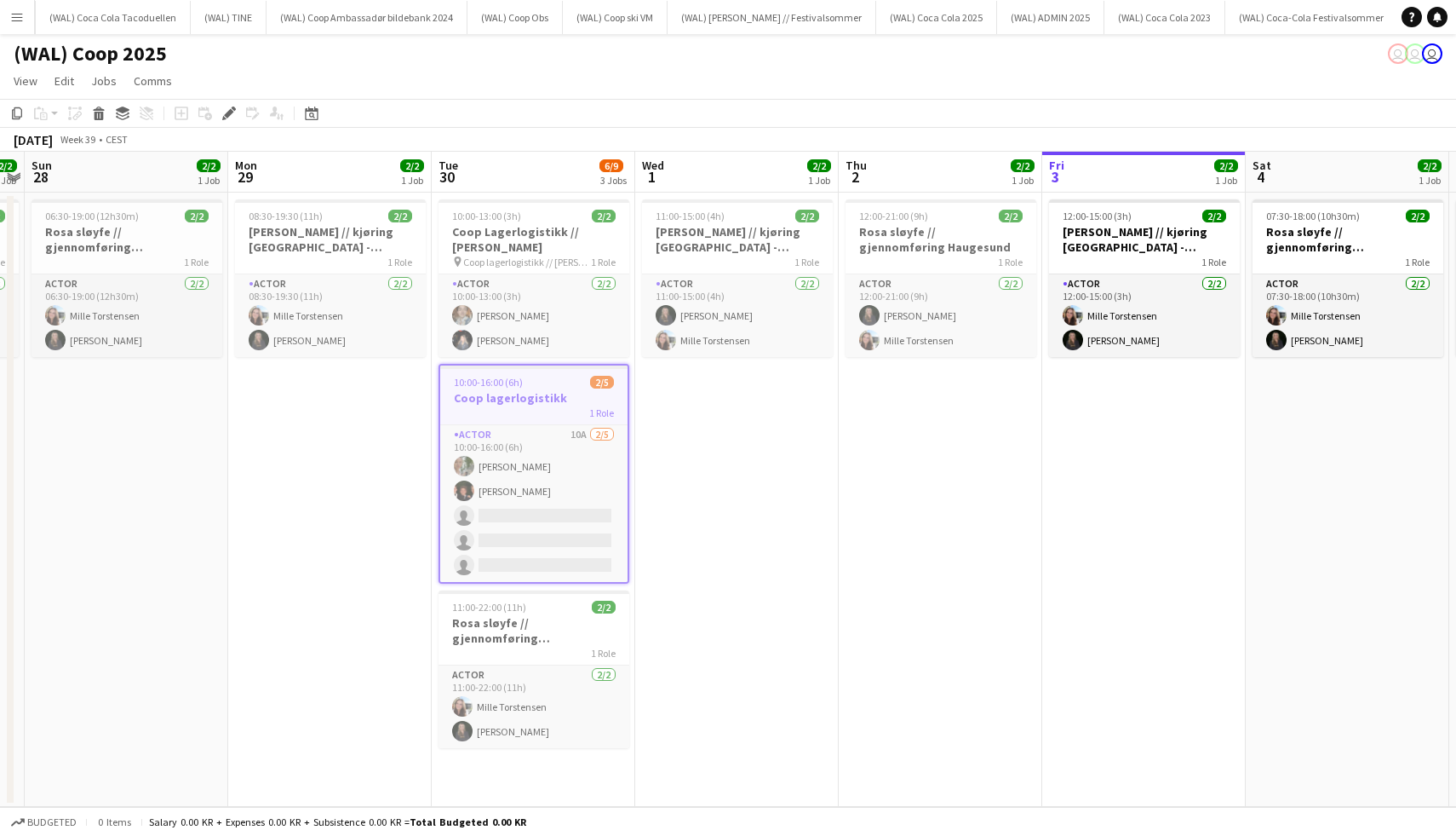
scroll to position [0, 1118]
click at [481, 383] on span "10:00-16:00 (6h)" at bounding box center [488, 382] width 69 height 13
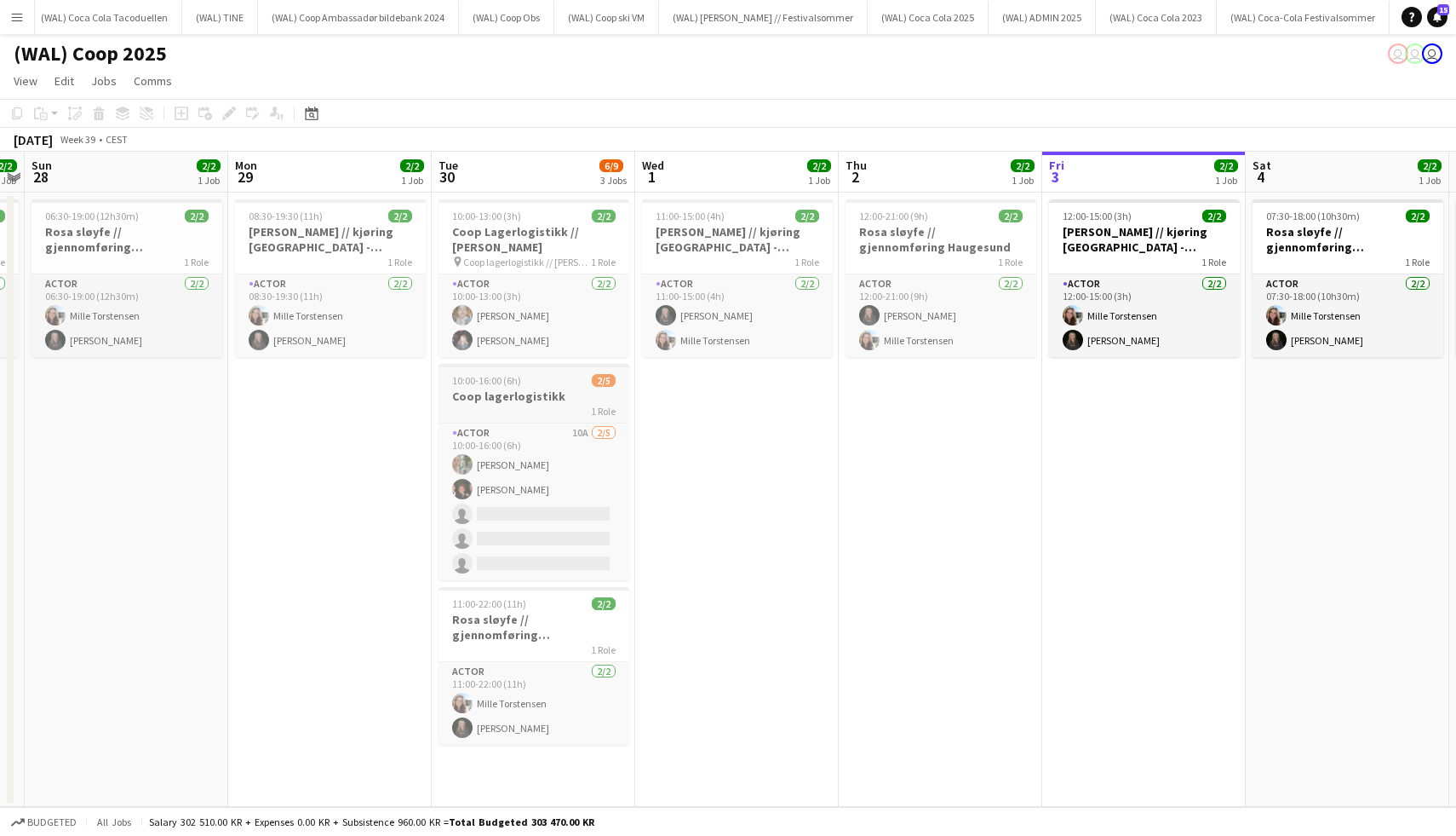
click at [481, 383] on span "10:00-16:00 (6h)" at bounding box center [486, 380] width 69 height 13
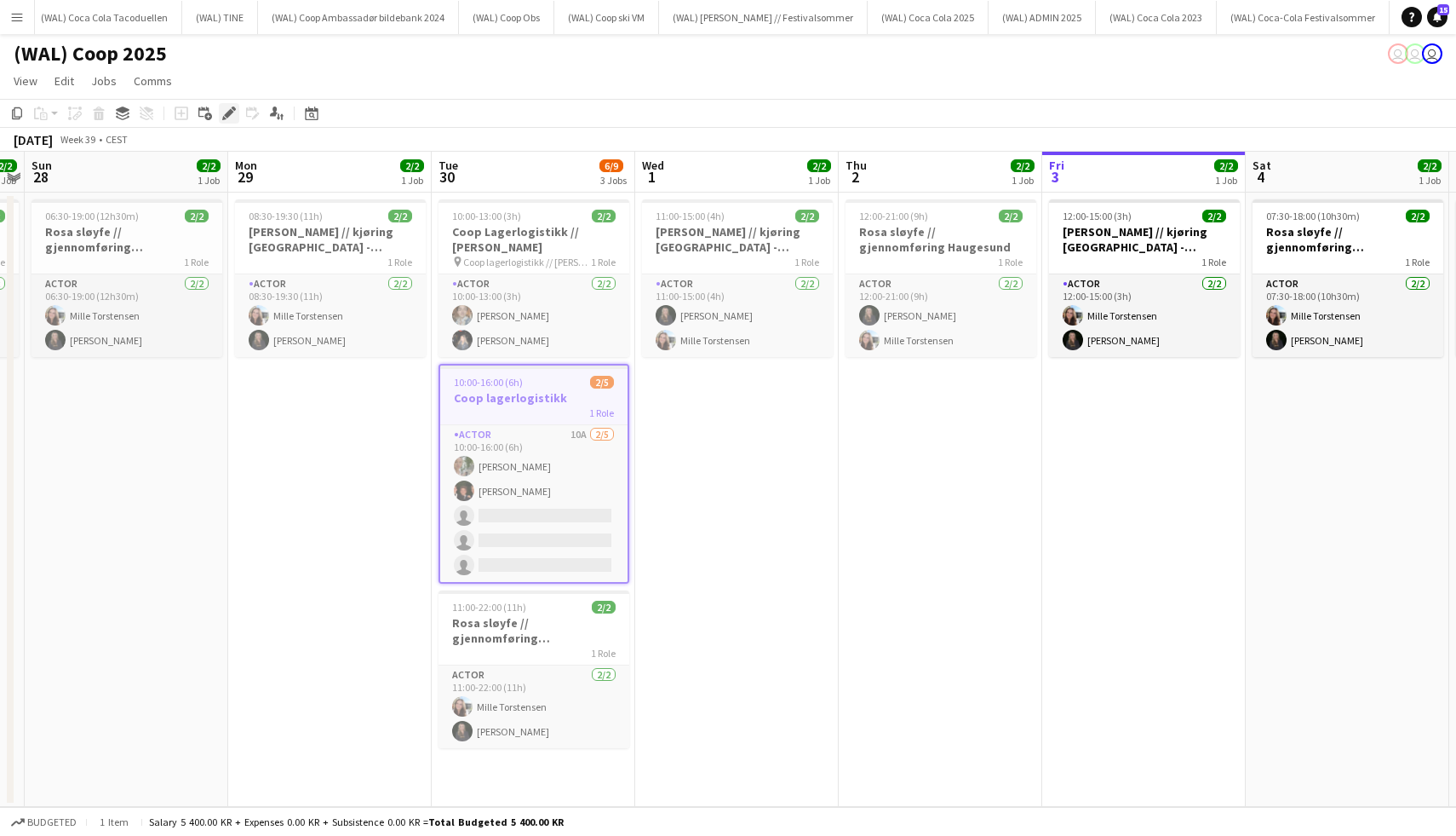
click at [226, 120] on icon "Edit" at bounding box center [229, 114] width 14 height 14
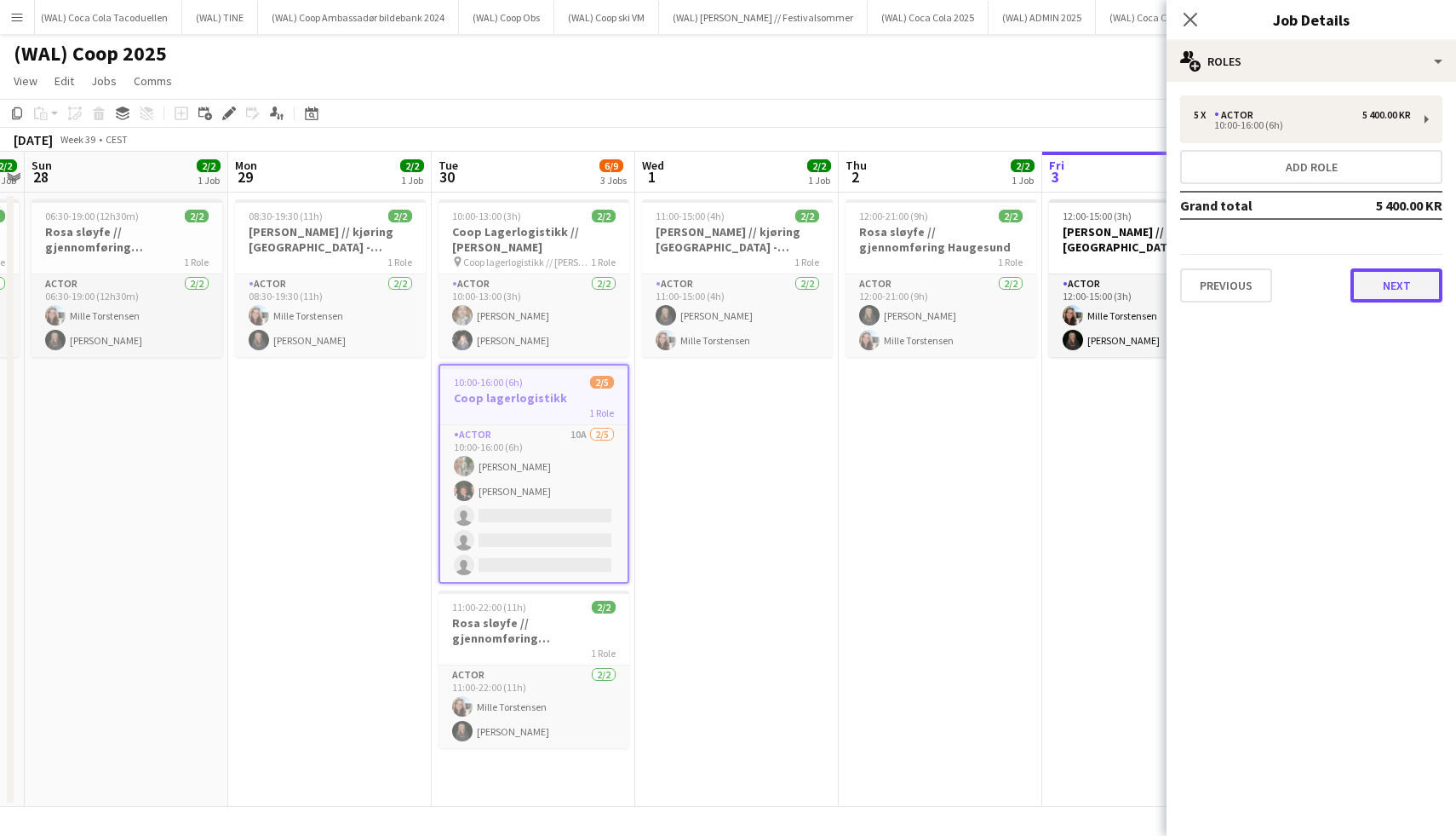
click at [1386, 282] on button "Next" at bounding box center [1396, 285] width 92 height 34
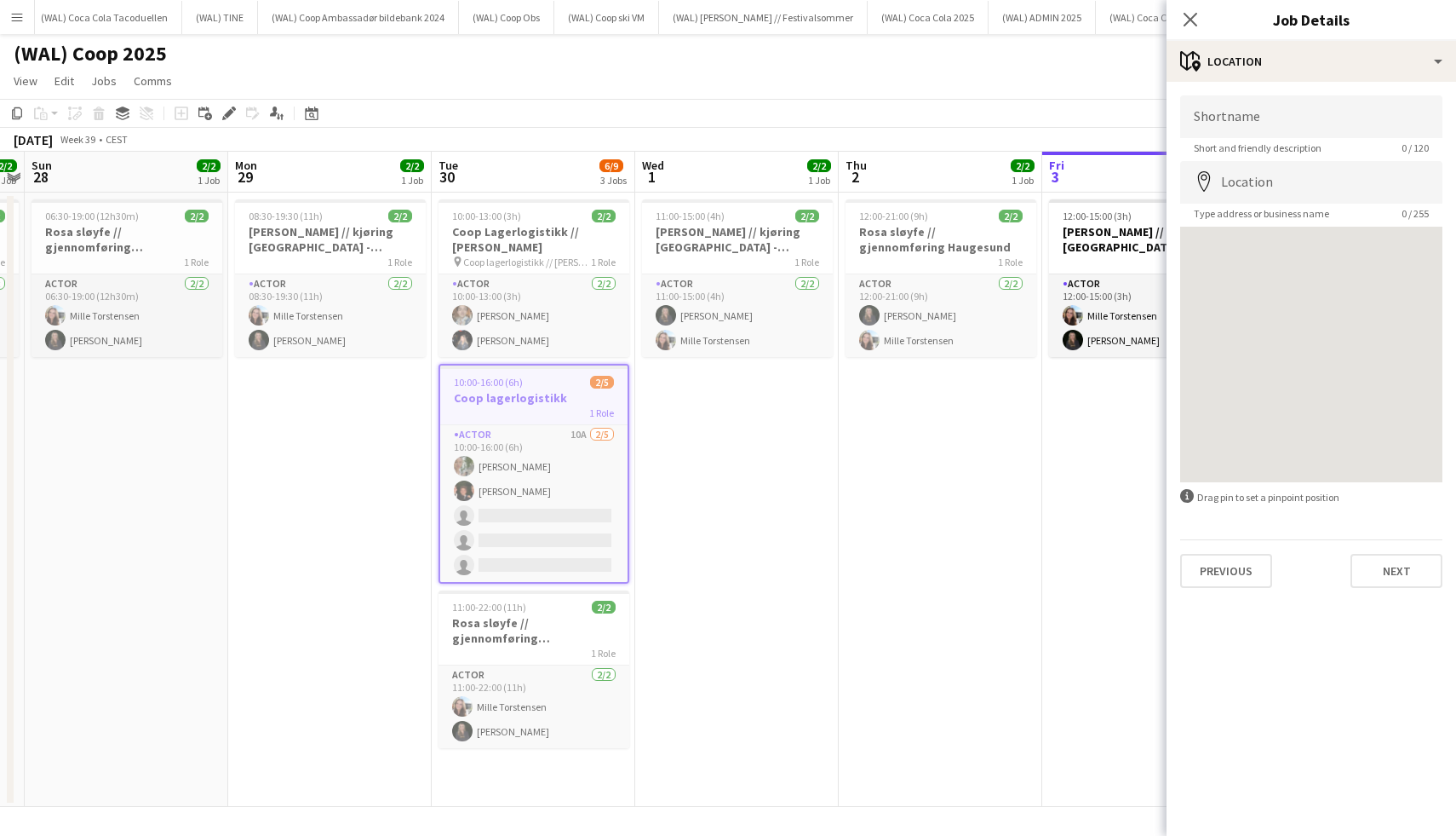
click at [1377, 593] on div "Shortname Short and friendly description 0 / 120 Location map-marker Type addre…" at bounding box center [1311, 342] width 289 height 520
click at [1377, 570] on button "Next" at bounding box center [1396, 570] width 92 height 34
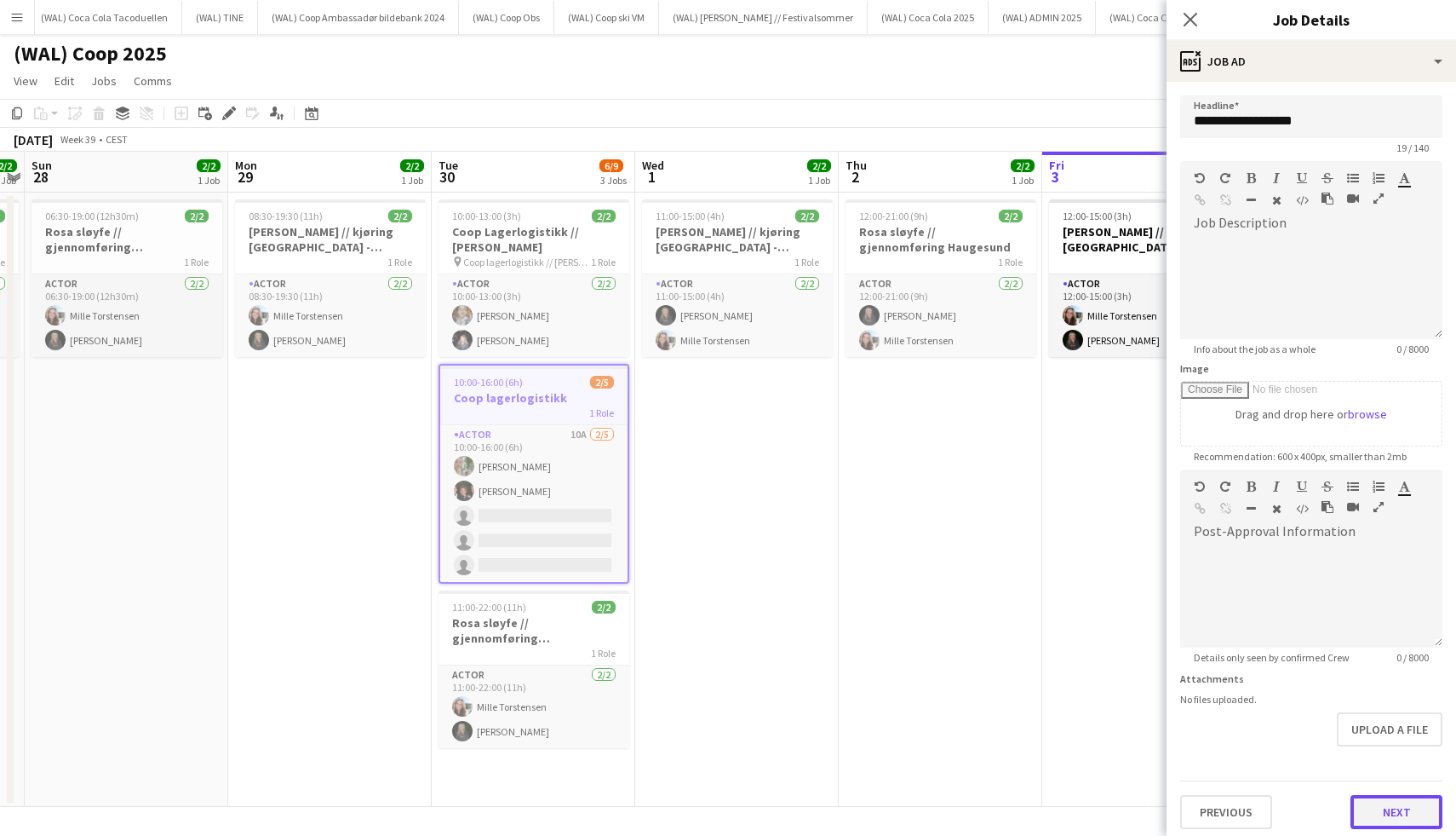
click at [1376, 819] on button "Next" at bounding box center [1396, 812] width 92 height 34
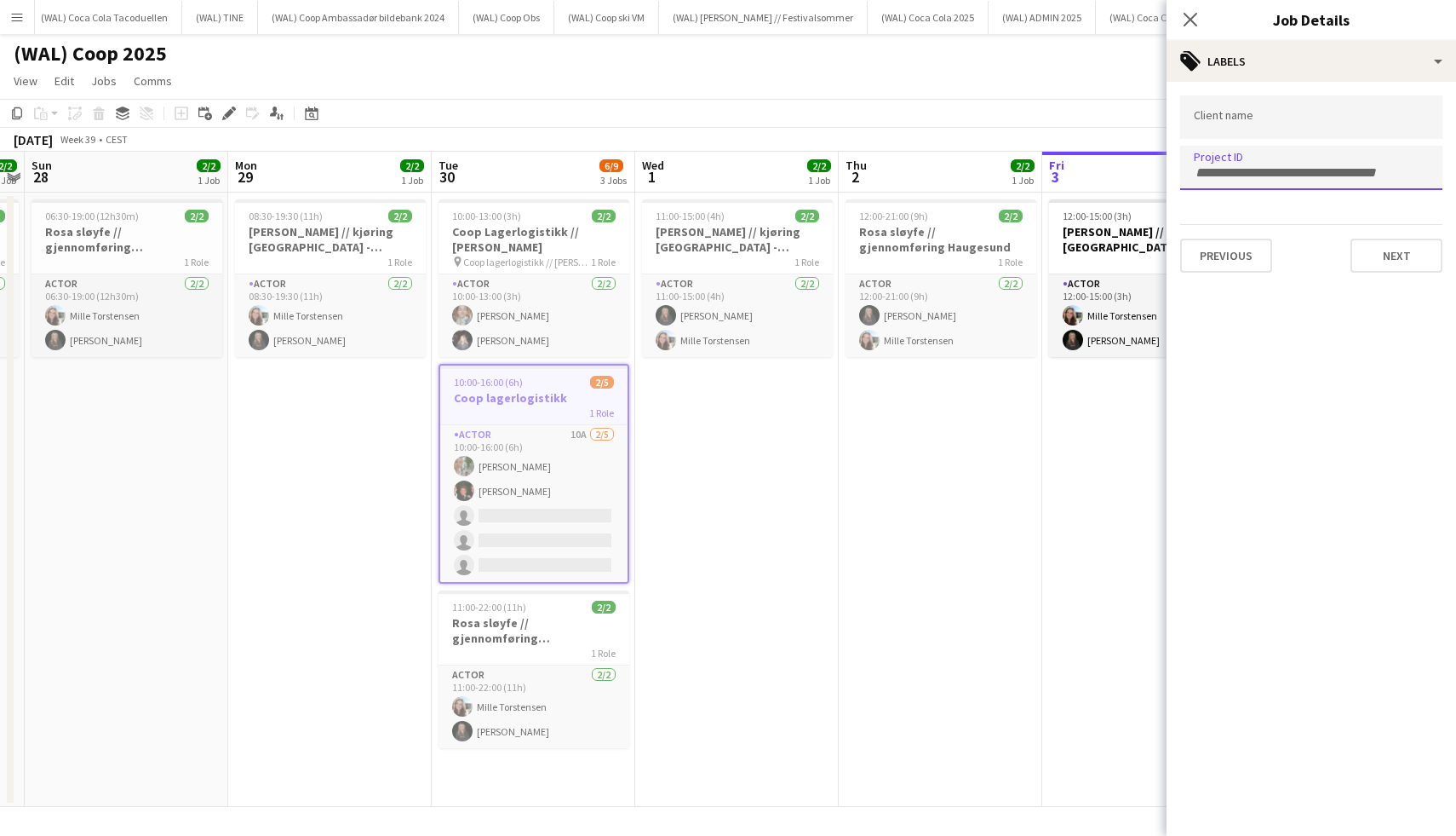
click at [1261, 166] on input "Type to search project ID labels..." at bounding box center [1311, 173] width 235 height 15
type input "******"
click at [1239, 241] on button "Previous" at bounding box center [1226, 255] width 92 height 34
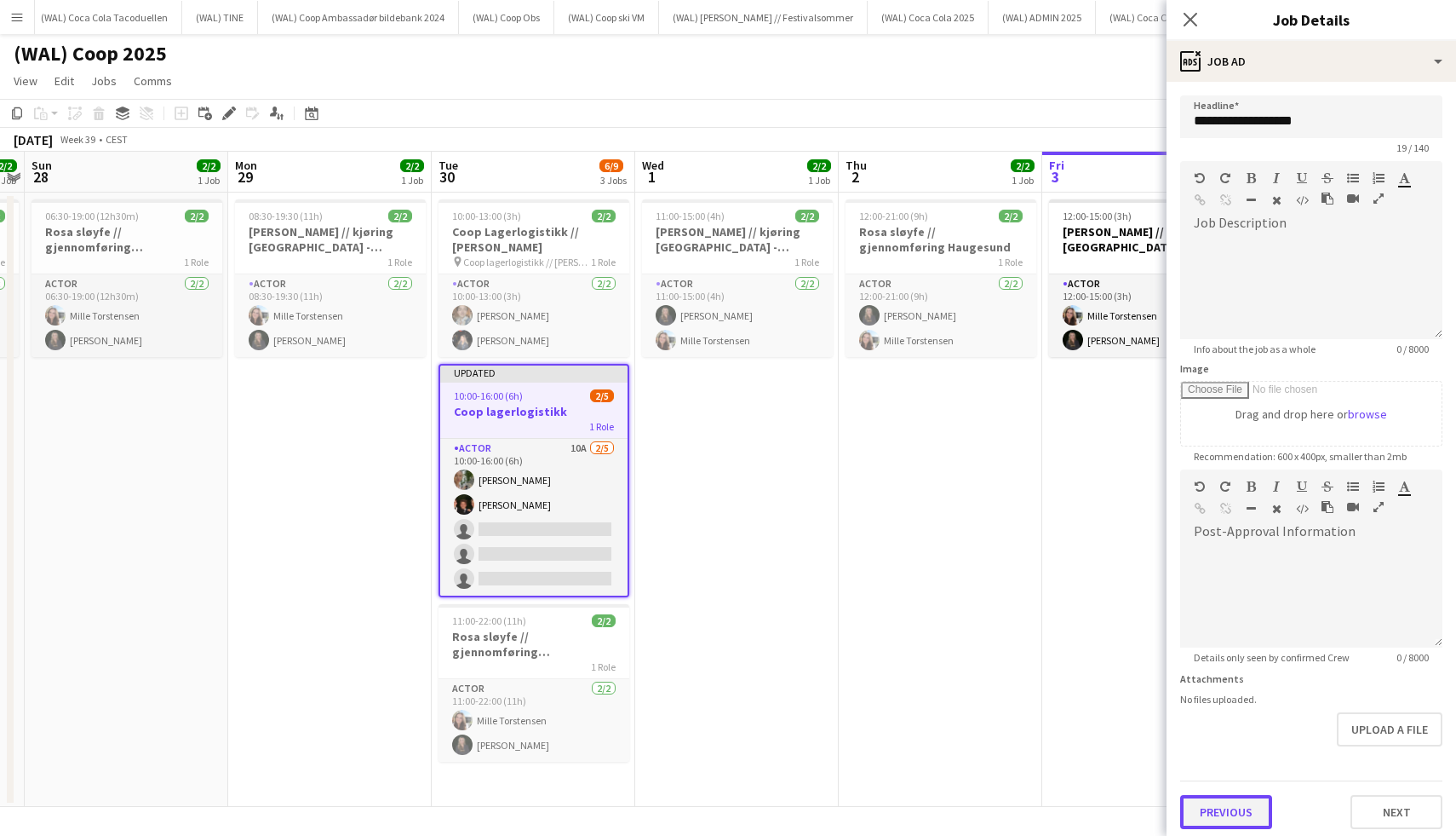
click at [1235, 812] on button "Previous" at bounding box center [1226, 812] width 92 height 34
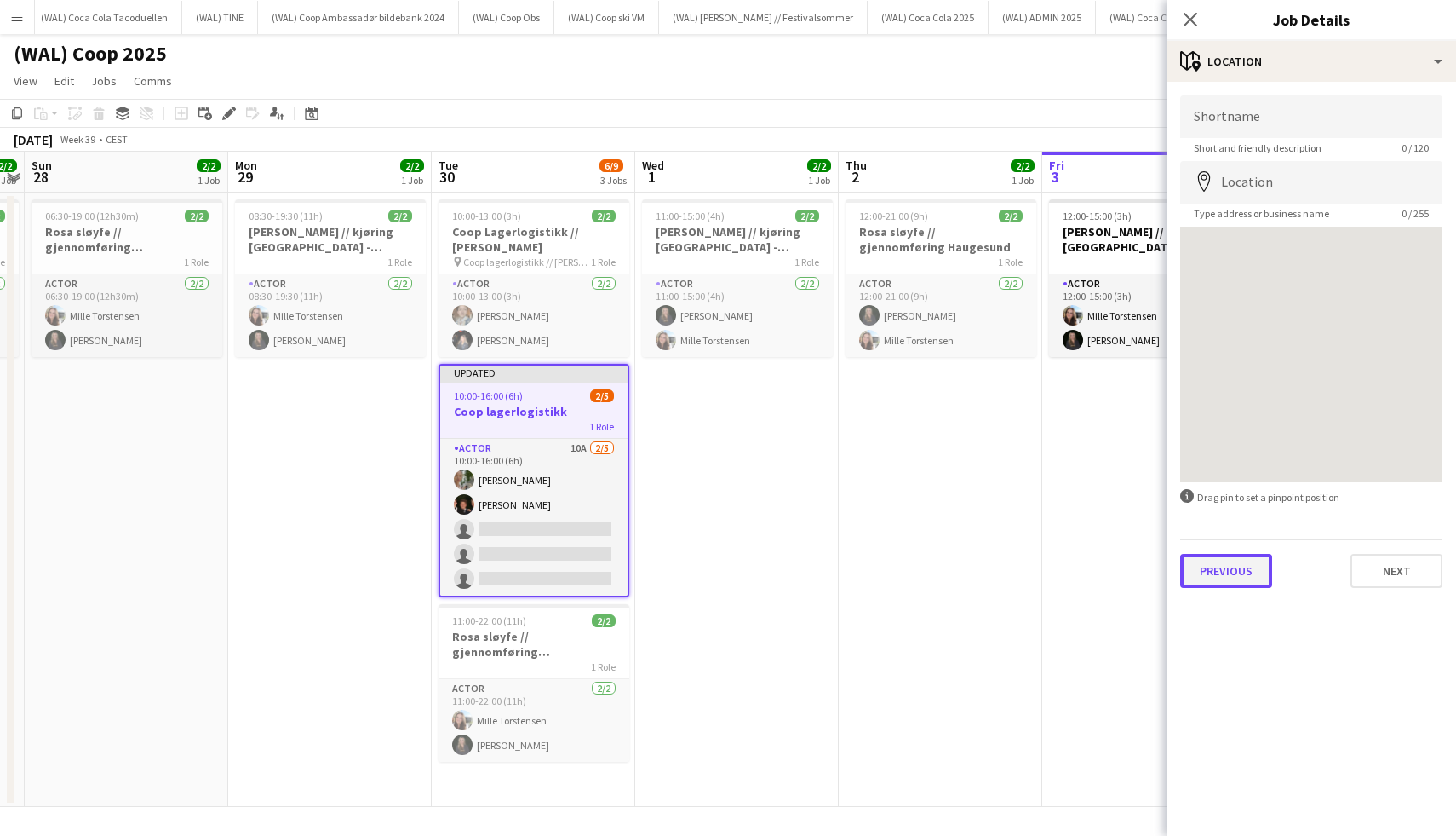
click at [1257, 568] on button "Previous" at bounding box center [1226, 570] width 92 height 34
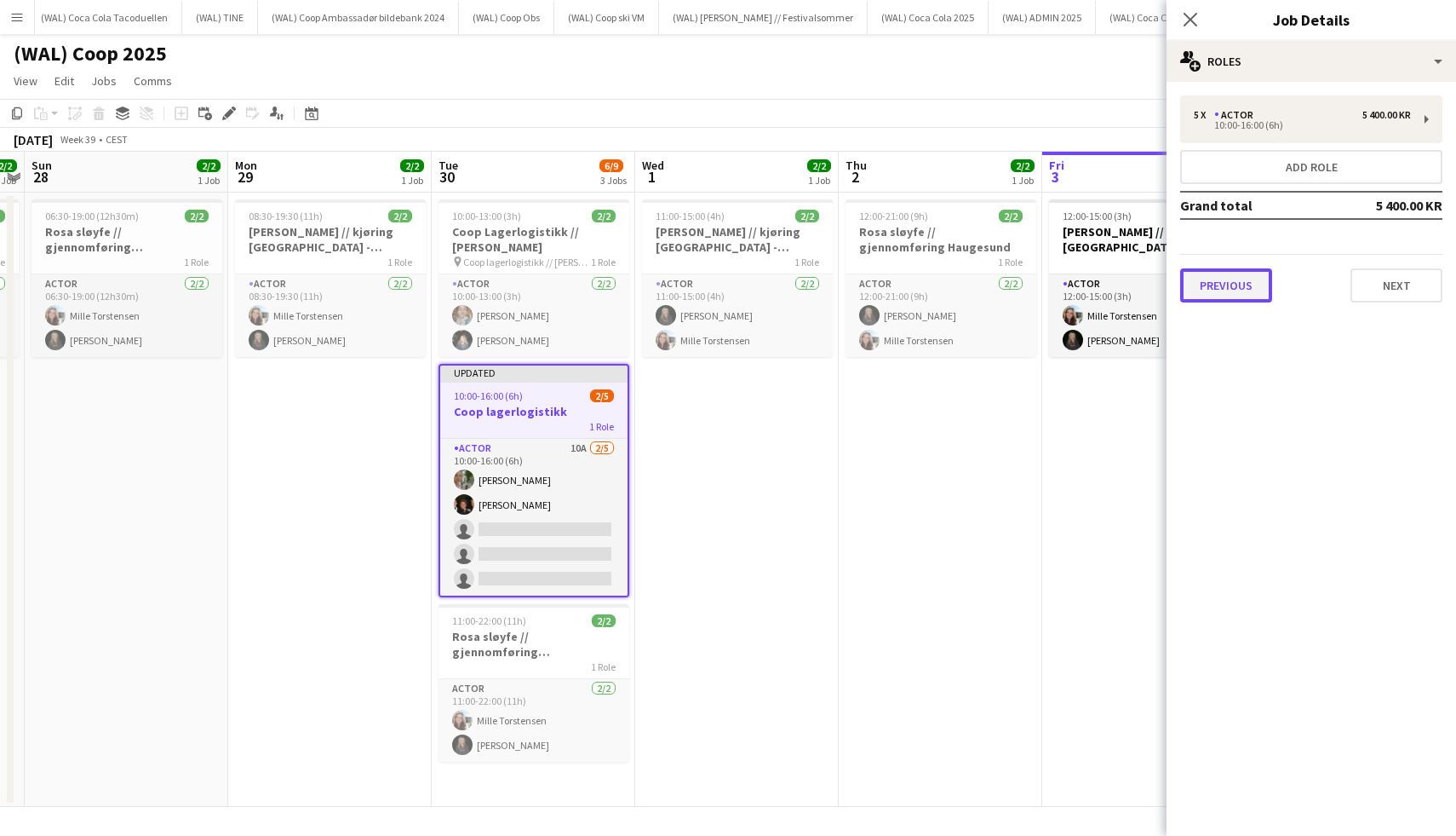
click at [1213, 272] on button "Previous" at bounding box center [1226, 285] width 92 height 34
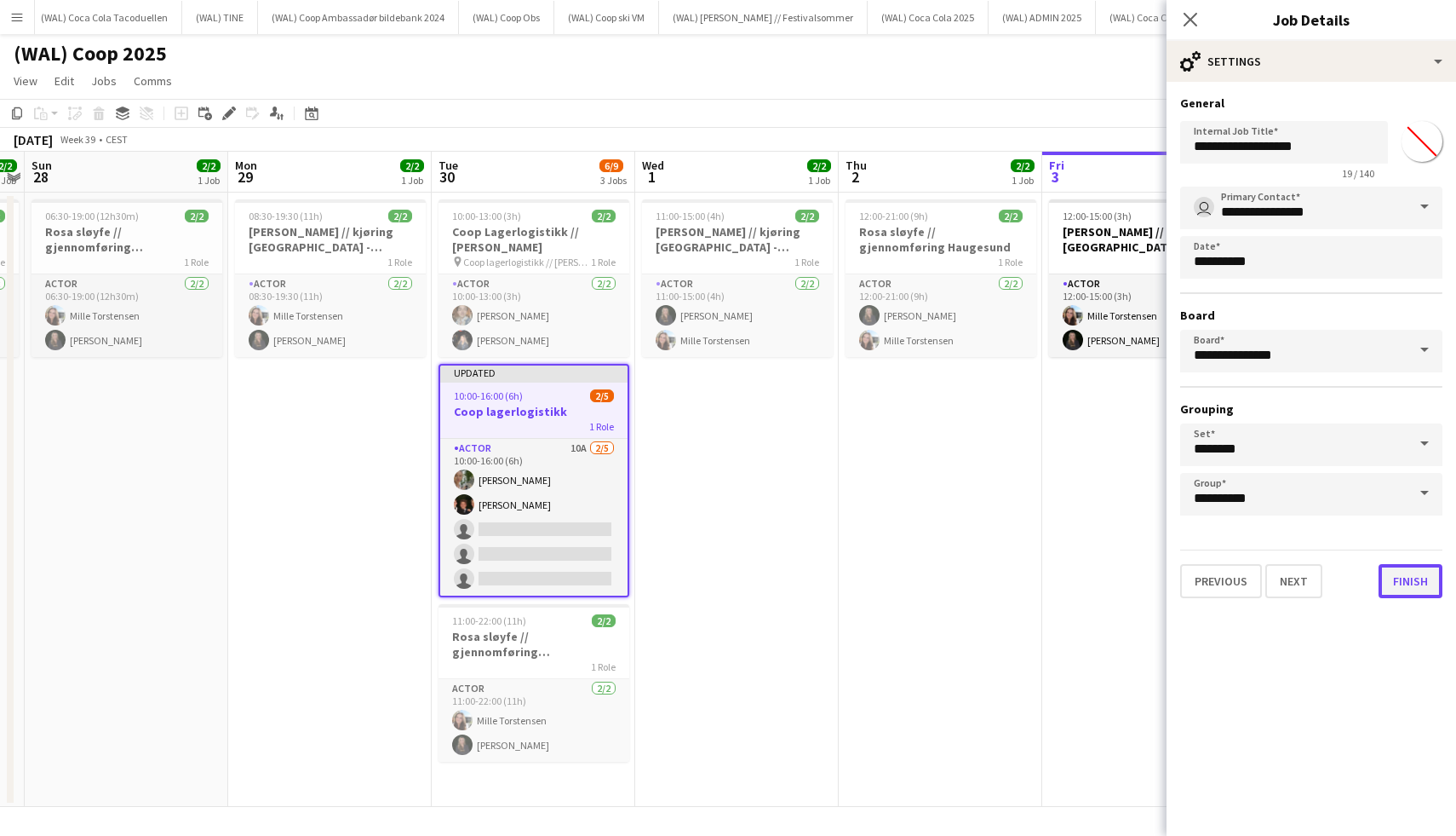
click at [1411, 590] on button "Finish" at bounding box center [1410, 581] width 64 height 34
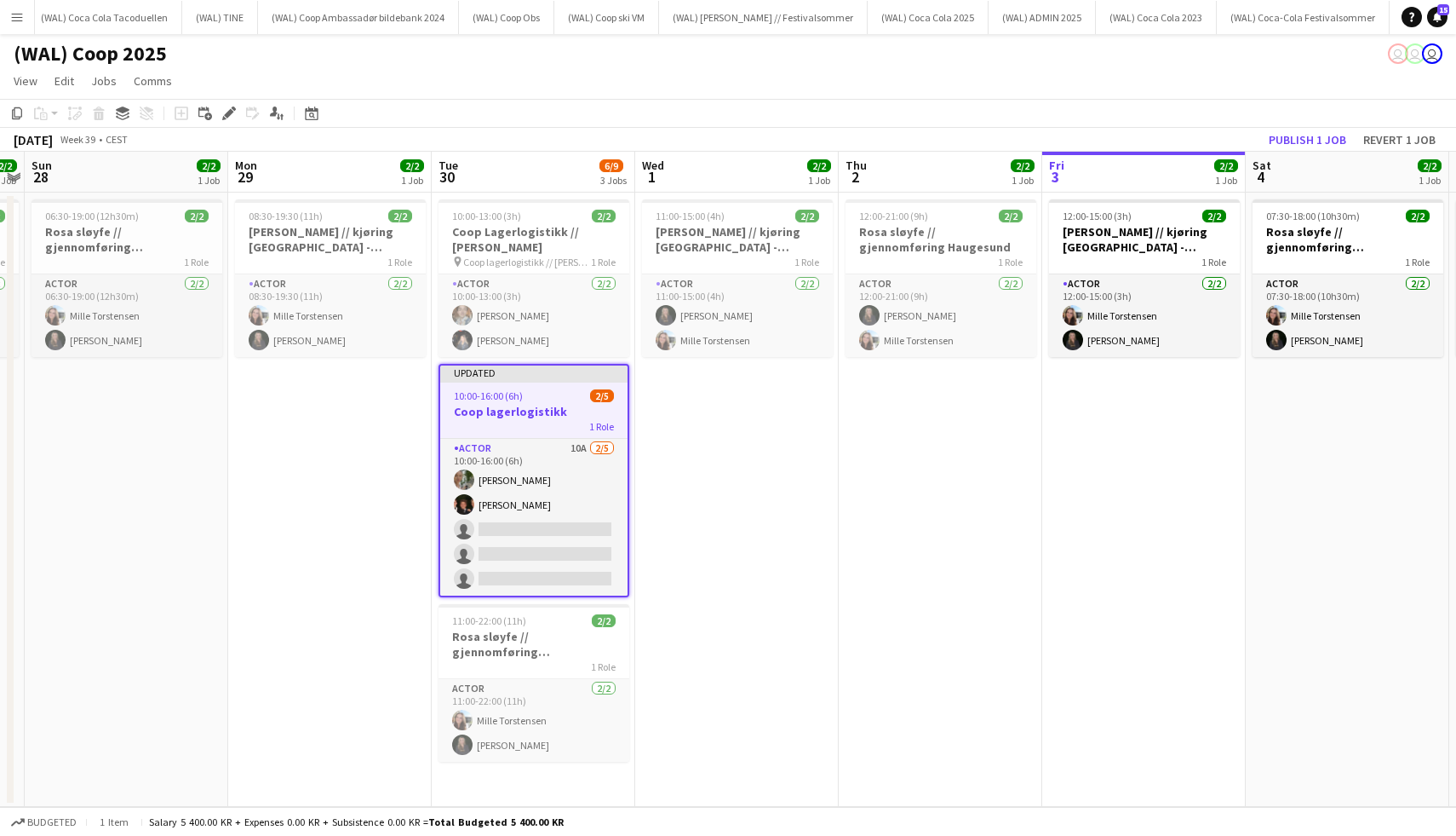
click at [1286, 125] on app-toolbar "Copy Paste Paste Command V Paste with crew Command Shift V Paste linked Job Del…" at bounding box center [728, 114] width 1456 height 29
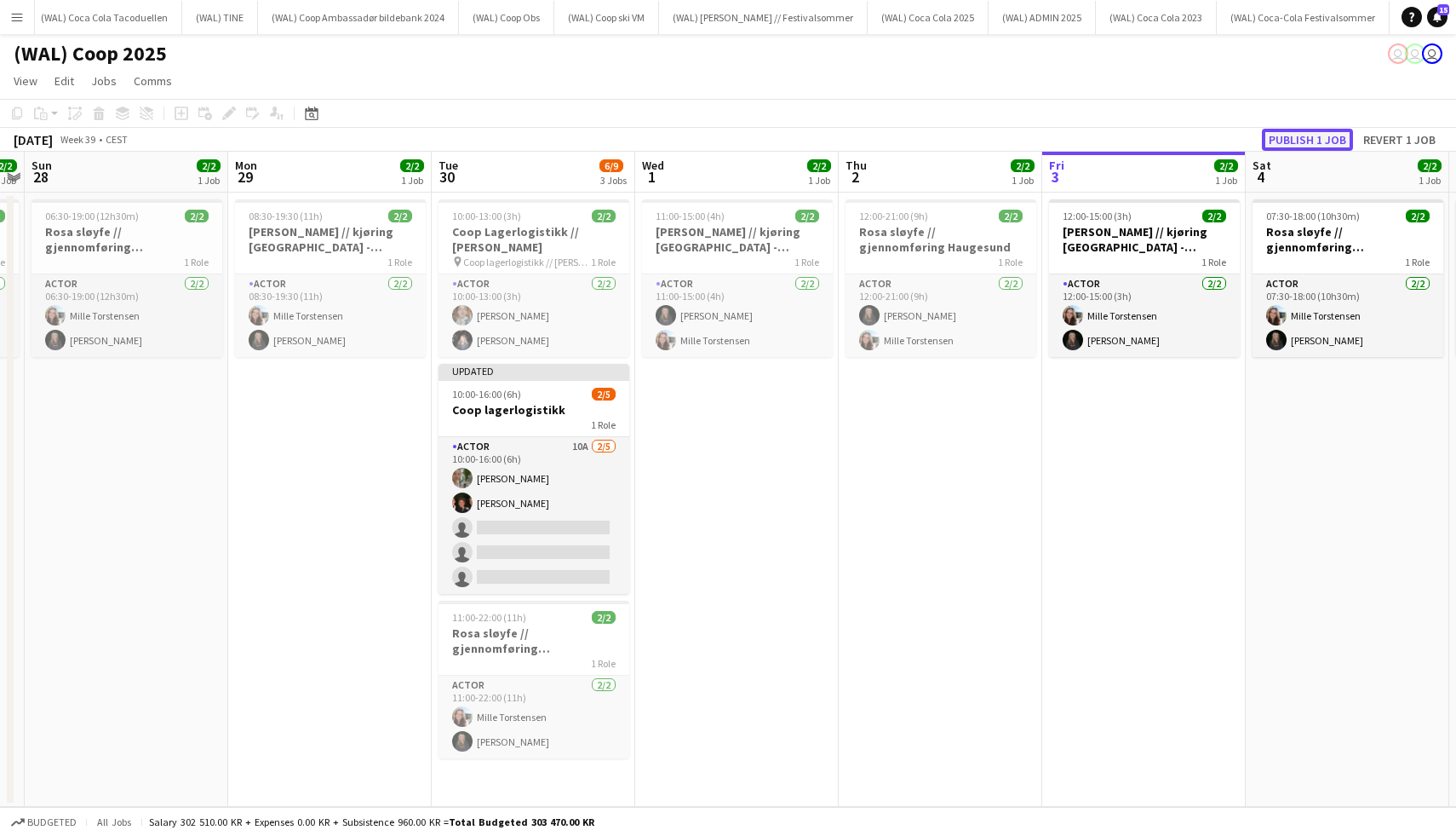
click at [1287, 139] on button "Publish 1 job" at bounding box center [1307, 140] width 91 height 22
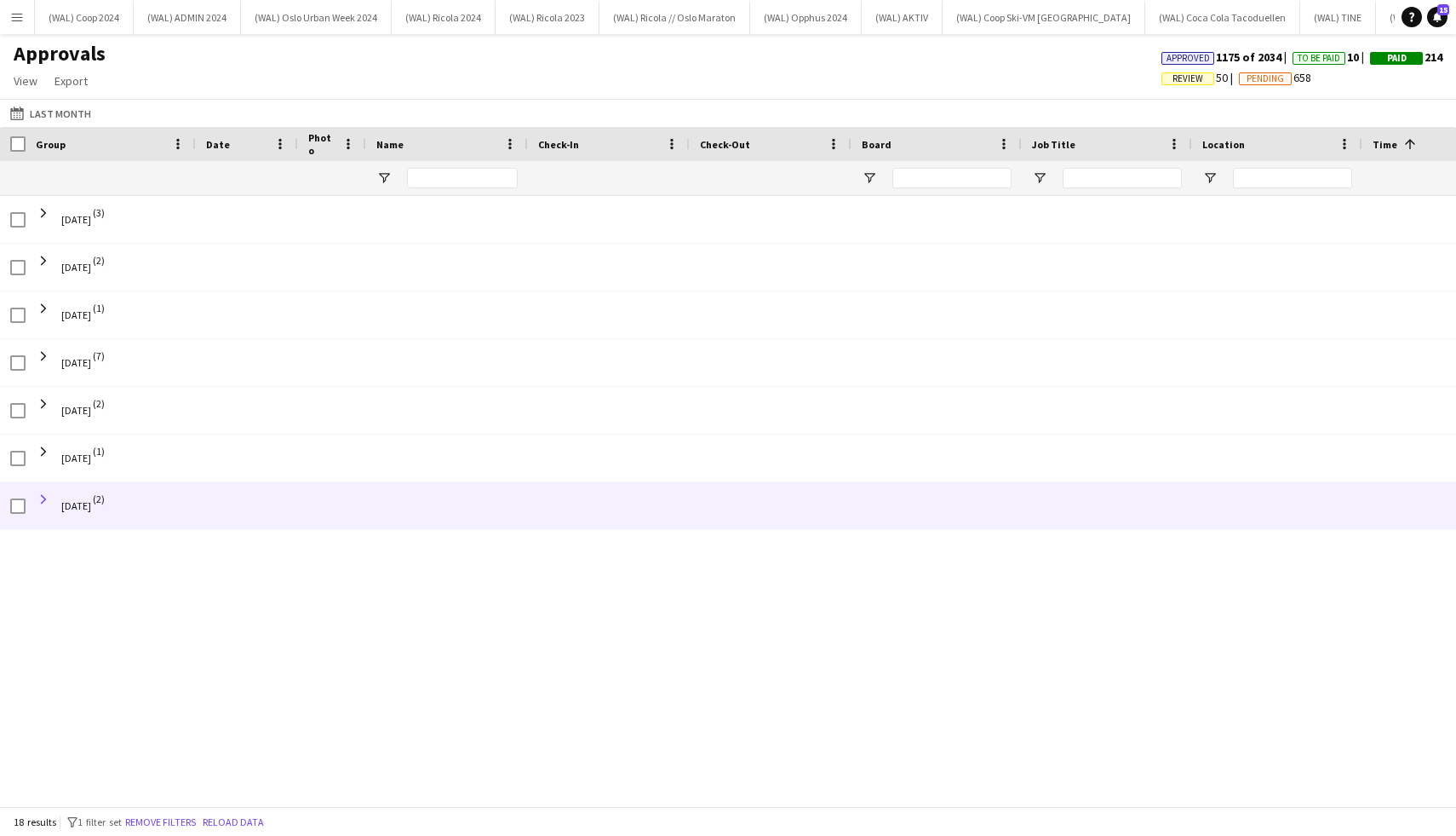
click at [40, 501] on span at bounding box center [44, 500] width 15 height 15
click at [44, 495] on span at bounding box center [44, 500] width 15 height 15
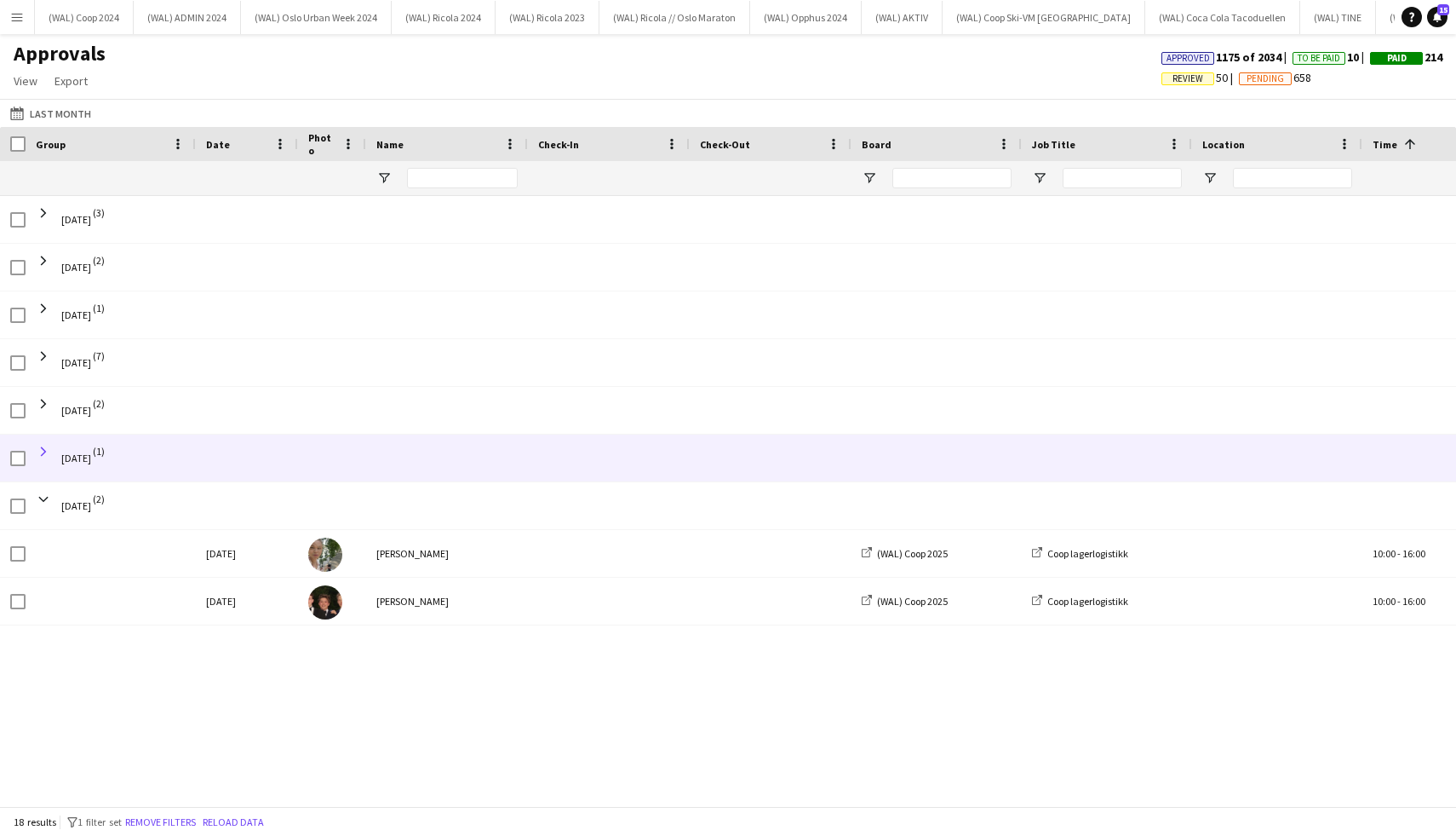
click at [44, 454] on span at bounding box center [44, 452] width 15 height 15
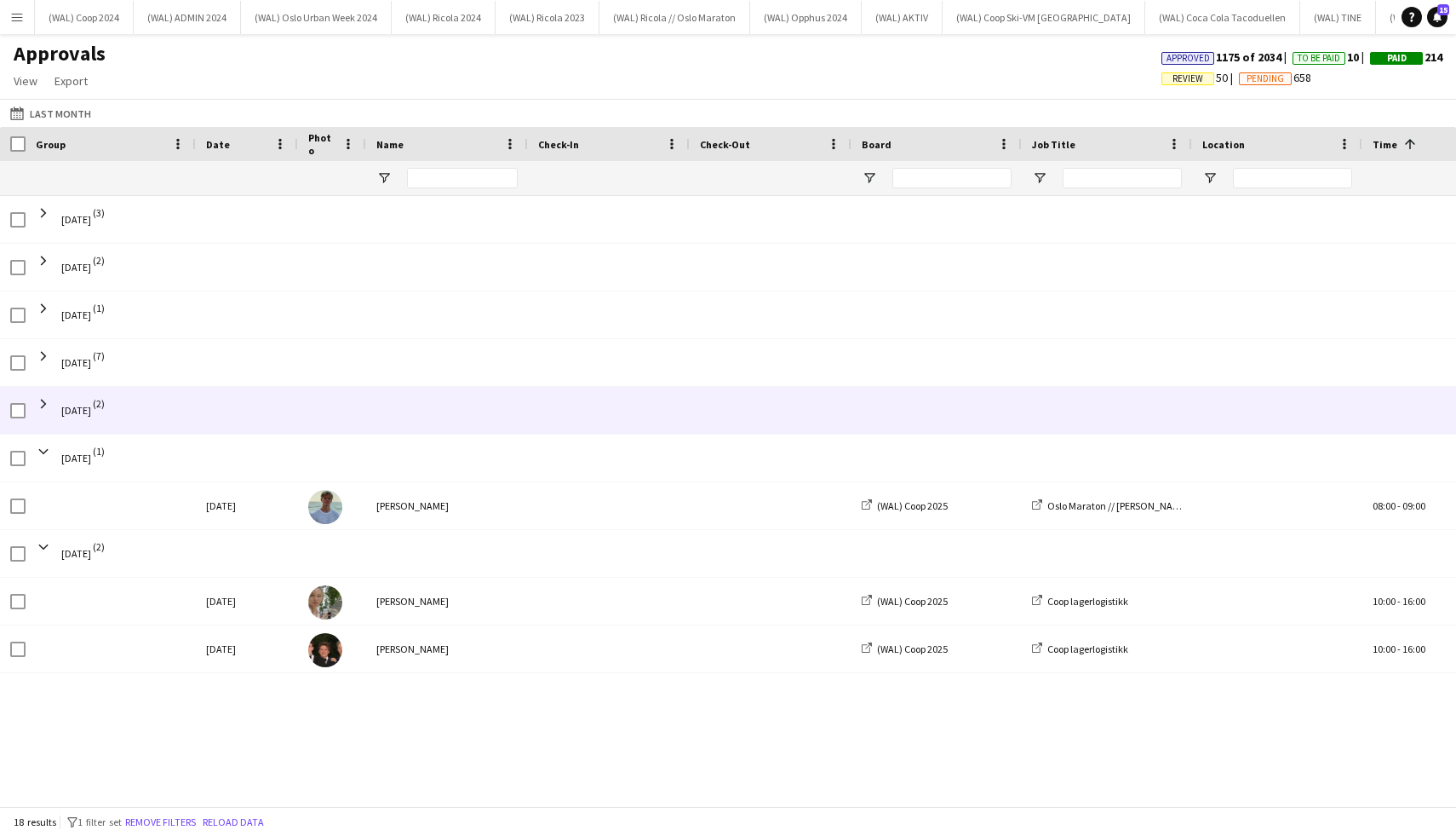
click at [44, 412] on span at bounding box center [44, 403] width 15 height 33
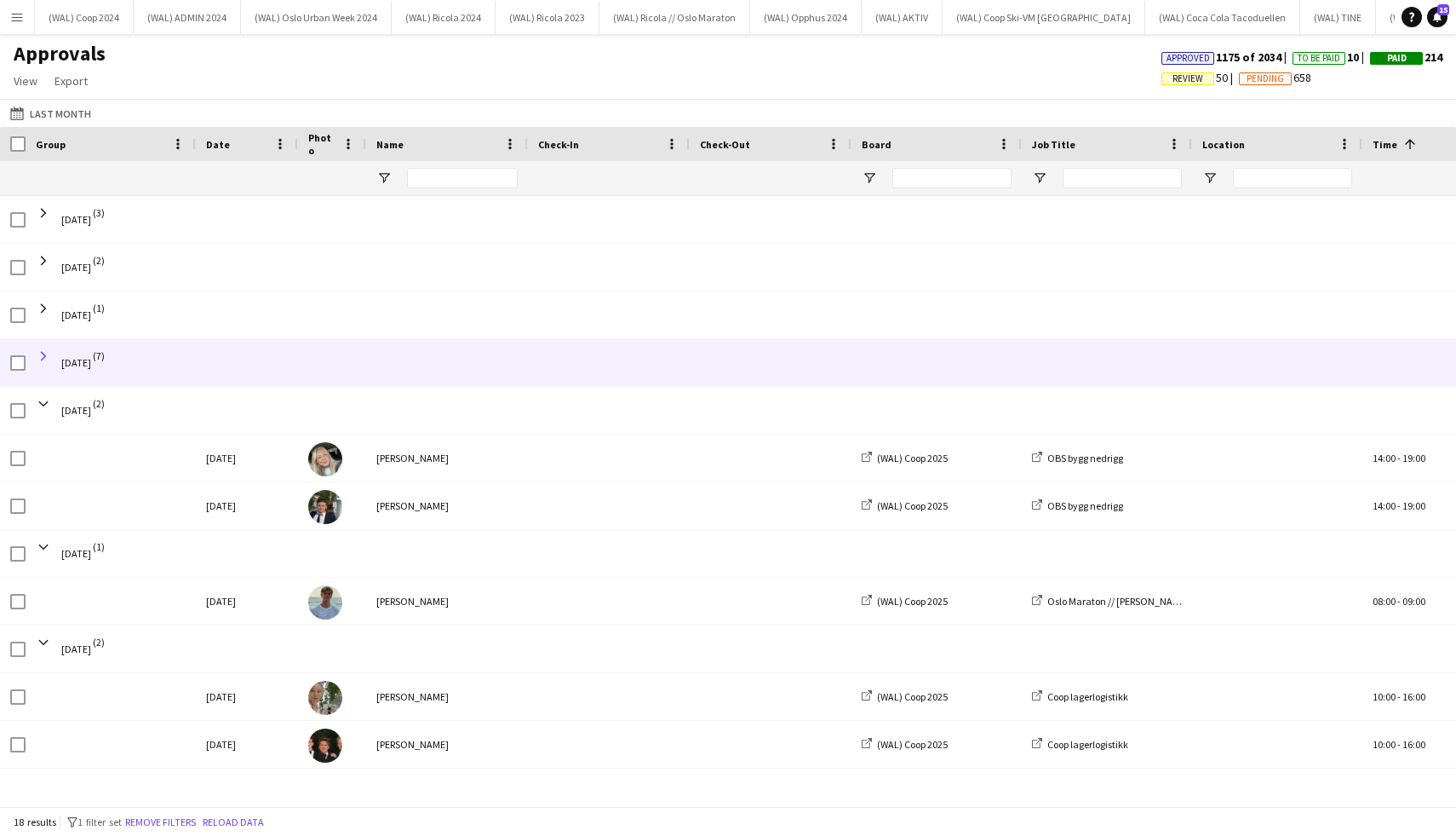
click at [44, 355] on span at bounding box center [44, 356] width 15 height 15
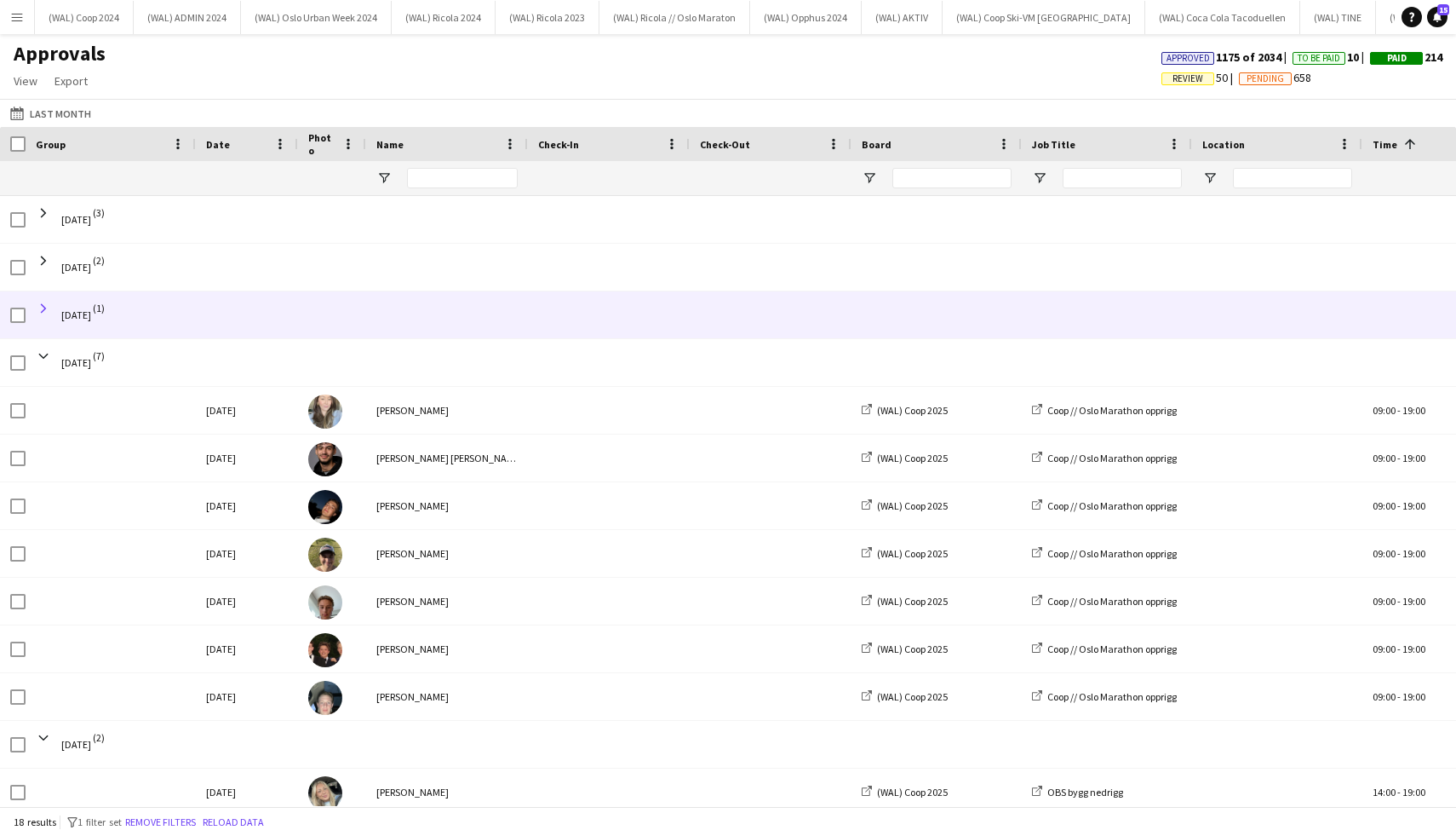
click at [50, 308] on span at bounding box center [44, 308] width 15 height 15
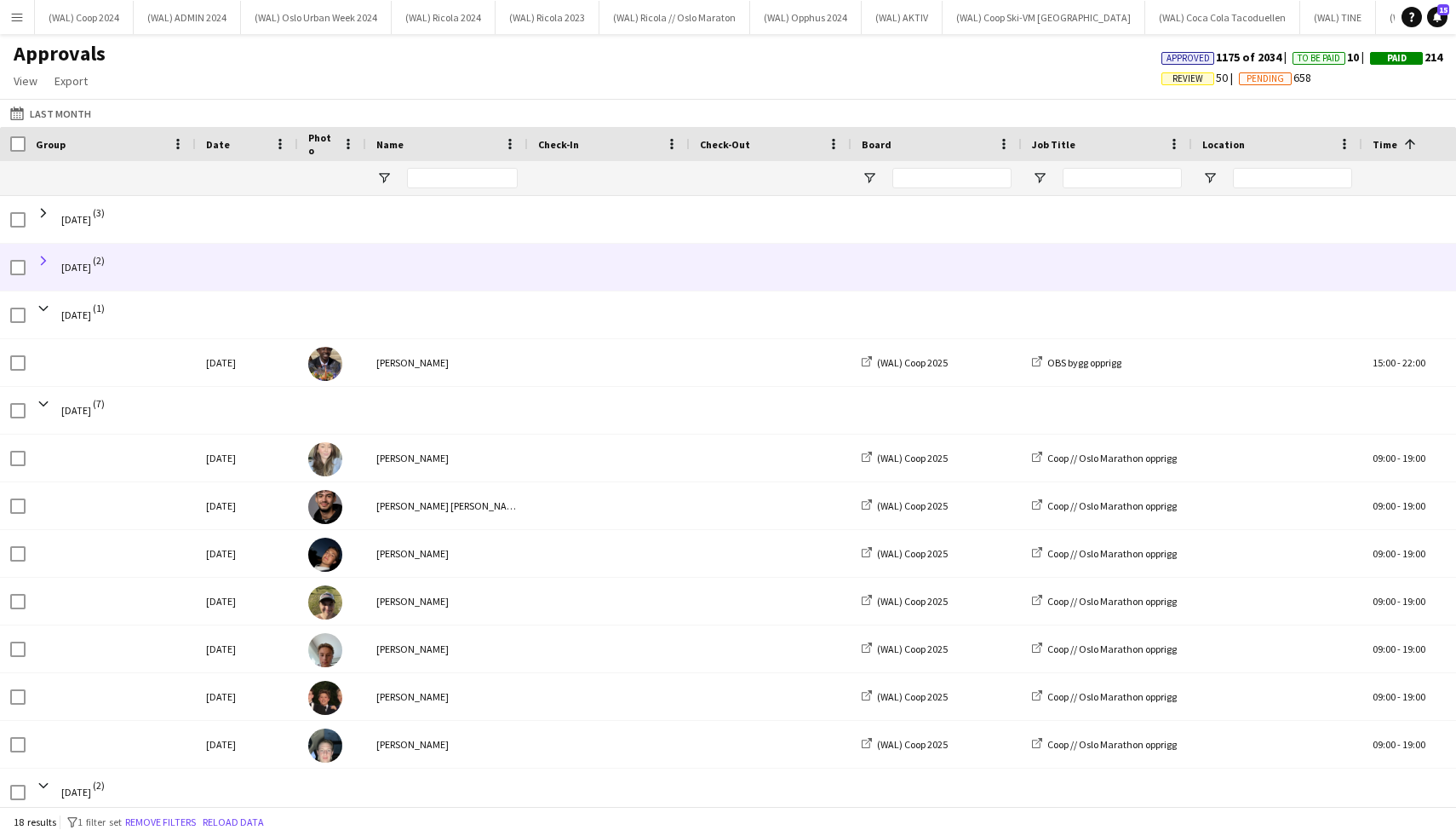
click at [41, 254] on span at bounding box center [44, 260] width 15 height 15
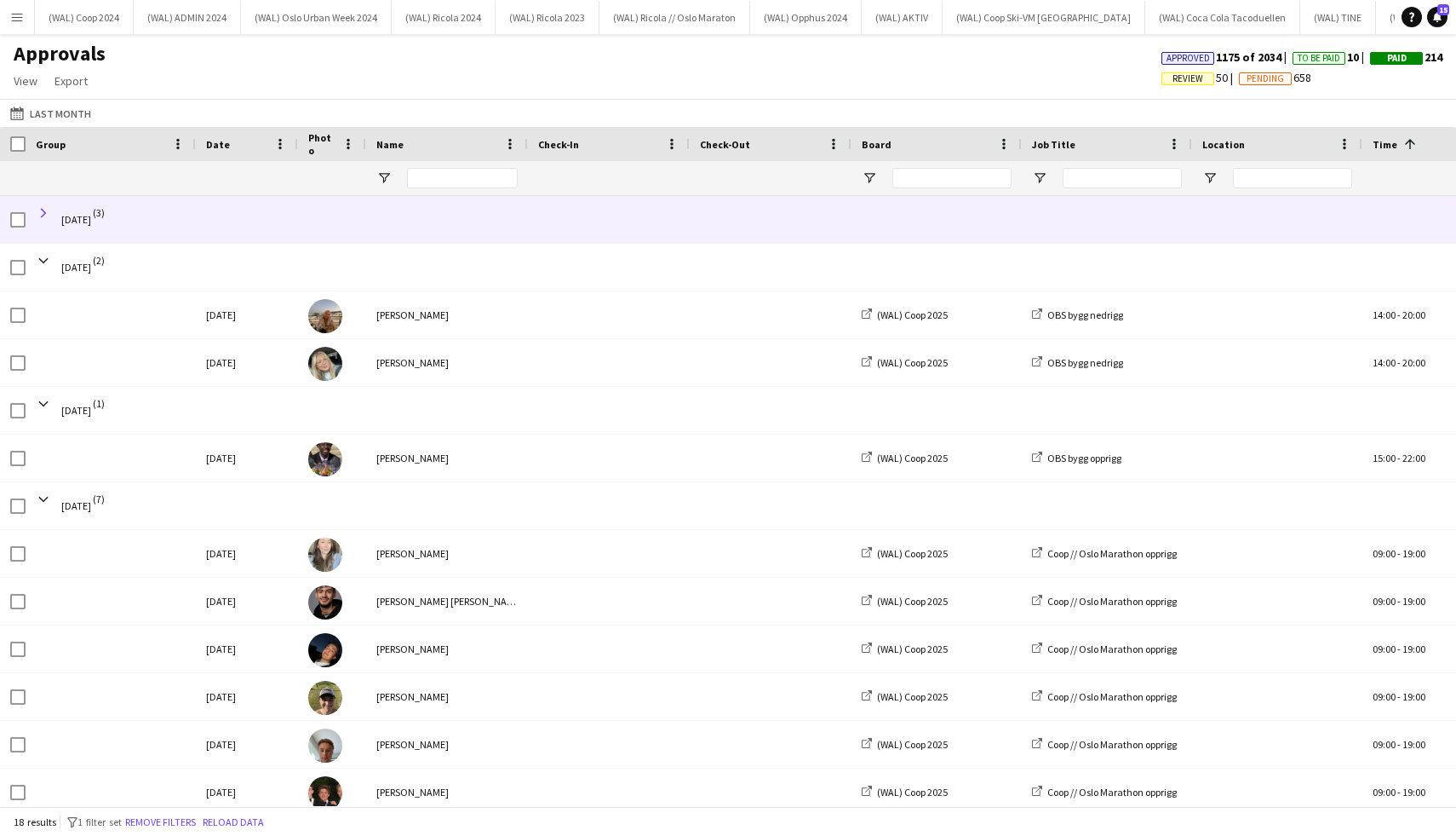
click at [44, 216] on span at bounding box center [44, 213] width 15 height 15
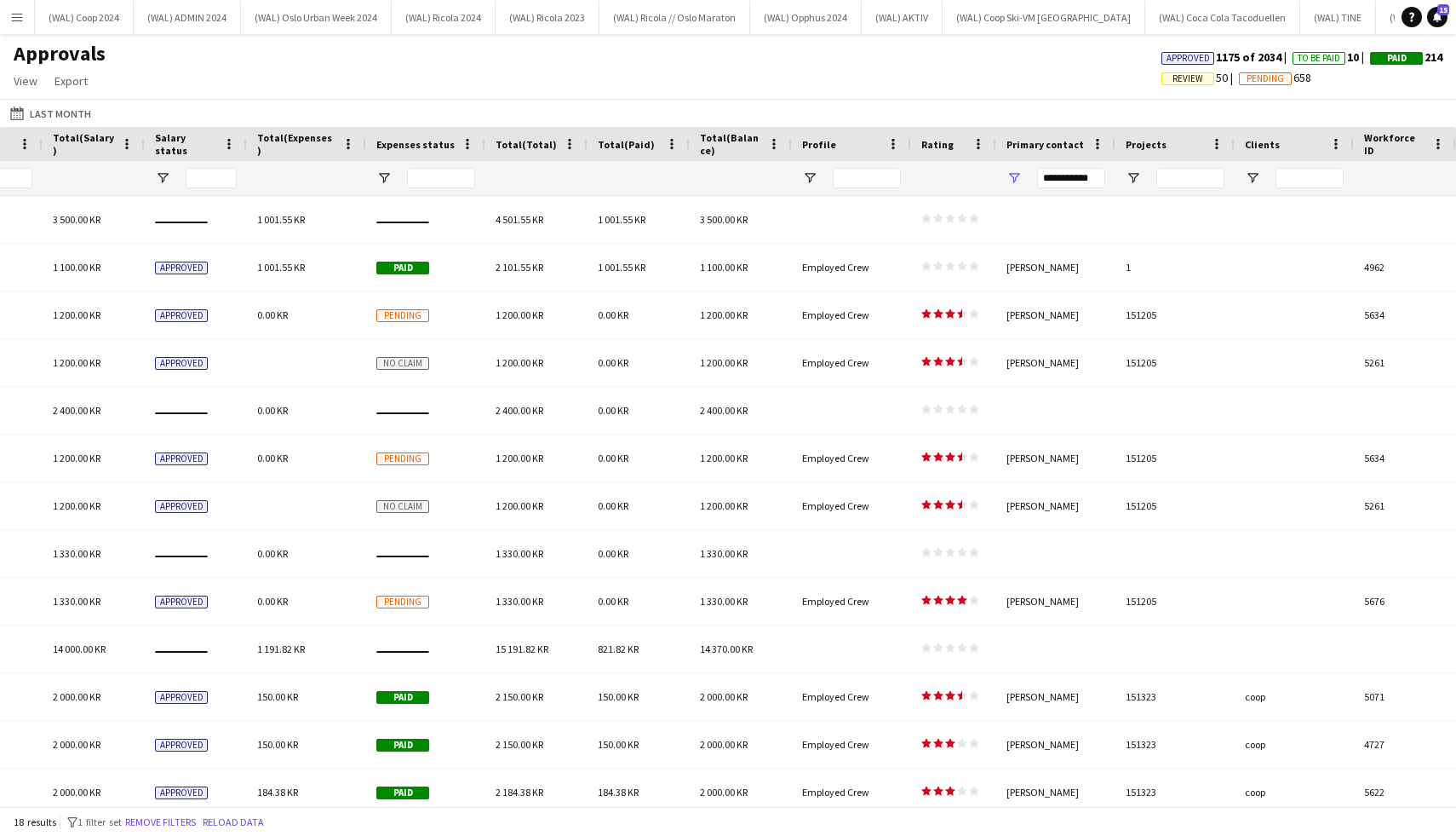
click at [29, 10] on button "Menu" at bounding box center [17, 17] width 34 height 34
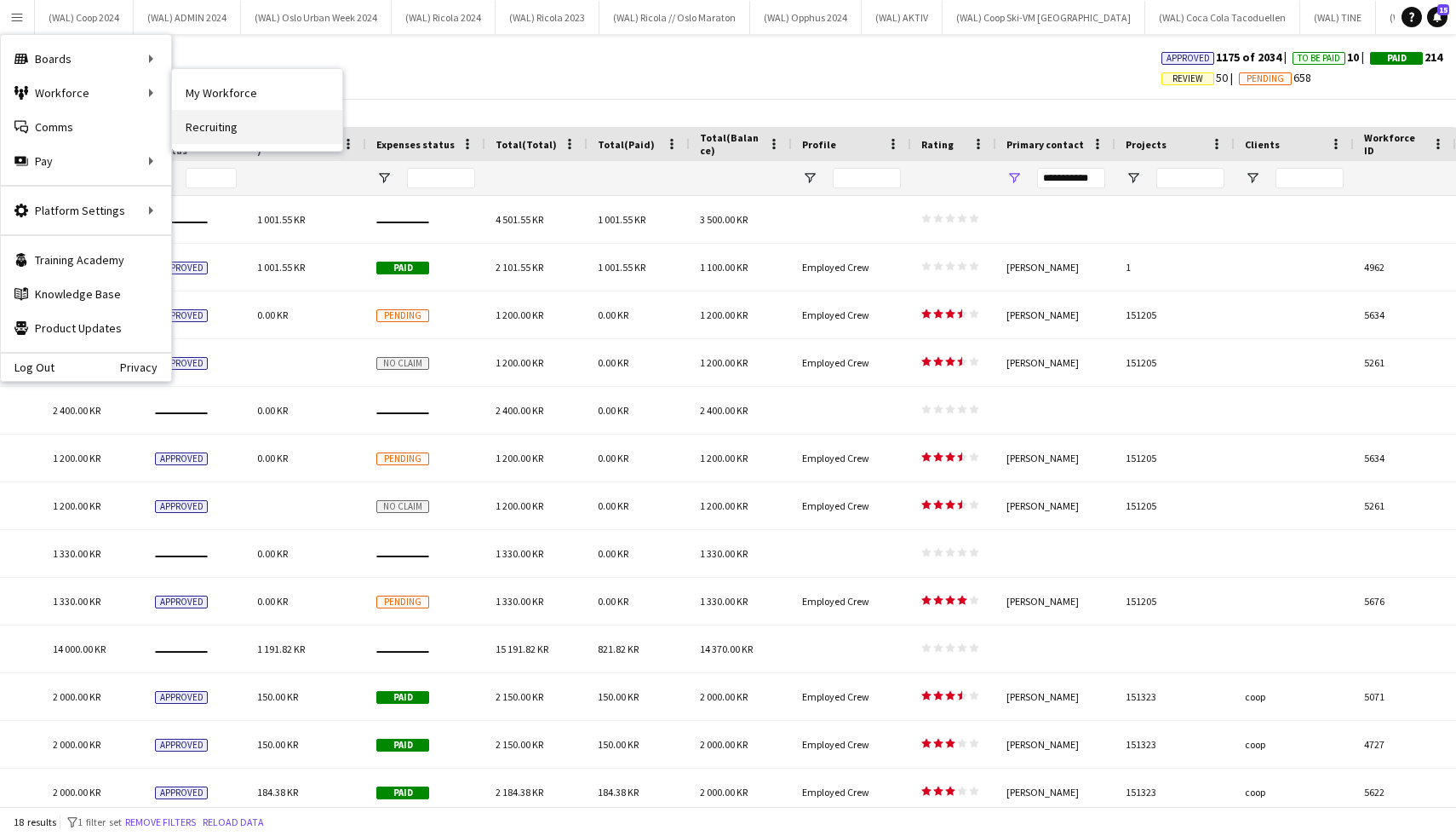
click at [226, 124] on link "Recruiting" at bounding box center [258, 127] width 171 height 34
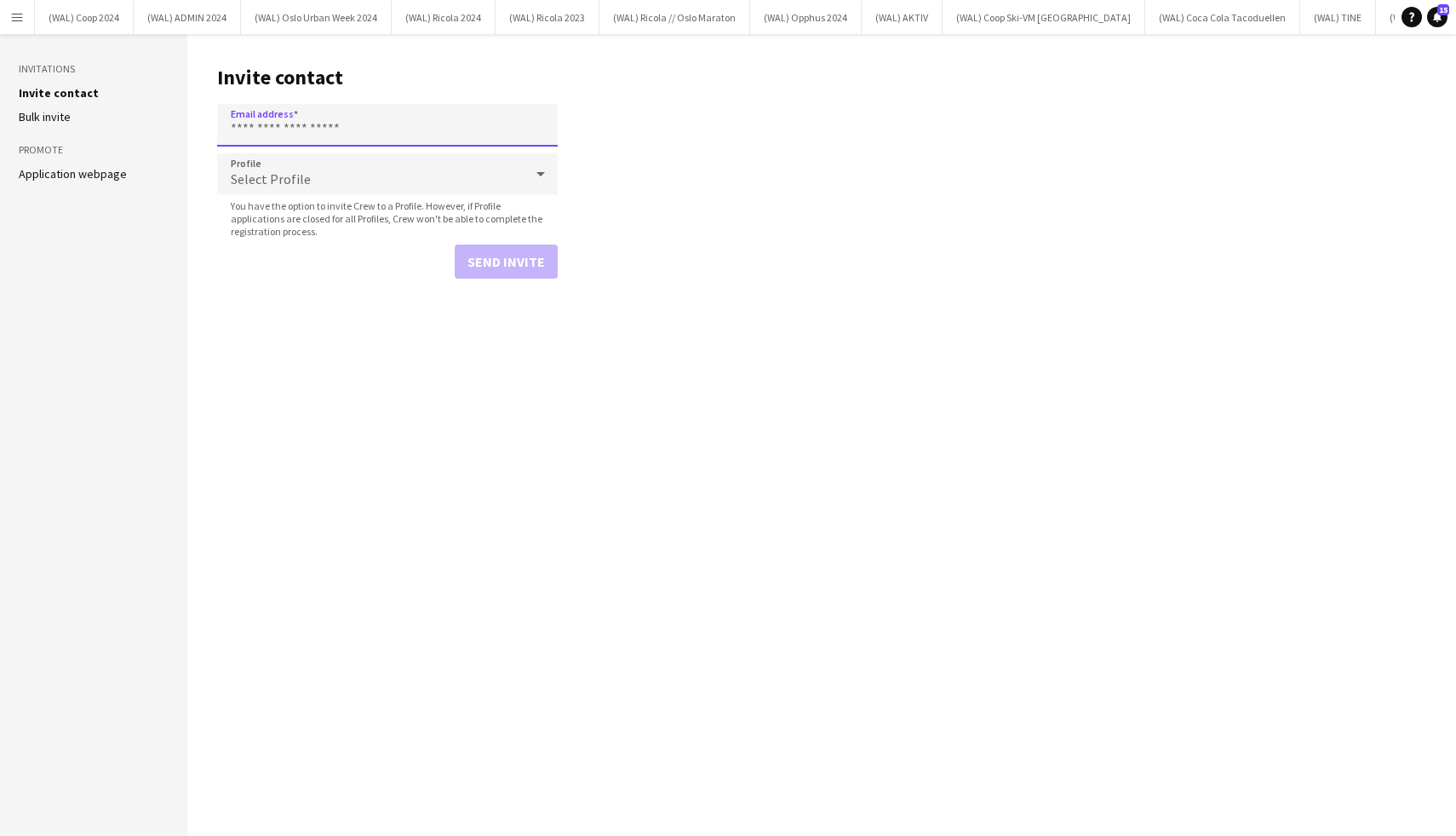
click at [282, 108] on input "Email address" at bounding box center [387, 126] width 341 height 43
paste input "**********"
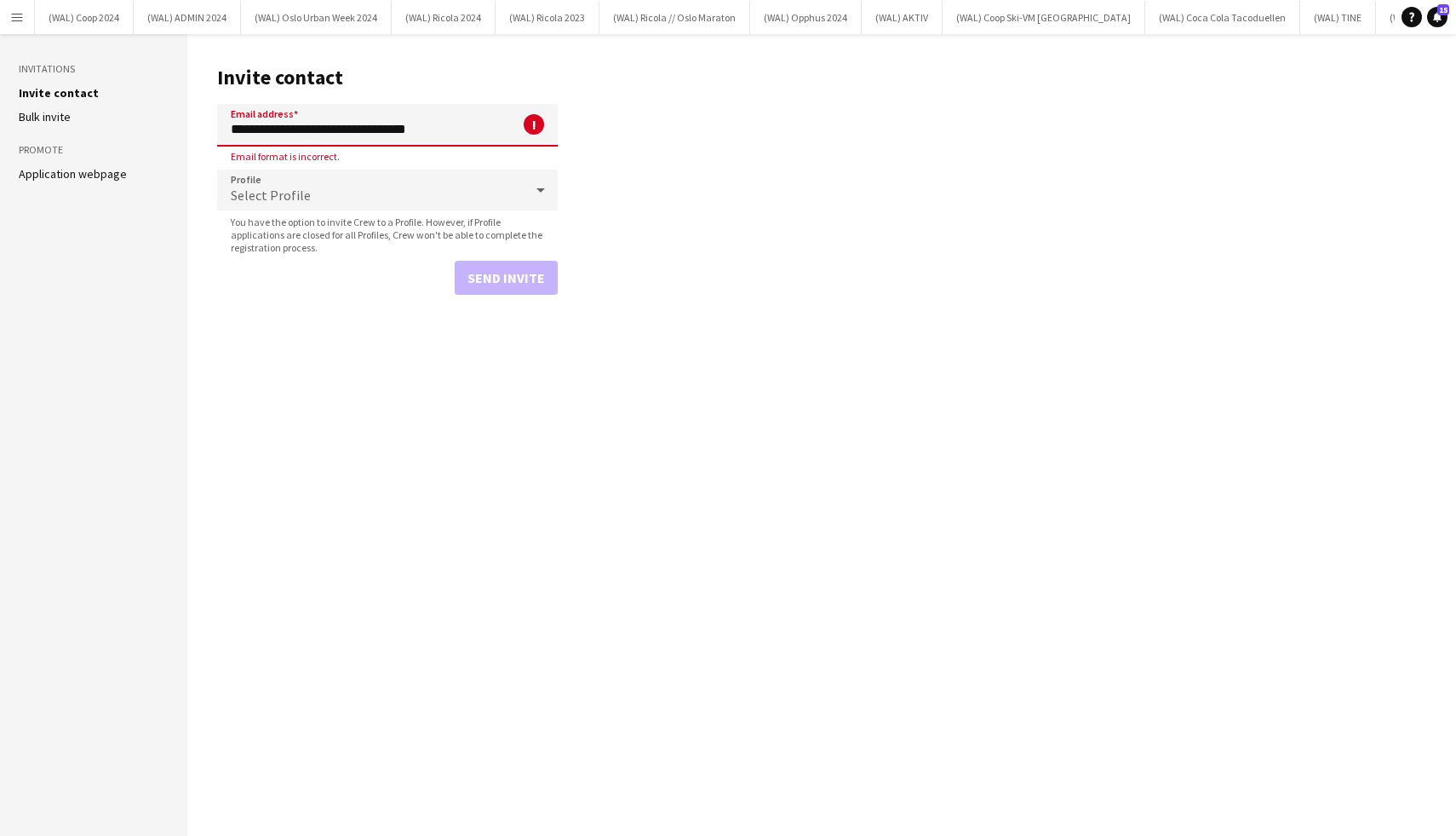
click at [271, 131] on input "**********" at bounding box center [387, 126] width 341 height 43
drag, startPoint x: 269, startPoint y: 133, endPoint x: 164, endPoint y: 120, distance: 105.8
click at [164, 120] on div "**********" at bounding box center [728, 435] width 1456 height 802
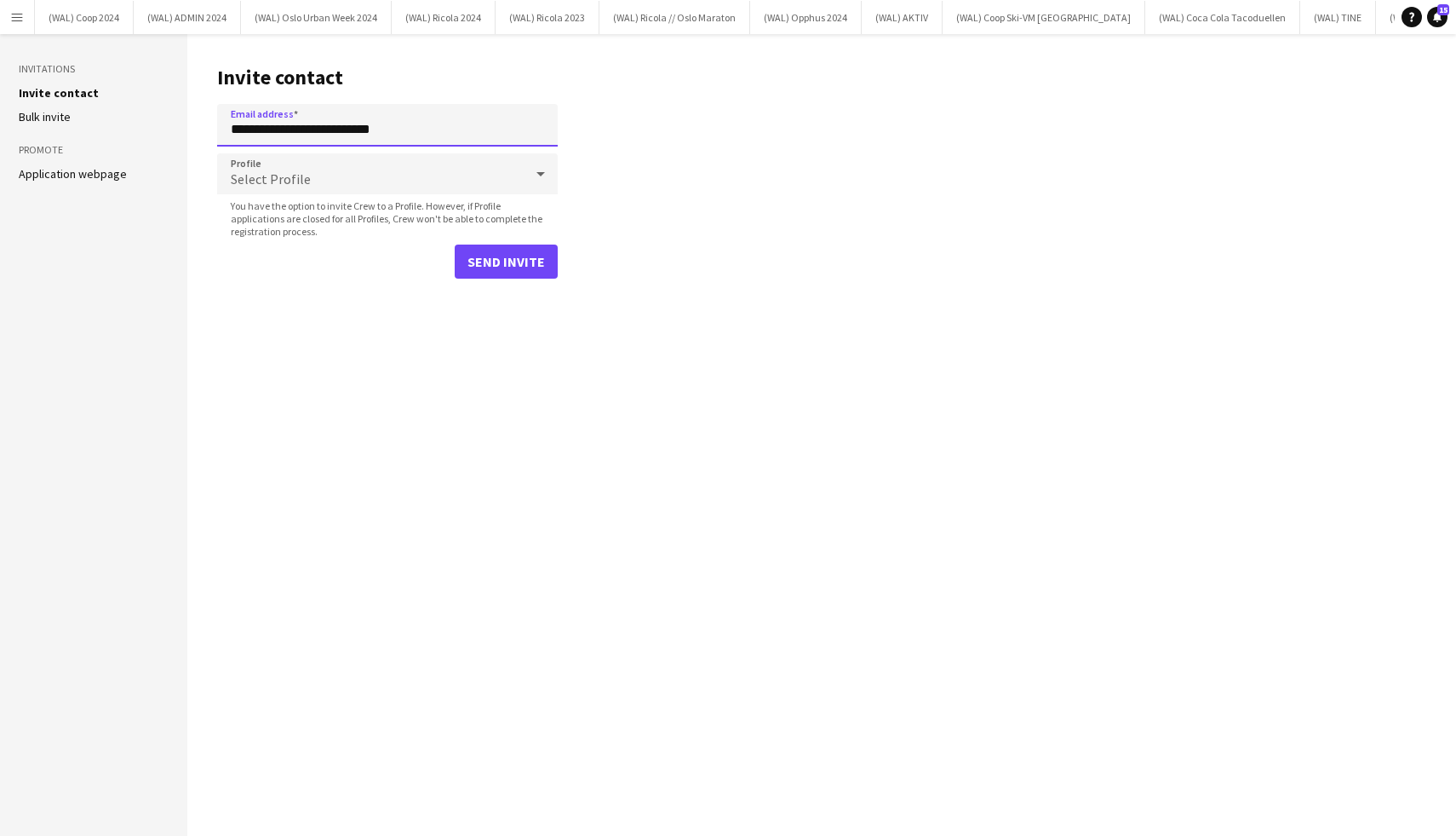
type input "**********"
click at [470, 267] on button "Send invite" at bounding box center [506, 261] width 103 height 34
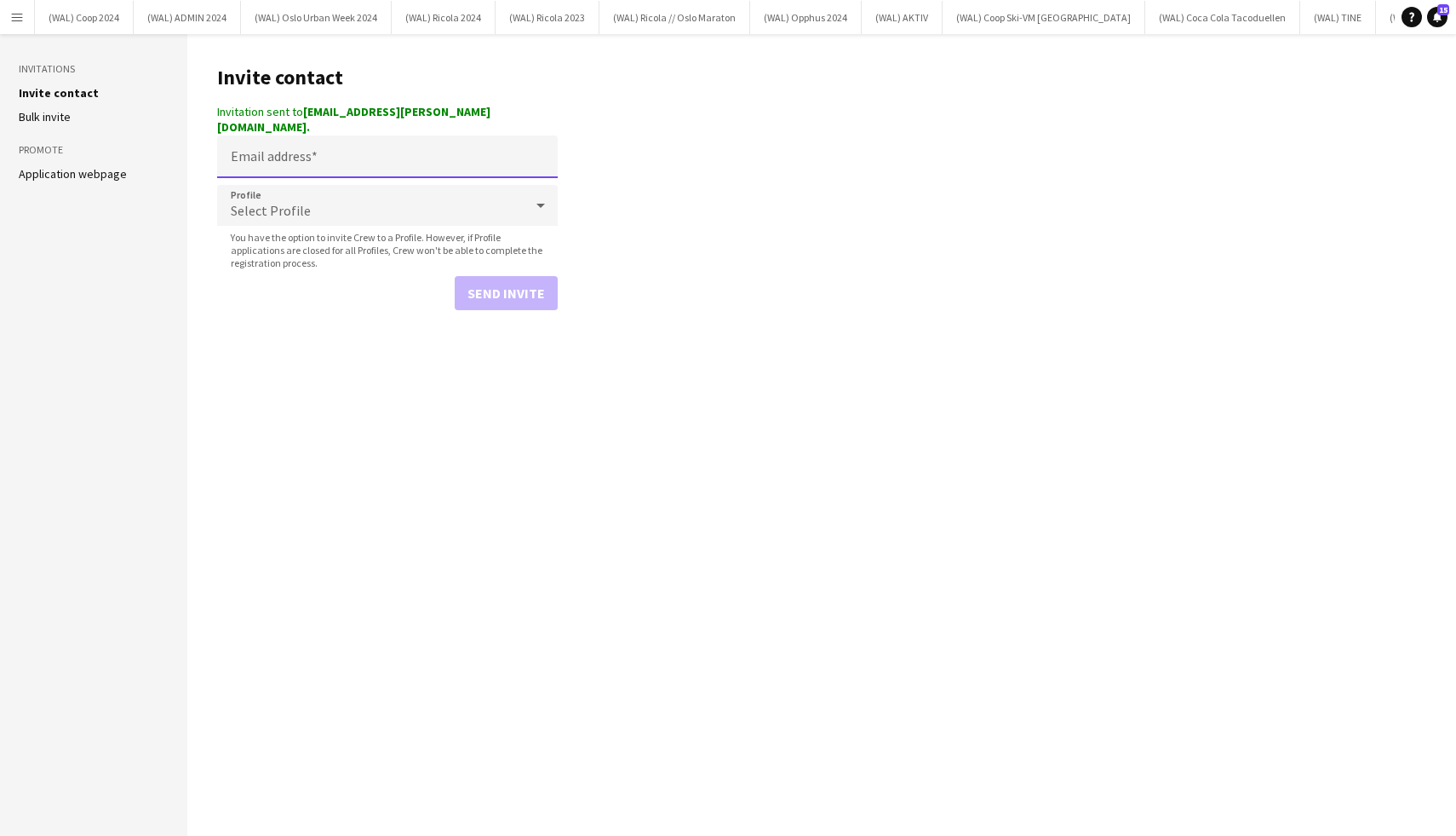
click at [375, 144] on input "Email address" at bounding box center [387, 157] width 341 height 43
paste input "**********"
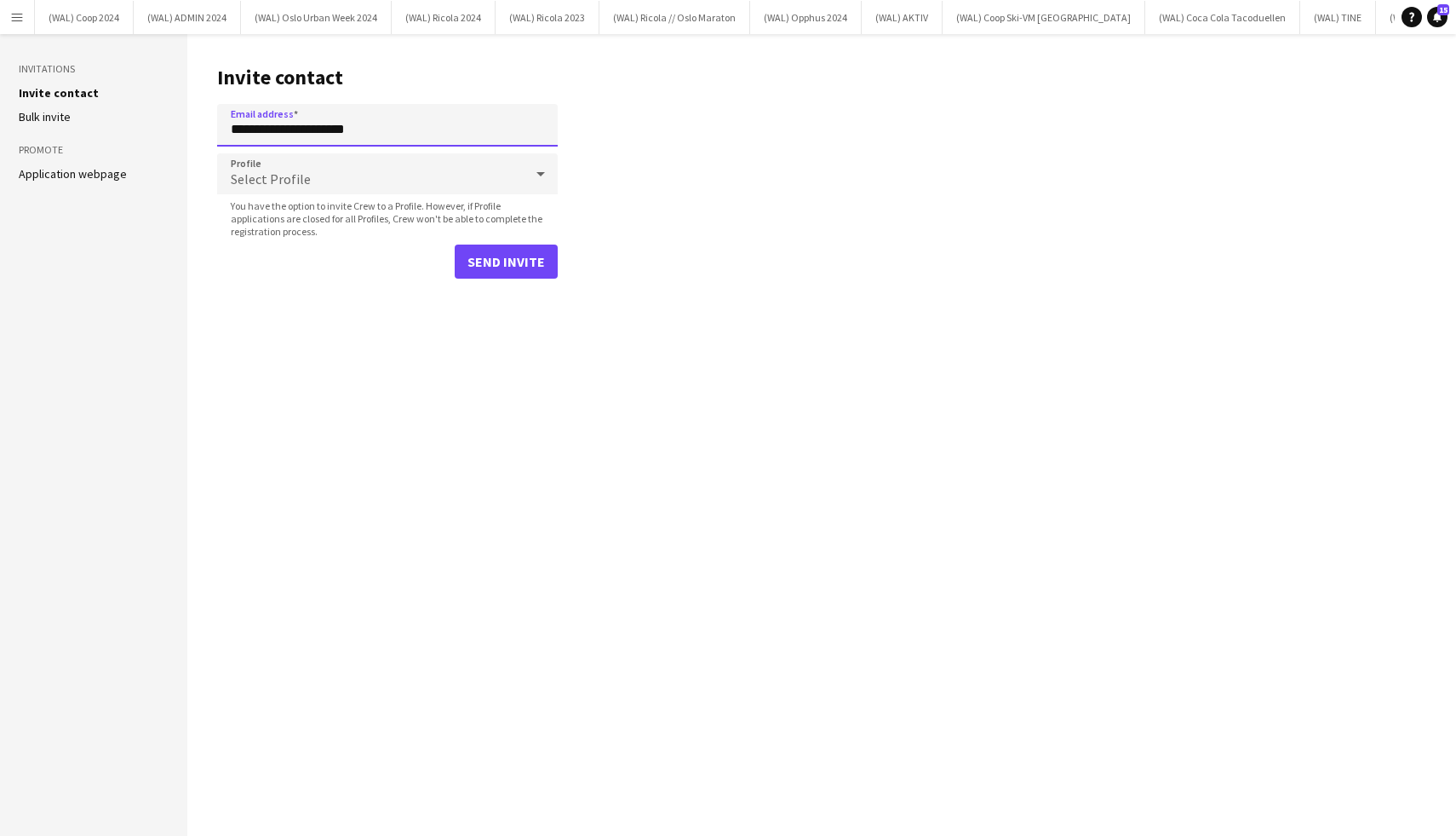
type input "**********"
click at [493, 256] on button "Send invite" at bounding box center [506, 261] width 103 height 34
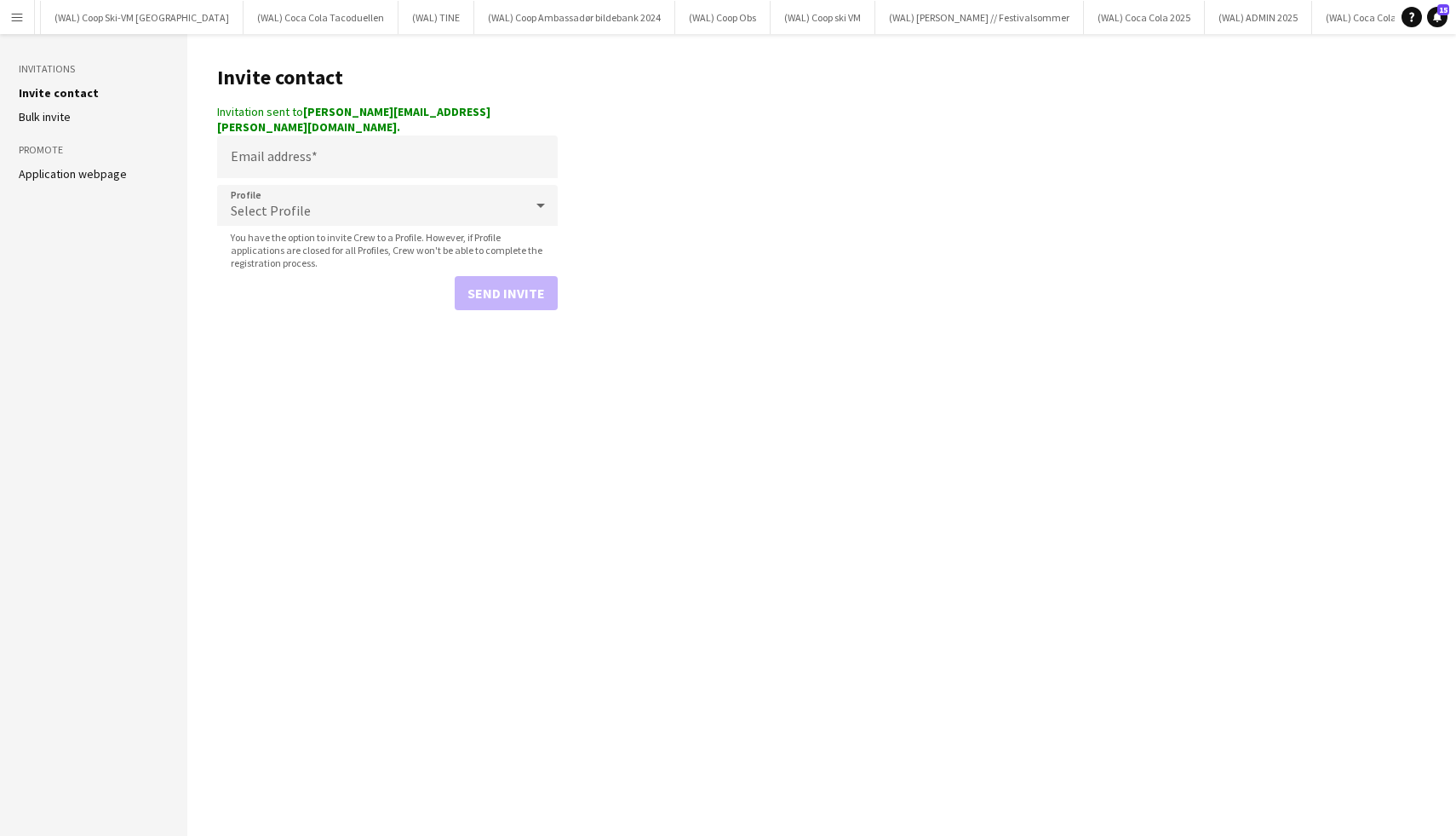
scroll to position [0, 1309]
click at [797, 10] on button "(WAL) ADMIN 2025 Close" at bounding box center [851, 17] width 108 height 33
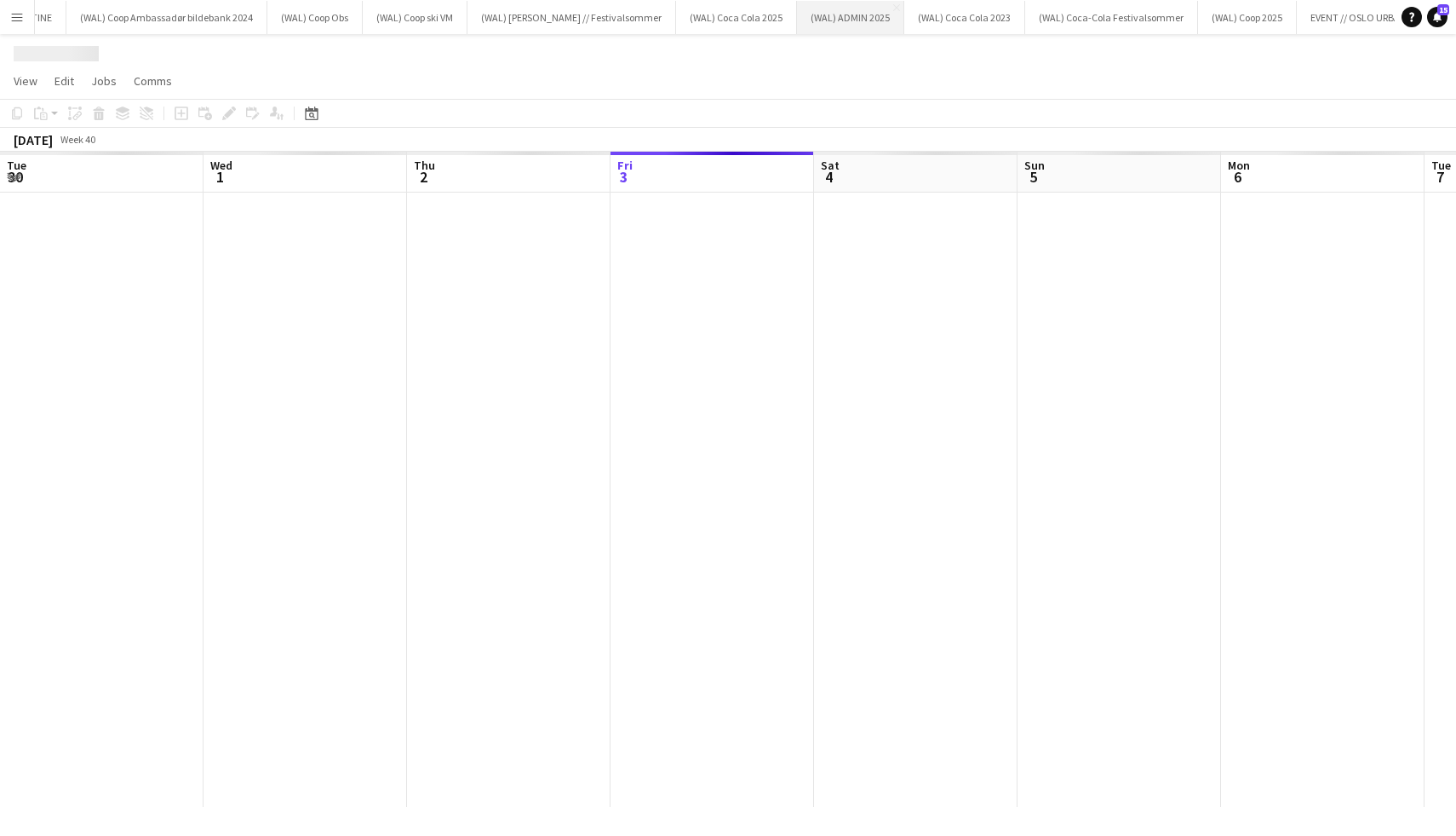
scroll to position [0, 407]
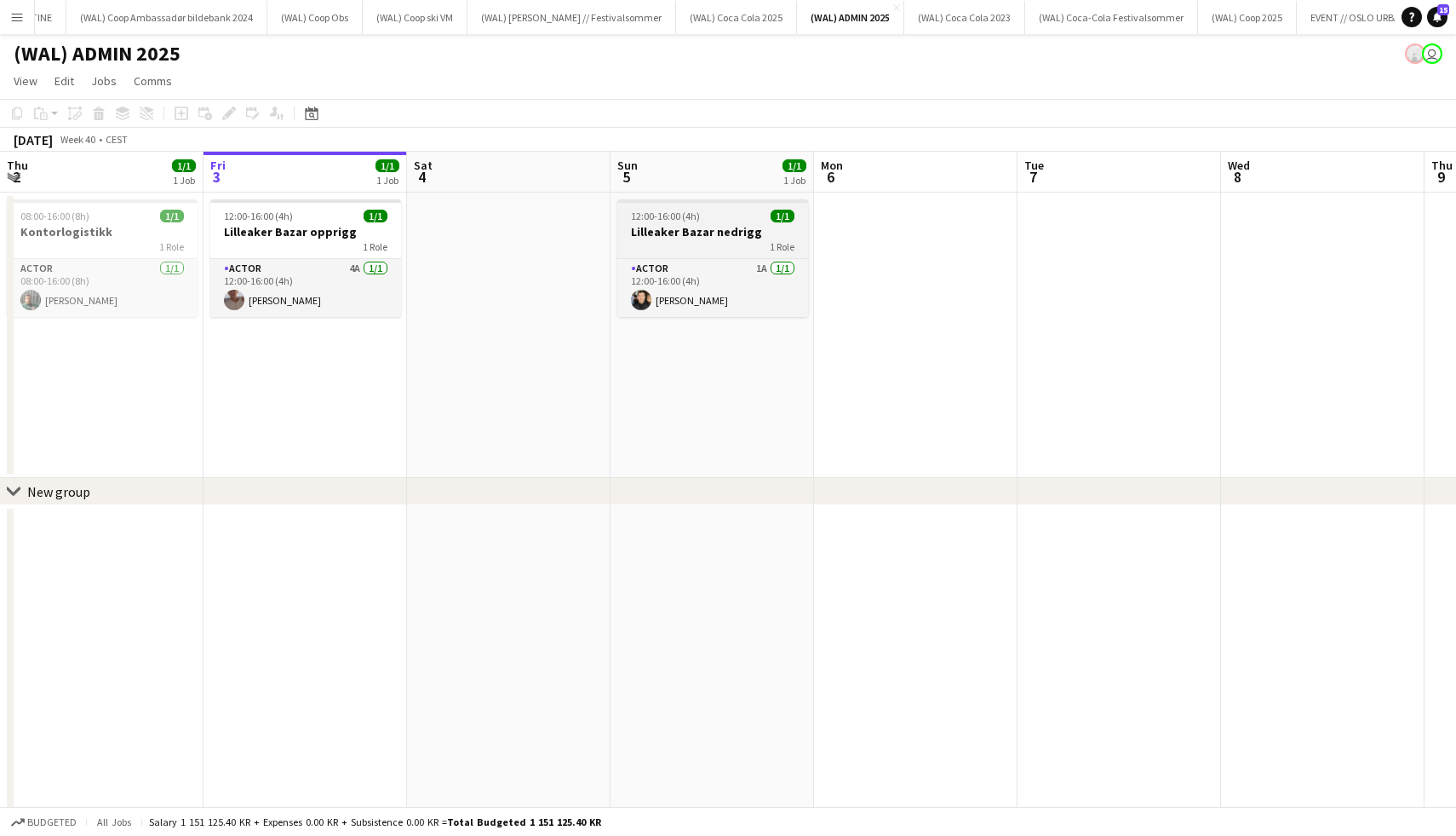
click at [722, 210] on div "12:00-16:00 (4h) 1/1" at bounding box center [712, 215] width 190 height 13
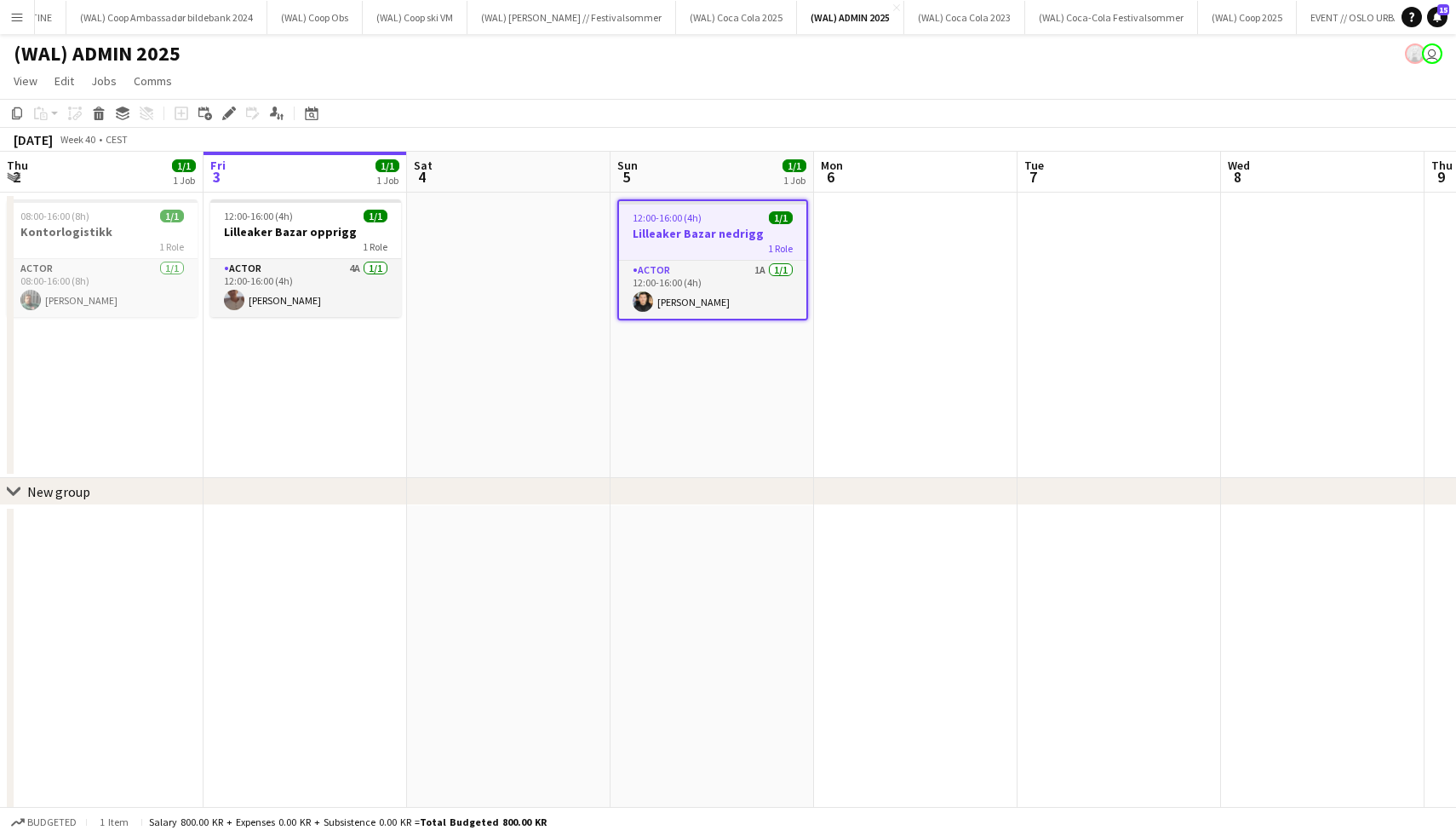
click at [747, 258] on app-job-card "12:00-16:00 (4h) 1/1 Lilleaker Bazar nedrigg 1 Role Actor 1A [DATE] 12:00-16:00…" at bounding box center [712, 260] width 190 height 121
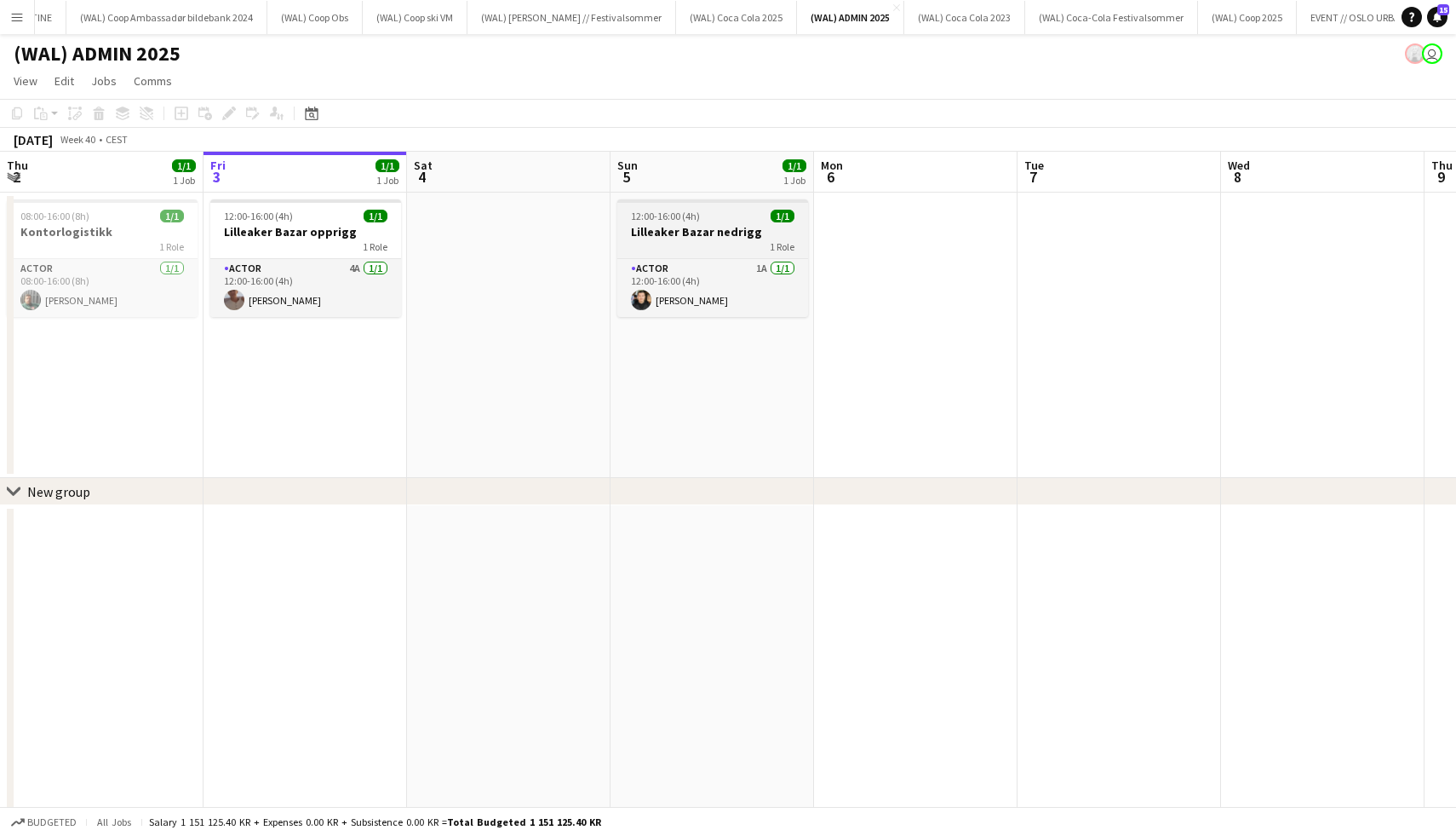
click at [736, 213] on div "12:00-16:00 (4h) 1/1" at bounding box center [712, 215] width 190 height 13
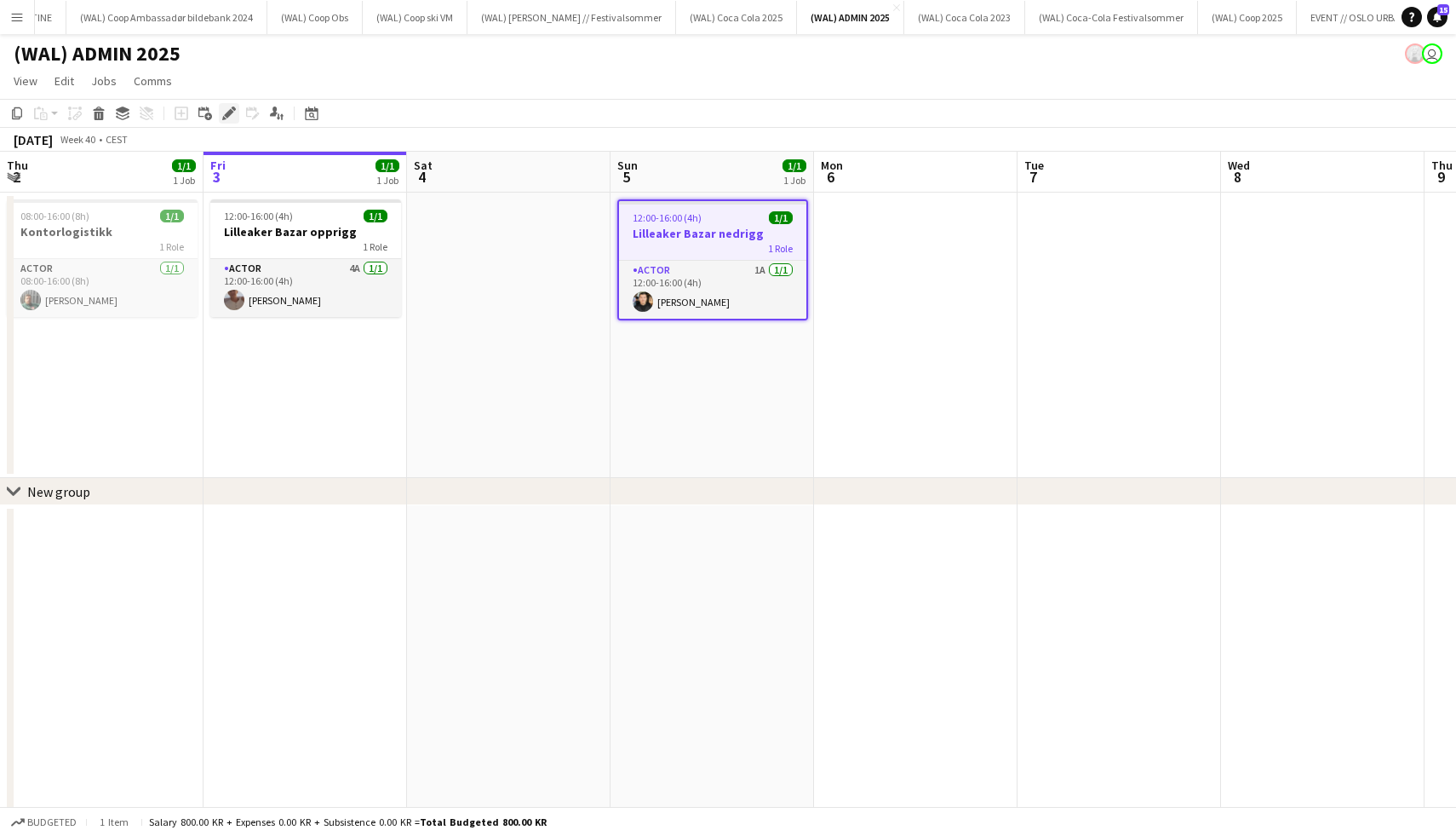
click at [232, 109] on icon at bounding box center [233, 108] width 4 height 4
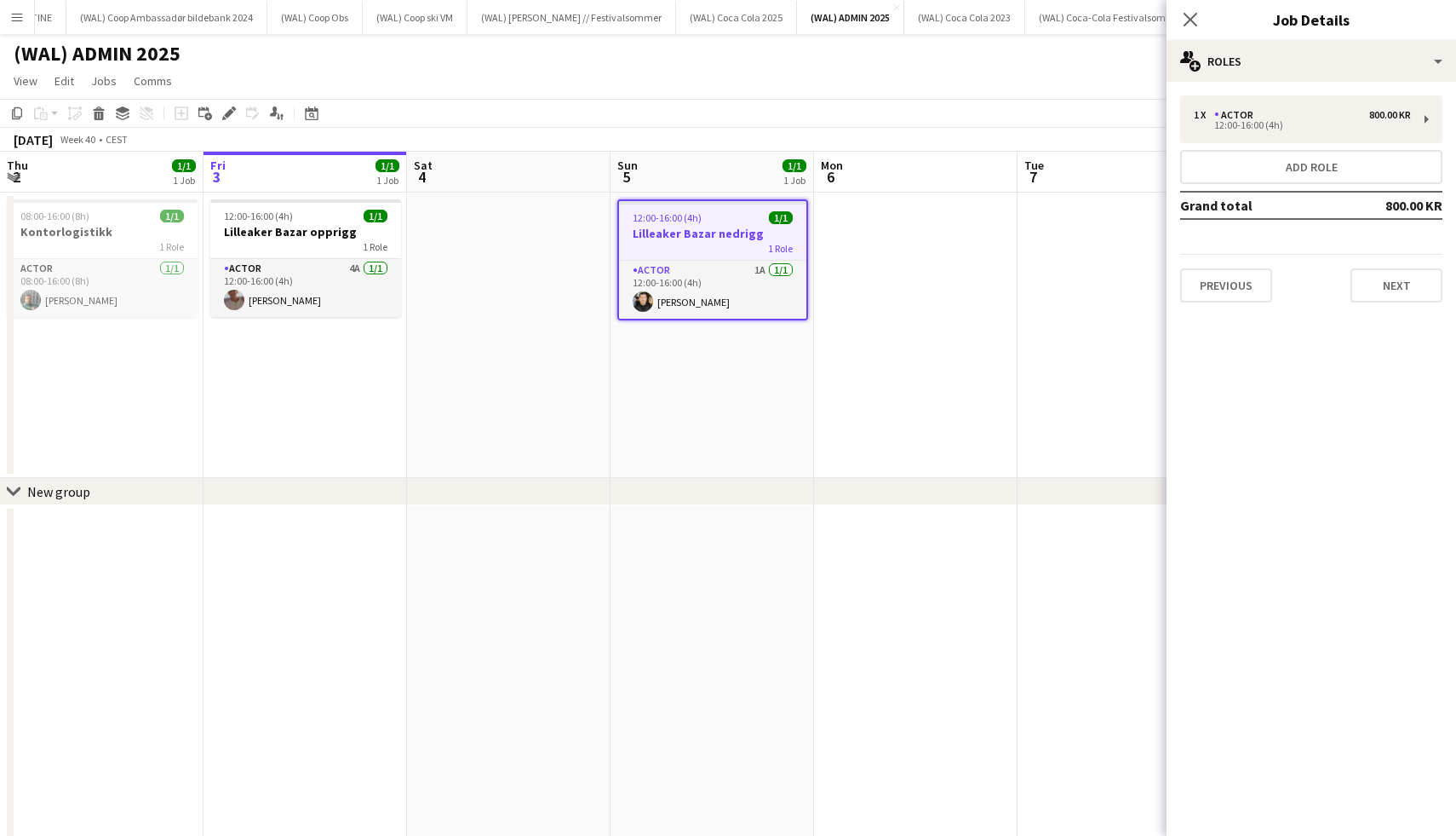
click at [725, 230] on h3 "Lilleaker Bazar nedrigg" at bounding box center [712, 233] width 187 height 15
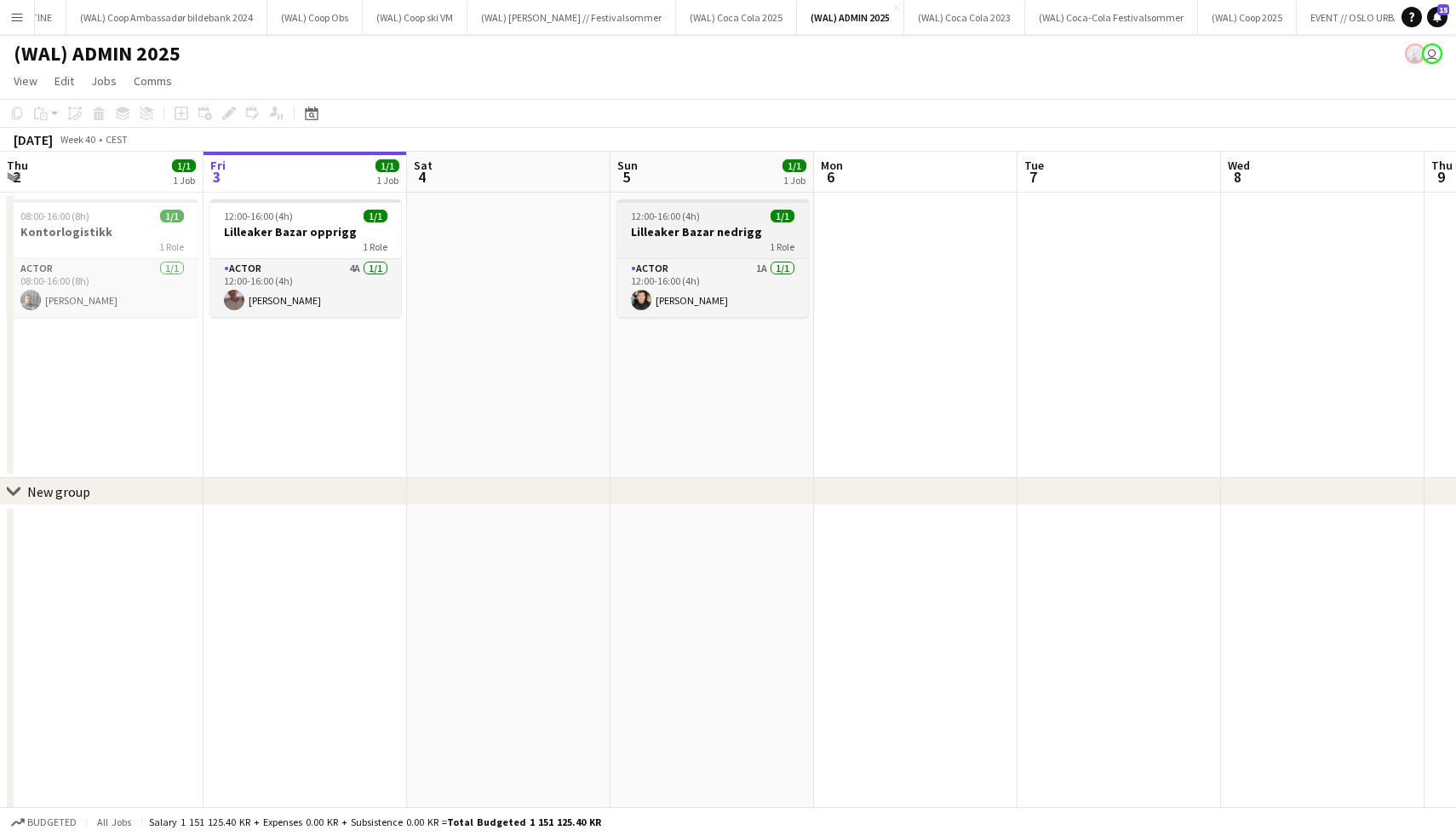
click at [730, 246] on div "1 Role" at bounding box center [712, 246] width 190 height 14
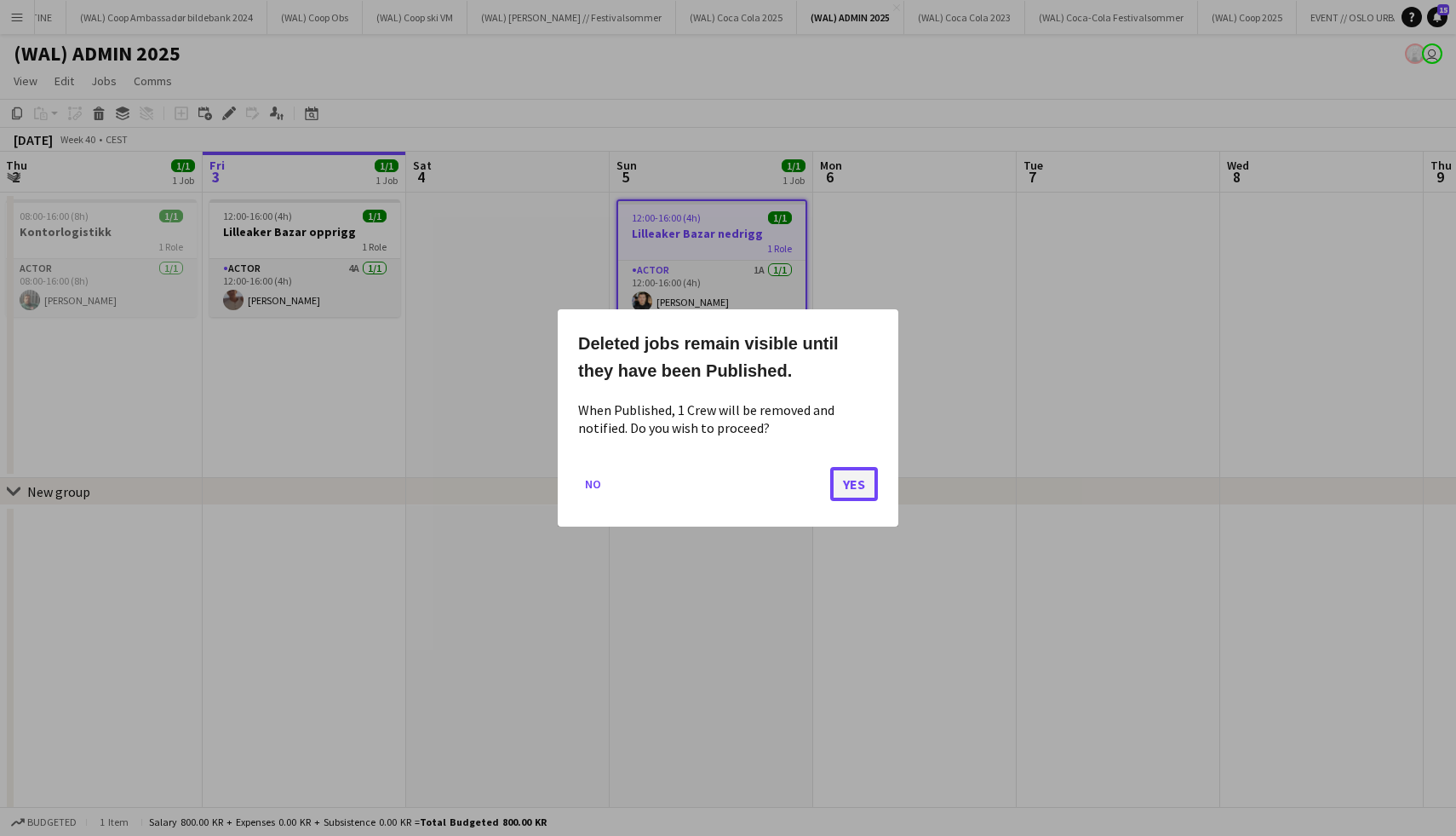
click at [875, 478] on button "Yes" at bounding box center [854, 484] width 48 height 34
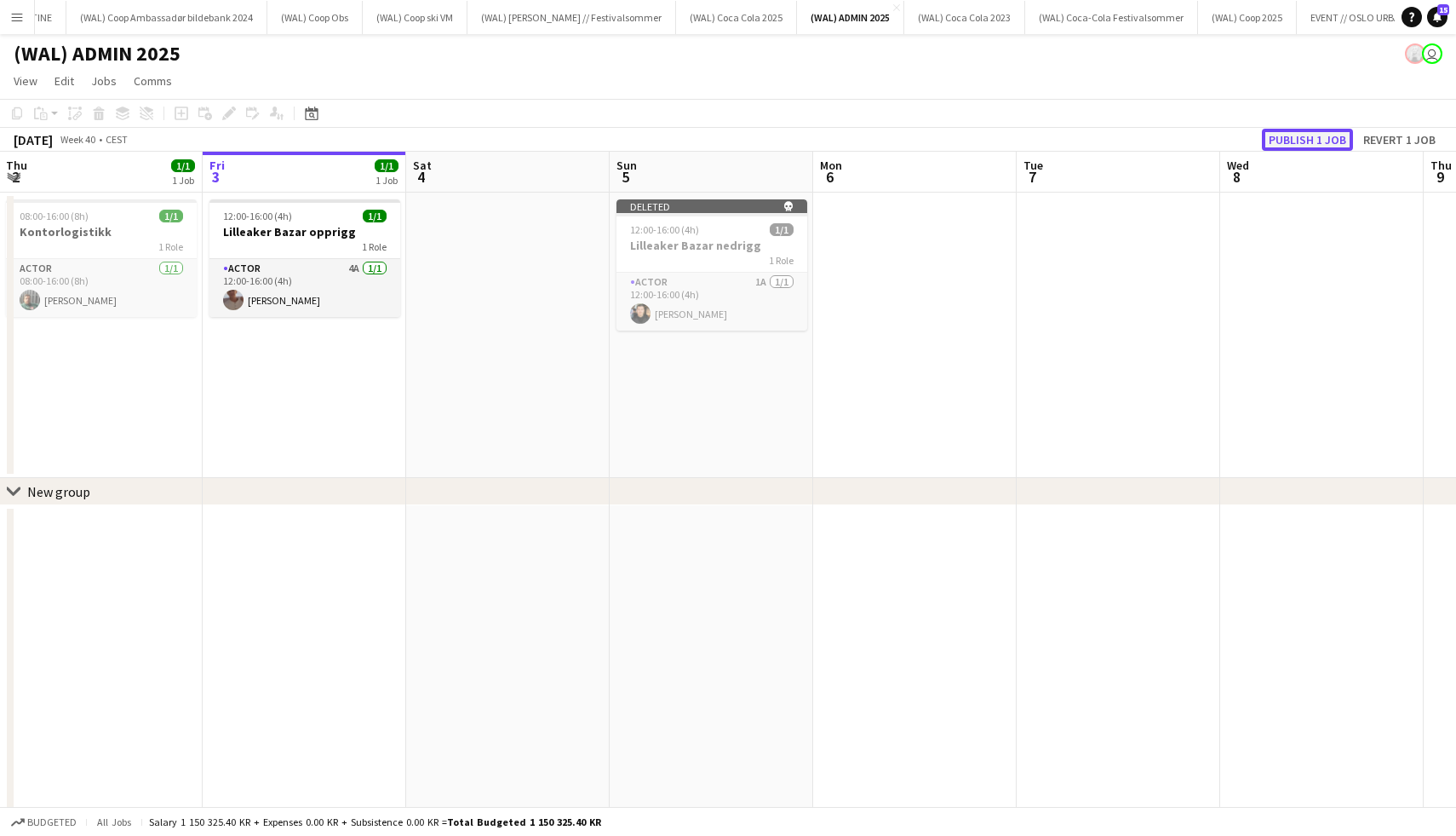
click at [1289, 132] on button "Publish 1 job" at bounding box center [1307, 140] width 91 height 22
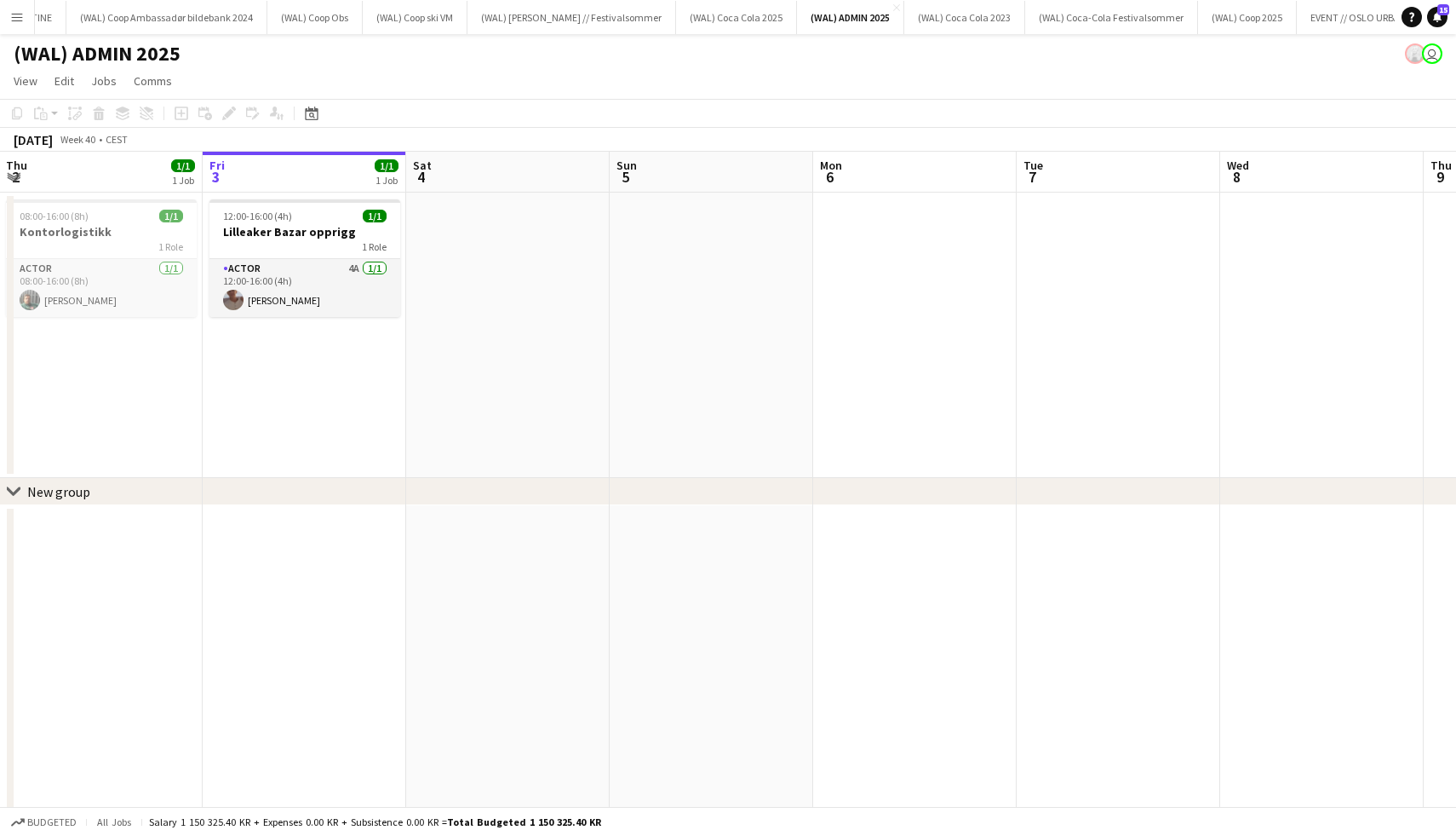
click at [10, 15] on app-icon "Menu" at bounding box center [17, 17] width 14 height 14
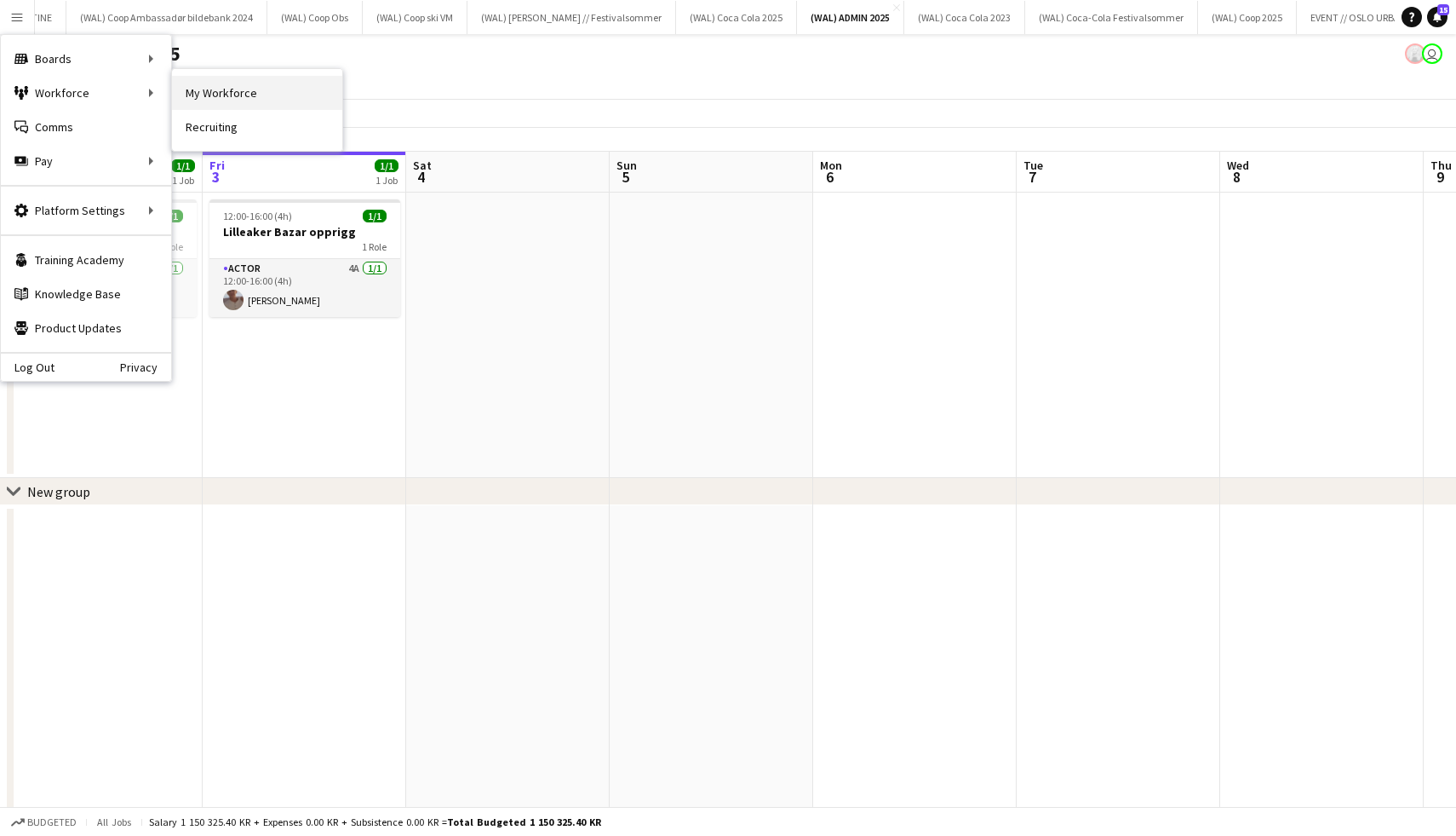
click at [209, 86] on link "My Workforce" at bounding box center [258, 93] width 171 height 34
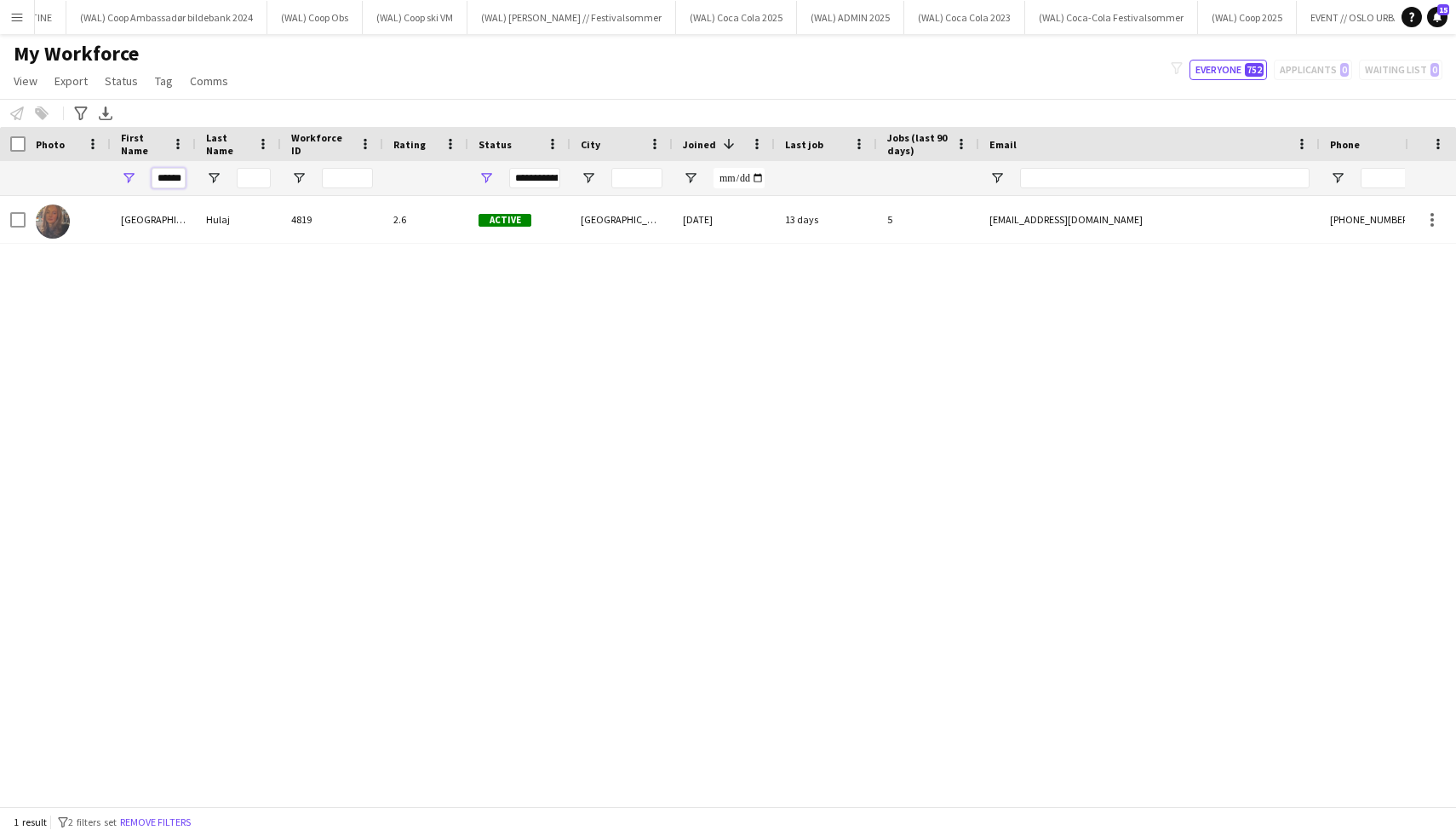
click at [171, 174] on input "******" at bounding box center [169, 178] width 34 height 20
click at [175, 174] on input "**" at bounding box center [169, 178] width 34 height 20
type input "*"
click at [175, 174] on input "*" at bounding box center [169, 178] width 34 height 20
click at [175, 174] on input "First Name Filter Input" at bounding box center [169, 178] width 34 height 20
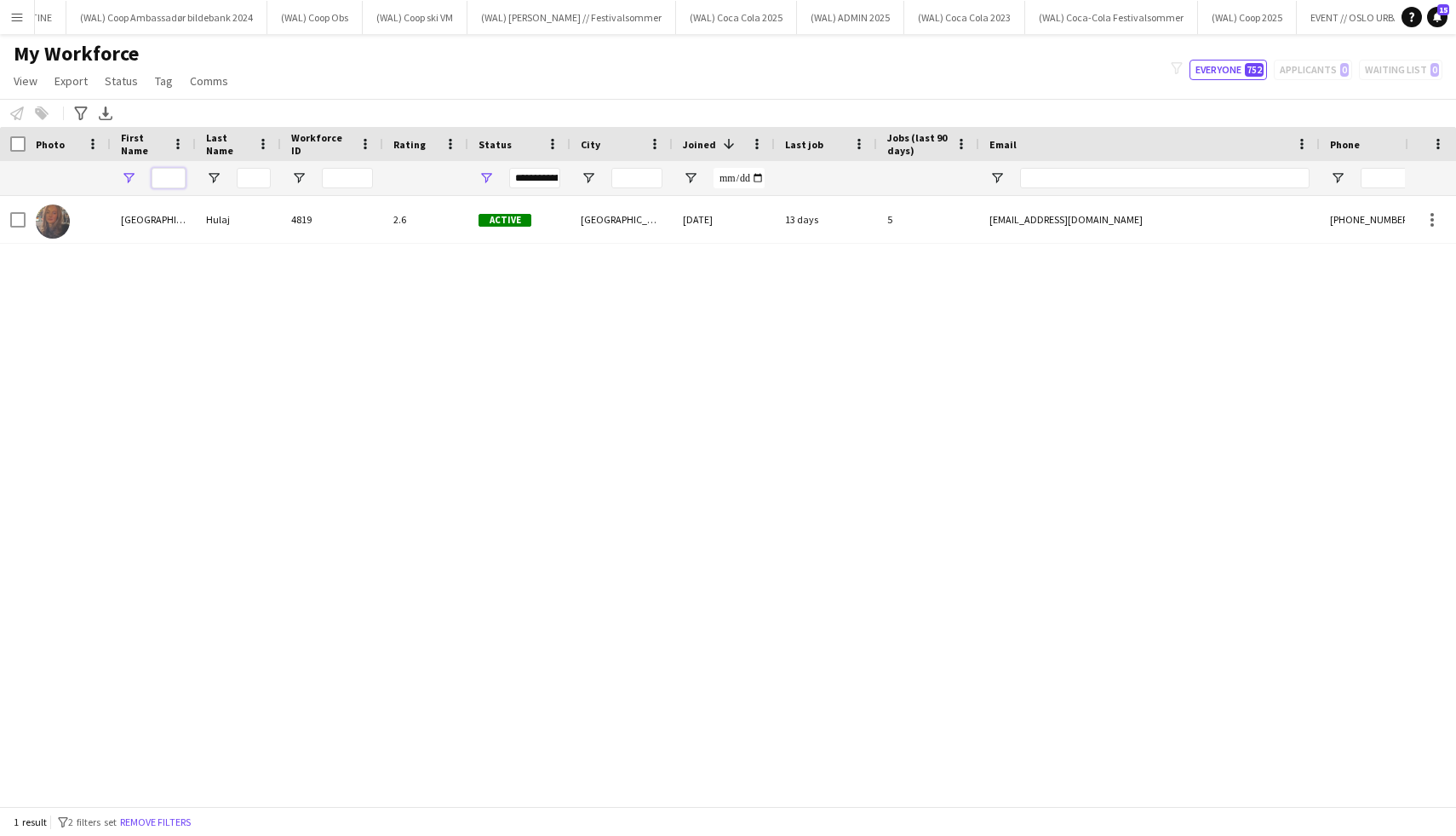
click at [175, 174] on input "First Name Filter Input" at bounding box center [169, 178] width 34 height 20
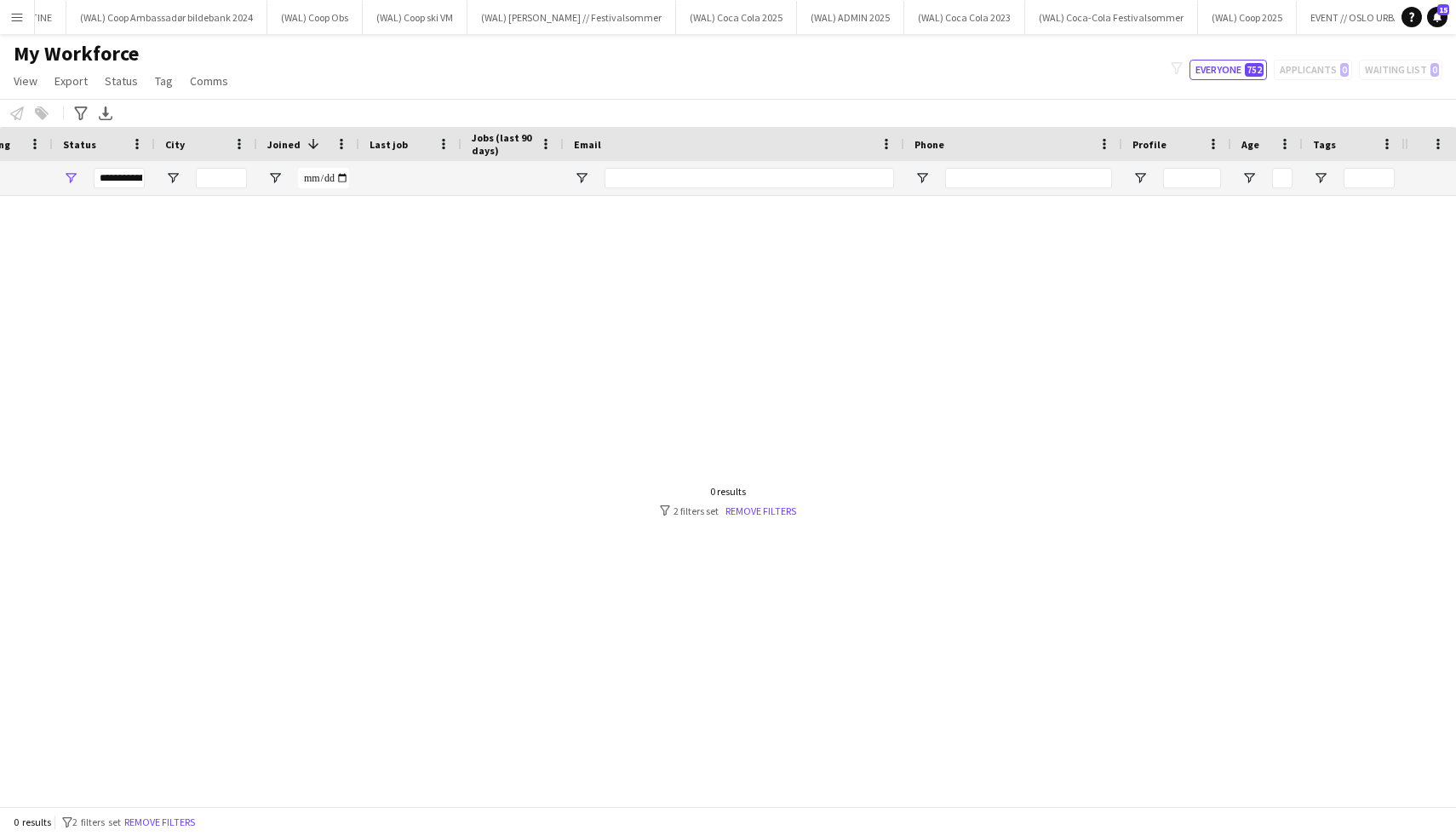
type input "****"
click at [783, 519] on div at bounding box center [702, 500] width 1405 height 610
click at [783, 506] on link "Remove filters" at bounding box center [760, 511] width 71 height 13
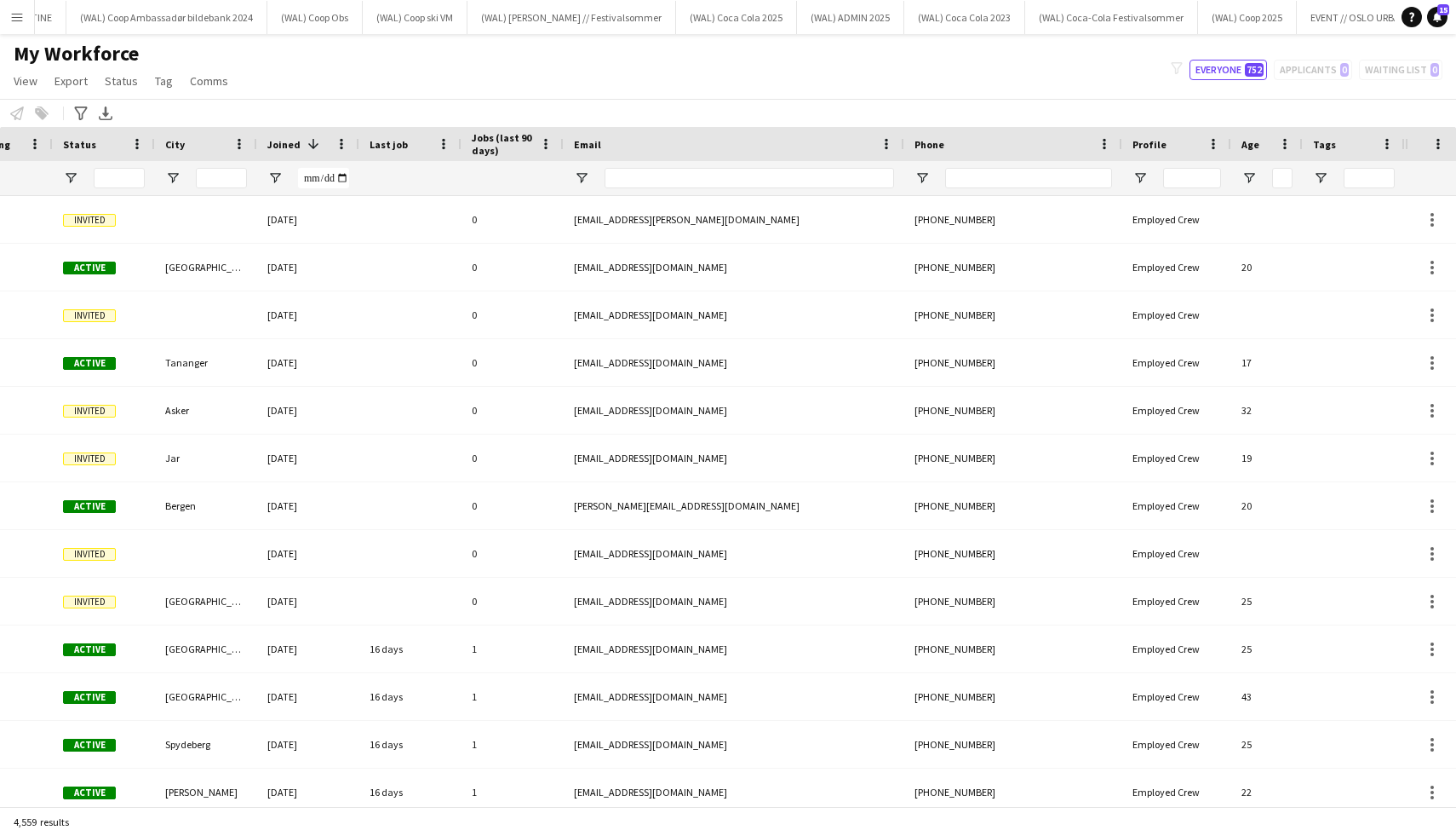
click at [240, 167] on div at bounding box center [221, 178] width 51 height 34
click at [113, 174] on input "Status Filter Input" at bounding box center [119, 178] width 51 height 20
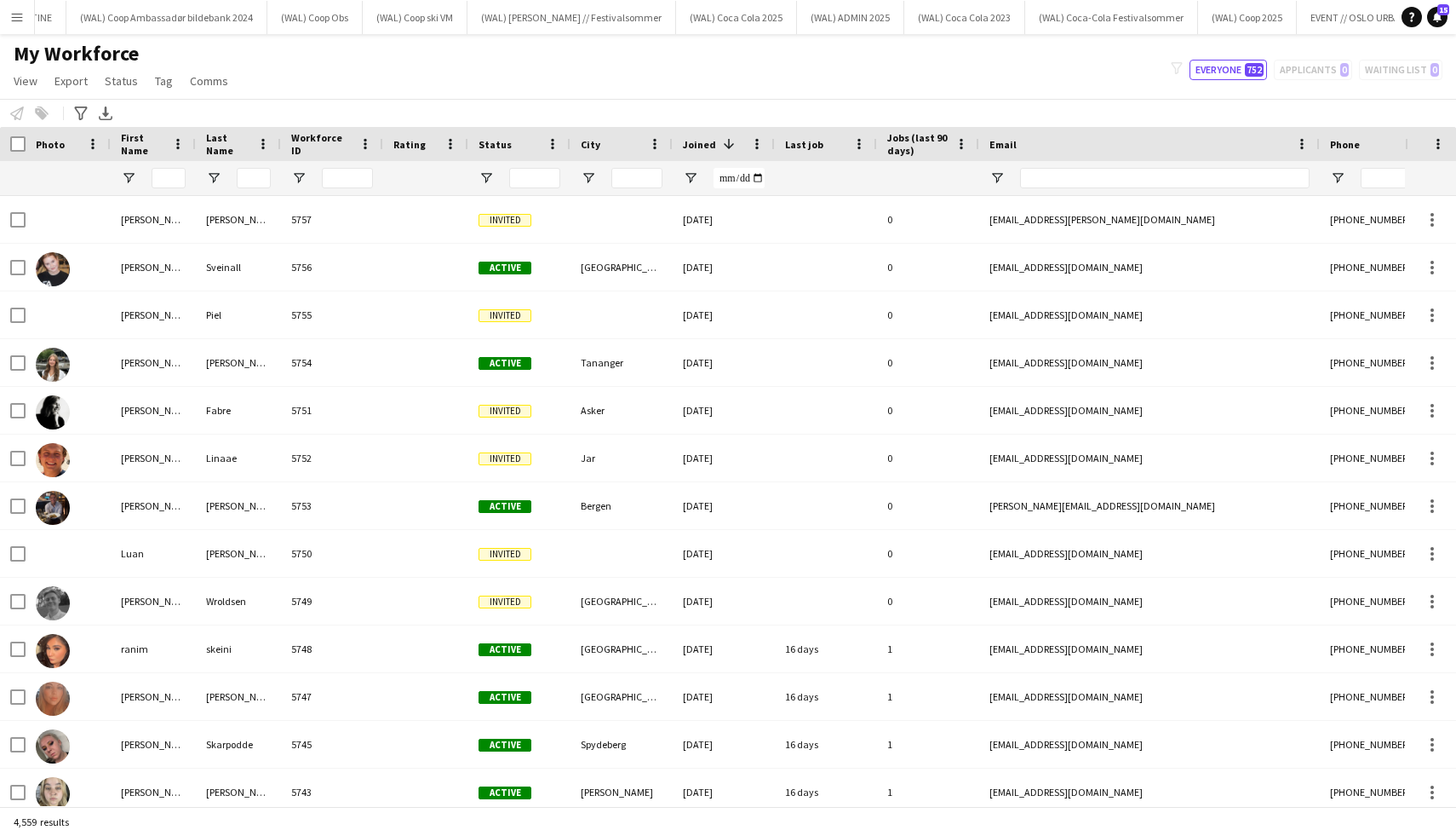
click at [148, 180] on div at bounding box center [154, 178] width 85 height 34
click at [162, 178] on input "First Name Filter Input" at bounding box center [169, 178] width 34 height 20
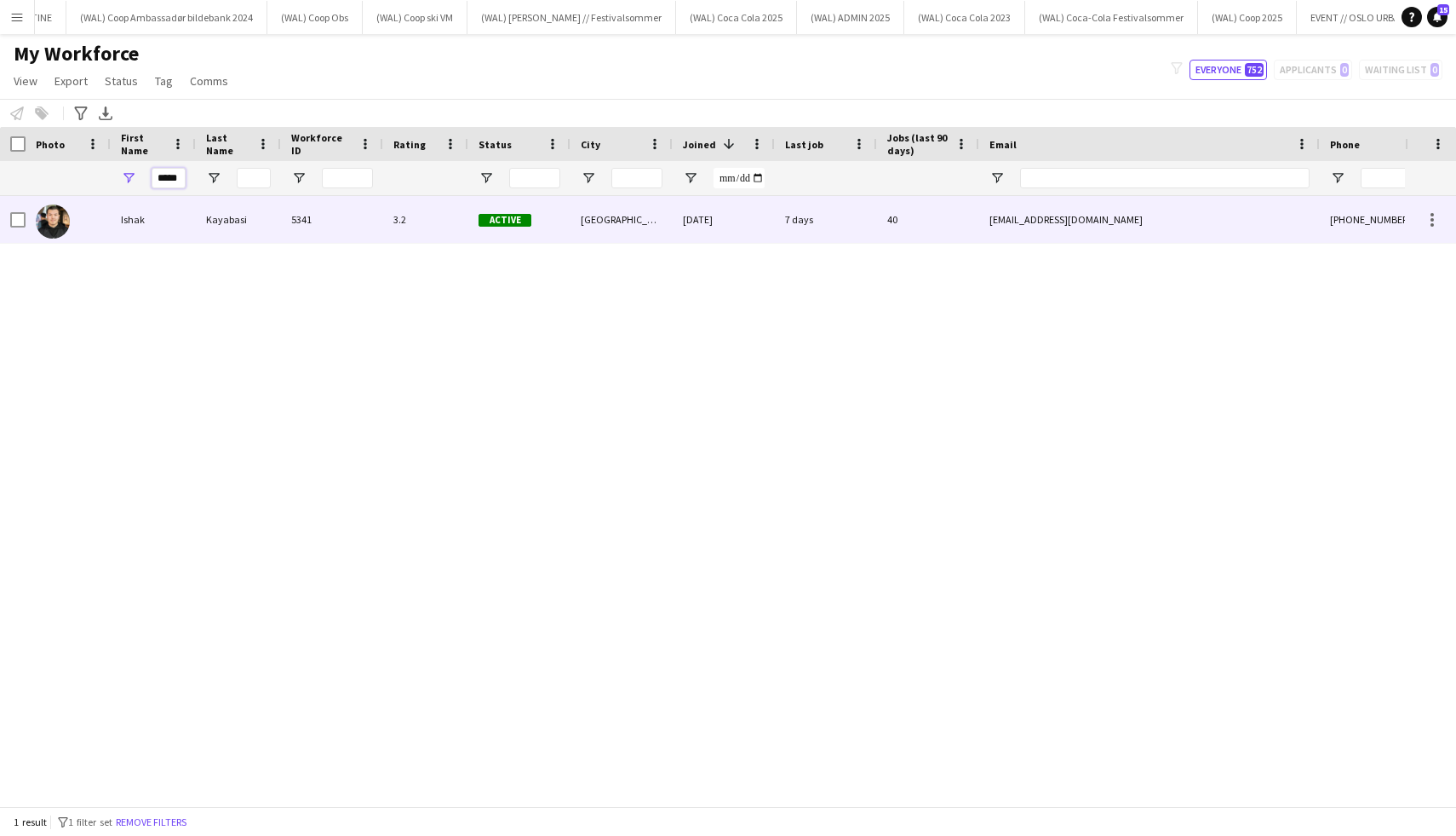
type input "*****"
click at [150, 206] on div "Ishak" at bounding box center [154, 219] width 85 height 47
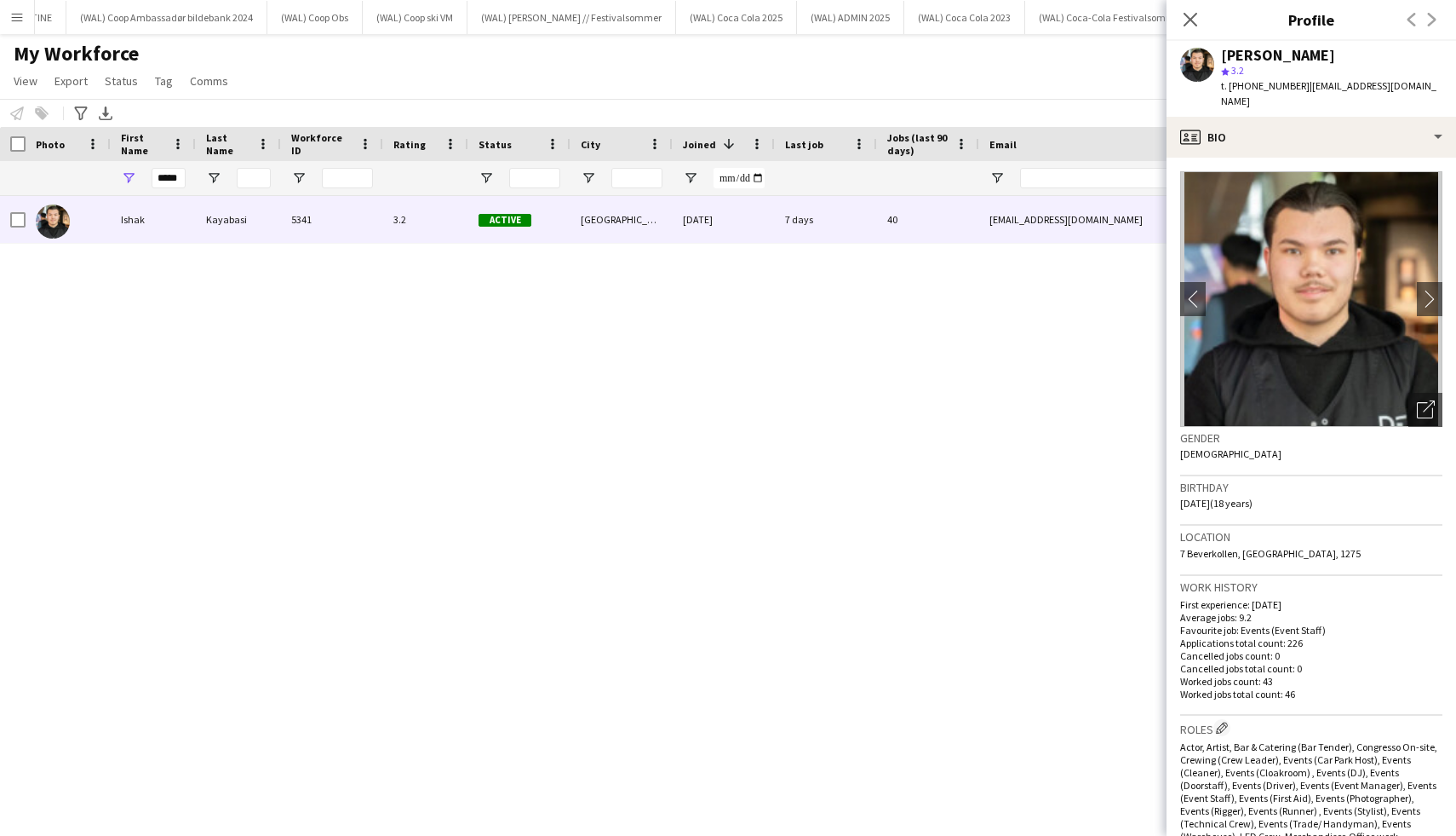
click at [1283, 82] on span "t. [PHONE_NUMBER]" at bounding box center [1266, 85] width 89 height 13
drag, startPoint x: 1284, startPoint y: 82, endPoint x: 1243, endPoint y: 91, distance: 42.0
click at [1243, 91] on span "t. [PHONE_NUMBER]" at bounding box center [1266, 85] width 89 height 13
copy span "40192557"
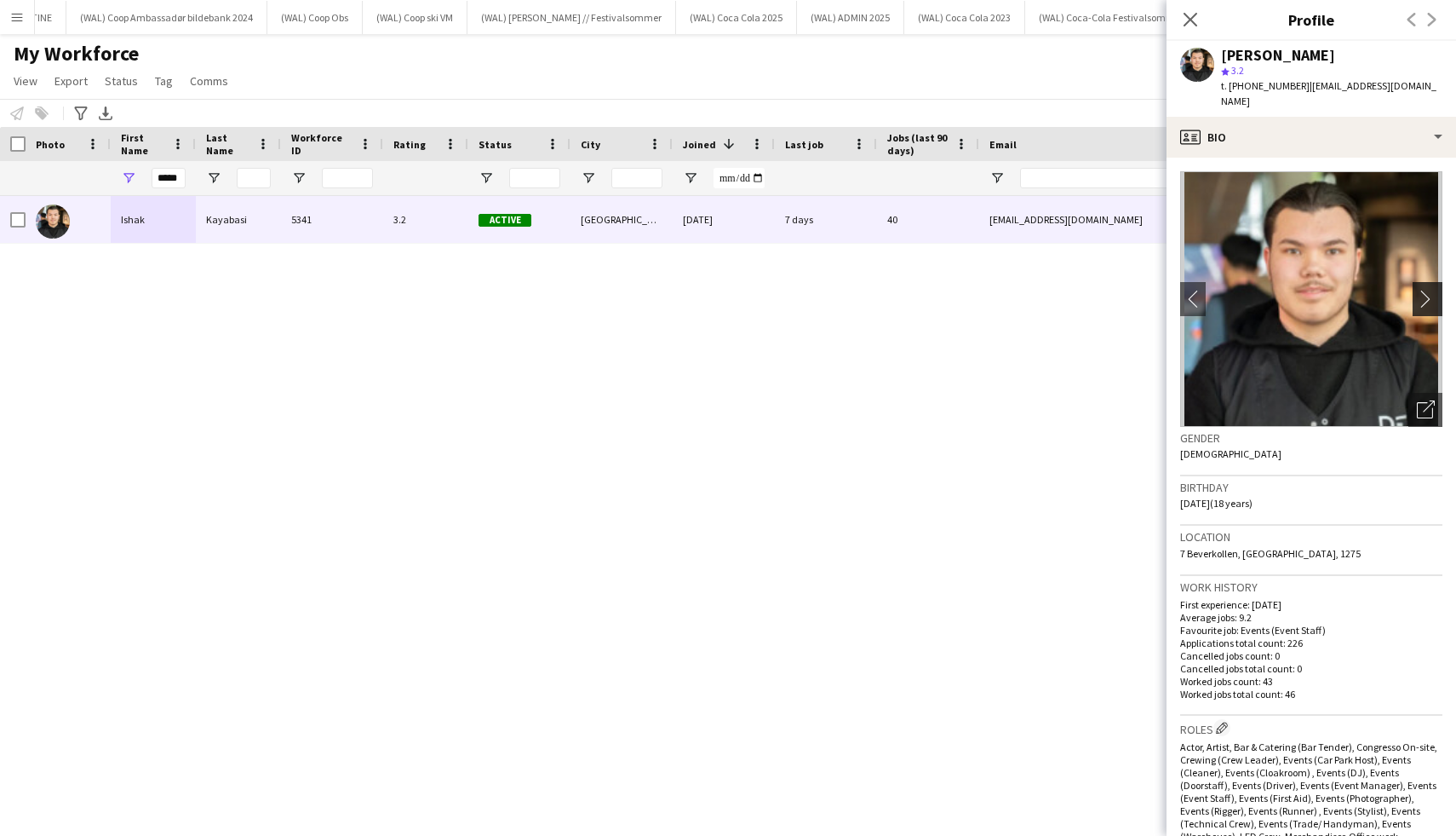
click at [1438, 289] on app-icon "chevron-right" at bounding box center [1430, 298] width 26 height 18
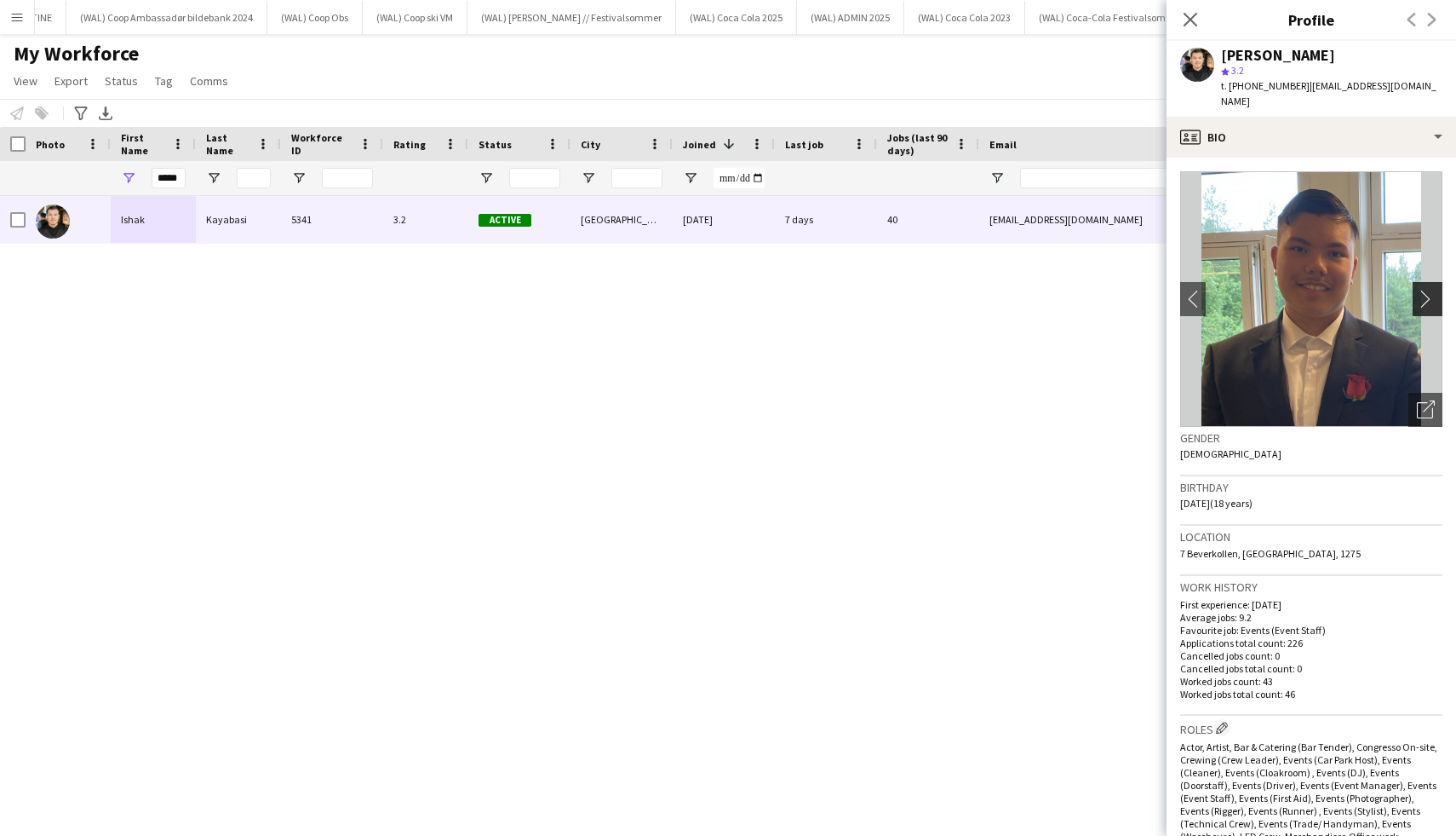
click at [1431, 289] on app-icon "chevron-right" at bounding box center [1430, 298] width 26 height 18
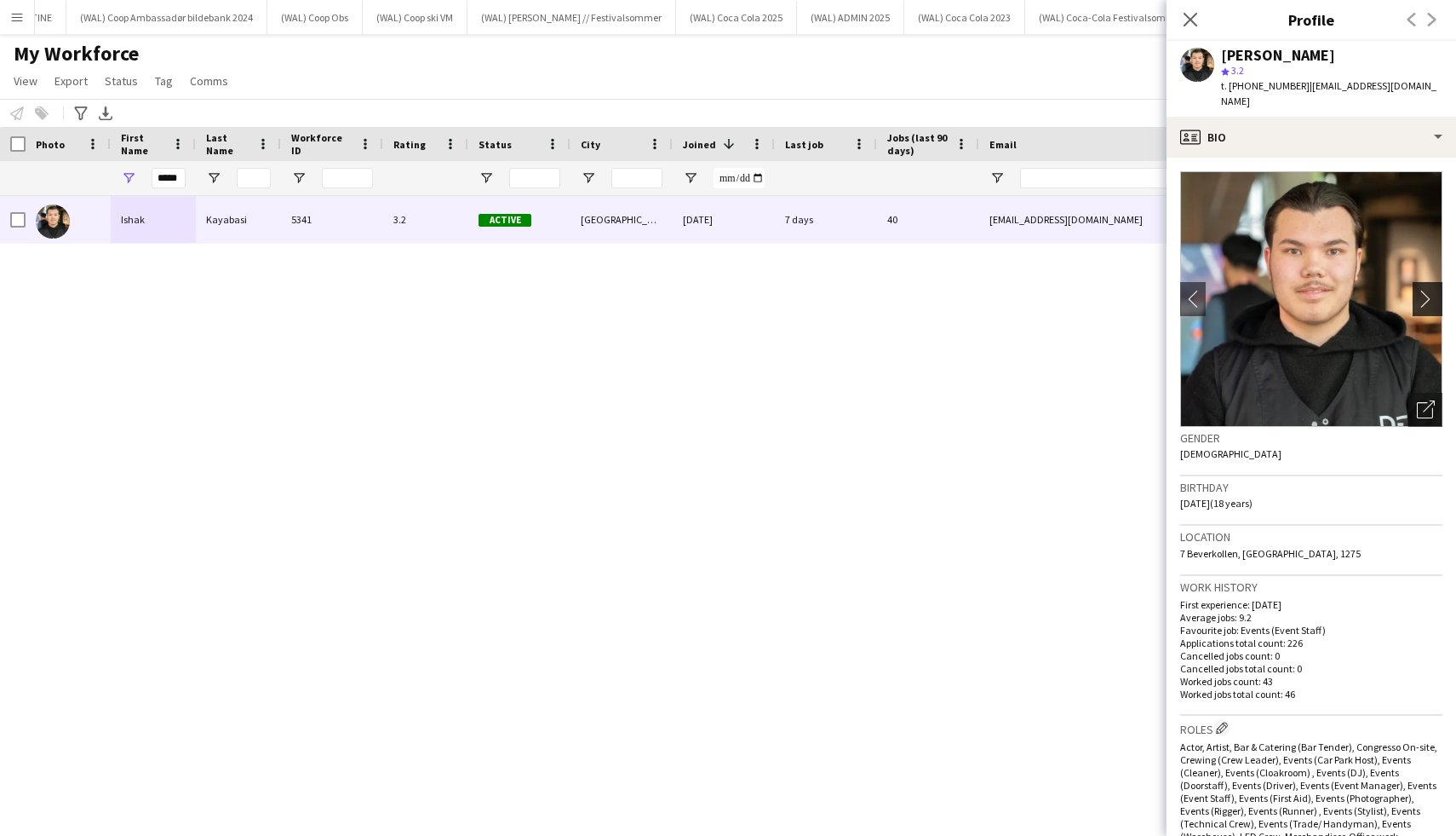
click at [1431, 289] on app-icon "chevron-right" at bounding box center [1430, 298] width 26 height 18
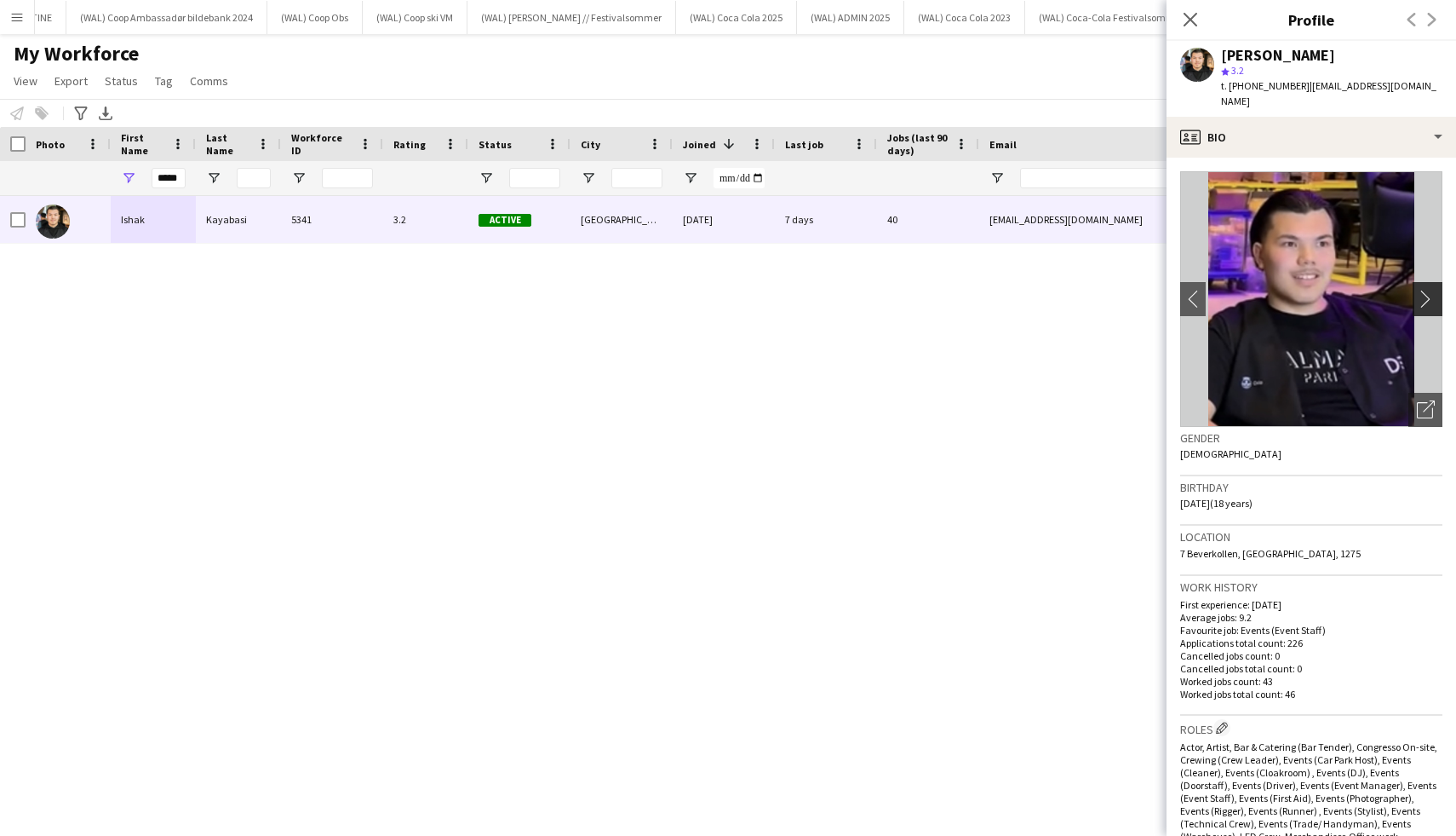
click at [1432, 289] on app-icon "chevron-right" at bounding box center [1430, 298] width 26 height 18
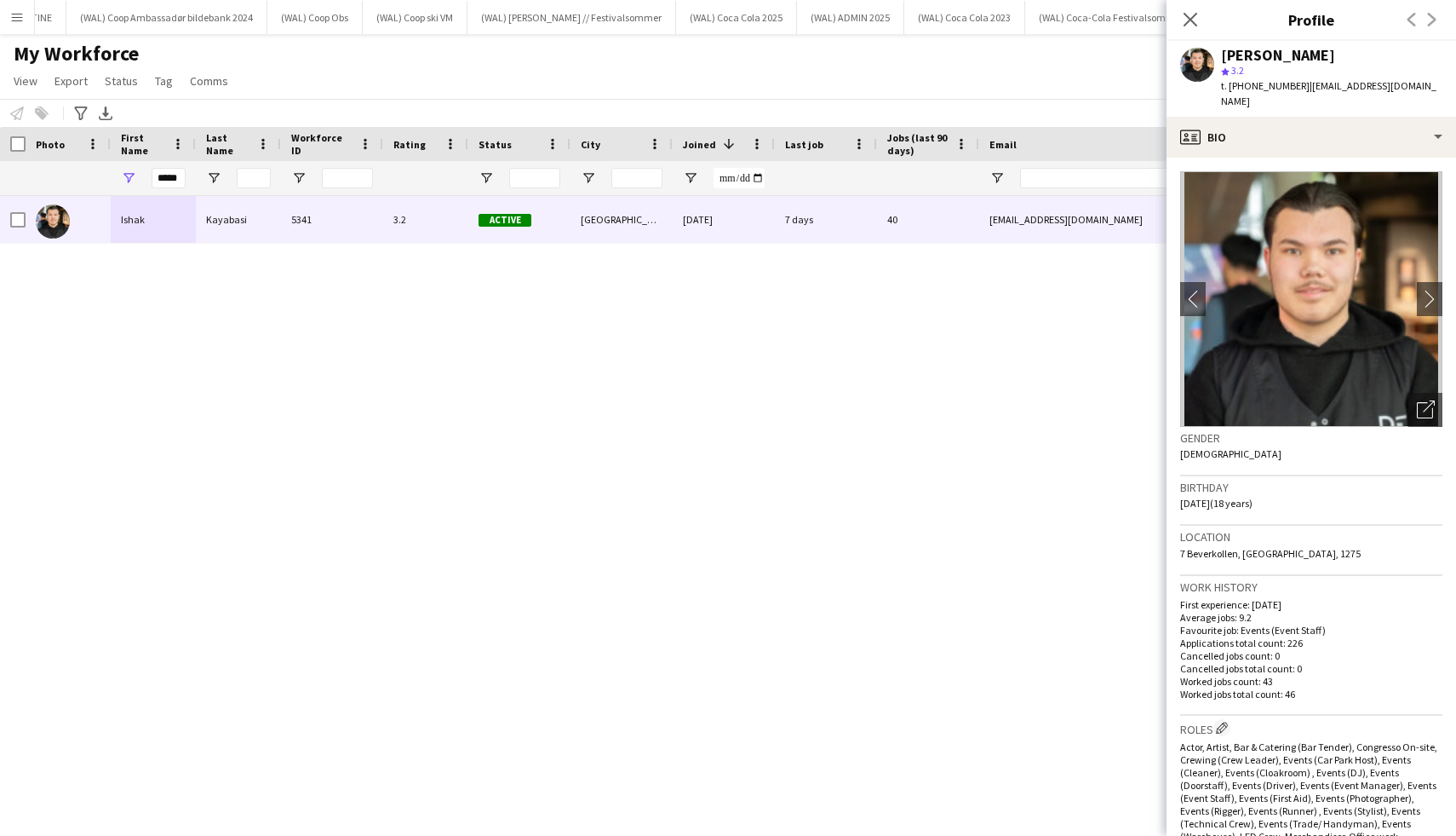
click at [505, 547] on div "[PERSON_NAME] 5341 3.2 Active [GEOGRAPHIC_DATA] [DATE] 7 days 40 [EMAIL_ADDRESS…" at bounding box center [702, 500] width 1405 height 610
